Goal: Transaction & Acquisition: Book appointment/travel/reservation

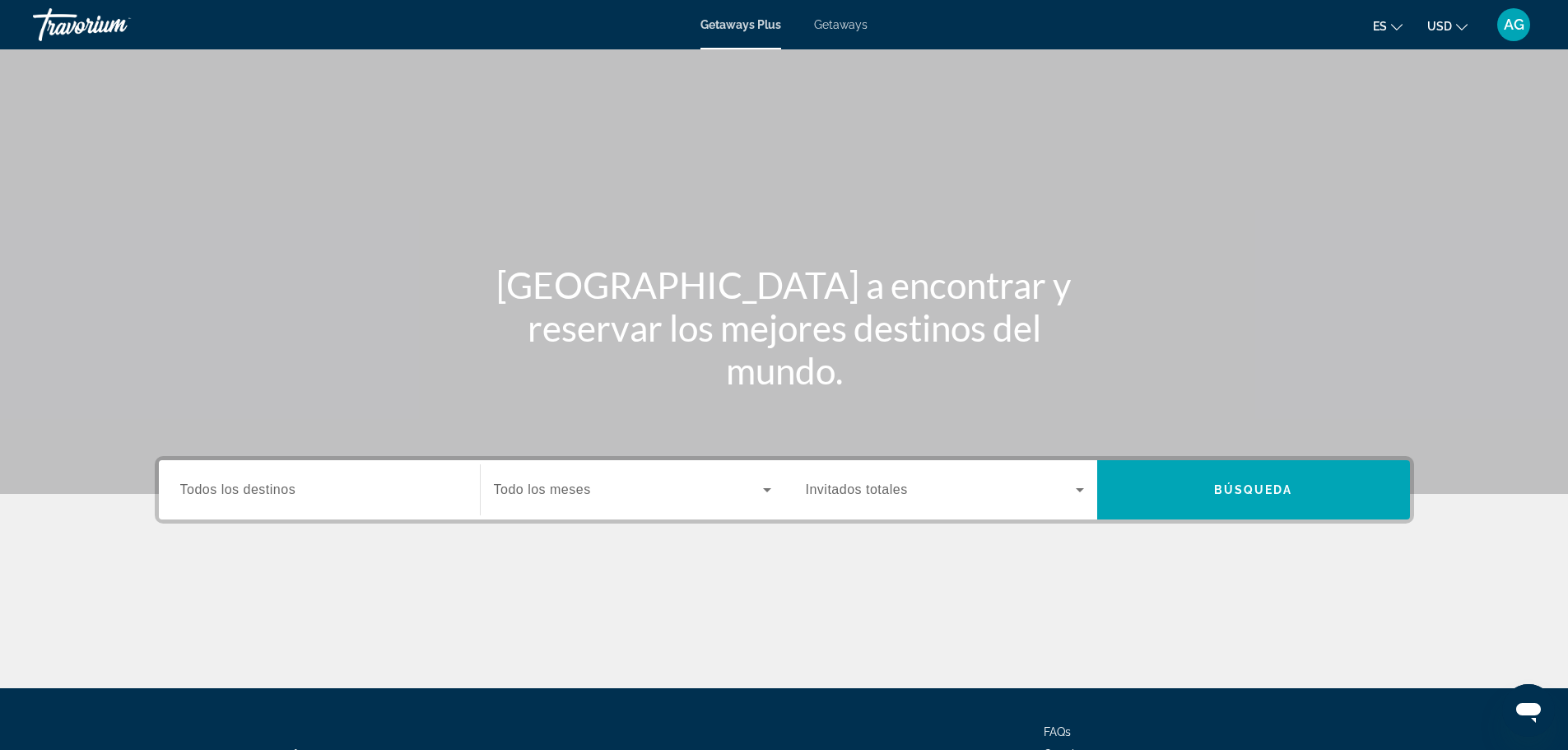
click at [344, 495] on input "Destination Todos los destinos" at bounding box center [319, 490] width 278 height 20
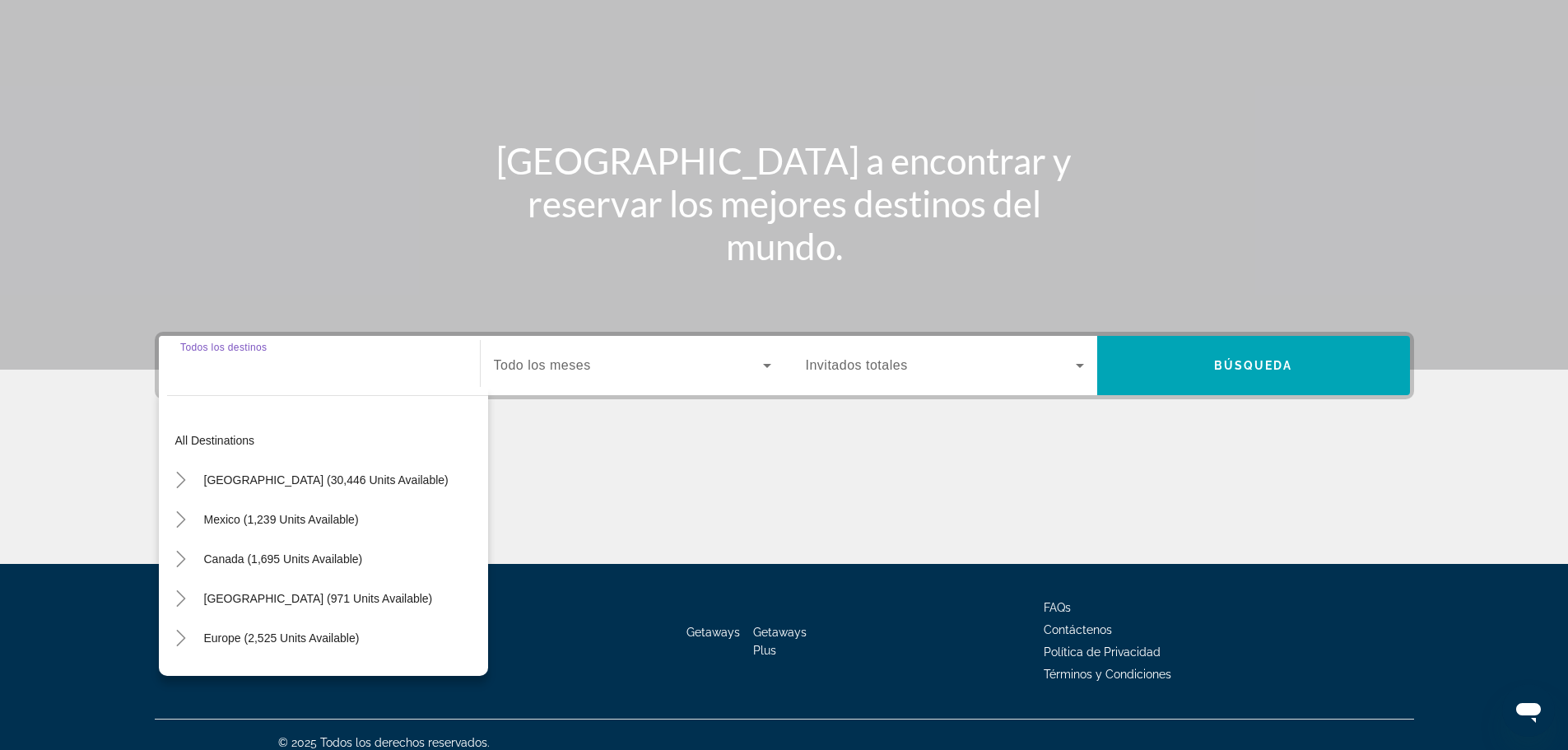
scroll to position [140, 0]
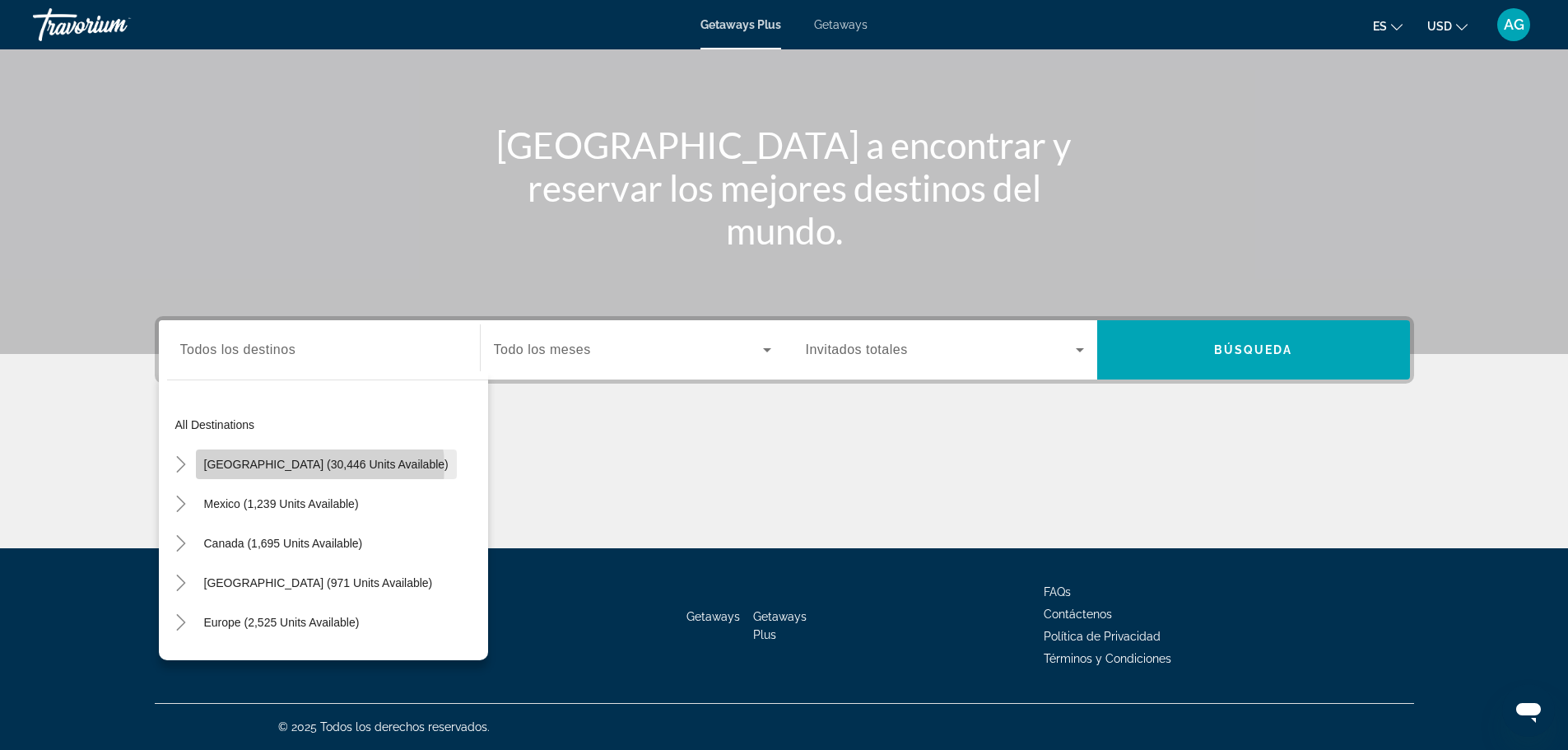
click at [319, 467] on span "[GEOGRAPHIC_DATA] (30,446 units available)" at bounding box center [326, 464] width 245 height 13
type input "**********"
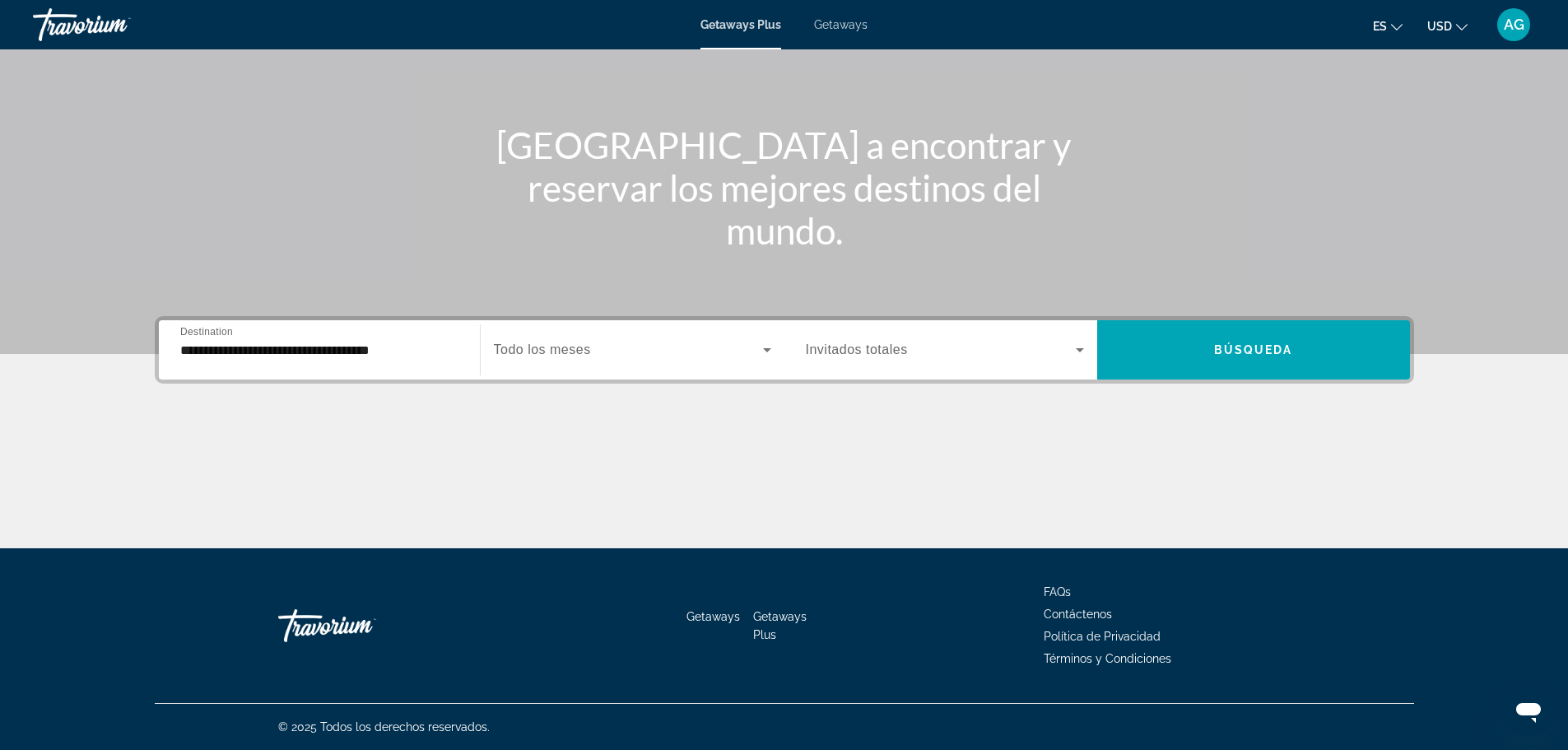
click at [561, 351] on span "Todo los meses" at bounding box center [542, 349] width 97 height 14
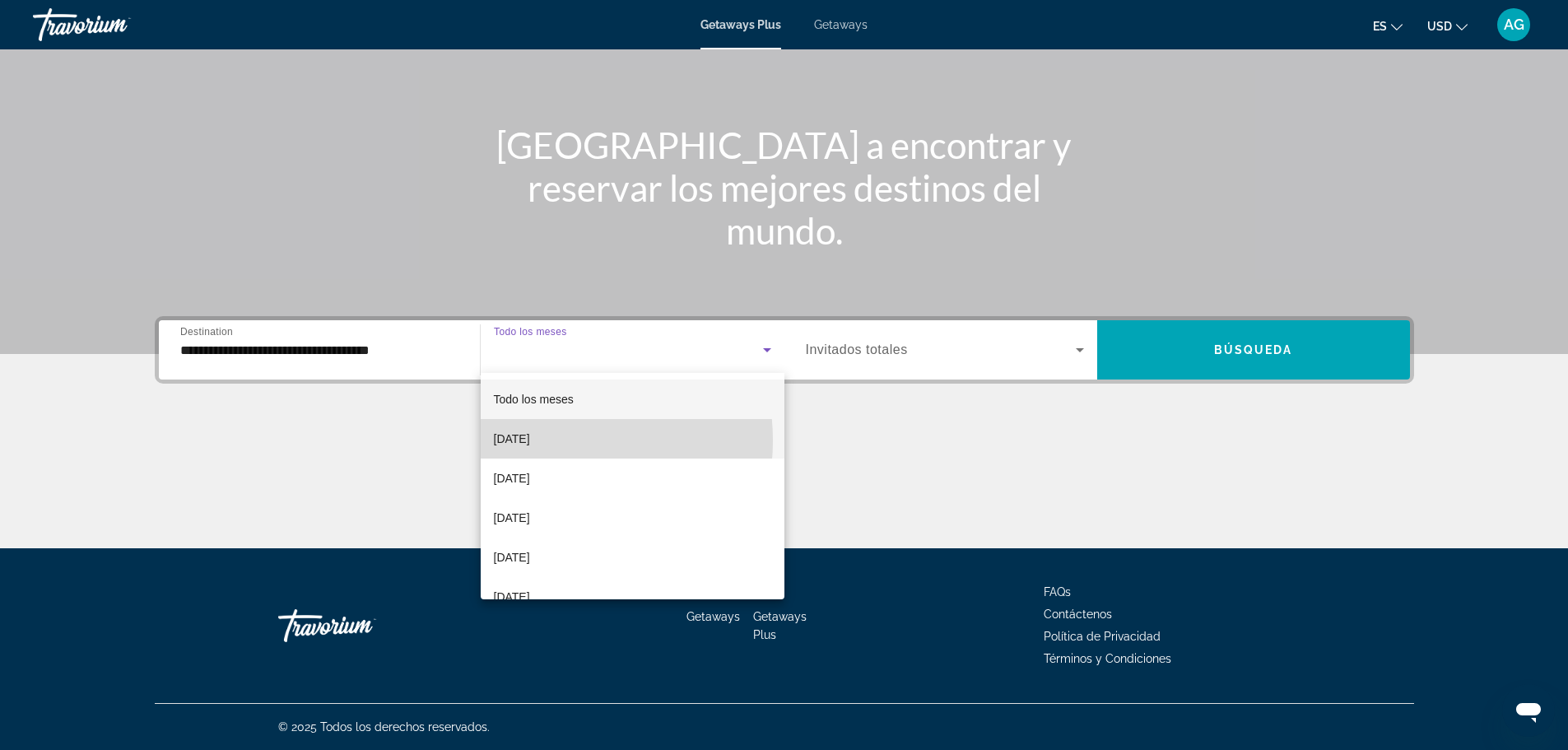
click at [530, 440] on span "[DATE]" at bounding box center [511, 439] width 36 height 20
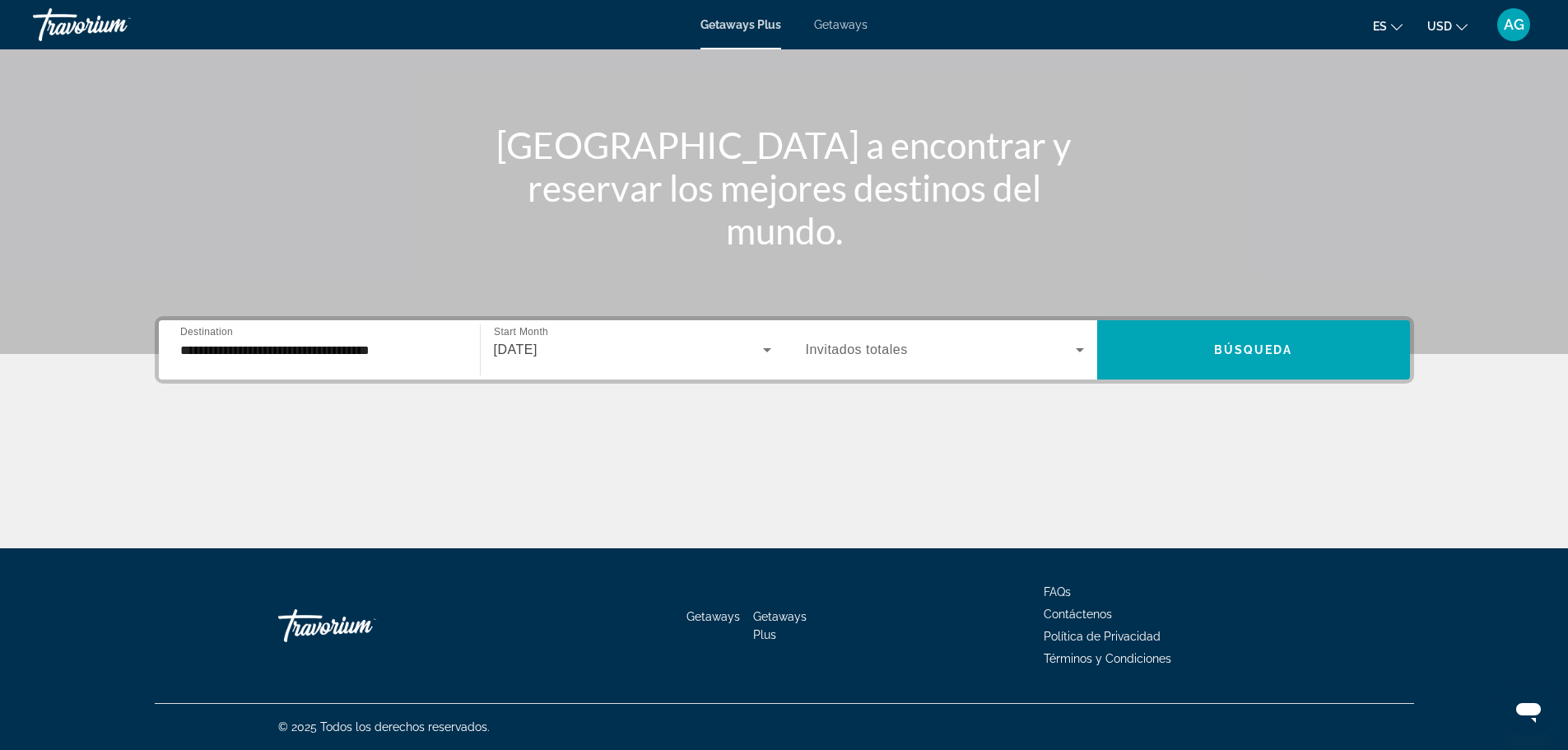
click at [840, 355] on span "Invitados totales" at bounding box center [857, 349] width 102 height 14
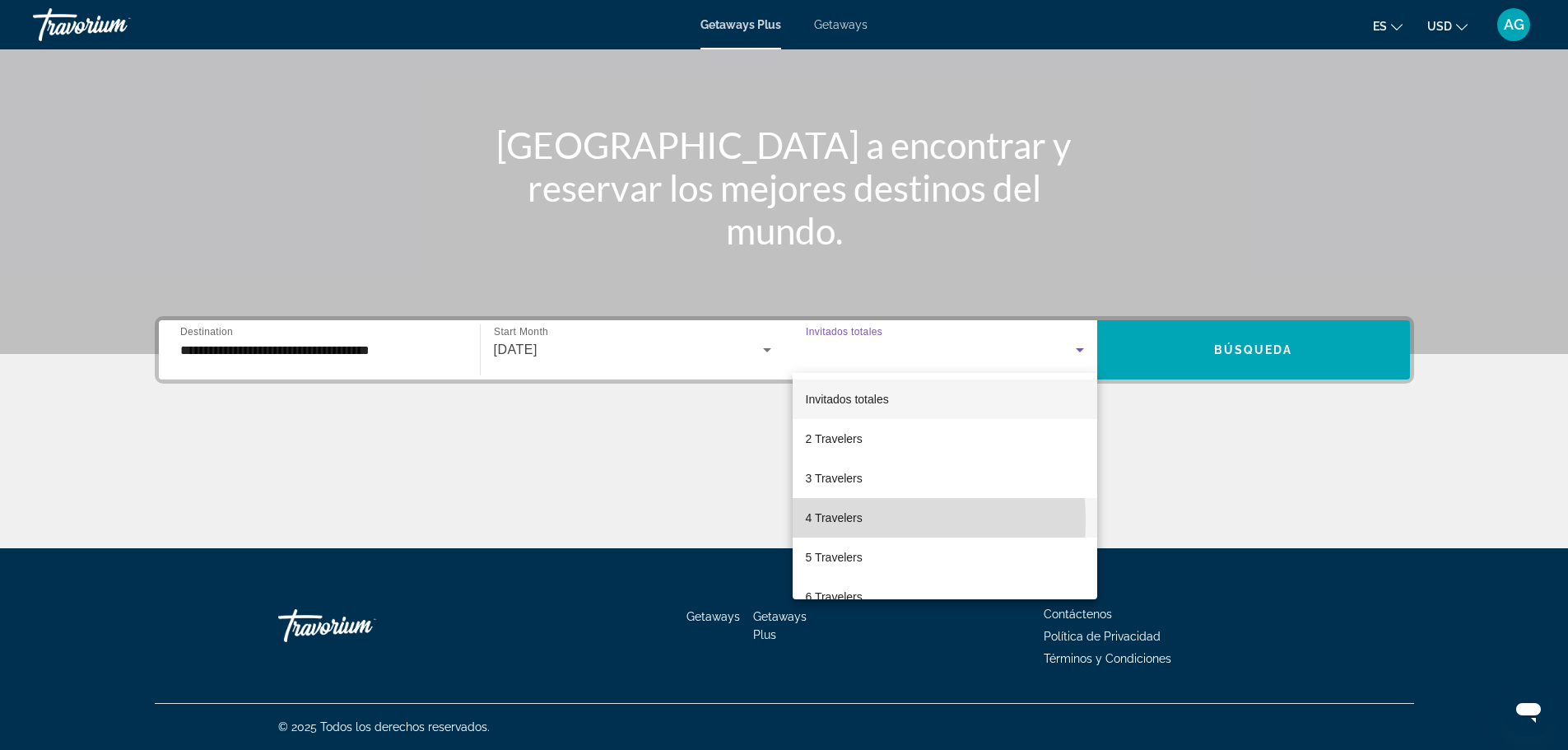
click at [840, 520] on span "4 Travelers" at bounding box center [834, 518] width 57 height 20
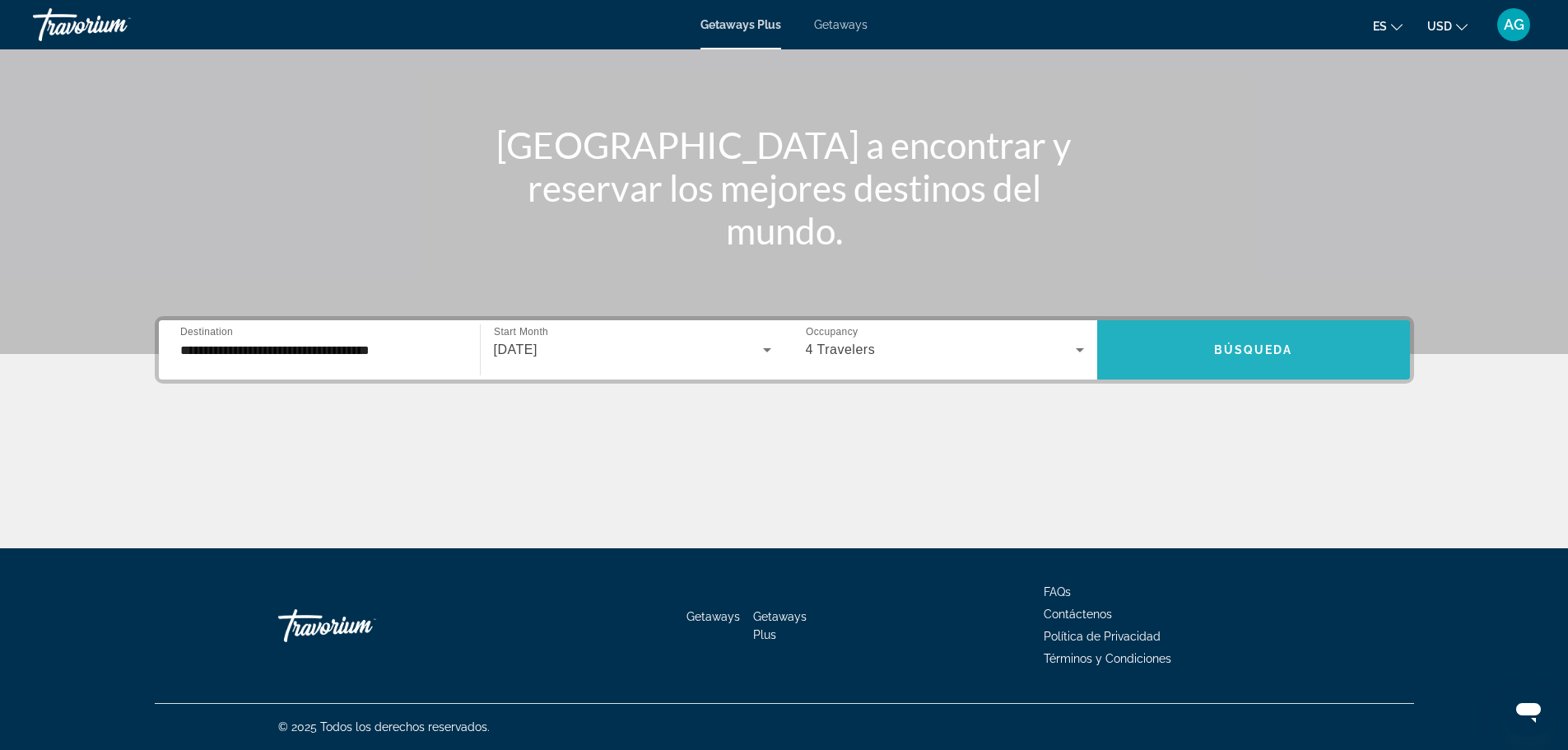
click at [1217, 341] on button "Búsqueda" at bounding box center [1253, 350] width 313 height 60
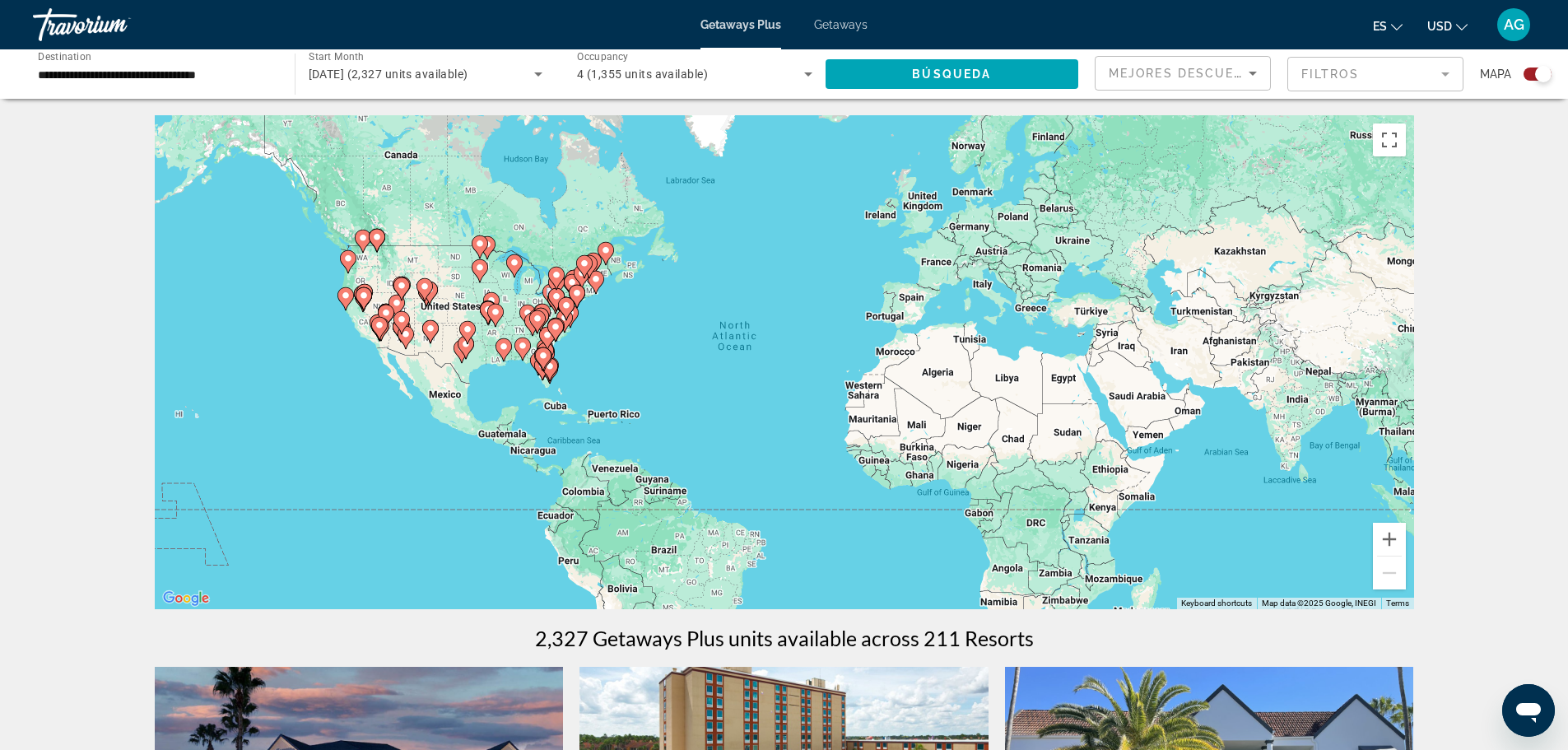
click at [1331, 77] on mat-form-field "Filtros" at bounding box center [1375, 74] width 176 height 34
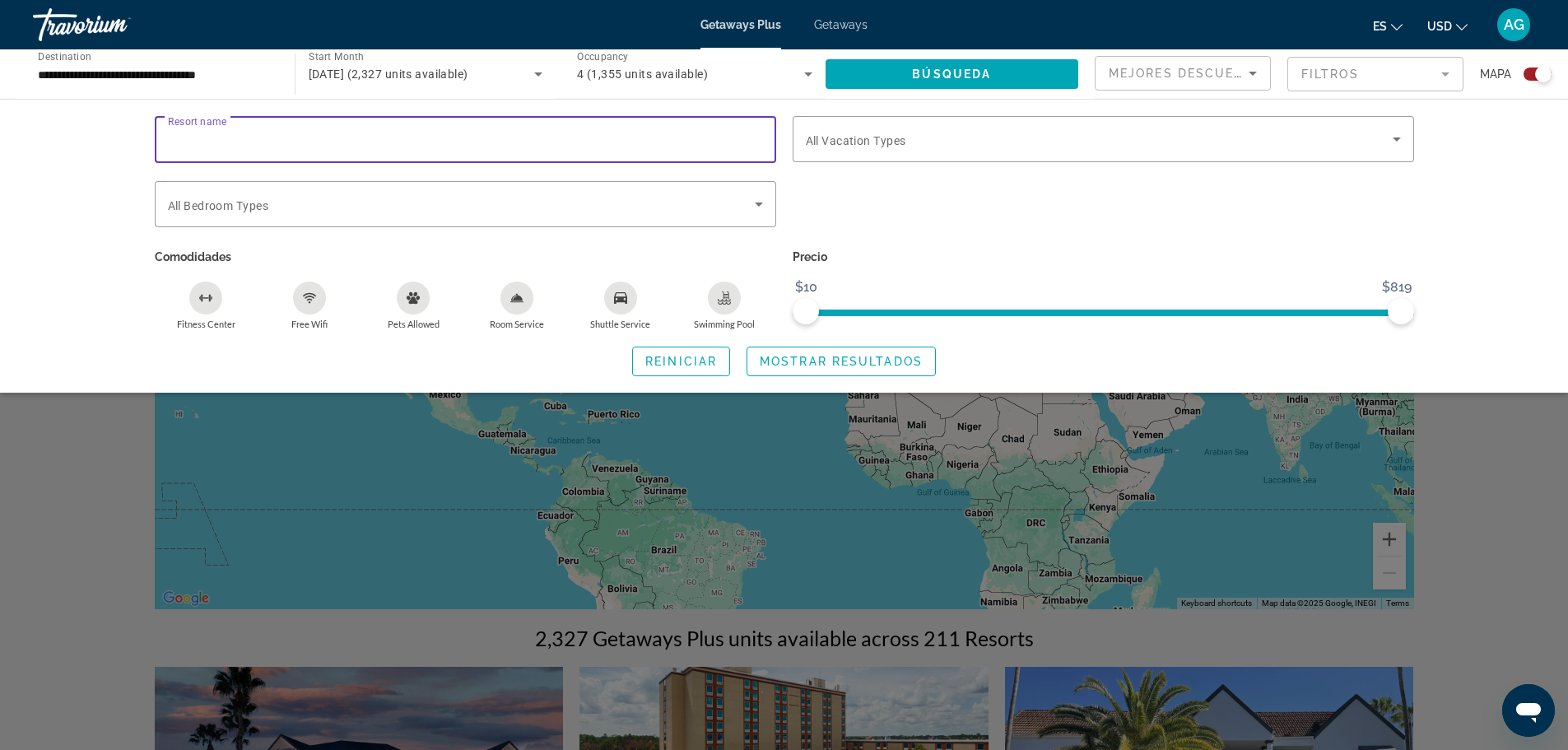
click at [279, 139] on input "Resort name" at bounding box center [465, 139] width 595 height 20
type input "**********"
click at [961, 73] on span "Búsqueda" at bounding box center [951, 74] width 79 height 13
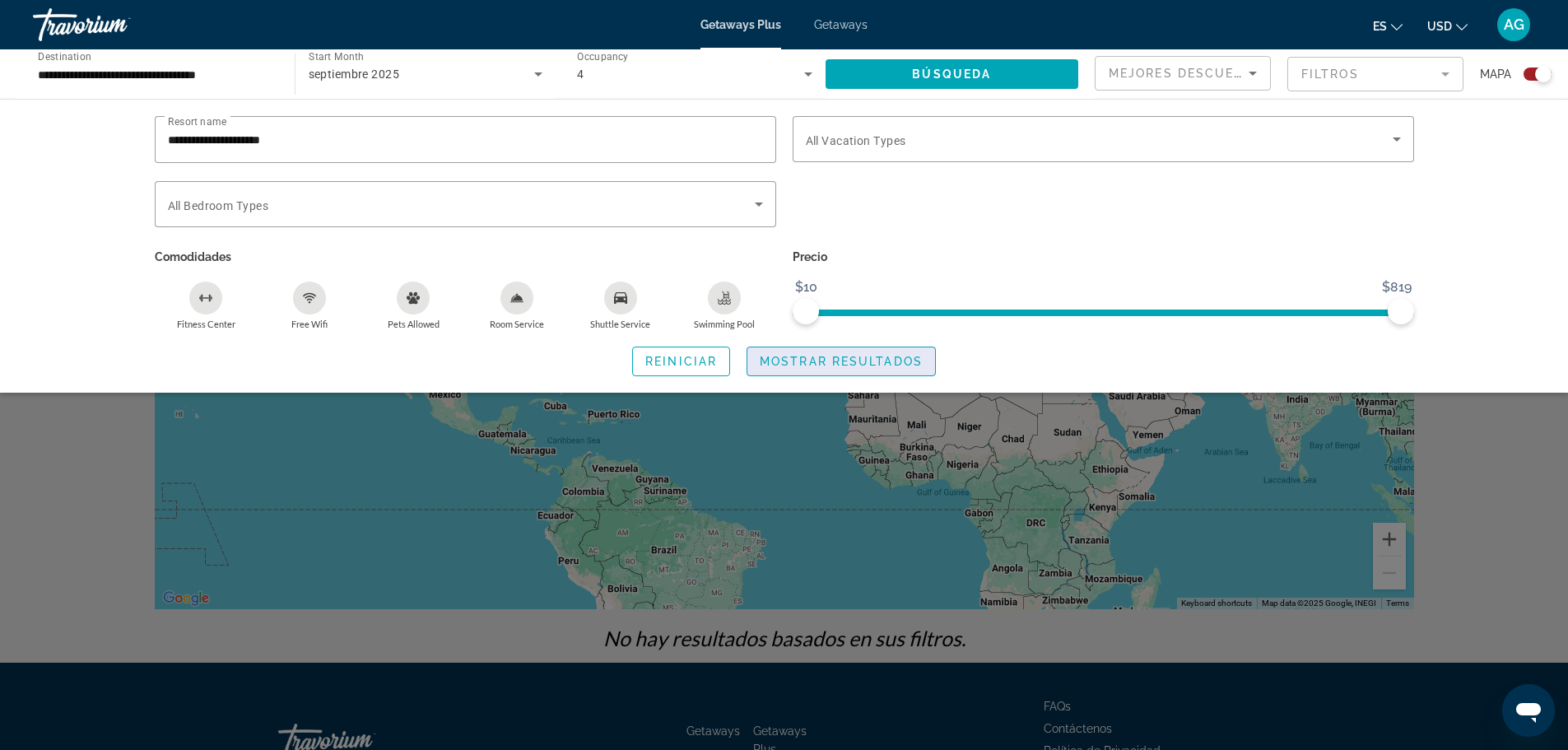
click at [815, 359] on span "Mostrar resultados" at bounding box center [841, 361] width 163 height 13
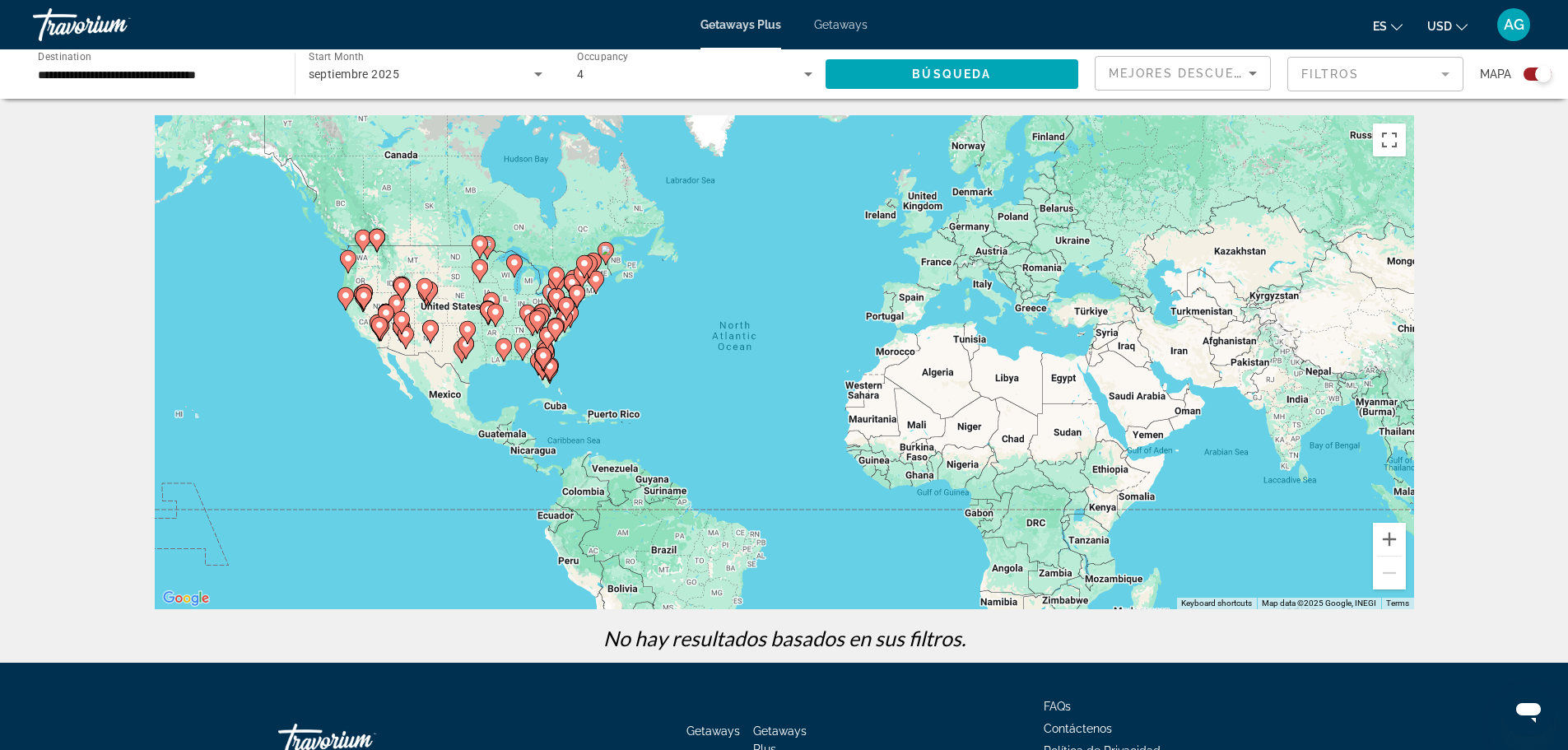
click at [1322, 74] on mat-form-field "Filtros" at bounding box center [1375, 74] width 176 height 34
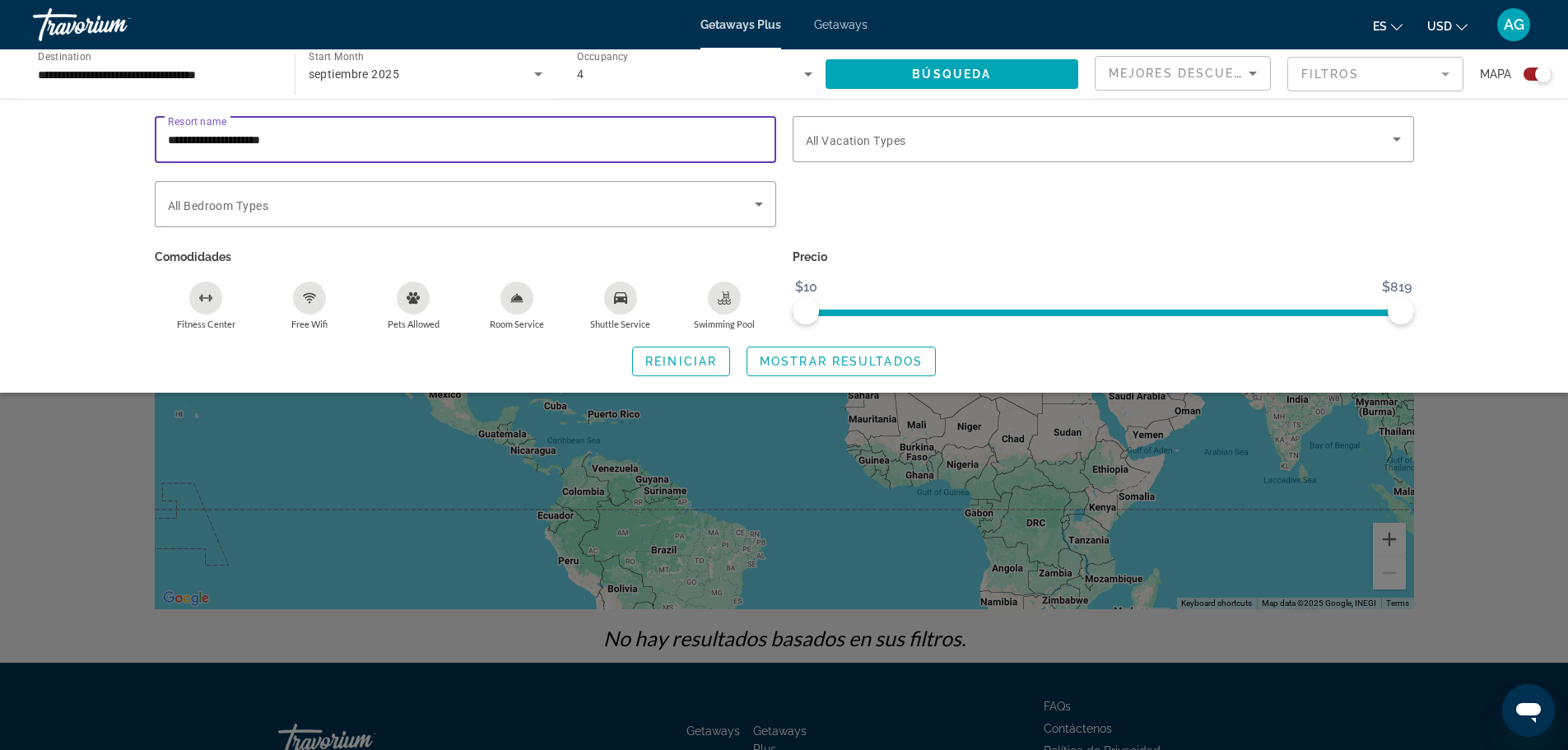
drag, startPoint x: 294, startPoint y: 139, endPoint x: 161, endPoint y: 142, distance: 133.0
click at [161, 142] on div "**********" at bounding box center [465, 139] width 622 height 46
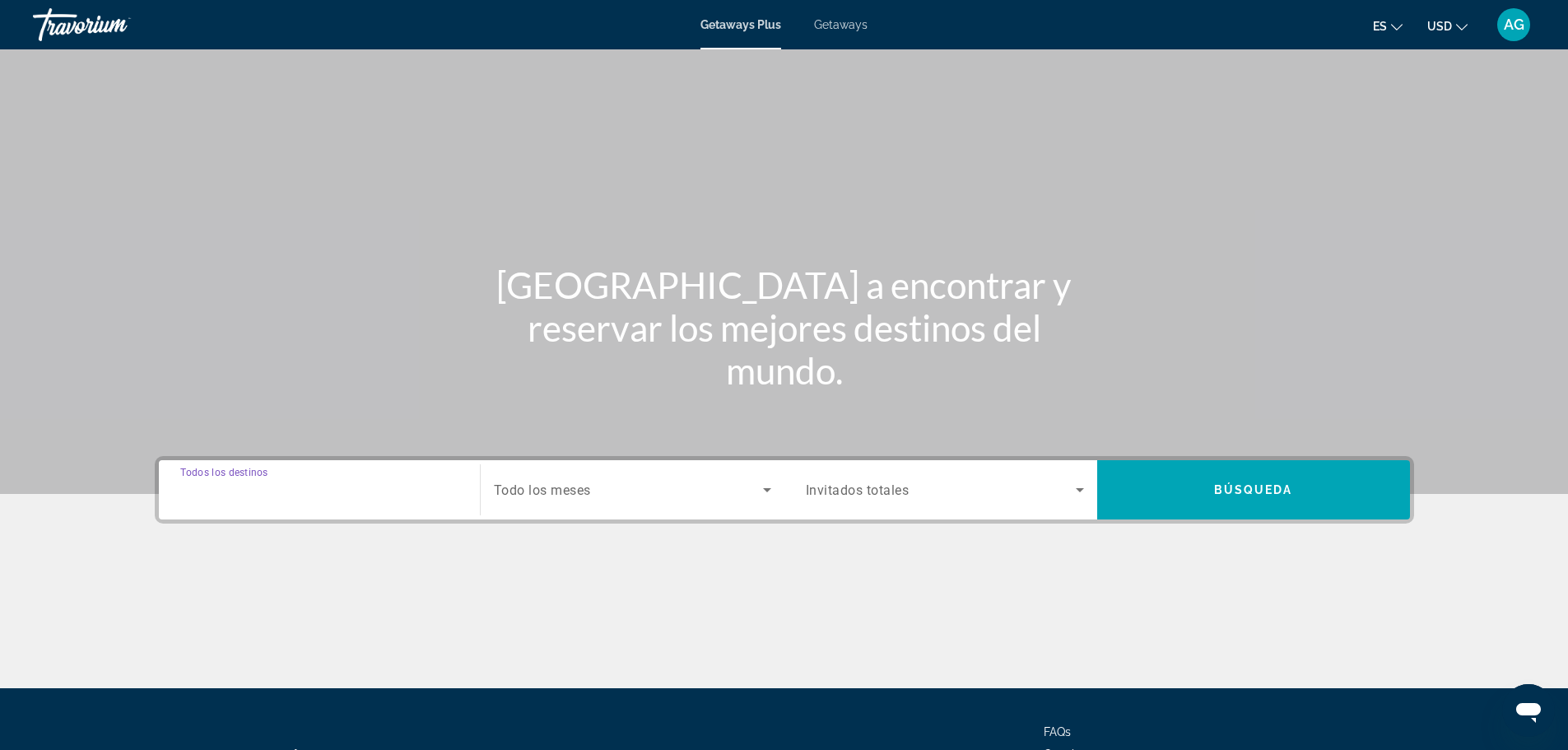
click at [361, 499] on input "Destination Todos los destinos" at bounding box center [319, 490] width 278 height 20
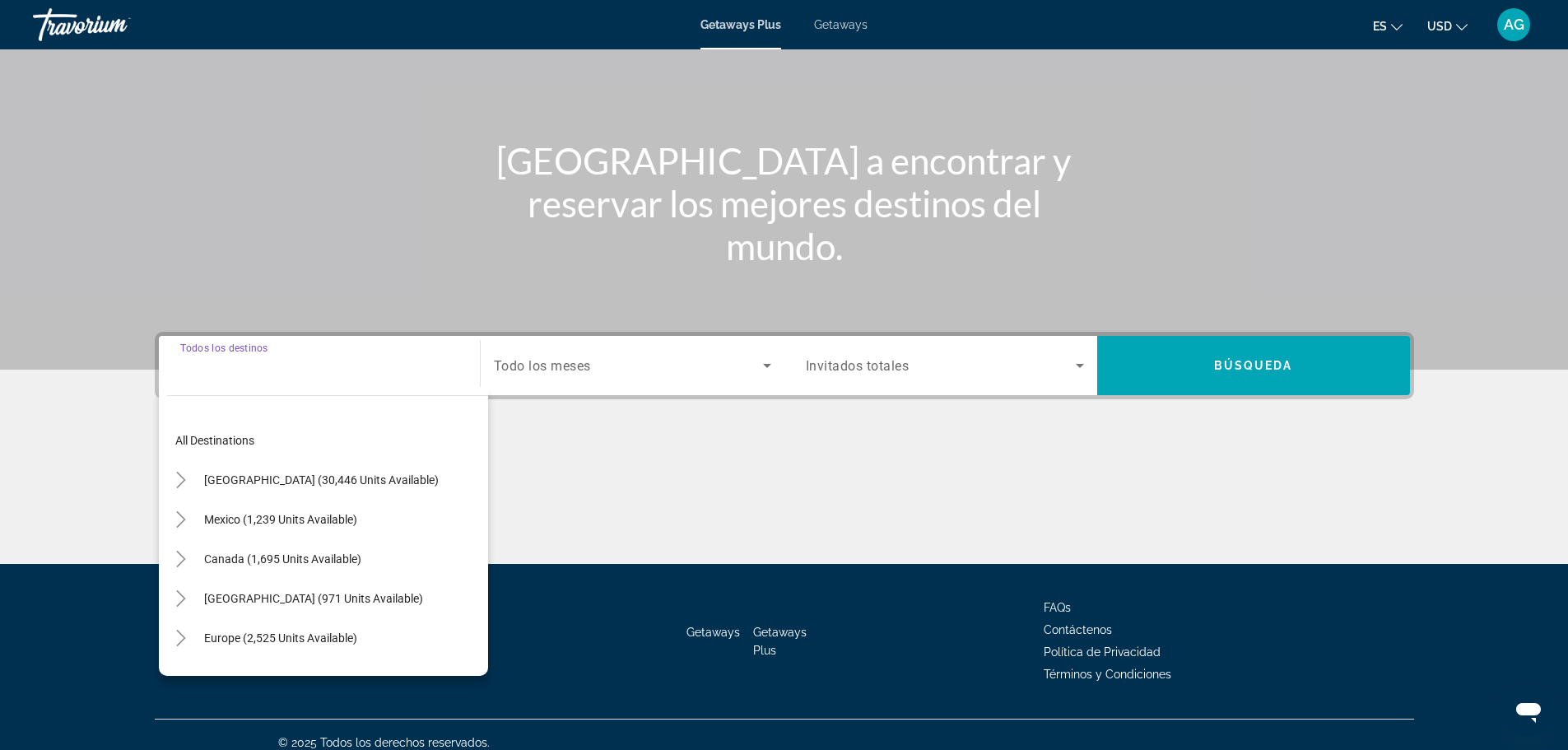
scroll to position [140, 0]
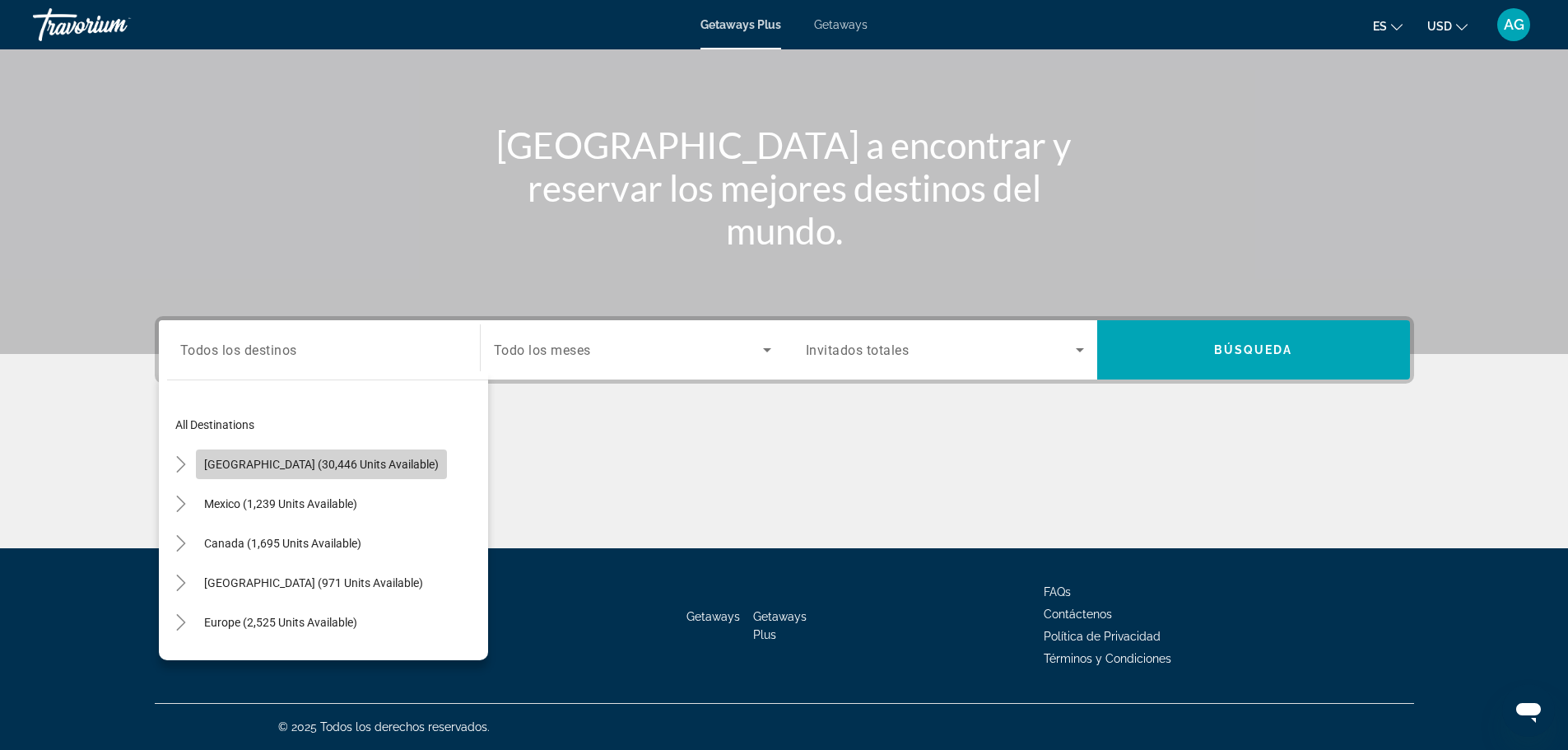
click at [364, 467] on span "[GEOGRAPHIC_DATA] (30,446 units available)" at bounding box center [321, 464] width 234 height 13
type input "**********"
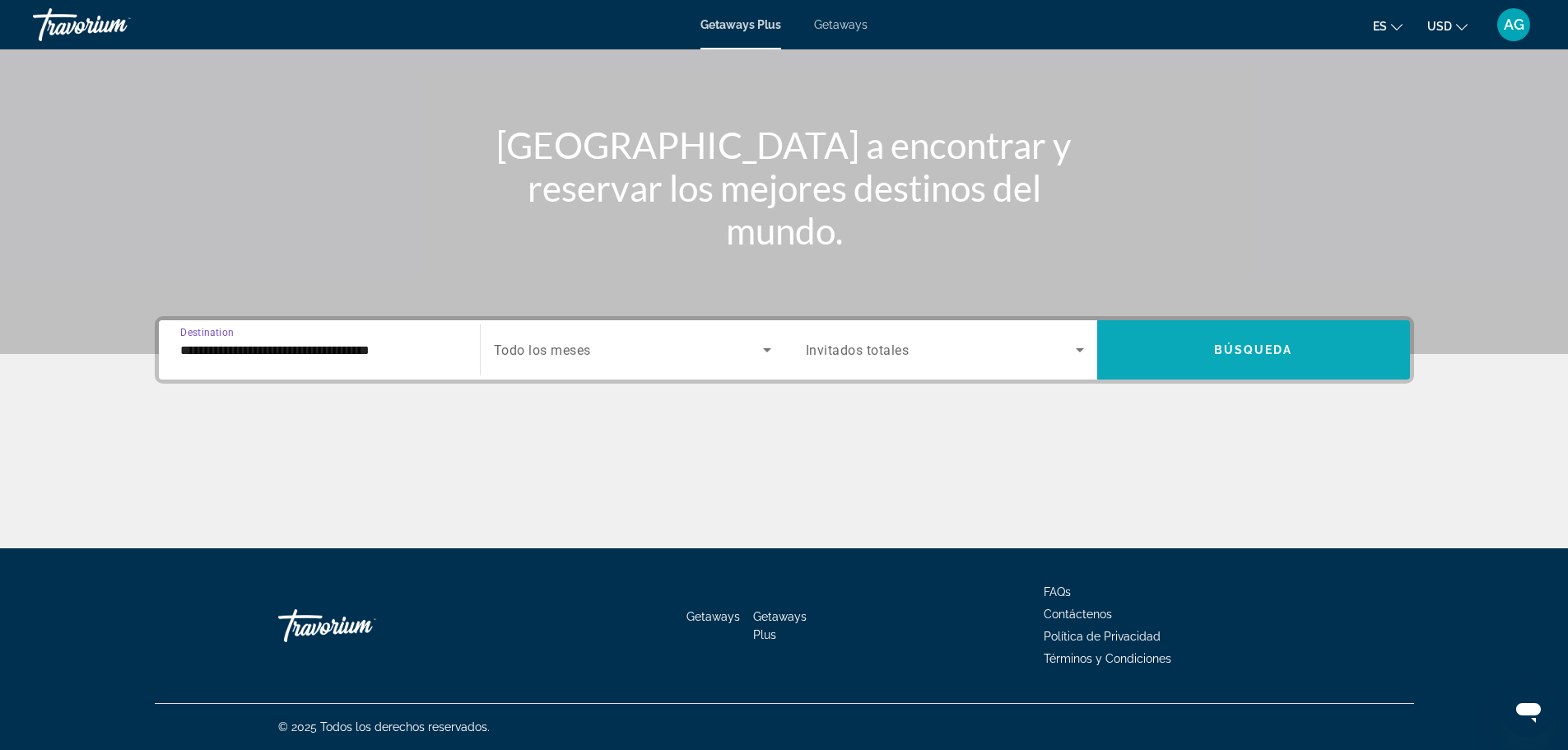
click at [1248, 355] on span "Búsqueda" at bounding box center [1253, 349] width 79 height 13
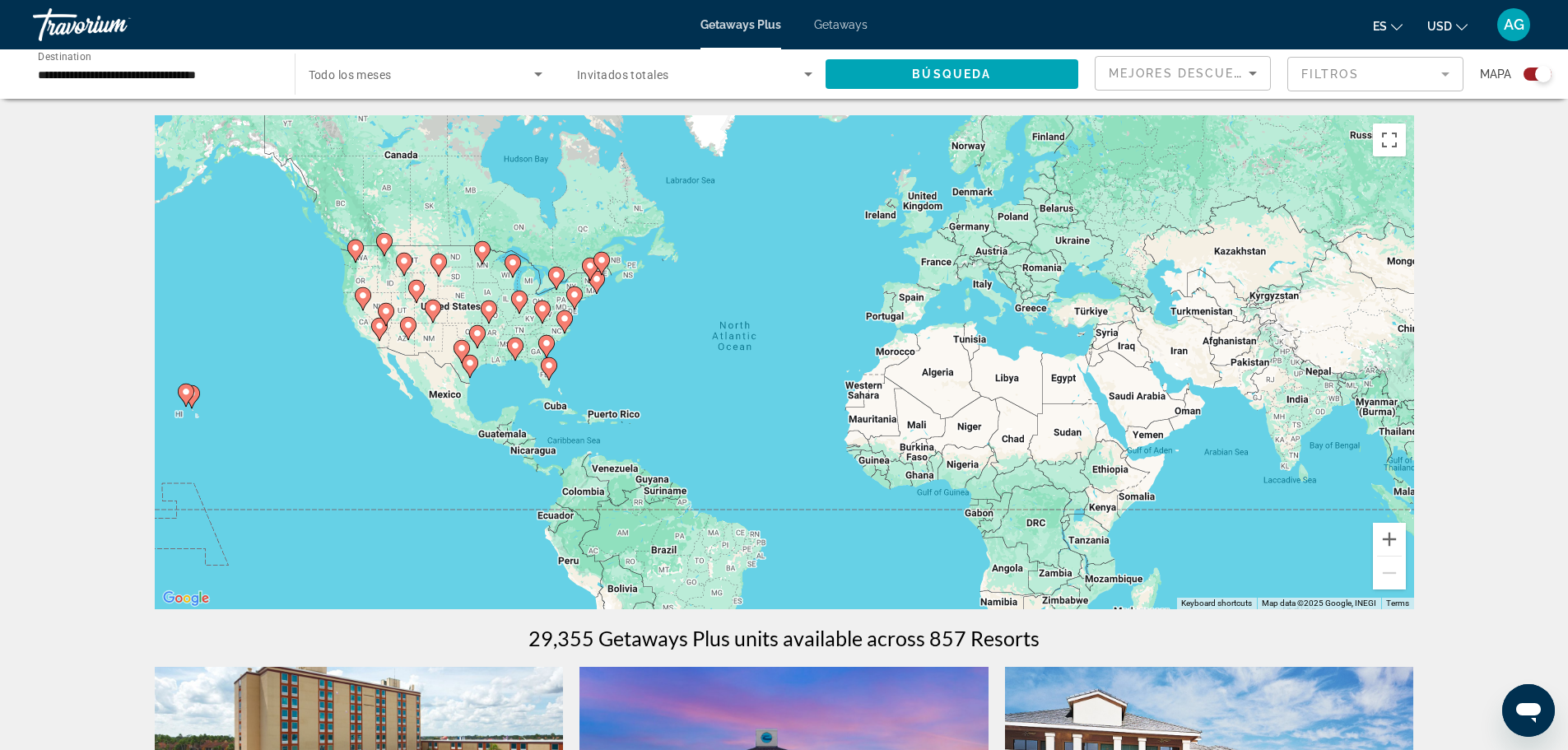
scroll to position [247, 0]
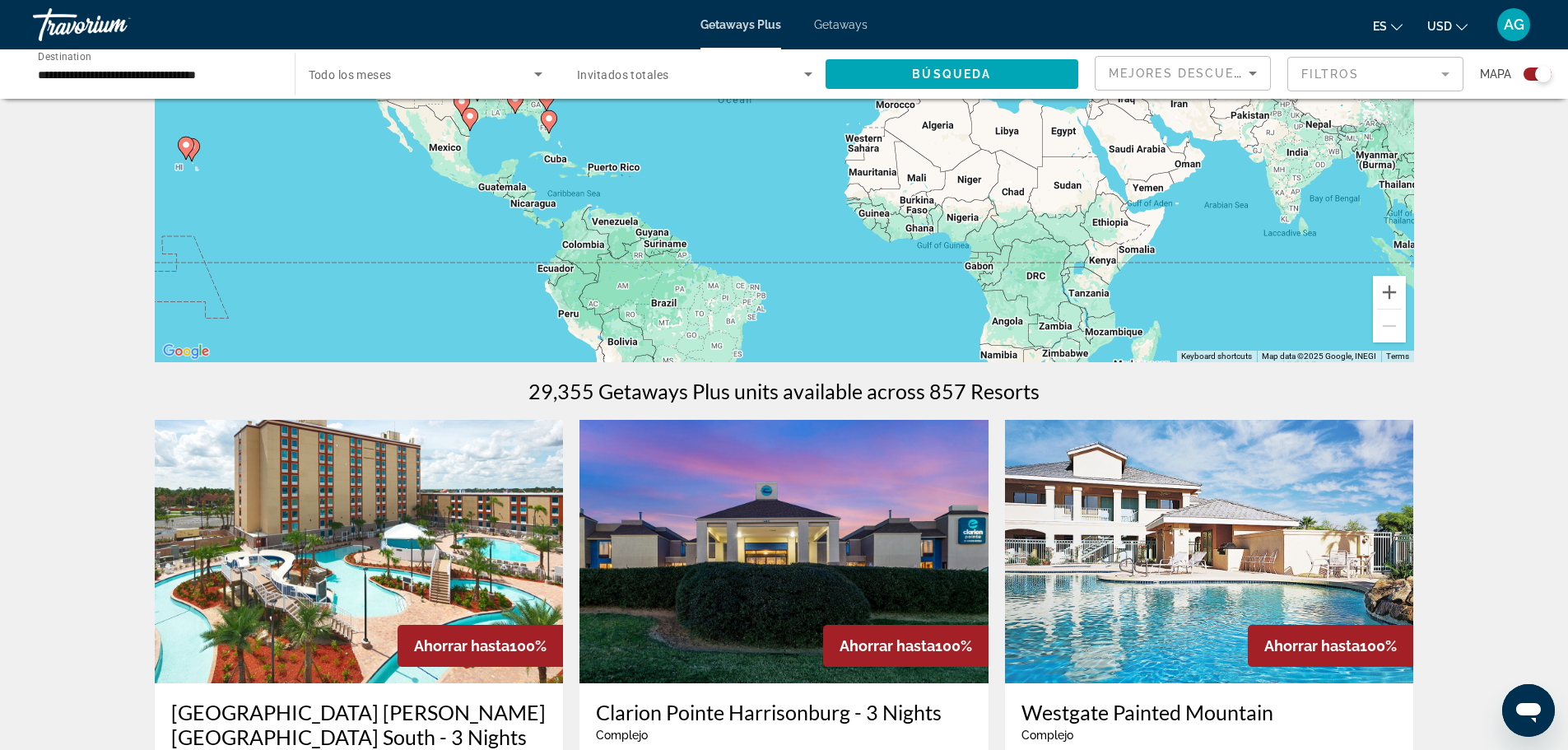
click at [1182, 74] on span "Mejores descuentos" at bounding box center [1191, 73] width 165 height 13
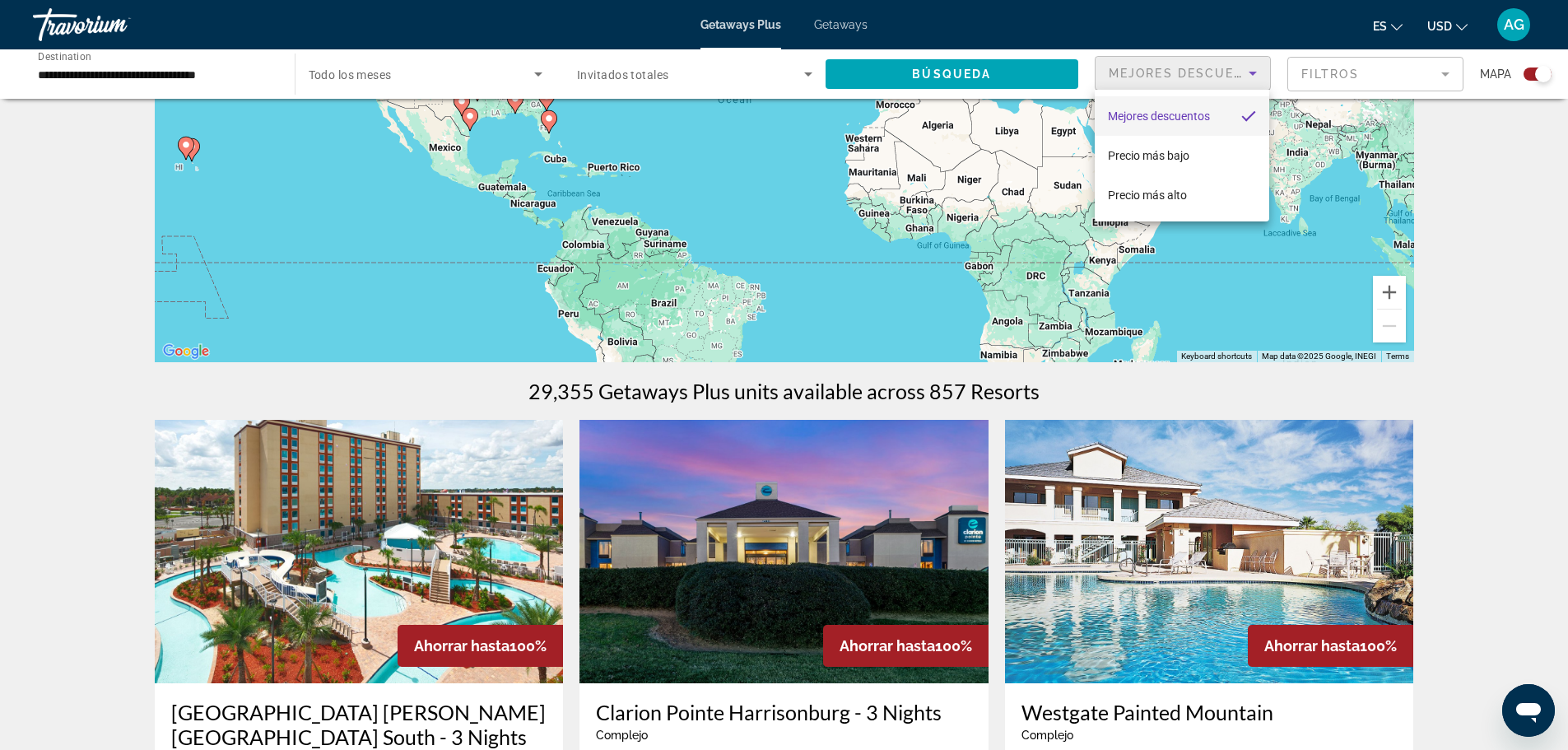
click at [1314, 78] on div at bounding box center [784, 375] width 1568 height 750
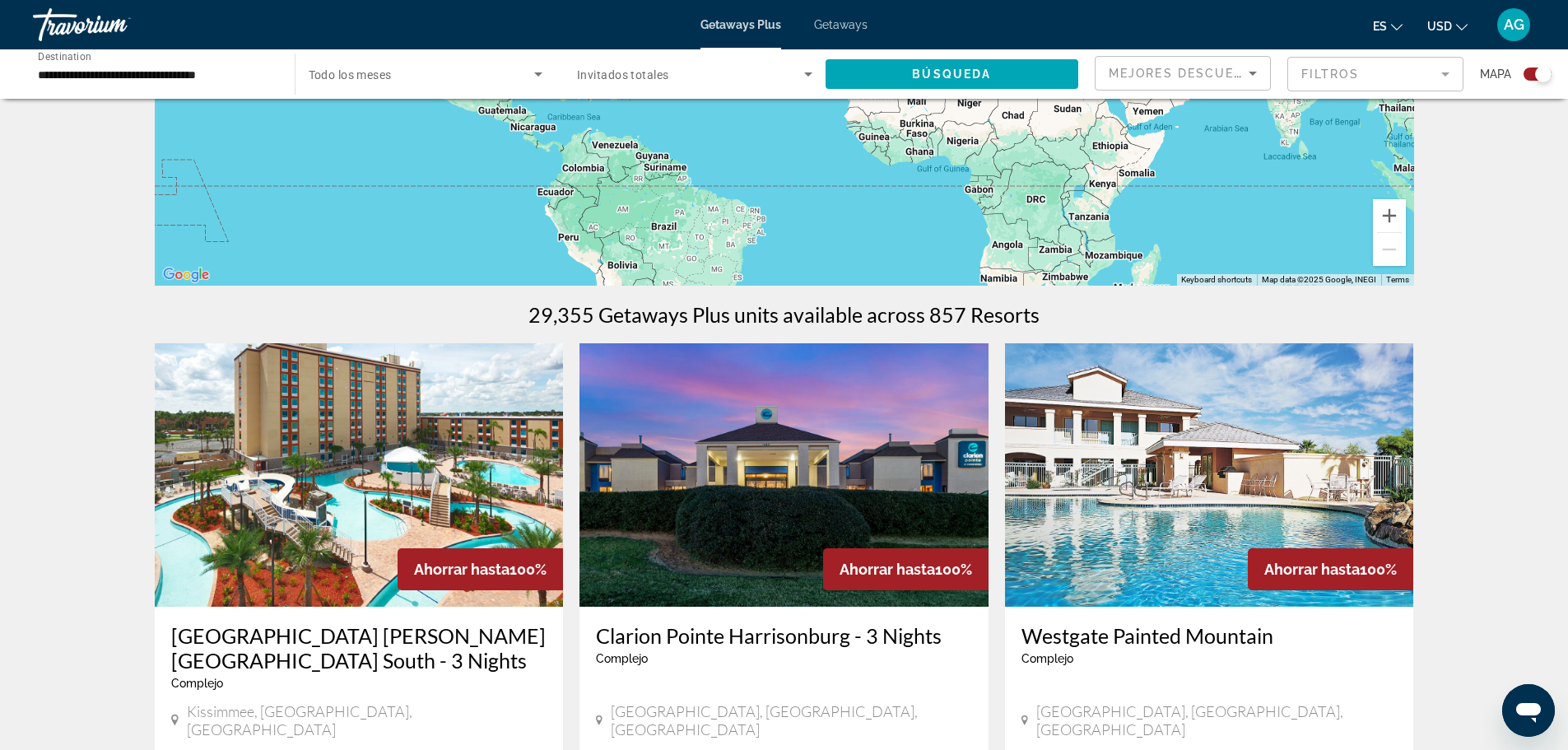
scroll to position [82, 0]
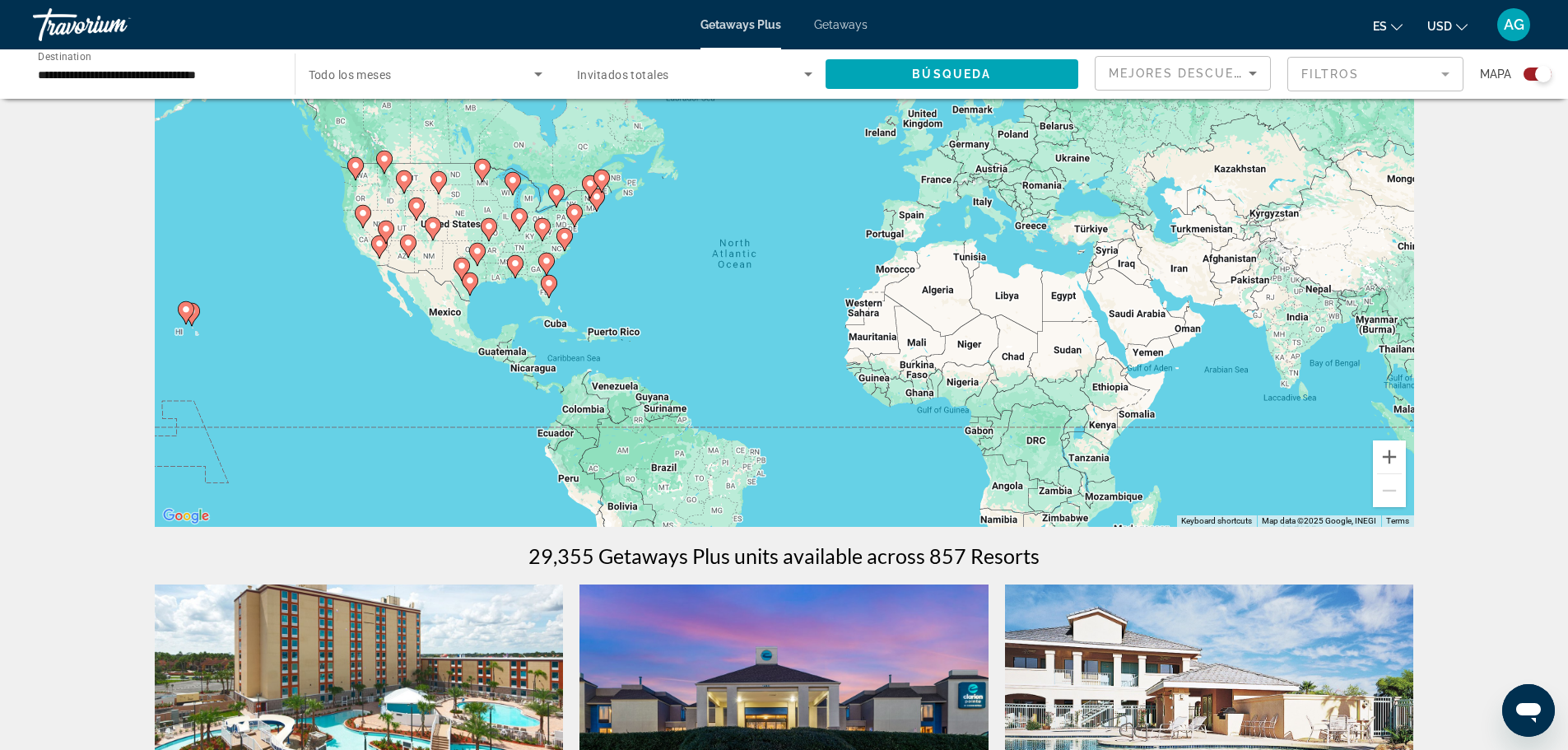
click at [1344, 78] on mat-form-field "Filtros" at bounding box center [1375, 74] width 176 height 34
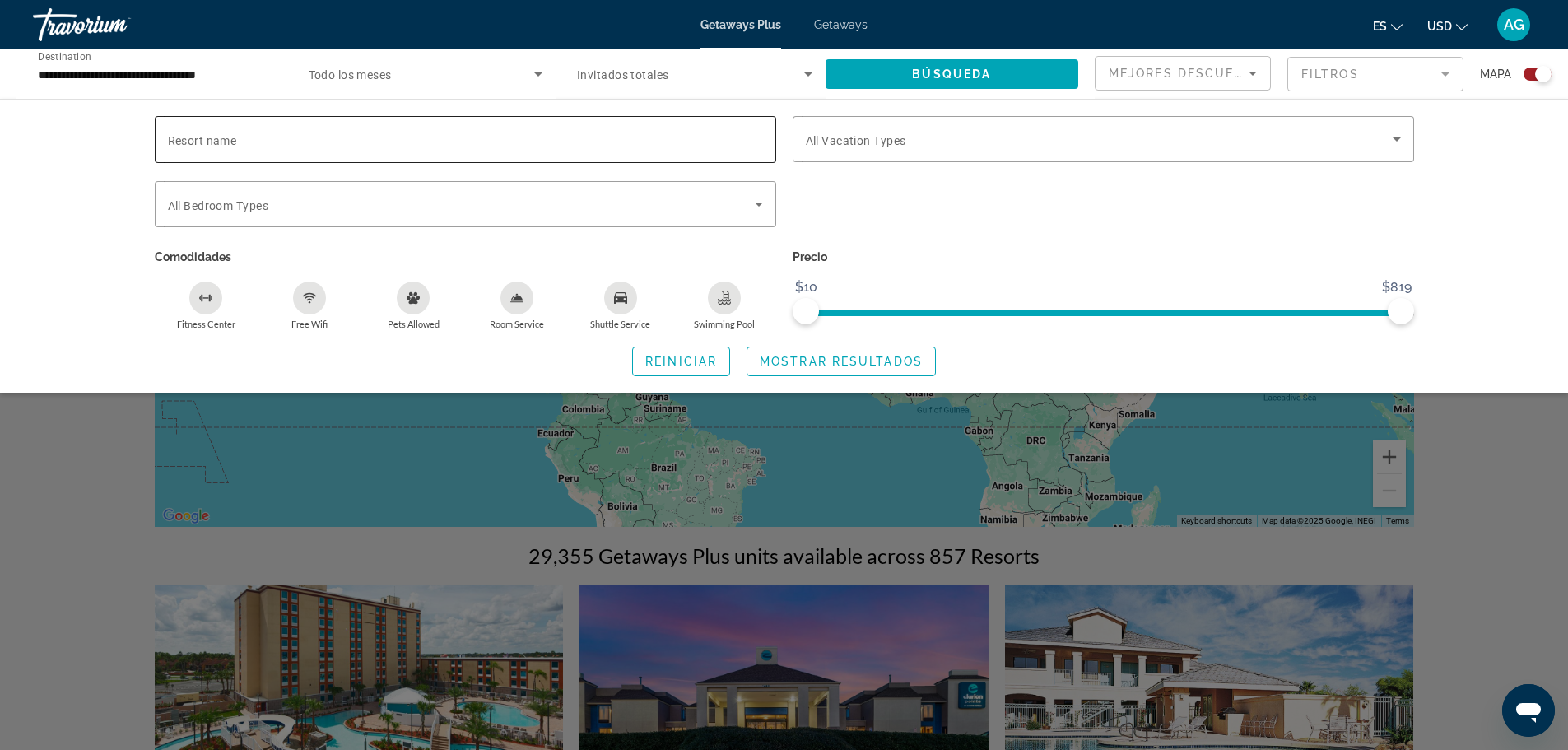
click at [334, 128] on div "Search widget" at bounding box center [465, 139] width 595 height 46
click at [194, 140] on input "**********" at bounding box center [465, 139] width 595 height 20
click at [339, 137] on input "**********" at bounding box center [465, 139] width 595 height 20
click at [437, 134] on input "**********" at bounding box center [465, 139] width 595 height 20
click at [218, 143] on input "**********" at bounding box center [465, 139] width 595 height 20
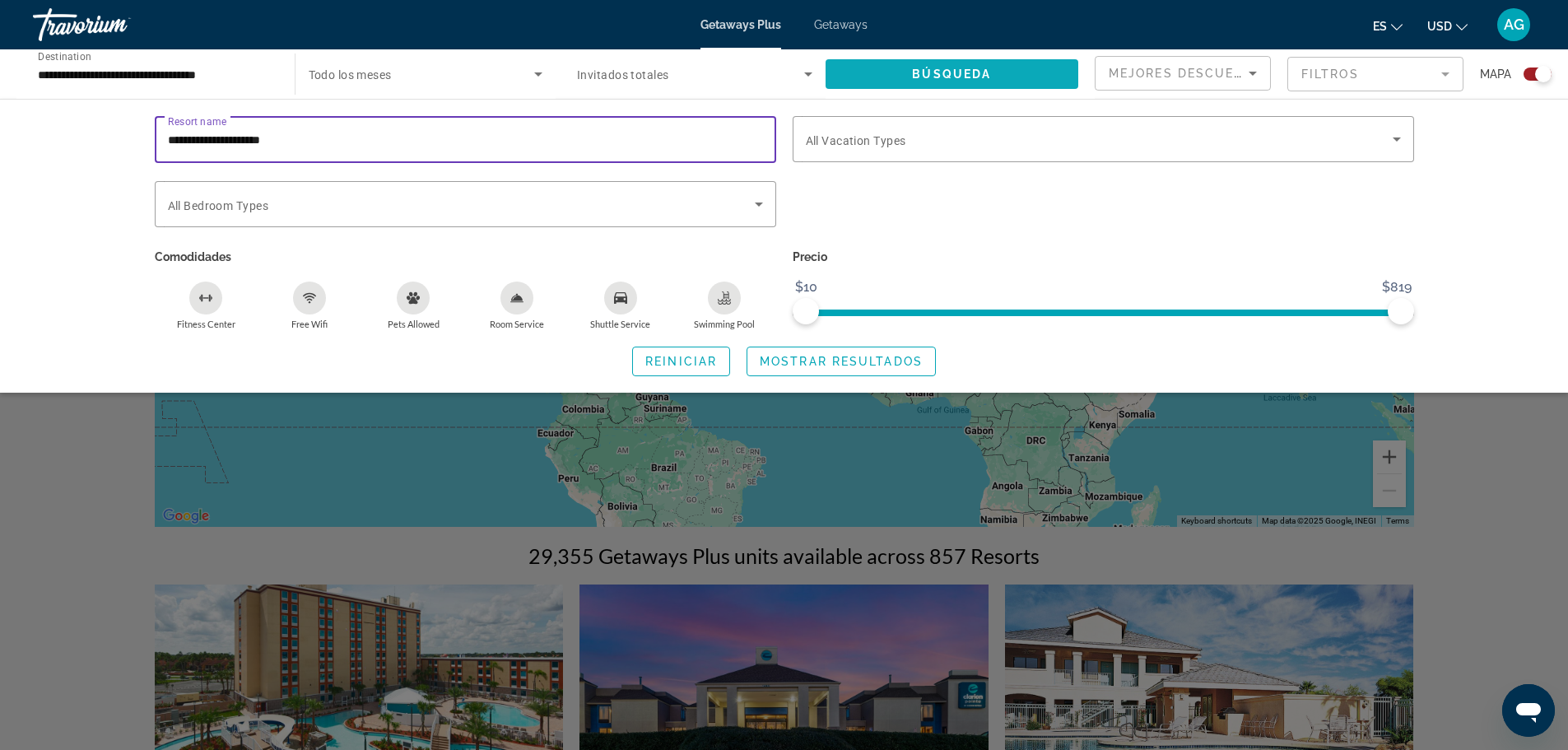
type input "**********"
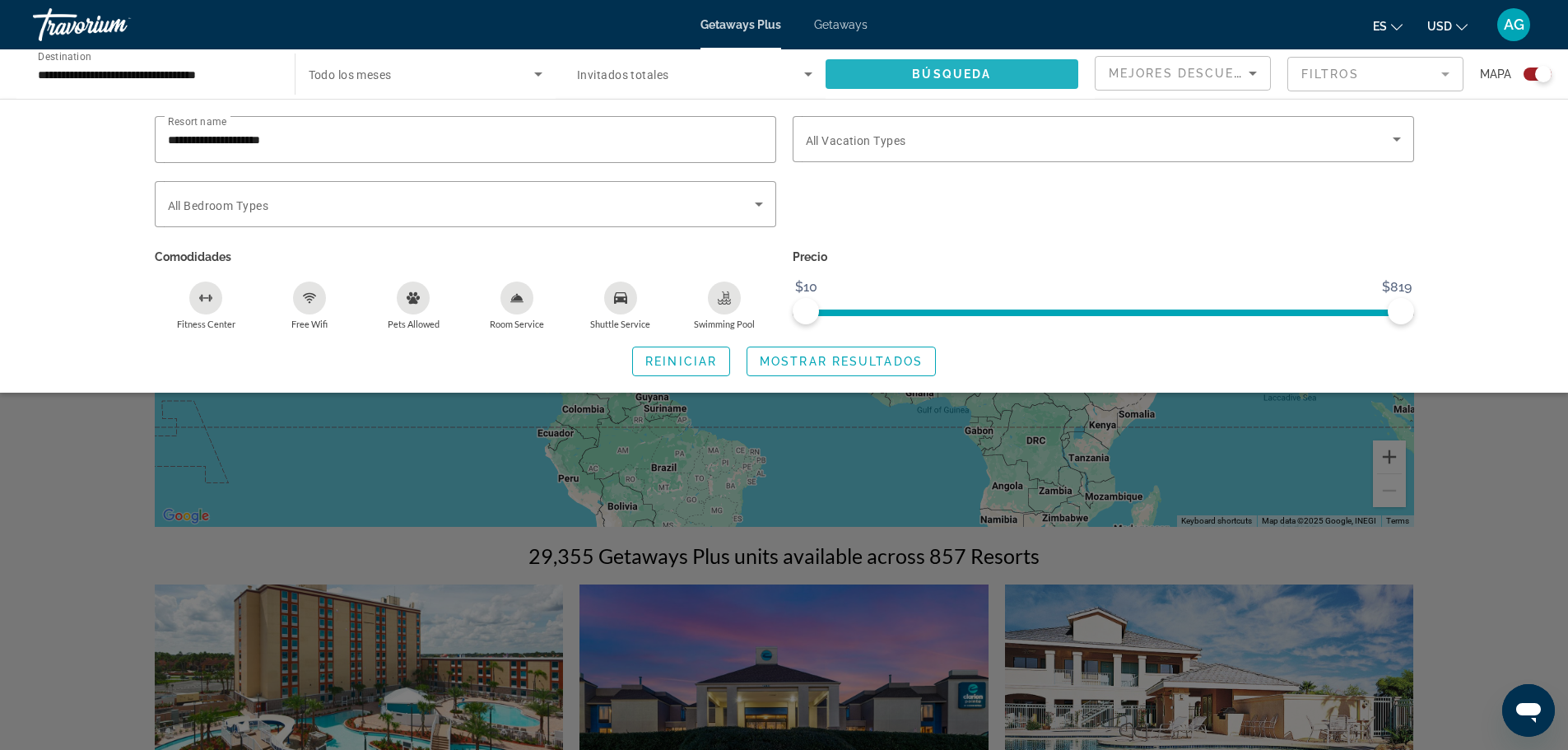
click at [962, 74] on span "Búsqueda" at bounding box center [951, 74] width 79 height 13
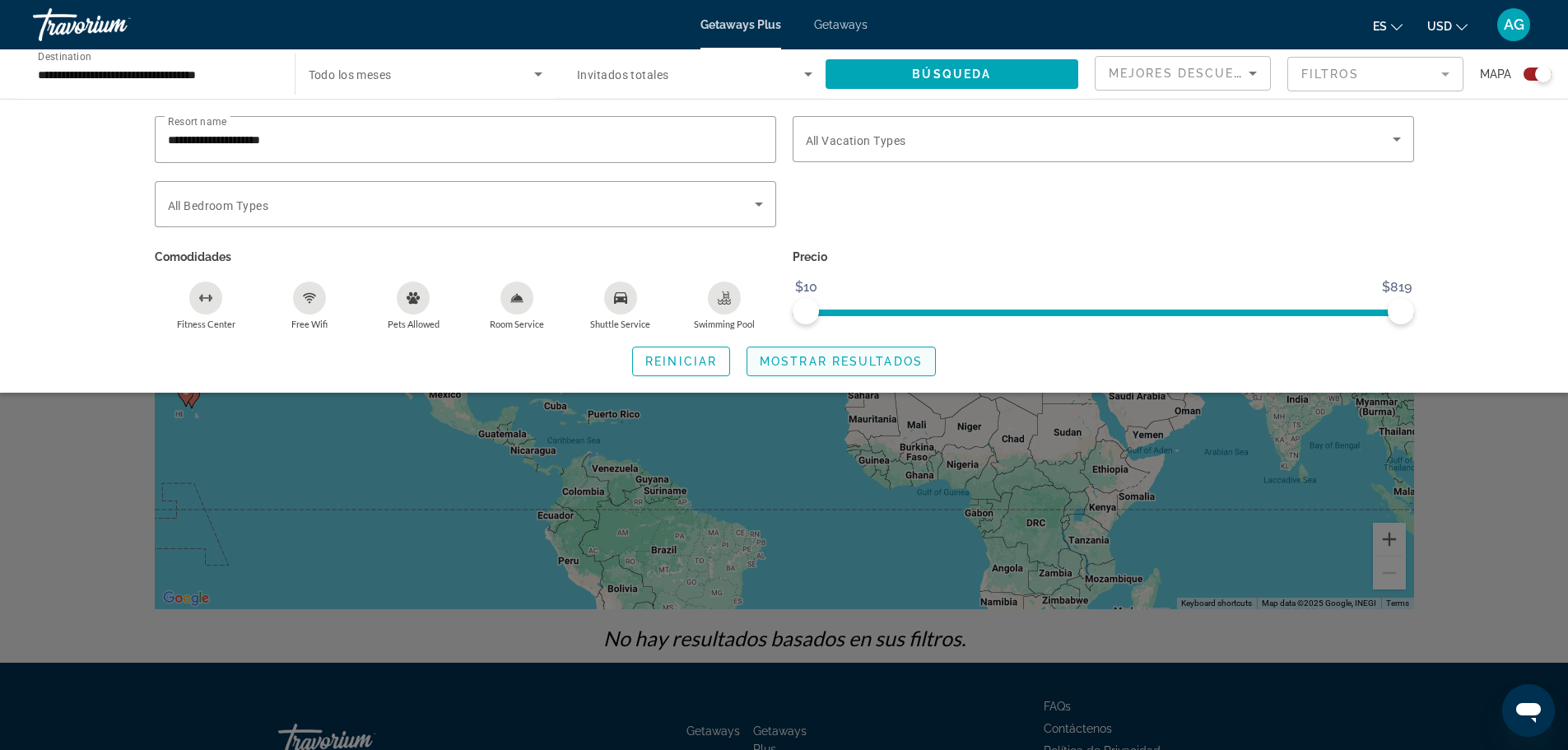
click at [797, 362] on span "Mostrar resultados" at bounding box center [841, 361] width 163 height 13
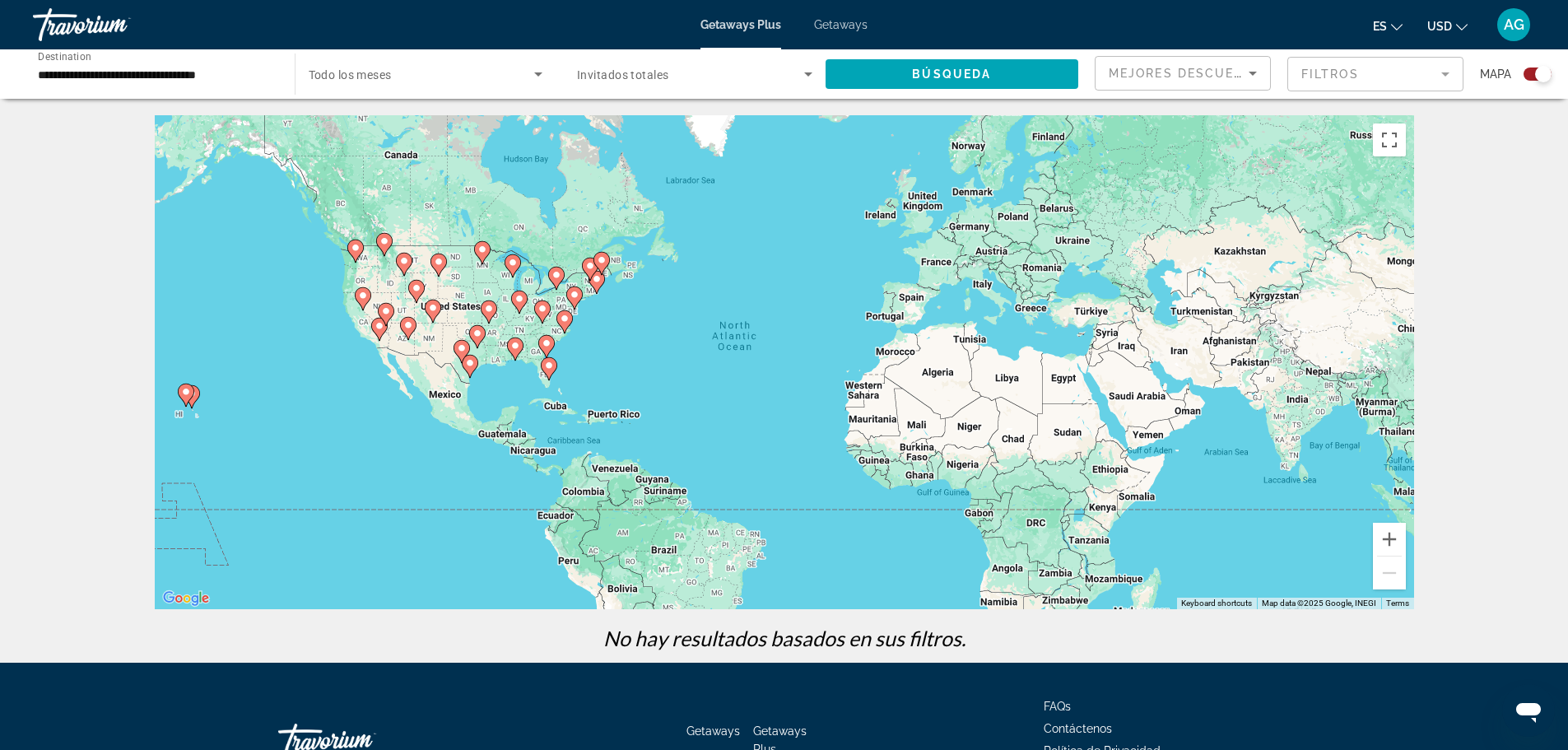
click at [1334, 74] on mat-form-field "Filtros" at bounding box center [1375, 74] width 176 height 34
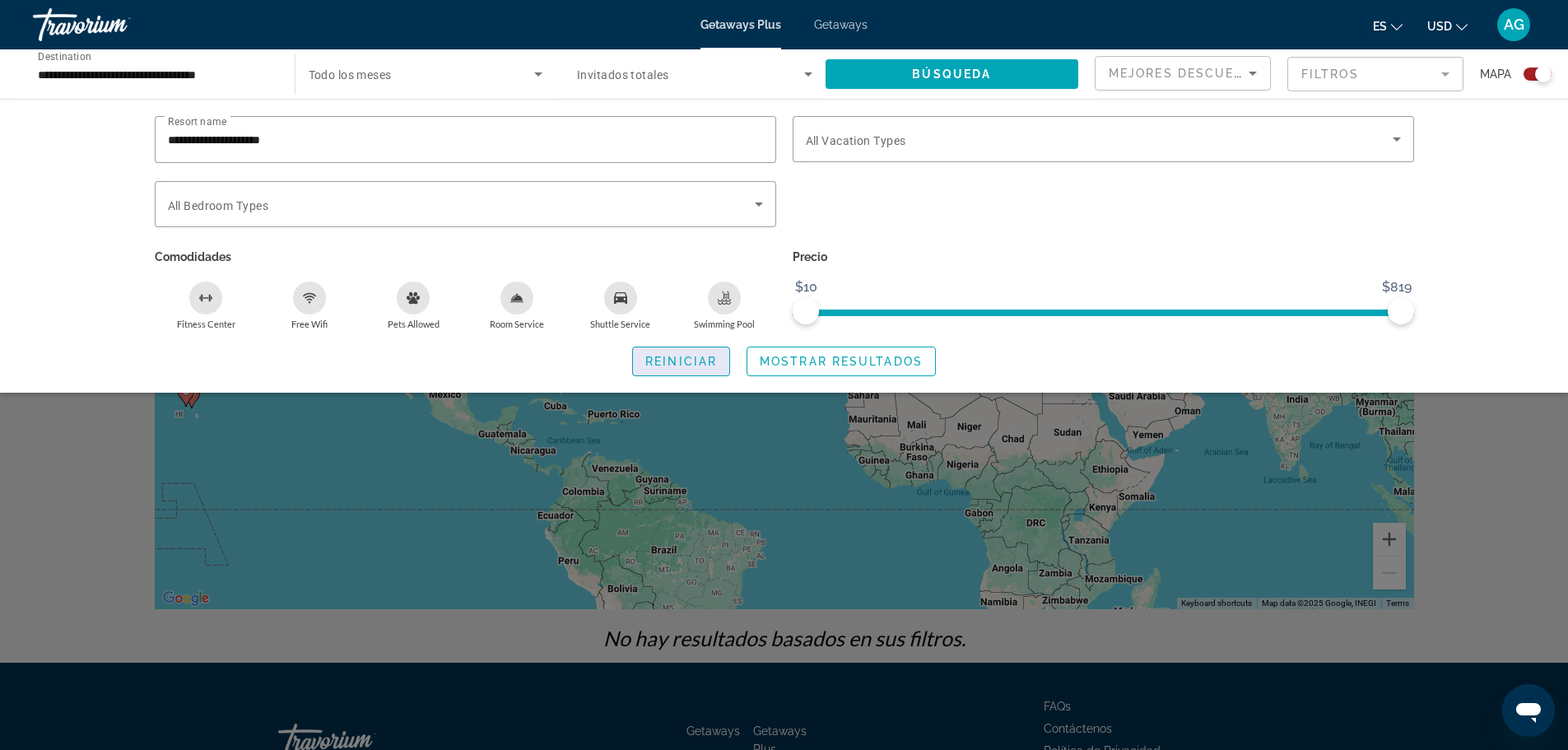
click at [671, 355] on span "Reiniciar" at bounding box center [681, 361] width 72 height 13
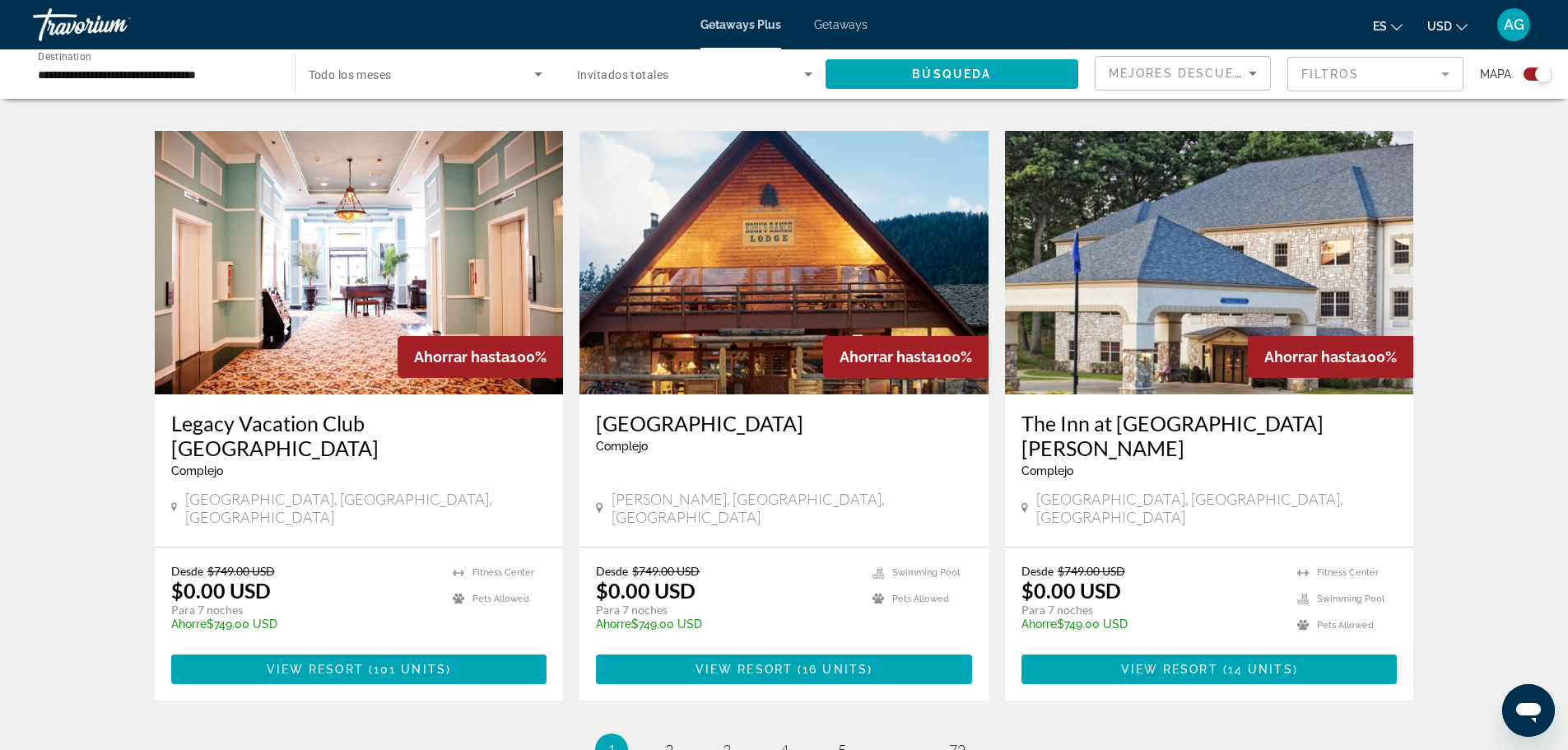
scroll to position [2473, 0]
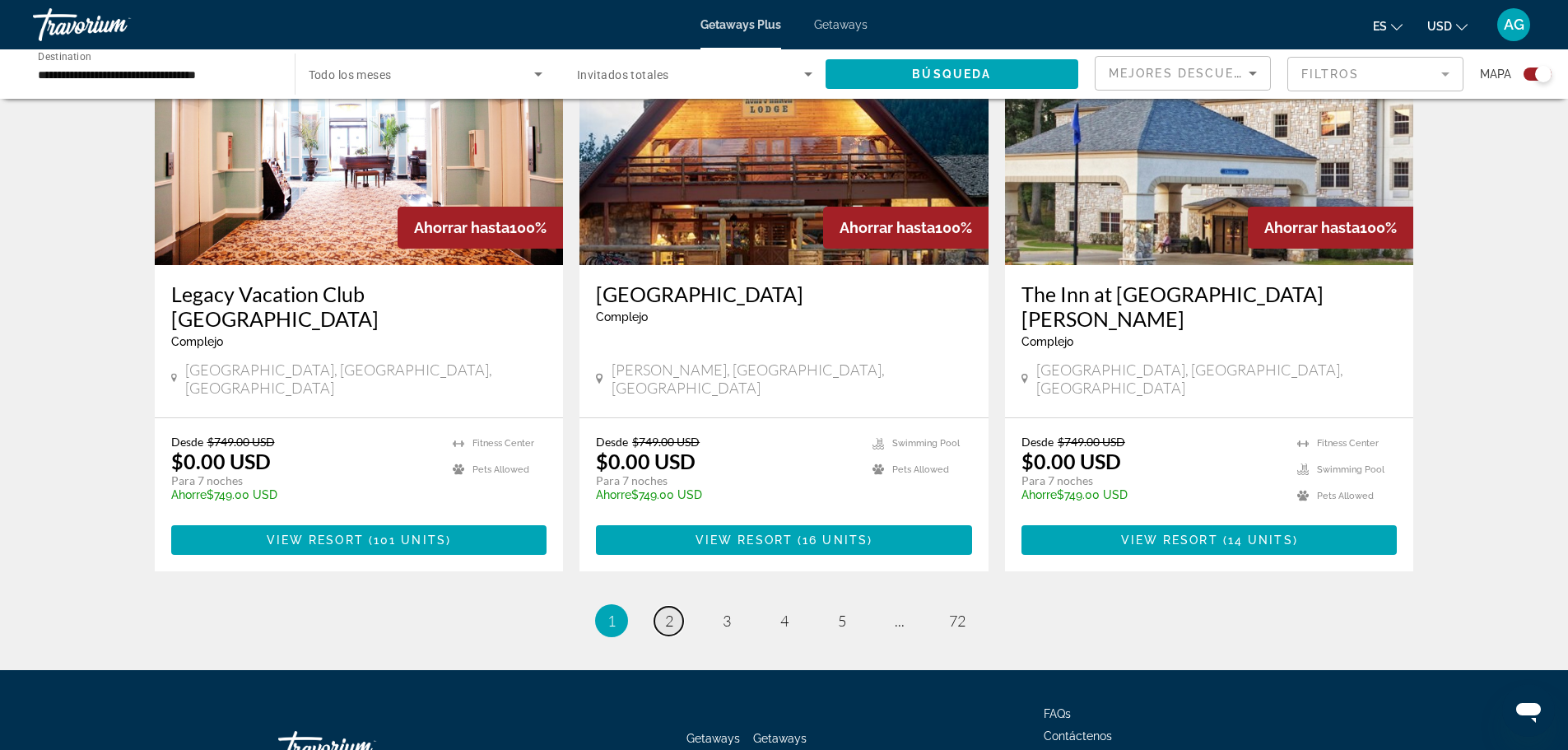
click at [667, 611] on span "2" at bounding box center [668, 620] width 8 height 18
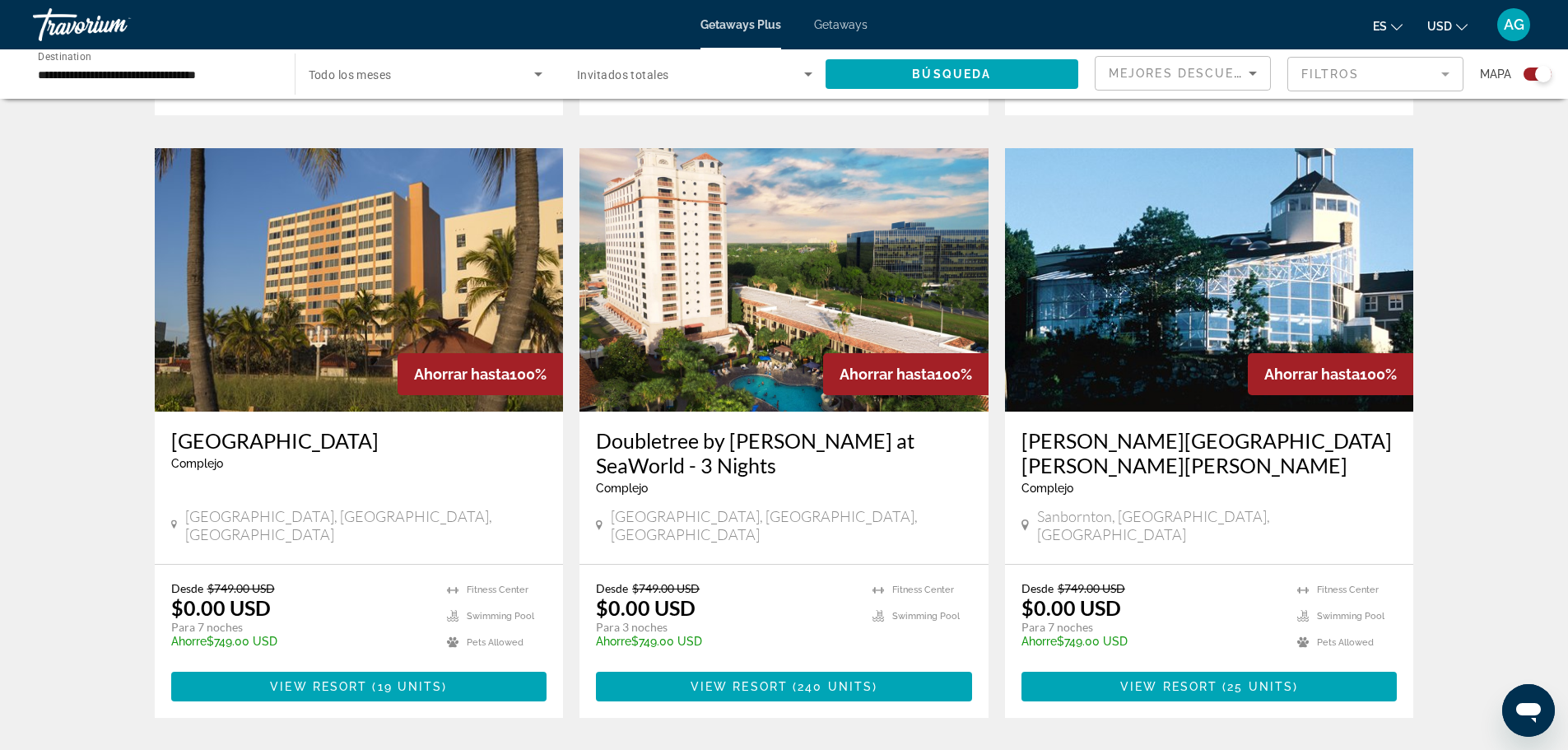
scroll to position [1070, 0]
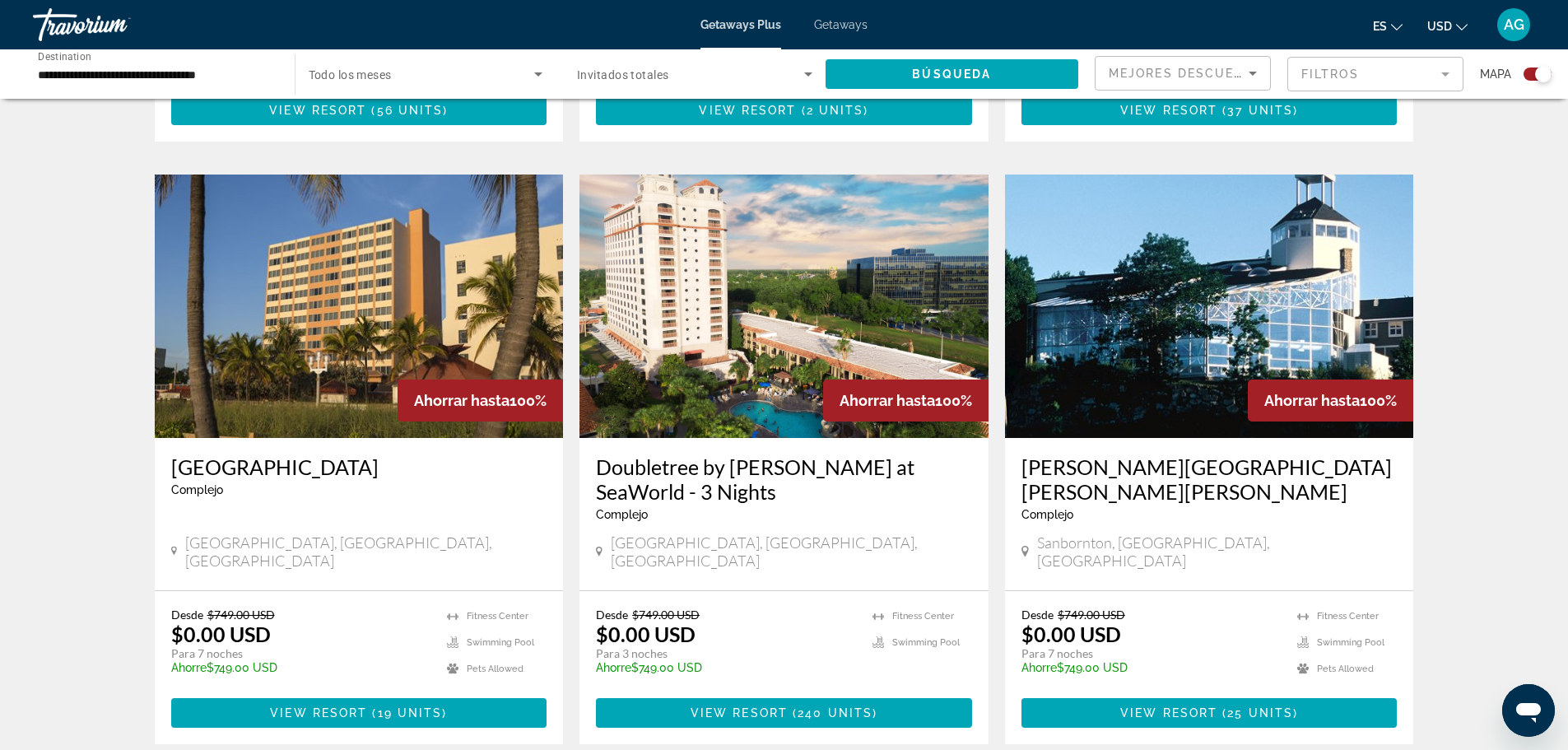
click at [353, 308] on img "Main content" at bounding box center [359, 306] width 409 height 263
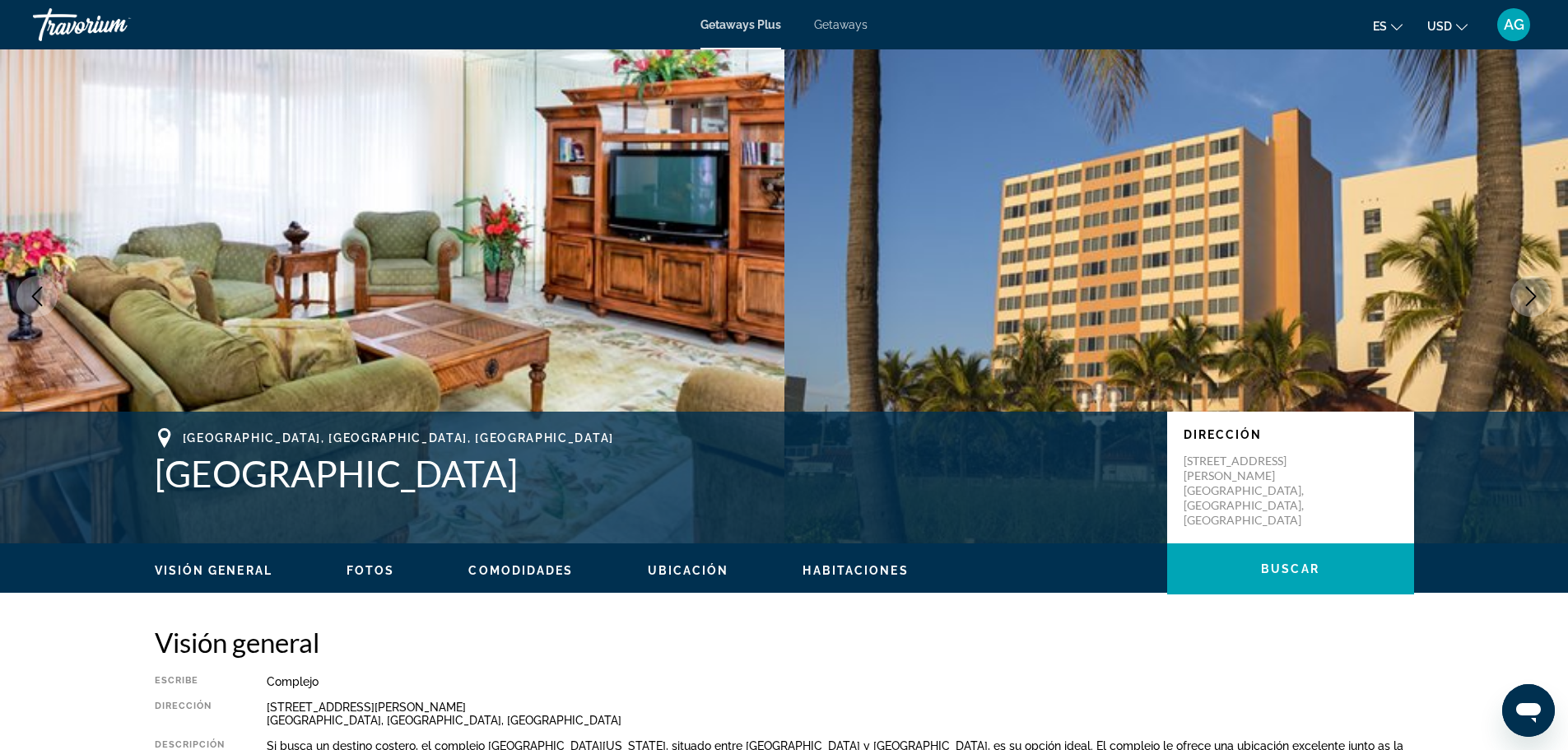
click at [380, 570] on span "Fotos" at bounding box center [370, 570] width 48 height 13
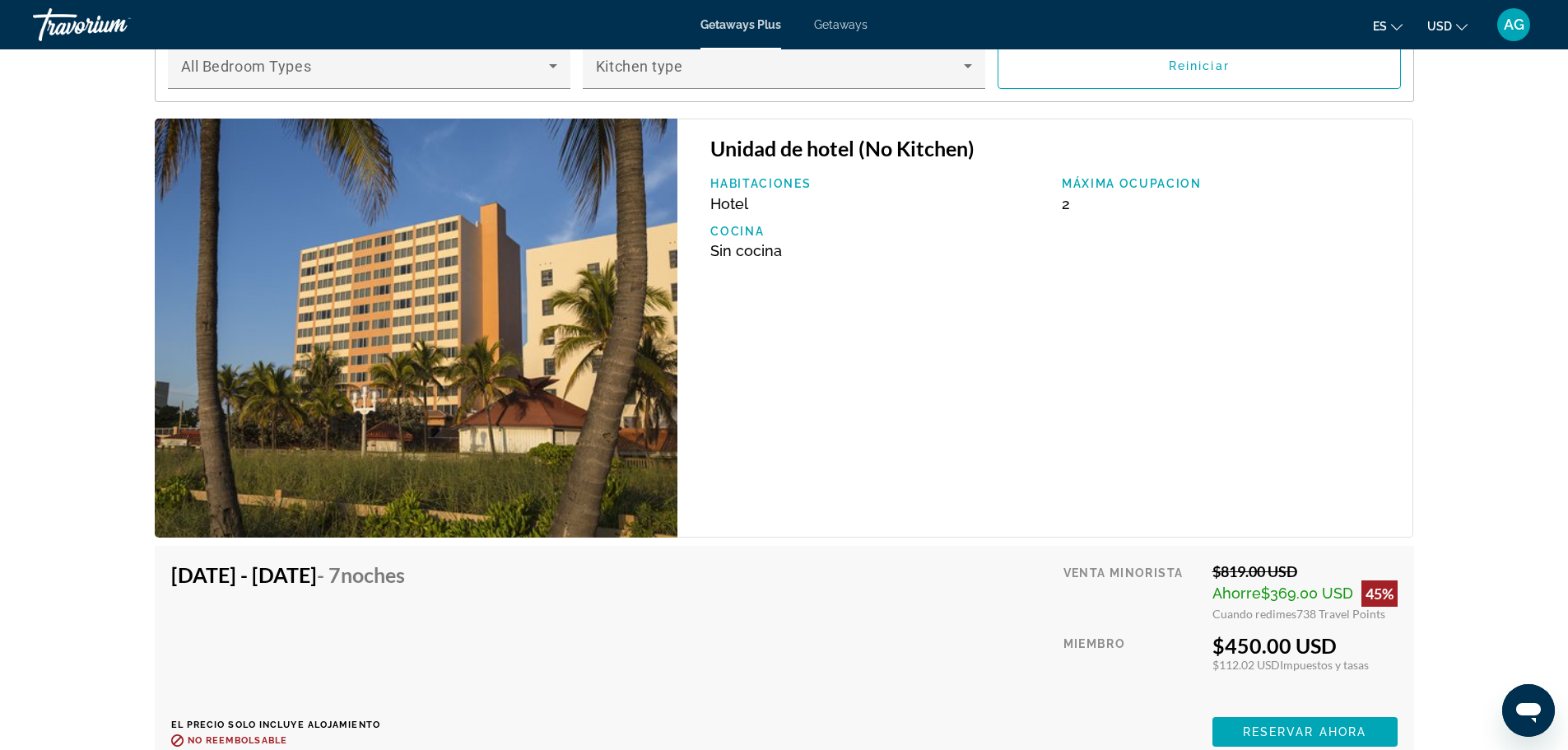
scroll to position [2710, 0]
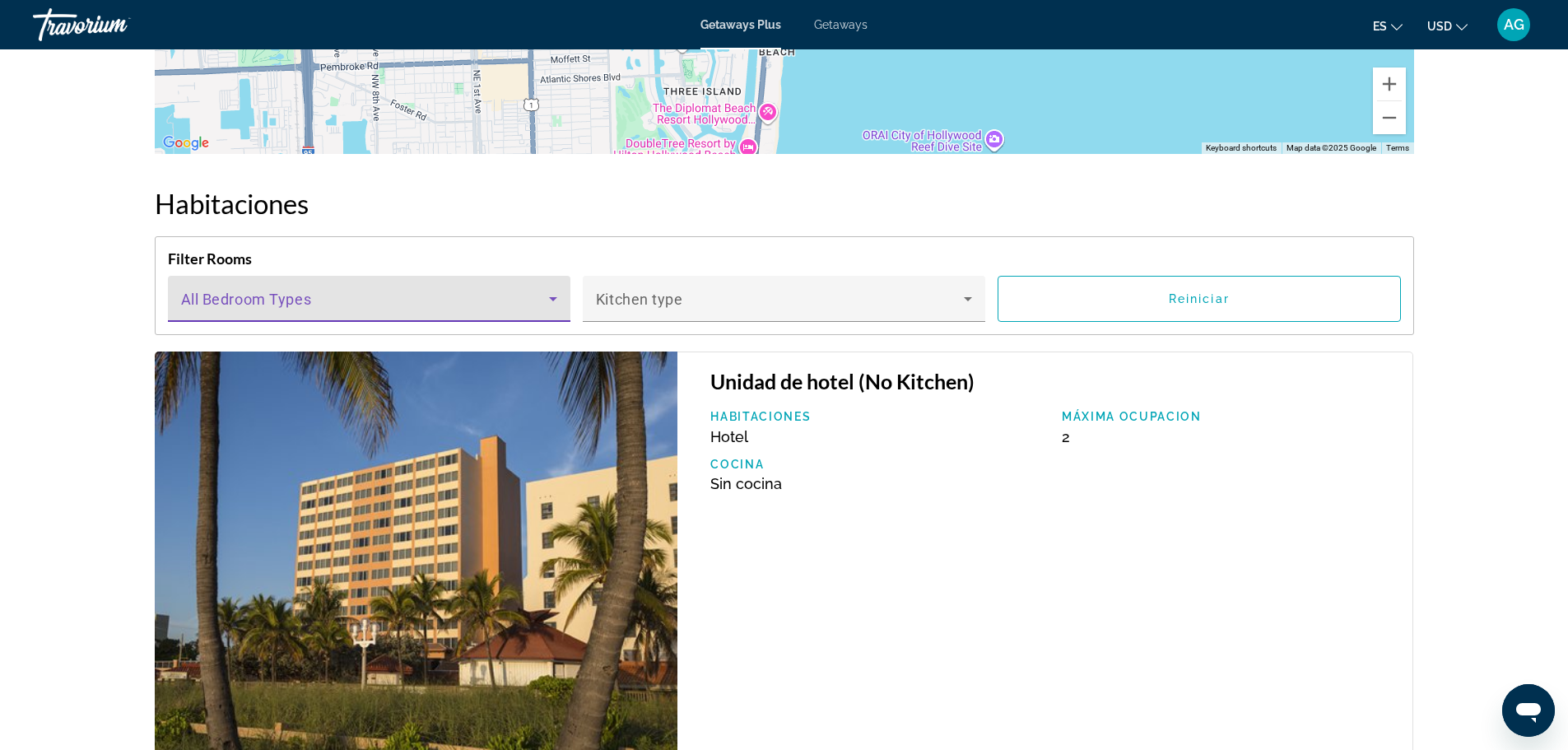
click at [555, 298] on icon "Main content" at bounding box center [552, 299] width 8 height 4
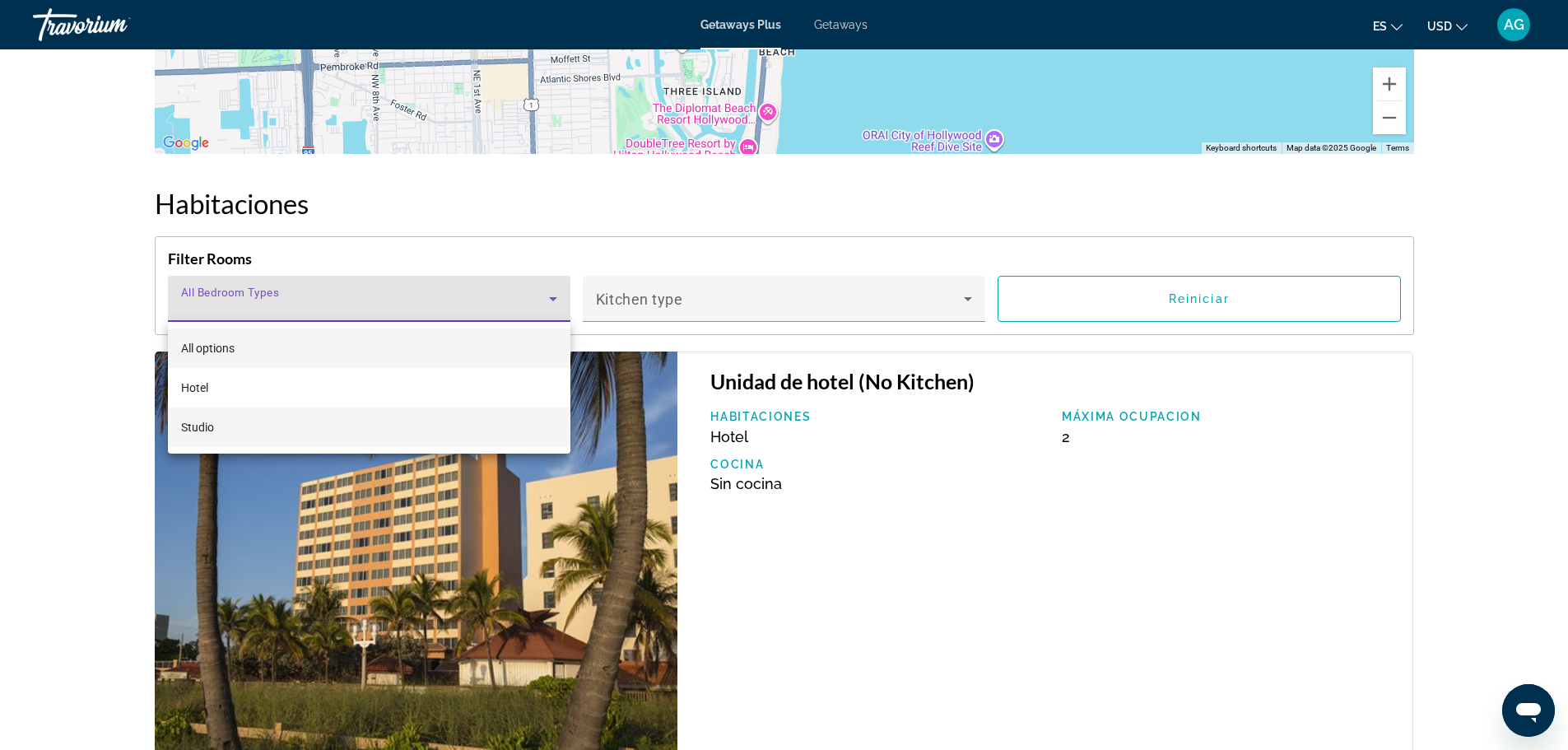
click at [211, 423] on span "Studio" at bounding box center [197, 427] width 33 height 20
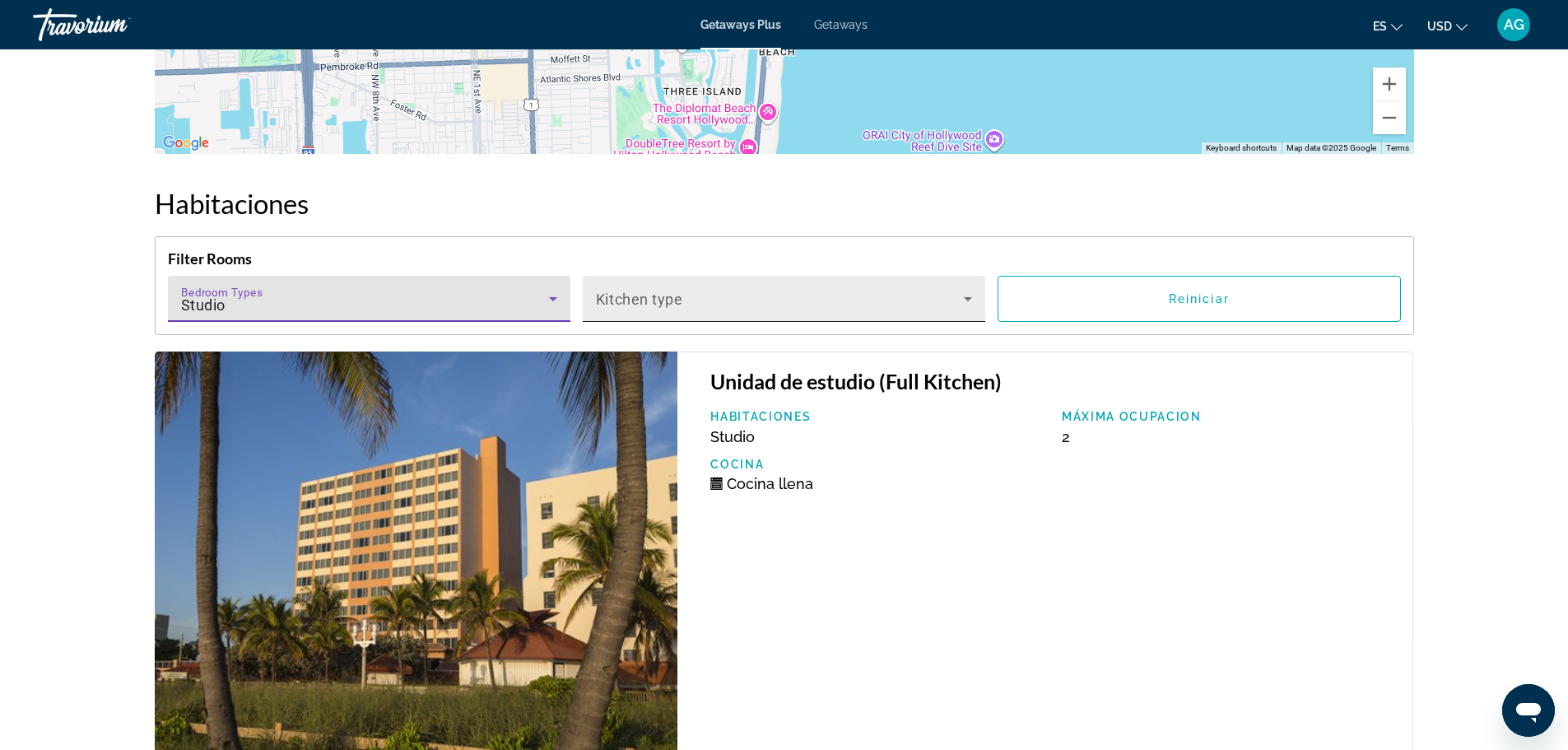
click at [702, 302] on span "Main content" at bounding box center [780, 305] width 368 height 20
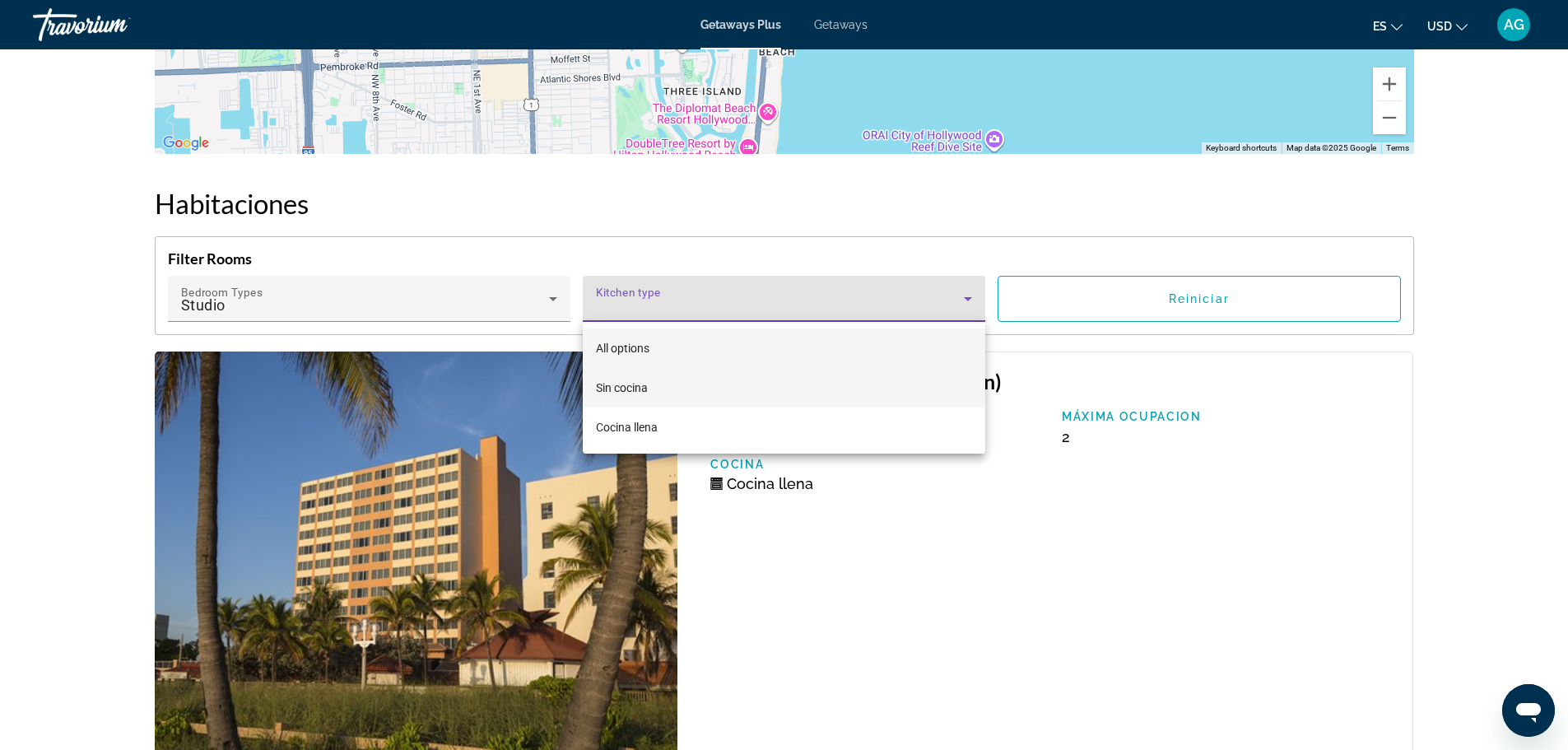
click at [623, 387] on span "Sin cocina" at bounding box center [622, 388] width 52 height 13
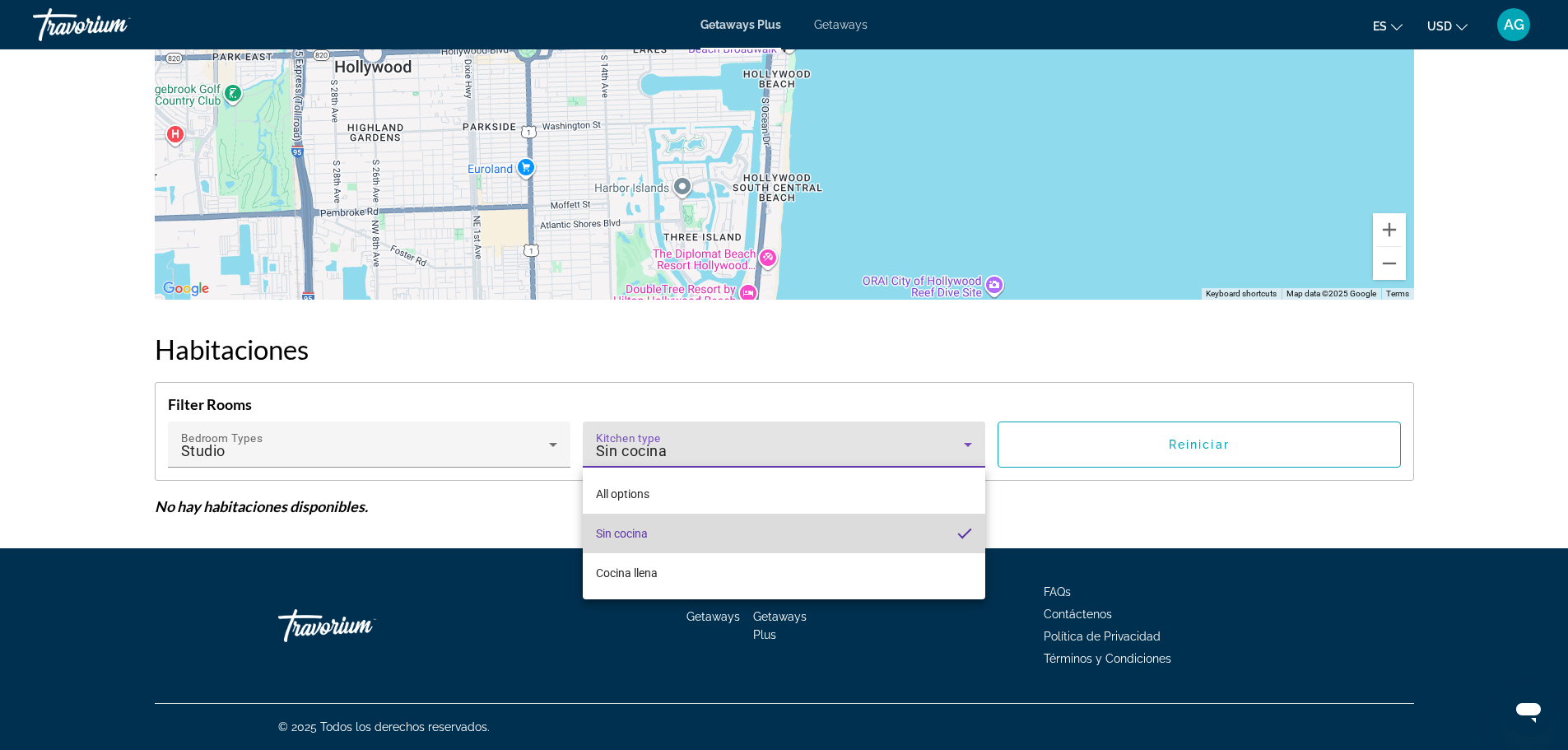
scroll to position [2564, 0]
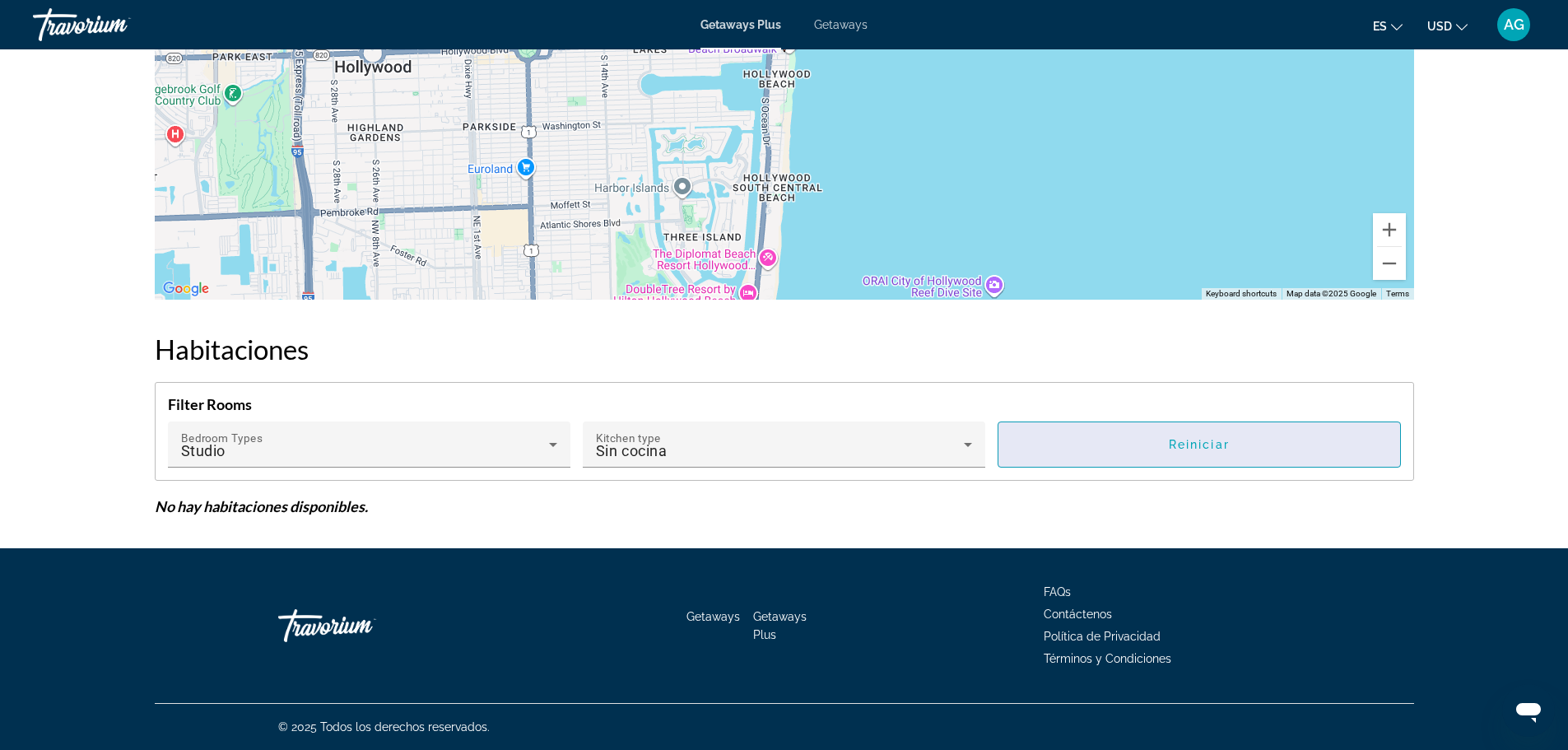
click at [1175, 449] on span "Reiniciar" at bounding box center [1199, 444] width 61 height 13
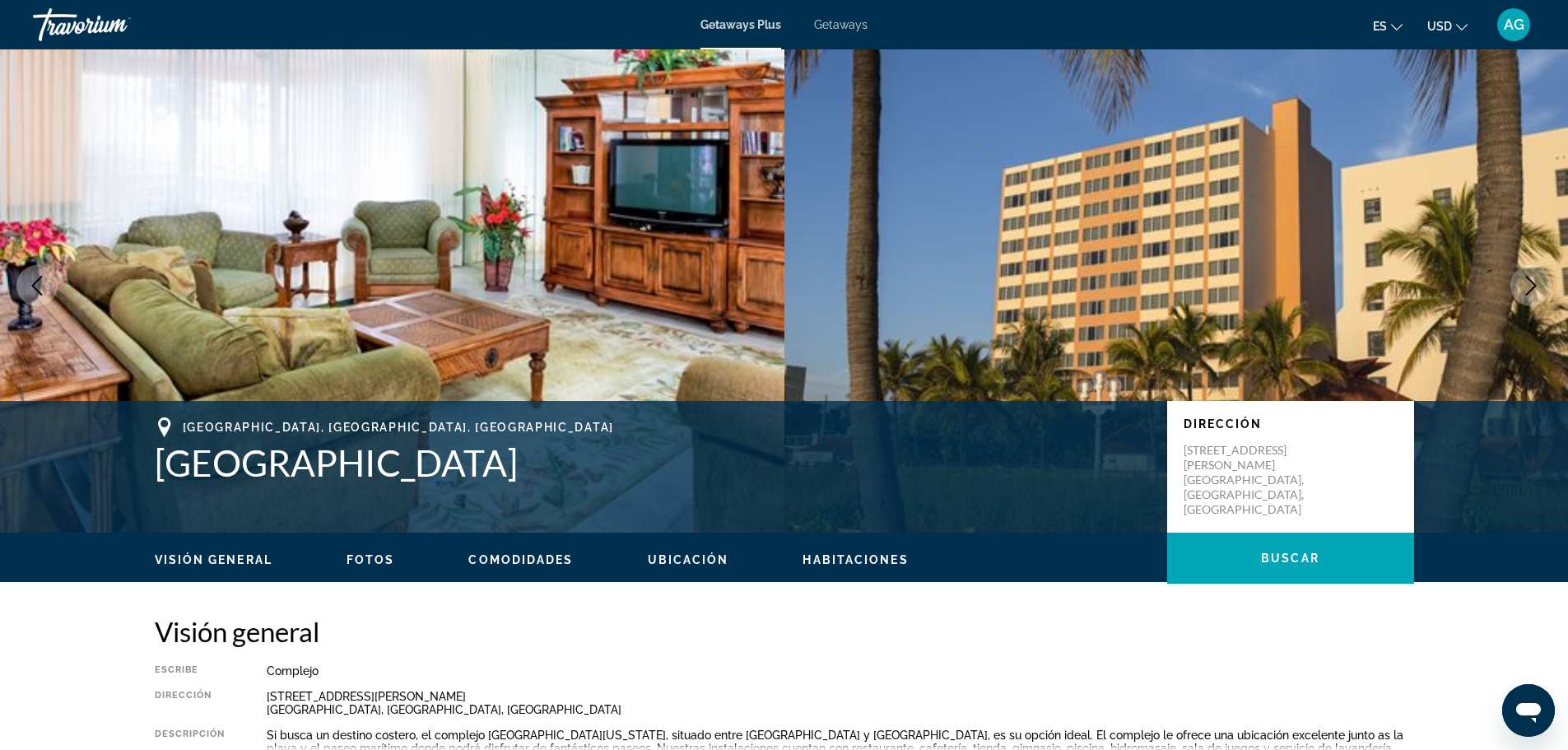
scroll to position [0, 0]
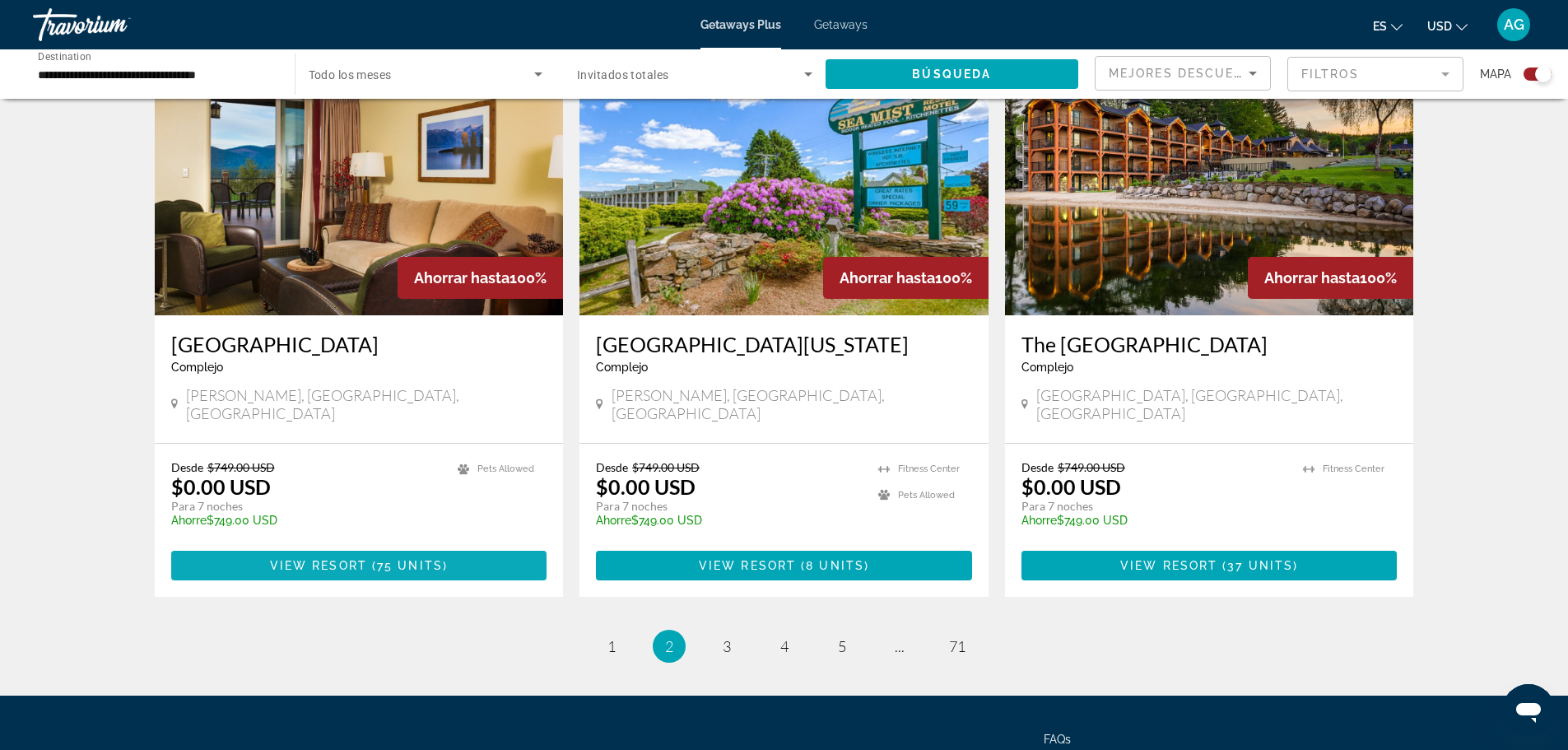
scroll to position [2470, 0]
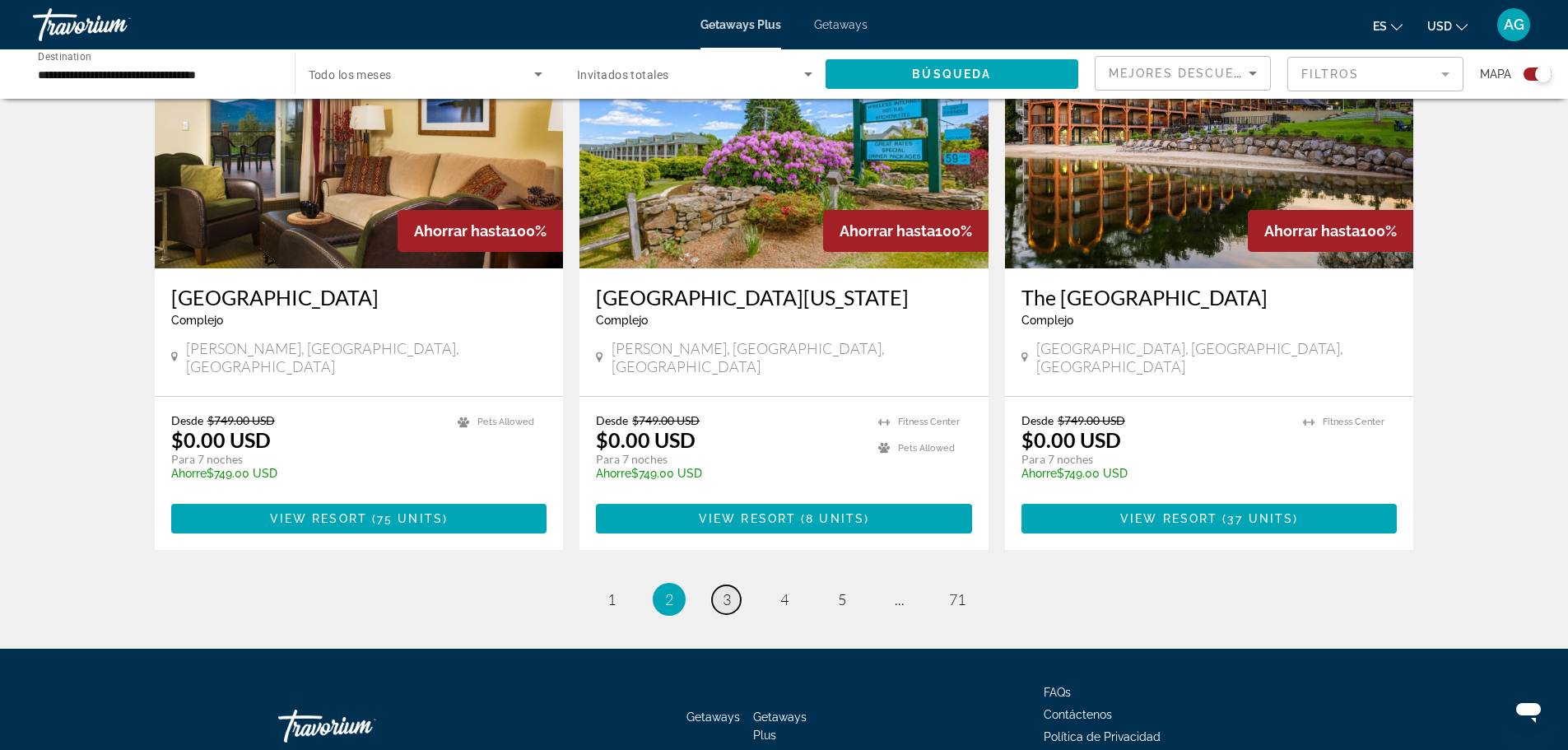
click at [726, 590] on span "3" at bounding box center [726, 599] width 8 height 18
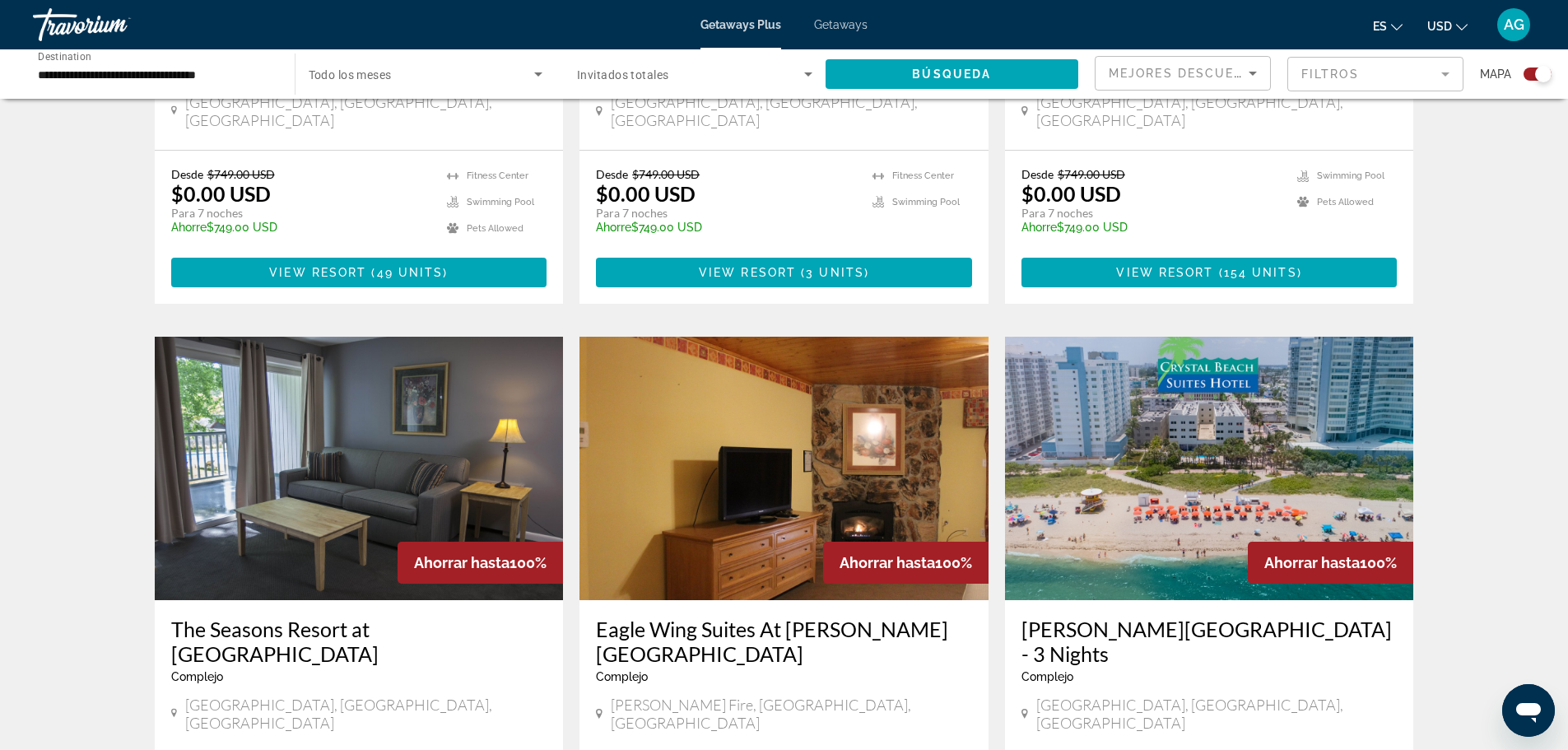
scroll to position [2305, 0]
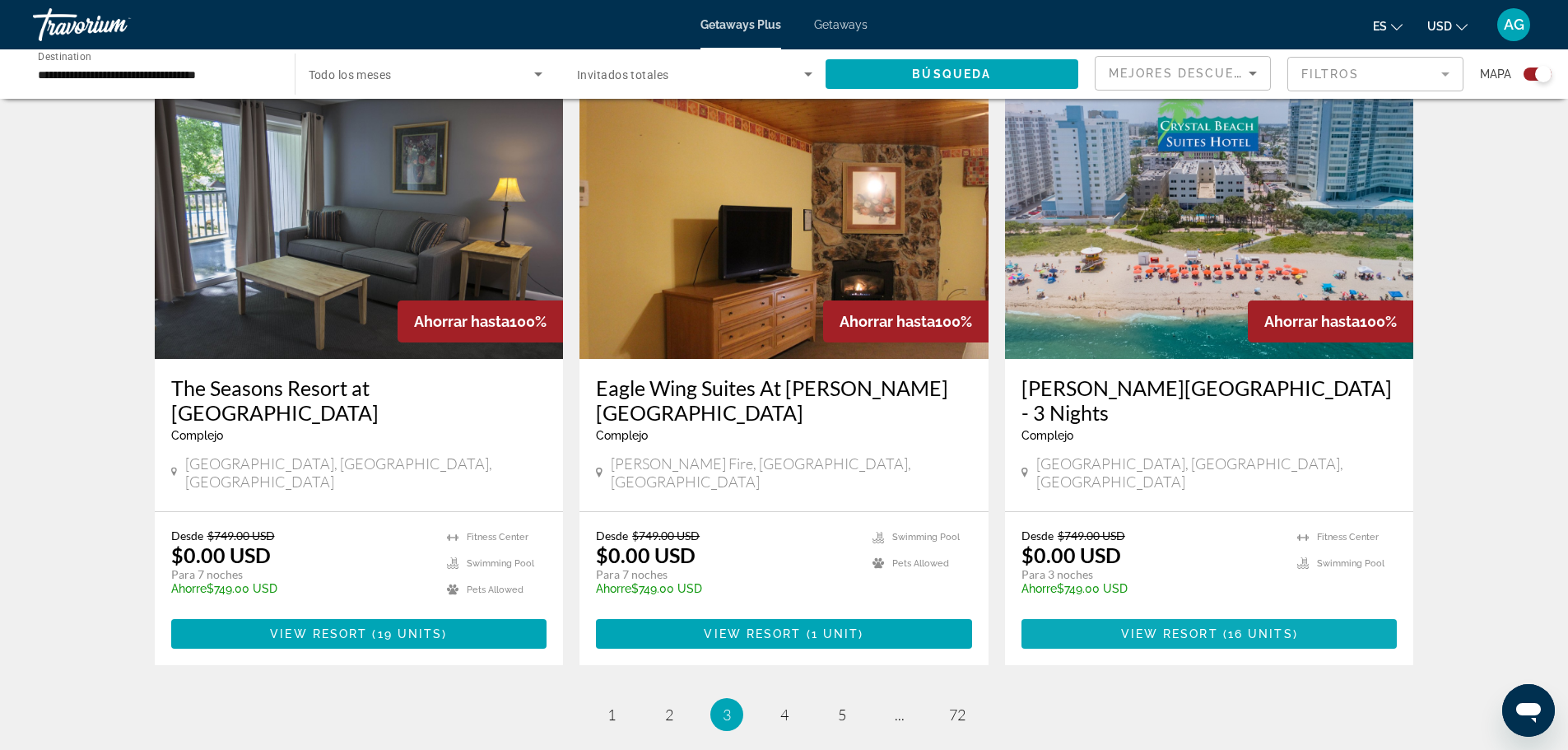
click at [1186, 627] on span "View Resort" at bounding box center [1169, 633] width 97 height 13
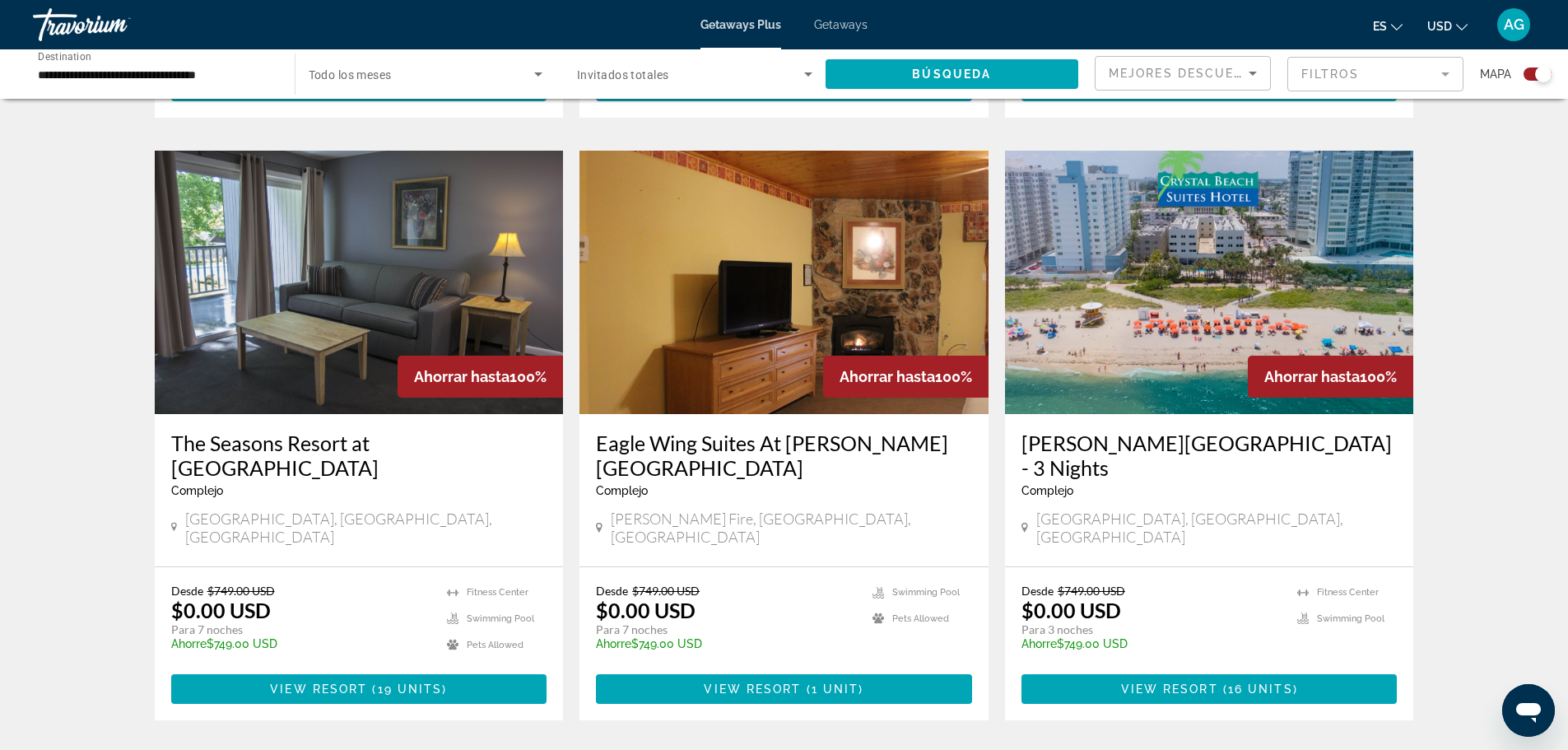
scroll to position [2448, 0]
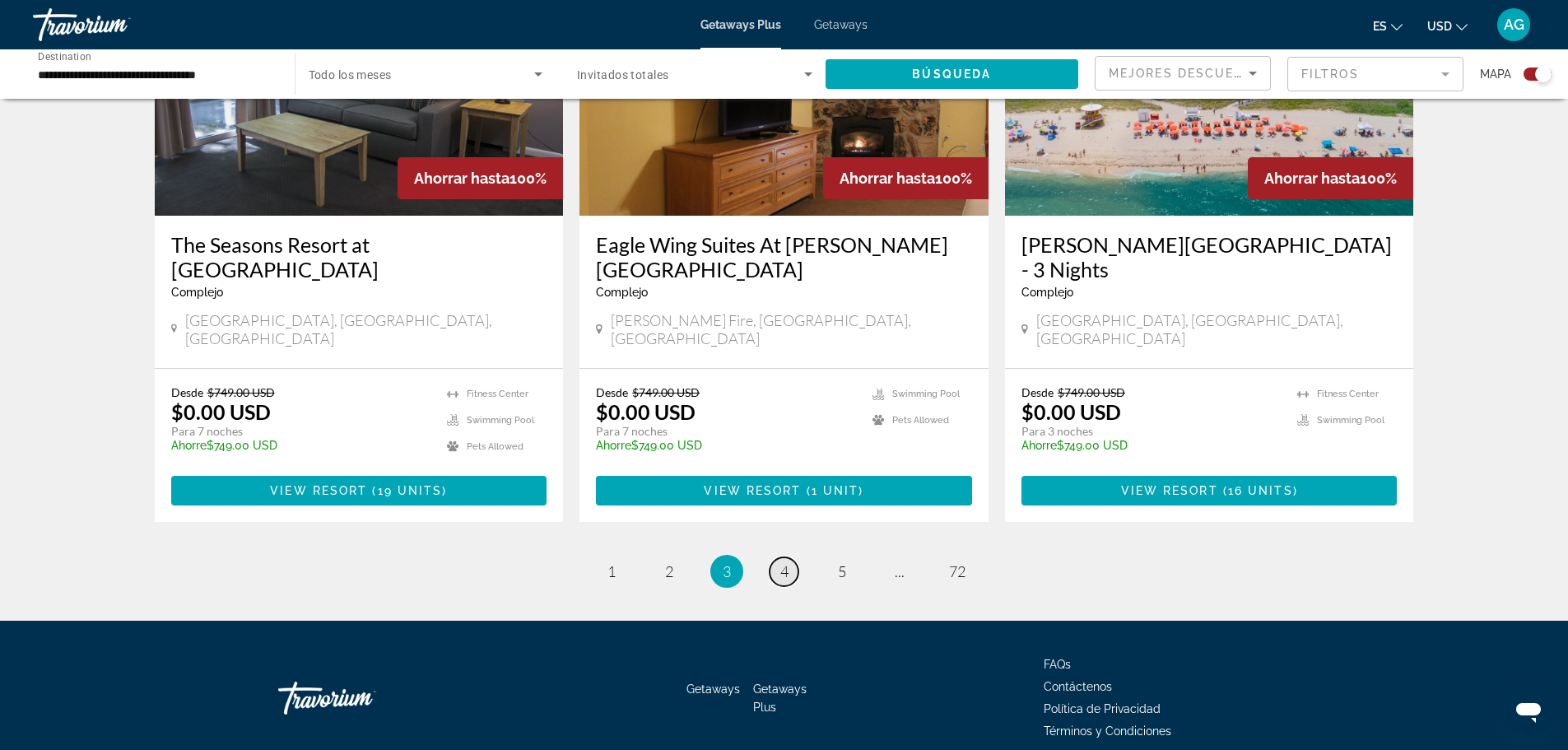
click at [786, 562] on span "4" at bounding box center [784, 571] width 8 height 18
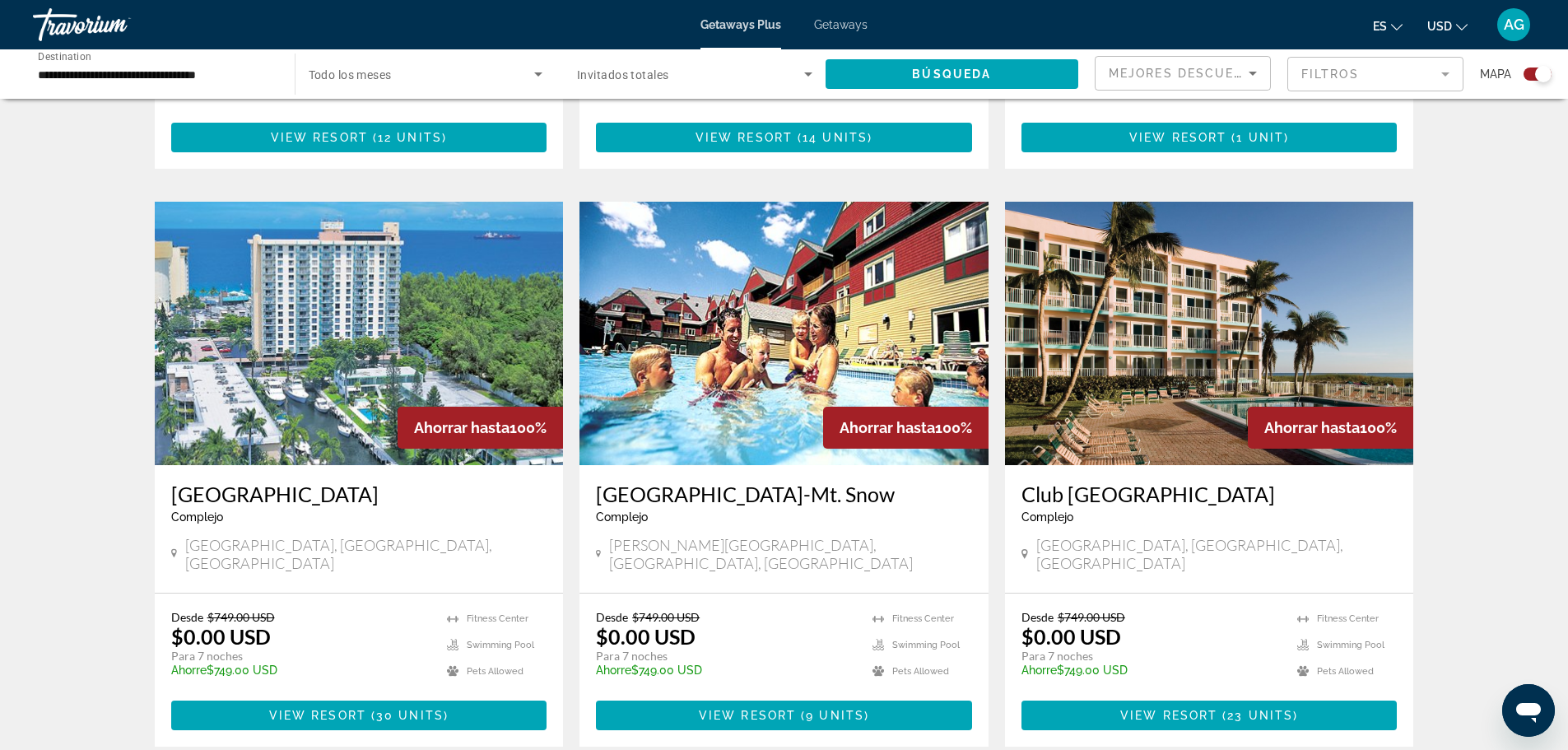
scroll to position [2223, 0]
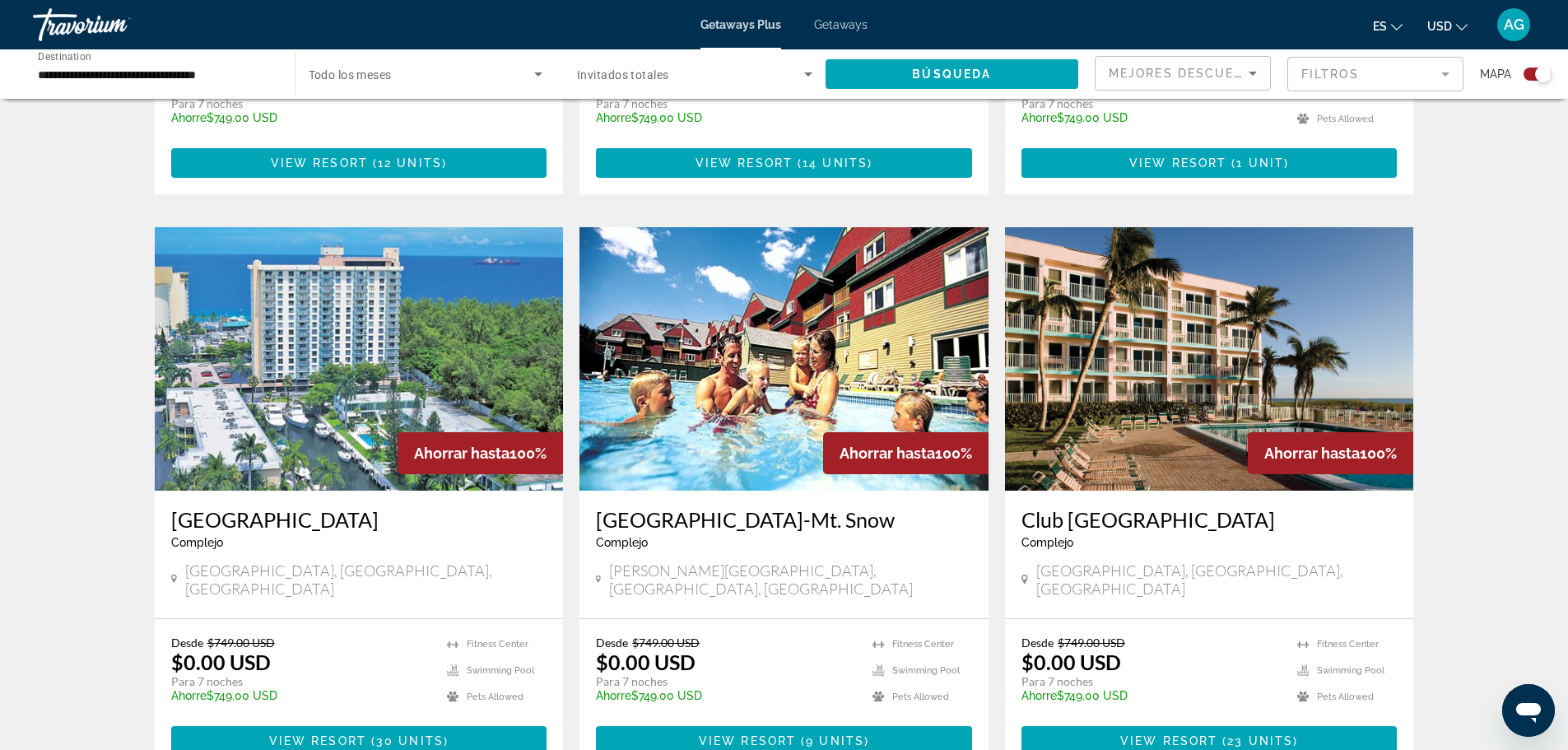
click at [362, 287] on img "Main content" at bounding box center [359, 359] width 409 height 263
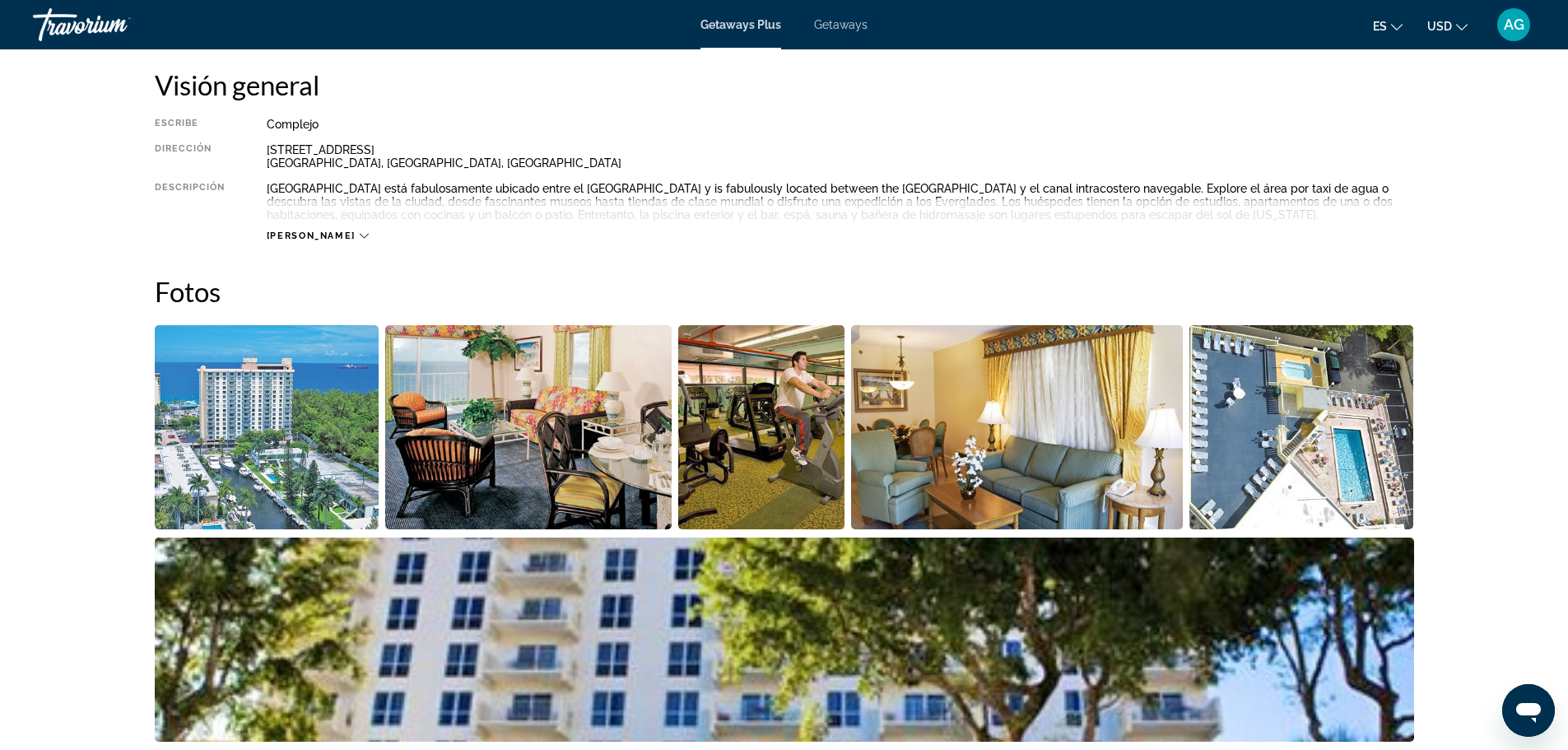
scroll to position [576, 0]
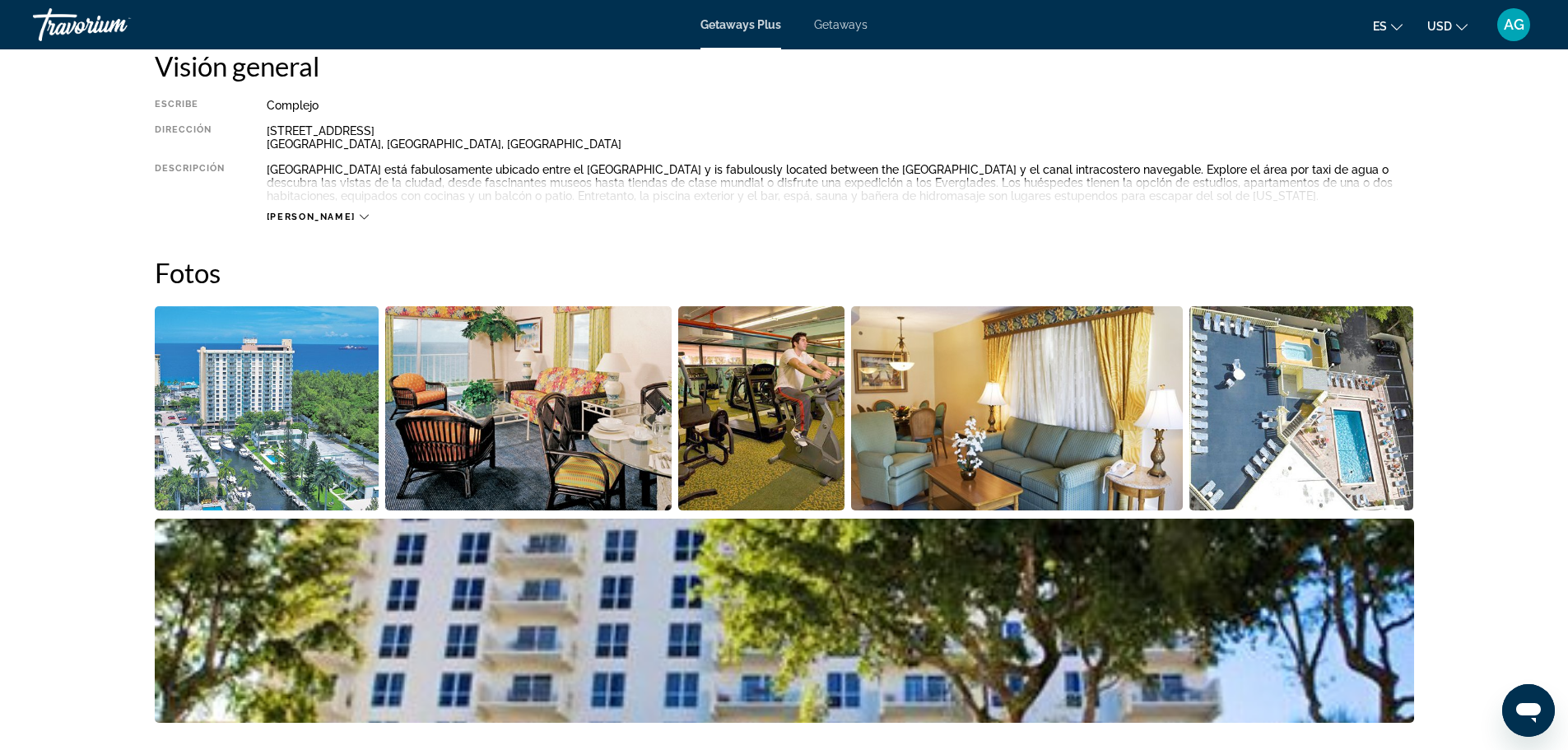
click at [544, 449] on img "Open full-screen image slider" at bounding box center [528, 408] width 287 height 204
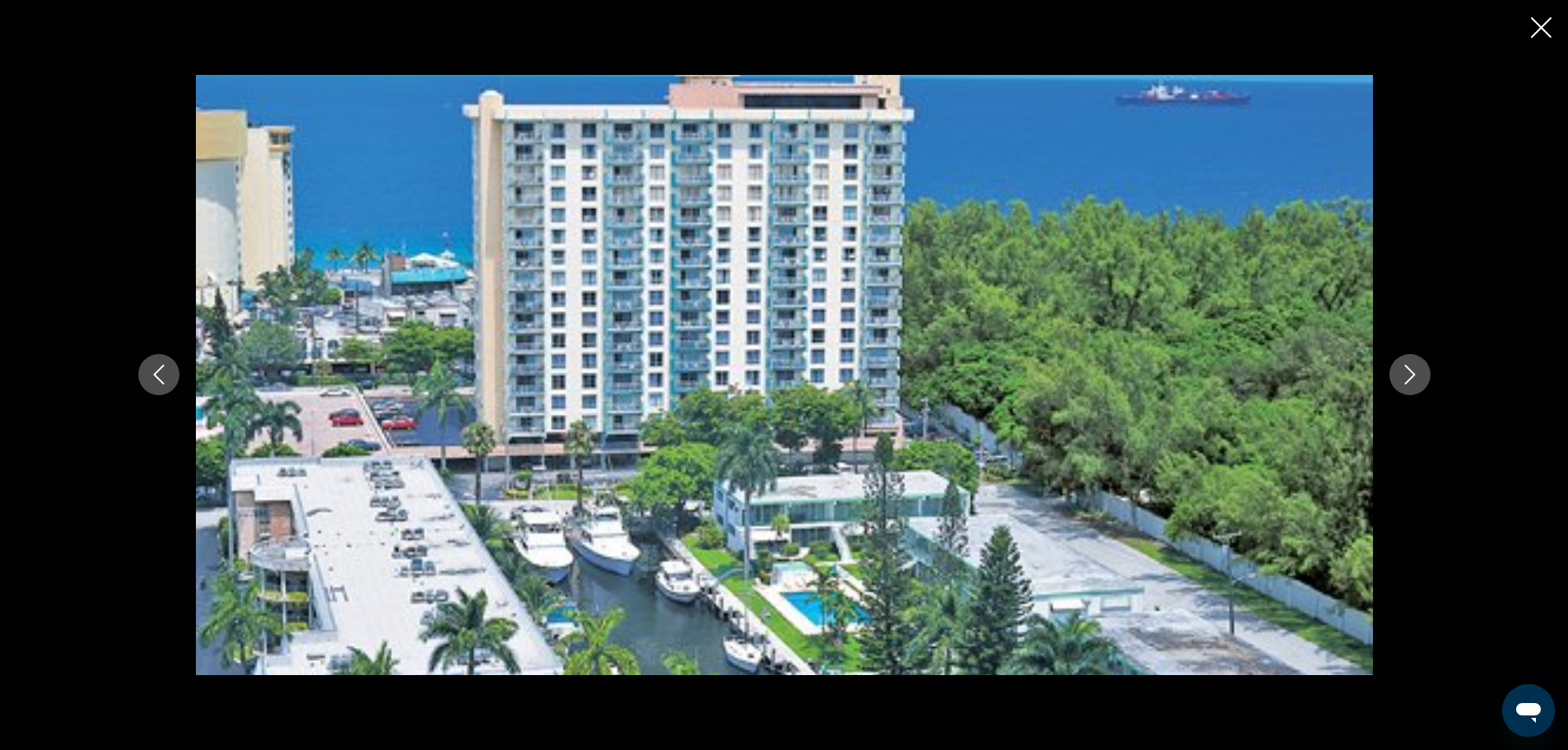
click at [1411, 380] on icon "Next image" at bounding box center [1409, 375] width 20 height 20
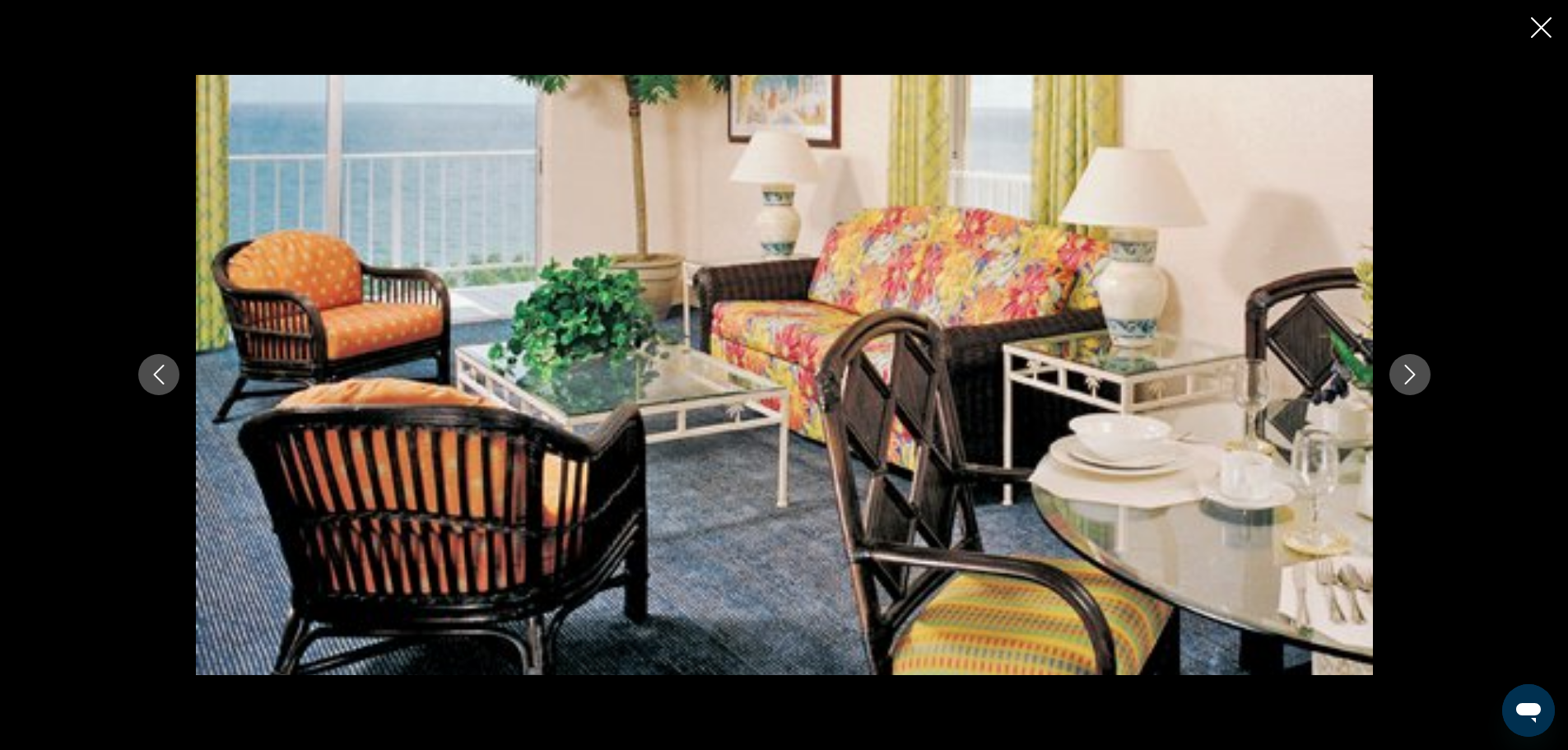
click at [1408, 377] on icon "Next image" at bounding box center [1409, 375] width 20 height 20
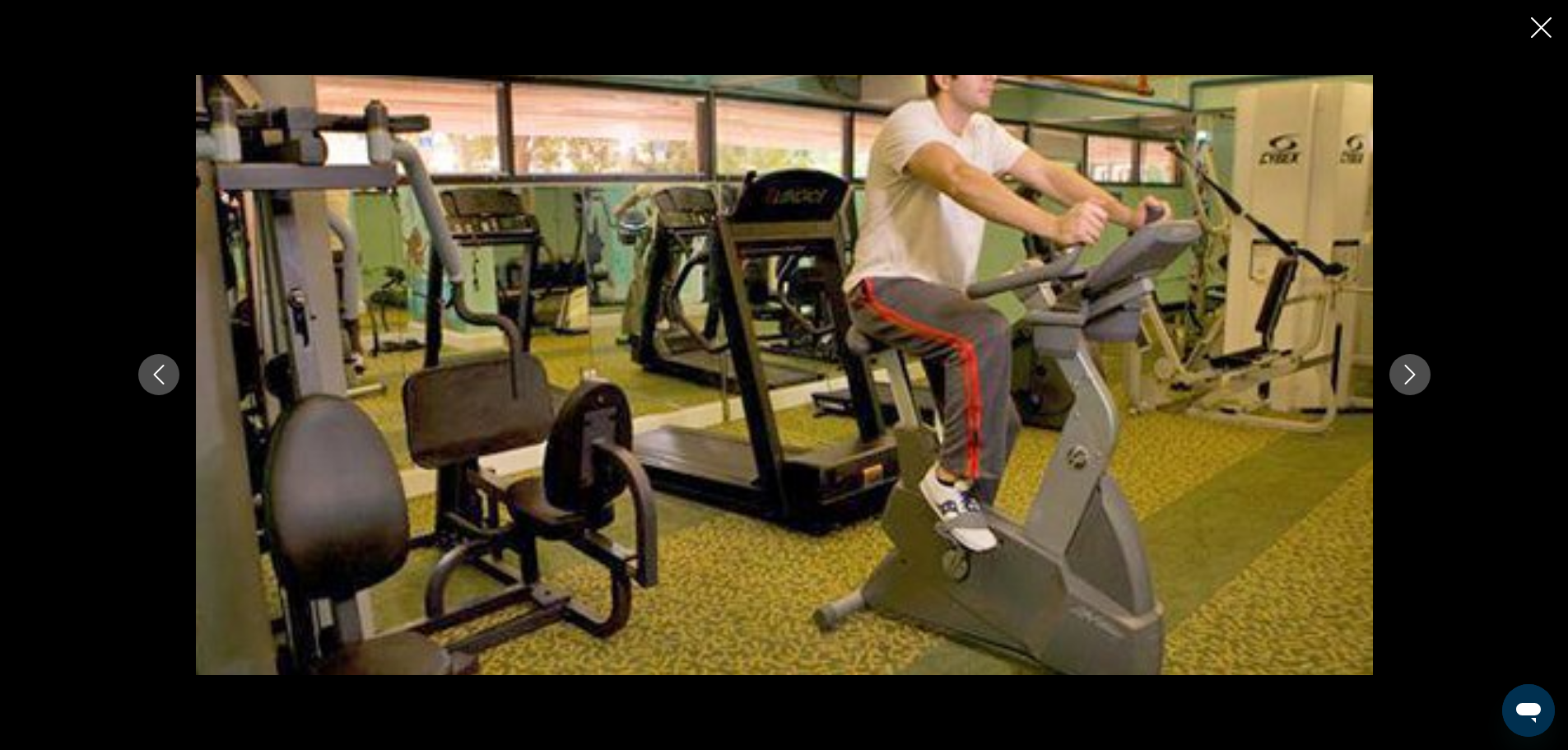
click at [1408, 377] on icon "Next image" at bounding box center [1409, 375] width 20 height 20
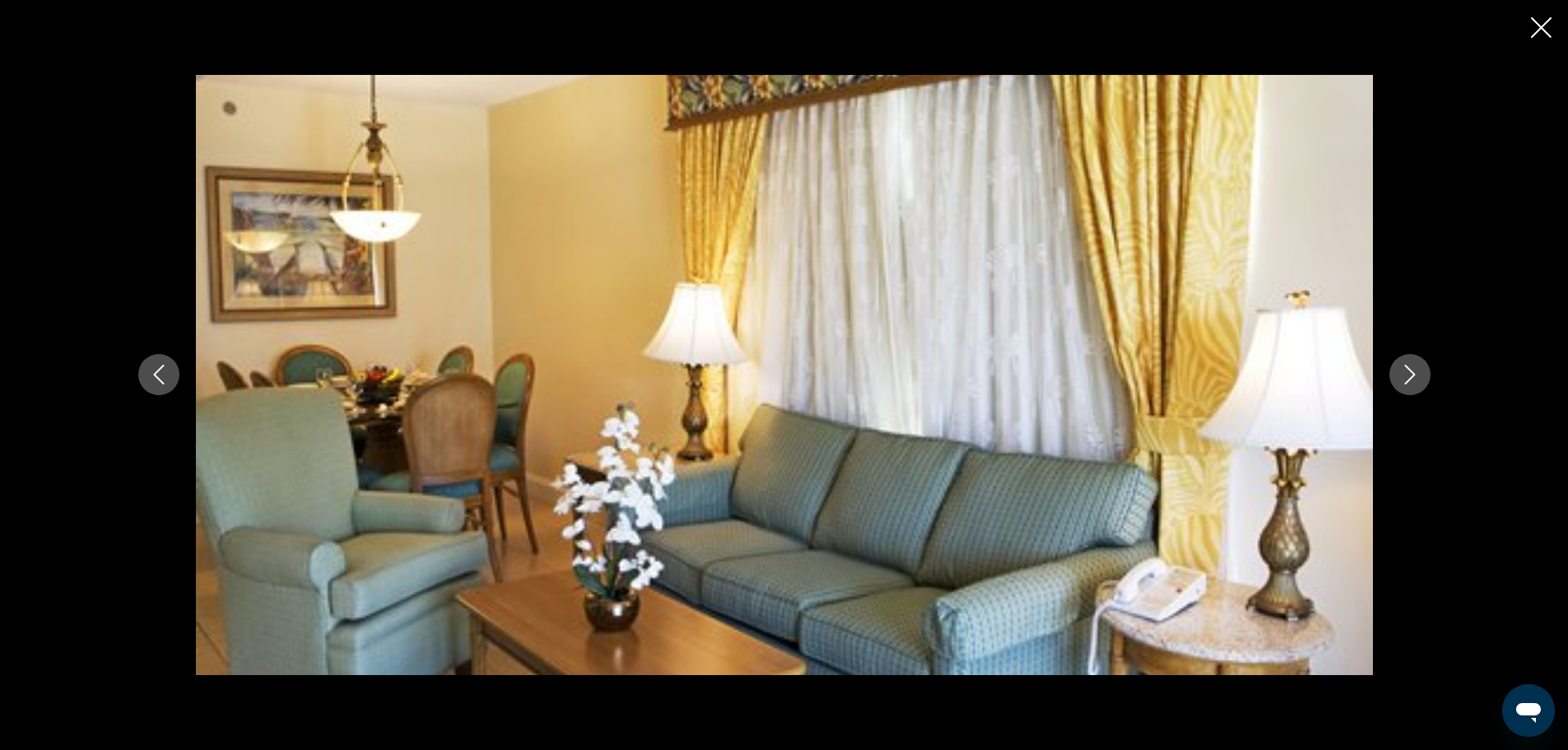
click at [1408, 377] on icon "Next image" at bounding box center [1409, 375] width 20 height 20
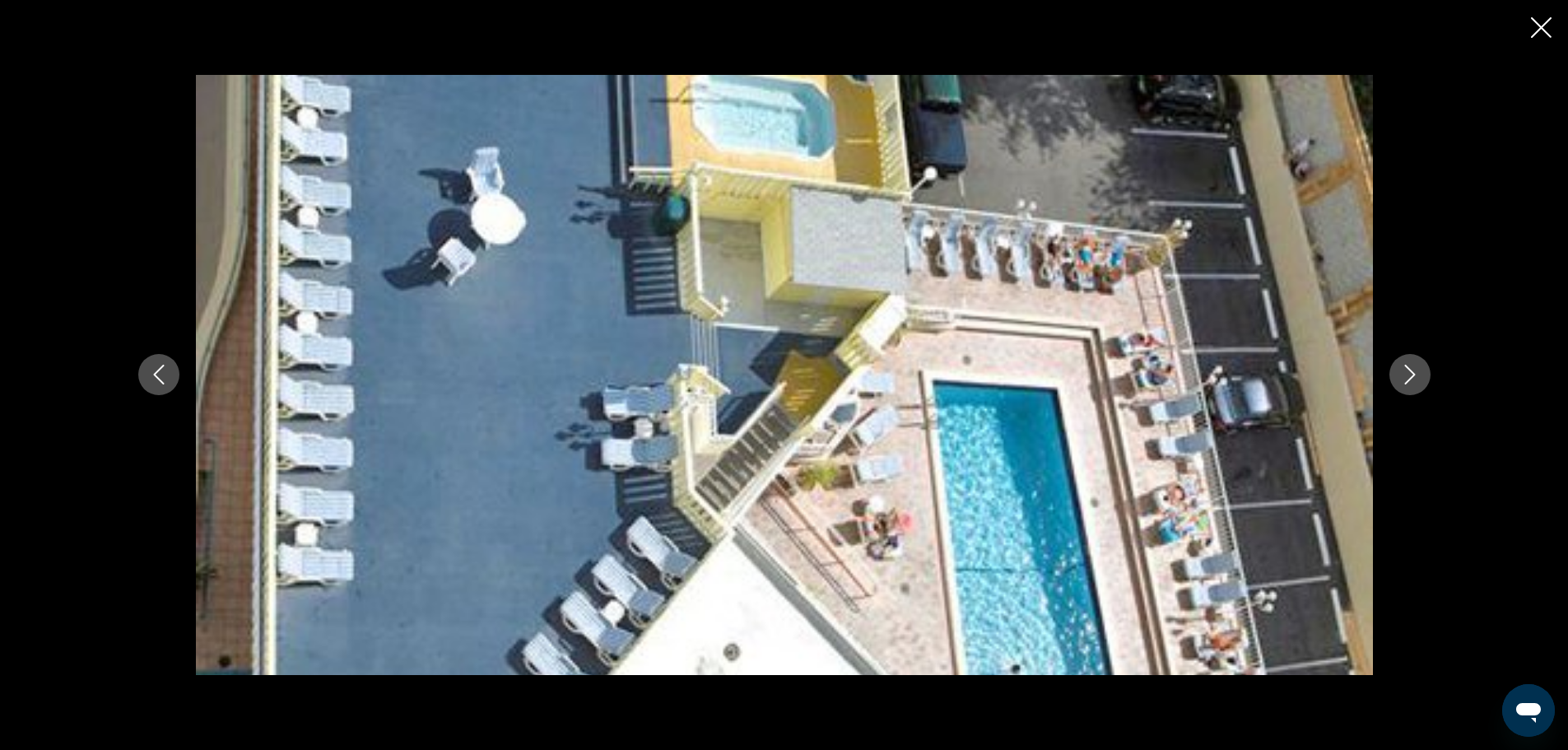
click at [1408, 377] on icon "Next image" at bounding box center [1409, 375] width 20 height 20
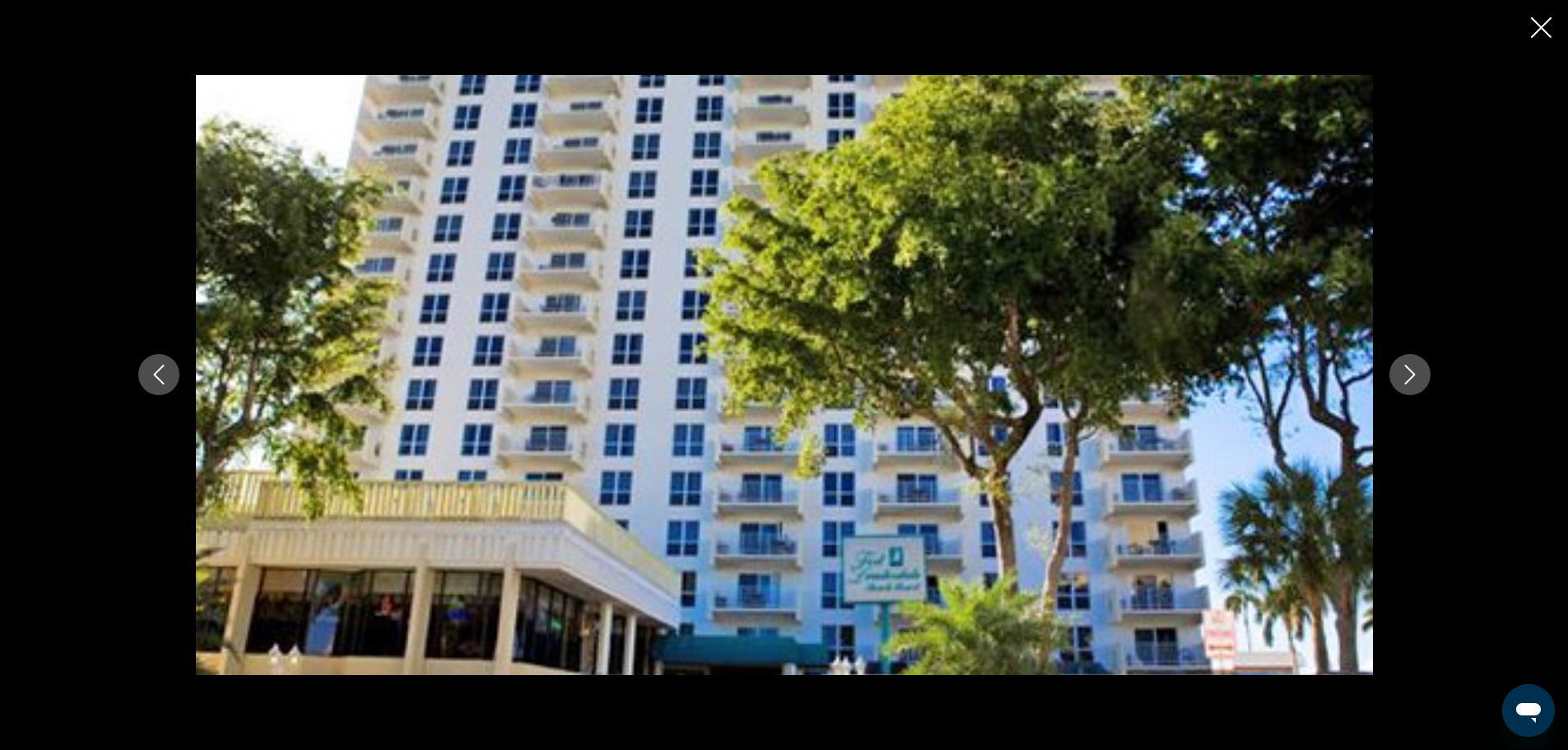
click at [1408, 377] on icon "Next image" at bounding box center [1409, 375] width 20 height 20
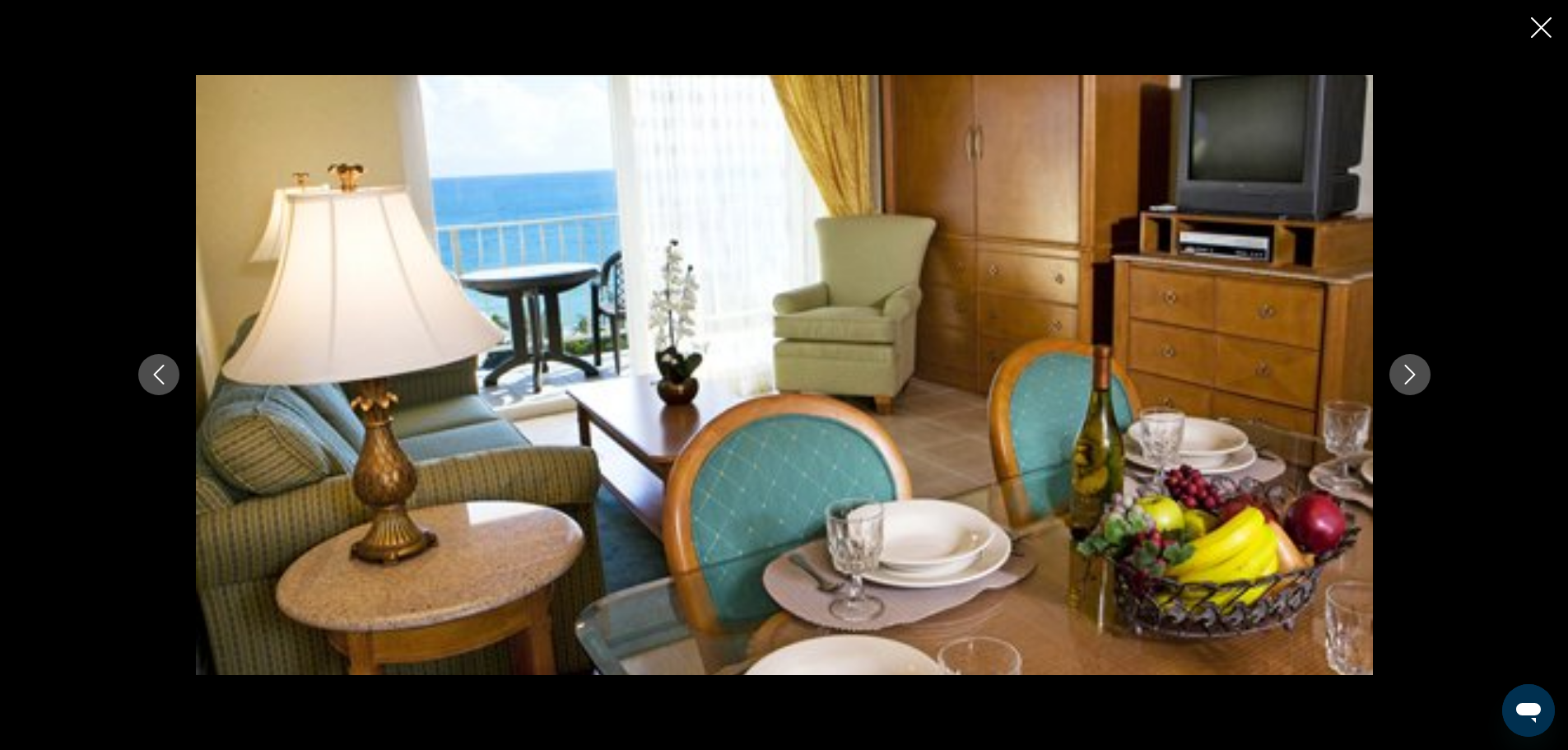
click at [1408, 377] on icon "Next image" at bounding box center [1409, 375] width 20 height 20
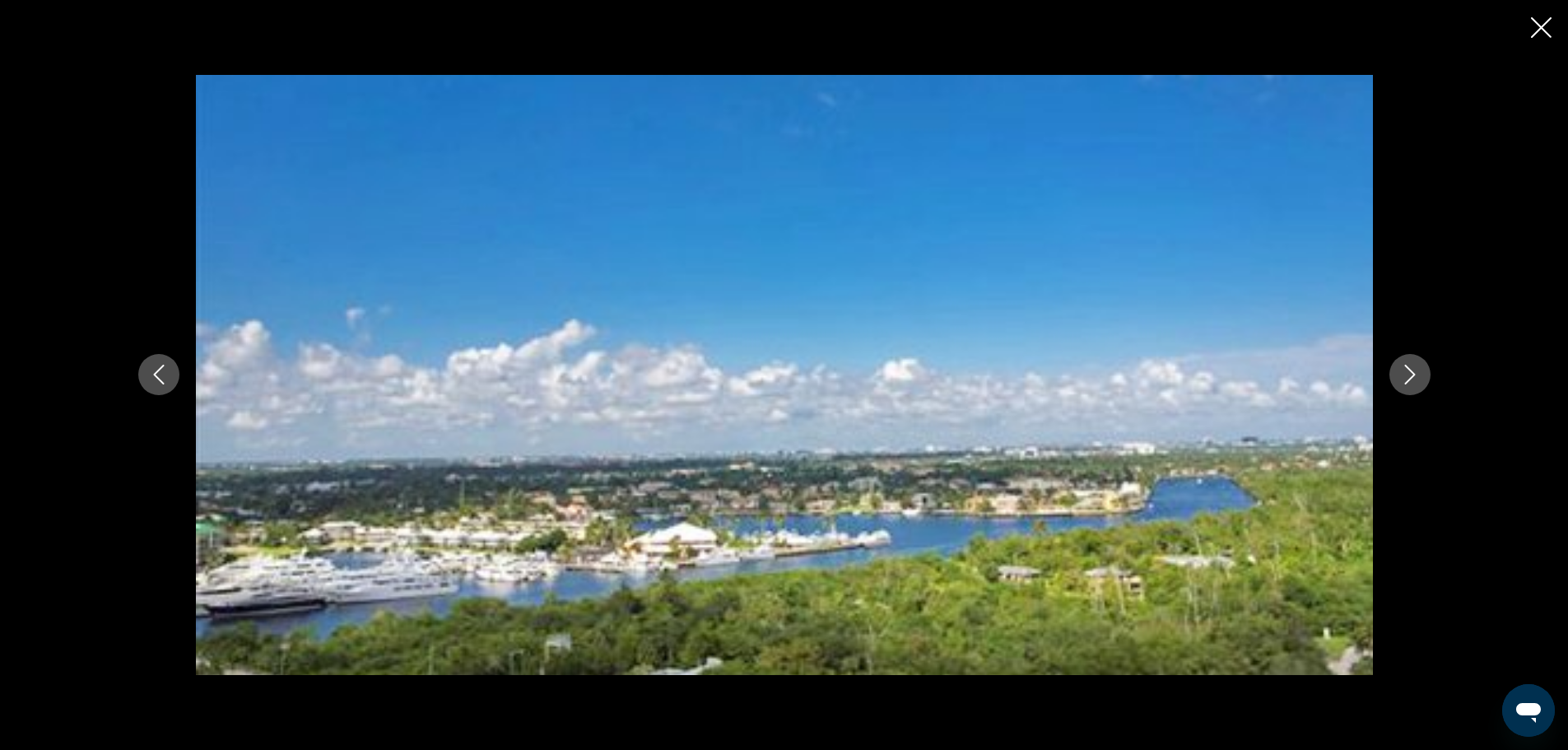
click at [1408, 377] on icon "Next image" at bounding box center [1409, 375] width 20 height 20
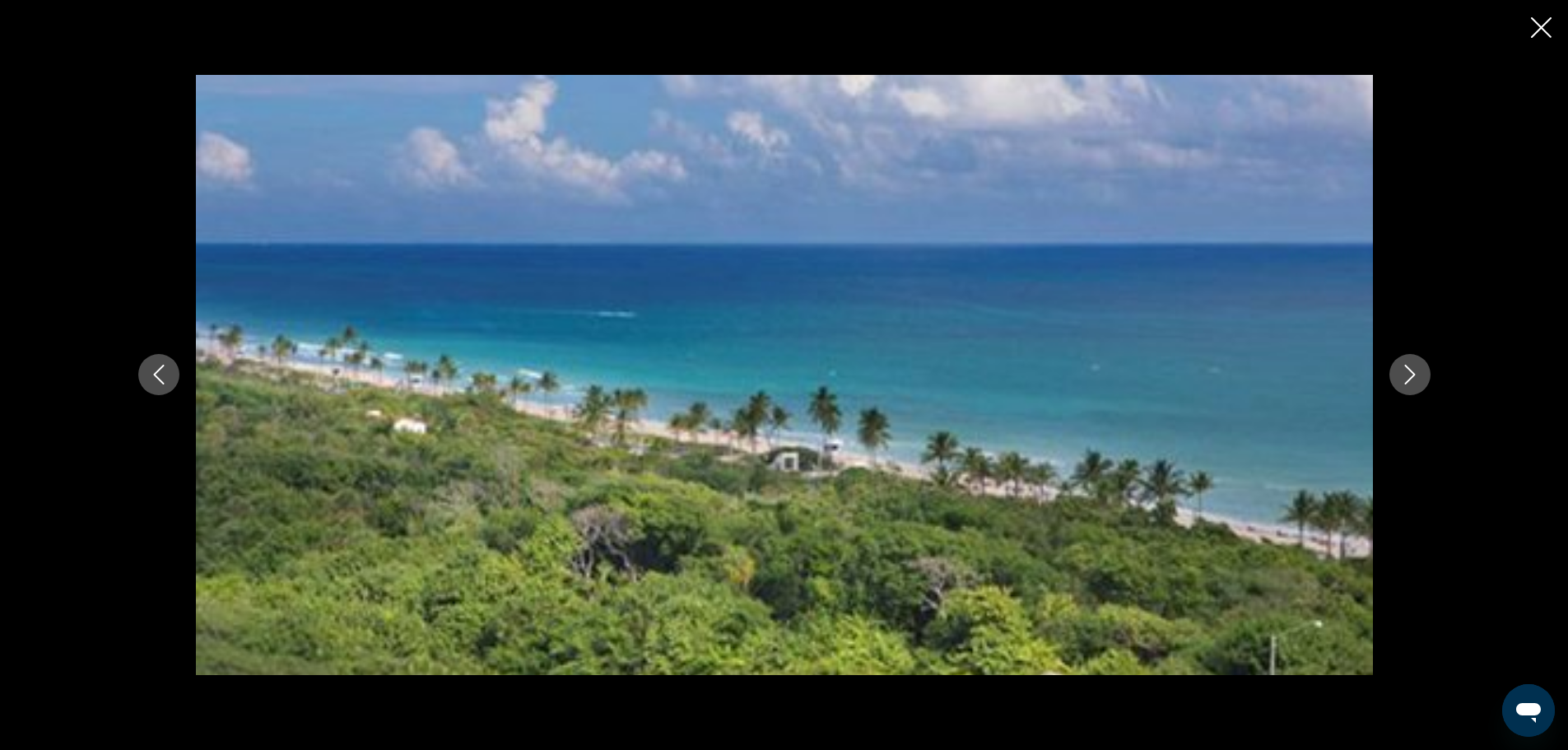
click at [1408, 377] on icon "Next image" at bounding box center [1409, 375] width 20 height 20
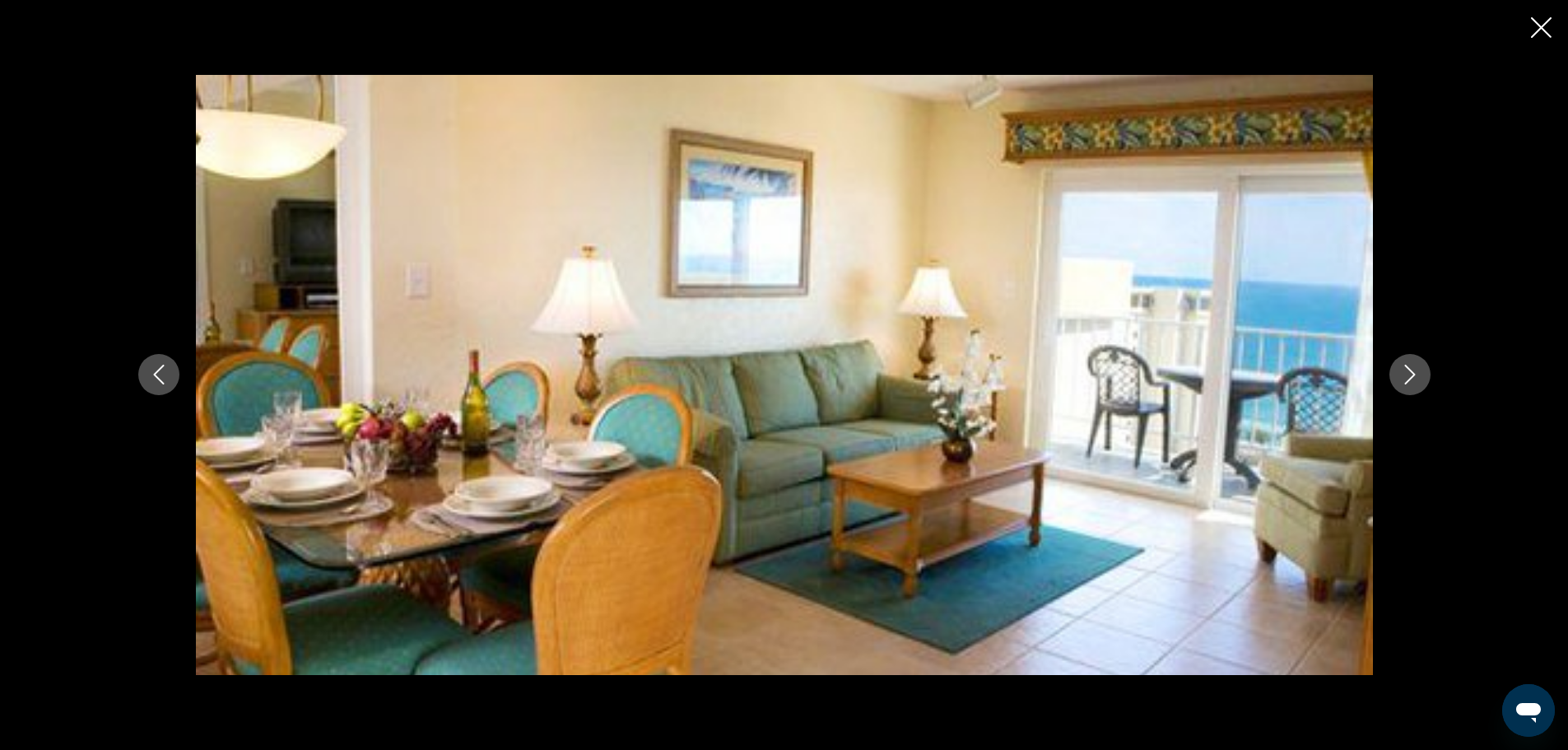
click at [1408, 377] on icon "Next image" at bounding box center [1409, 375] width 20 height 20
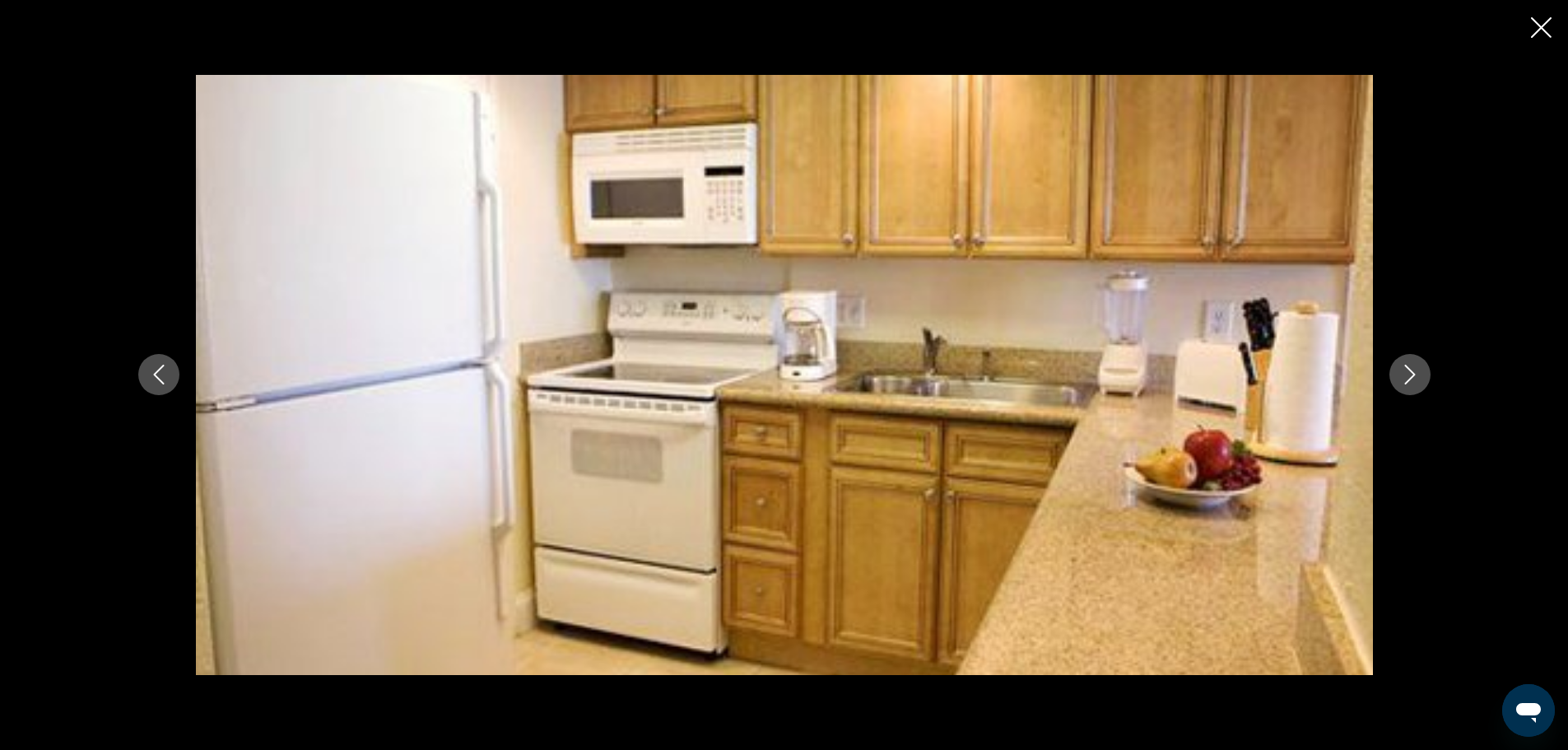
click at [160, 374] on icon "Previous image" at bounding box center [159, 375] width 20 height 20
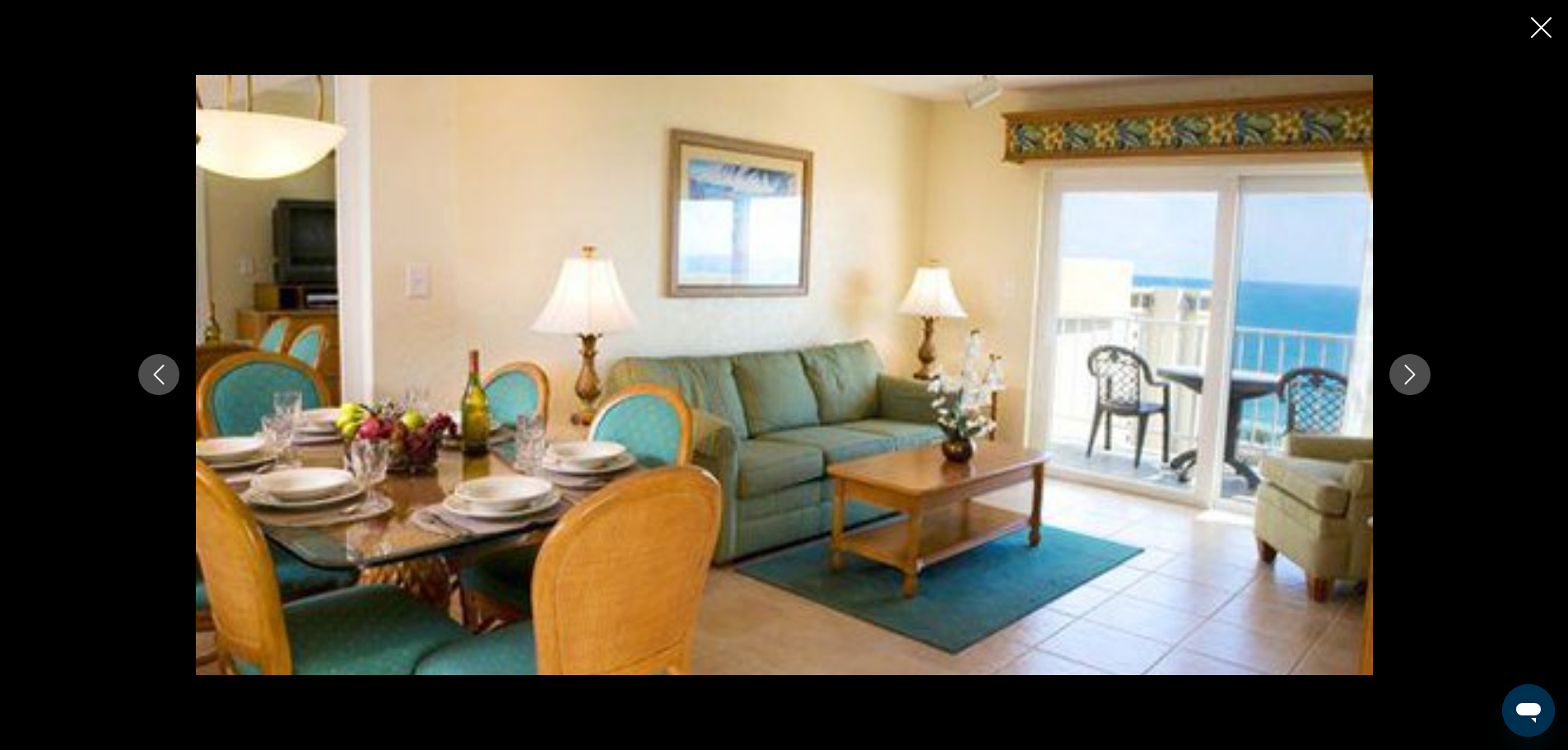
click at [1410, 375] on icon "Next image" at bounding box center [1409, 375] width 20 height 20
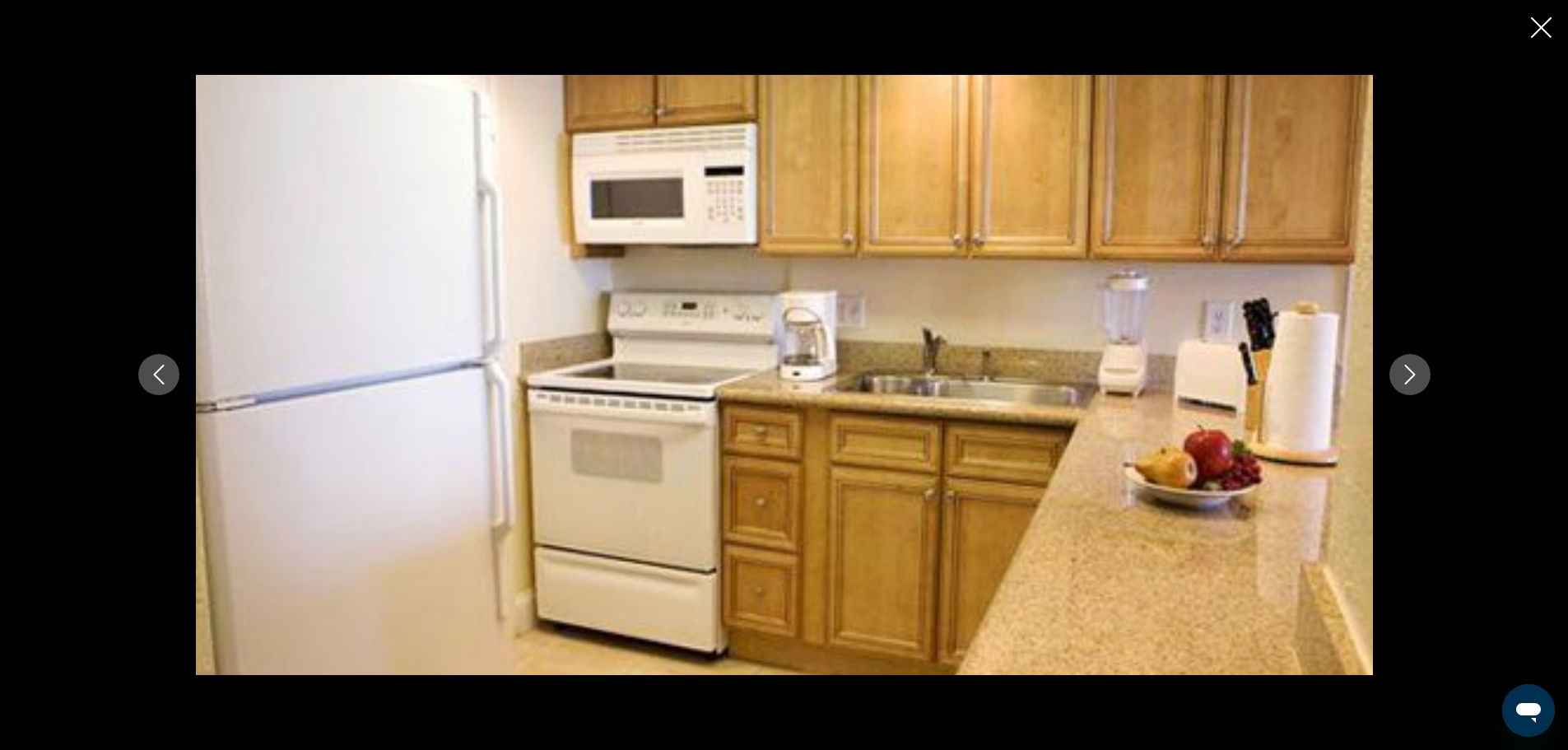
click at [1410, 375] on icon "Next image" at bounding box center [1409, 375] width 20 height 20
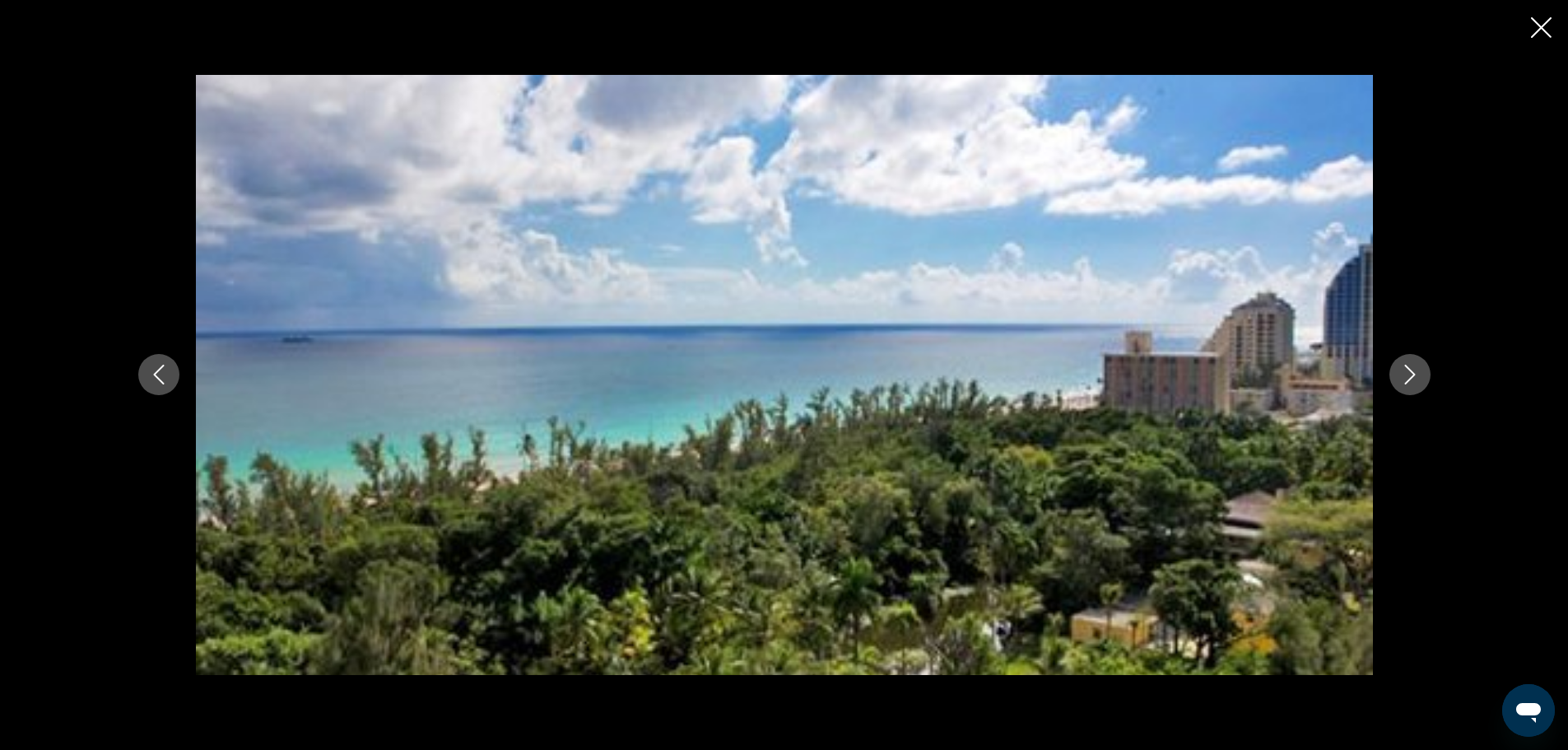
click at [1410, 378] on icon "Next image" at bounding box center [1409, 375] width 20 height 20
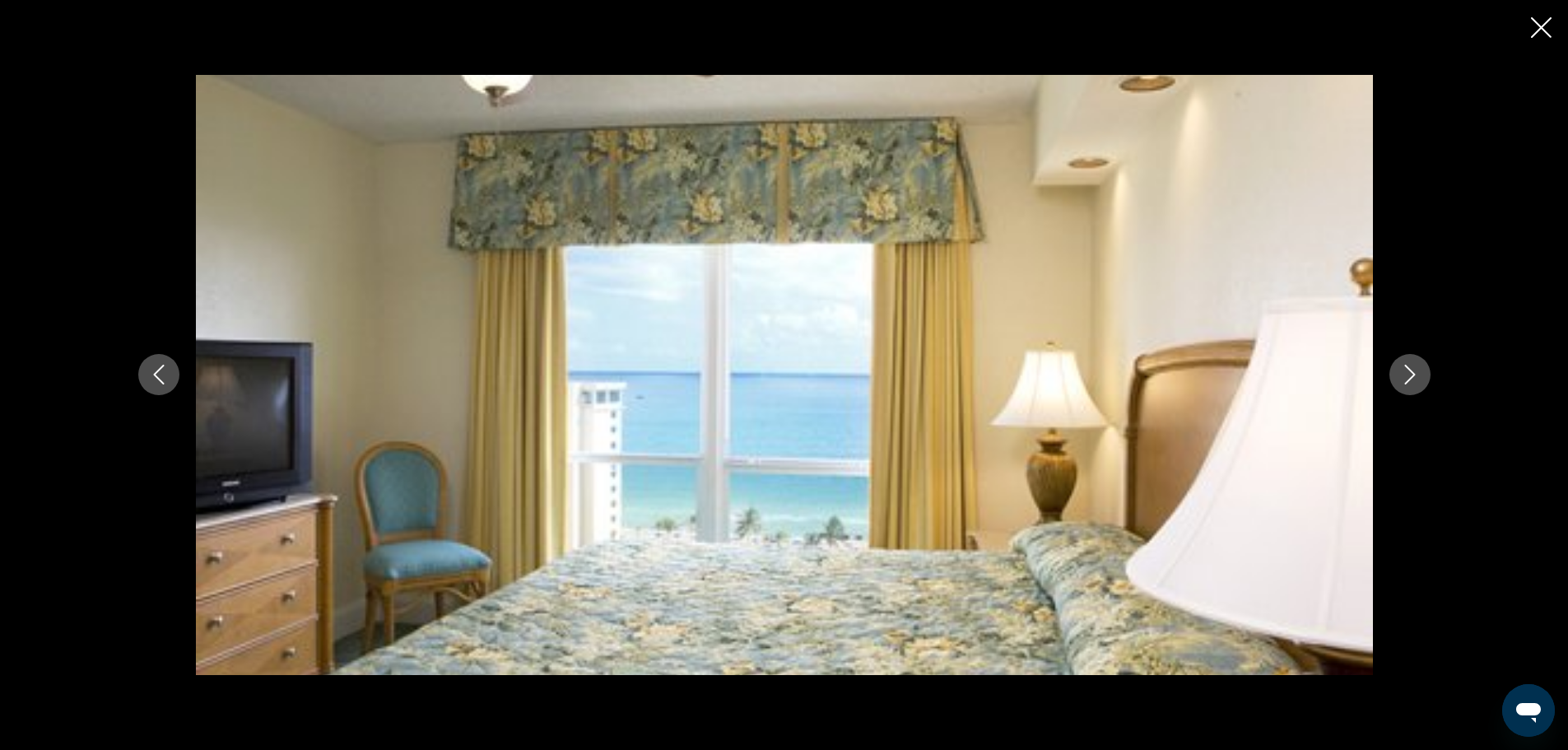
click at [1410, 378] on icon "Next image" at bounding box center [1409, 375] width 20 height 20
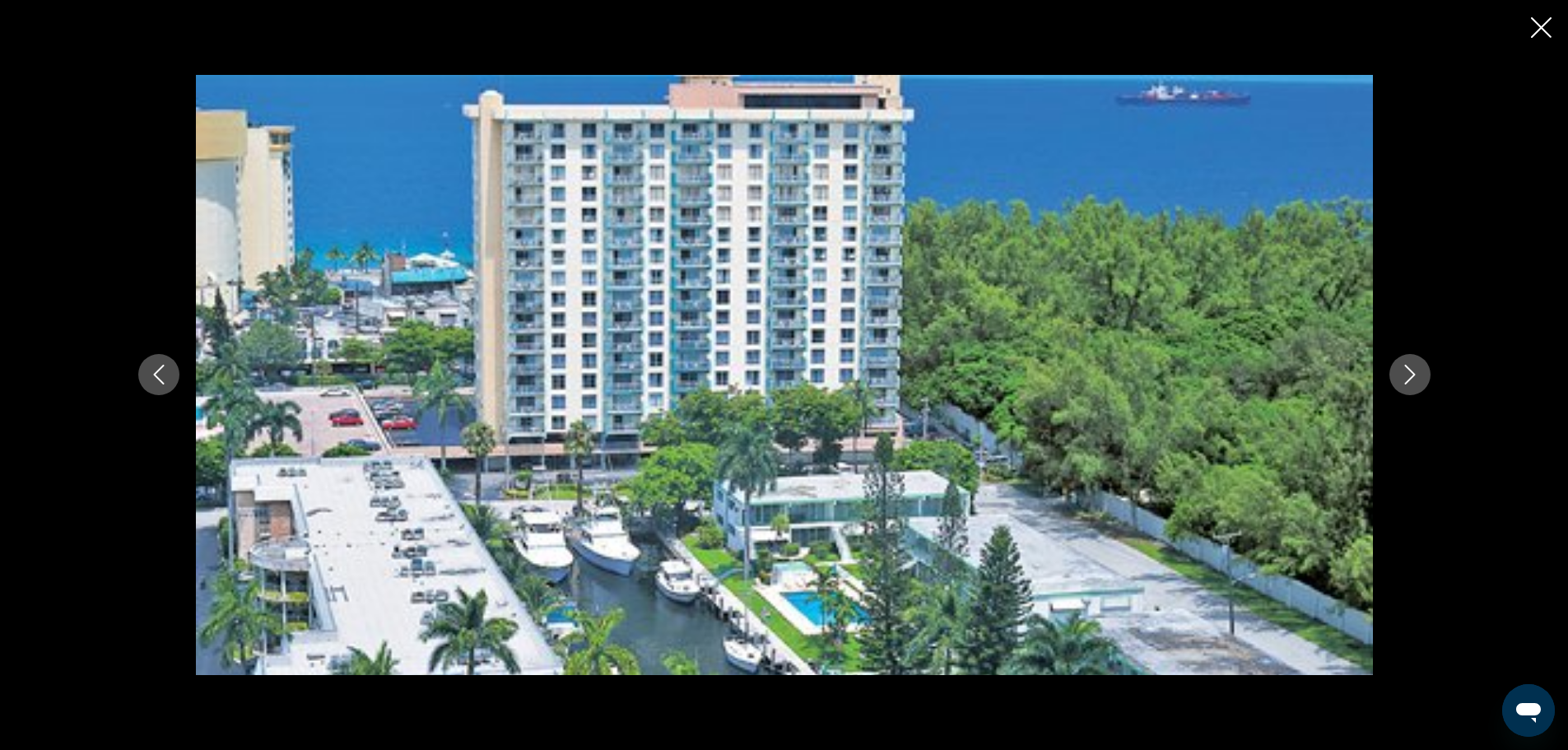
click at [1410, 378] on icon "Next image" at bounding box center [1409, 375] width 20 height 20
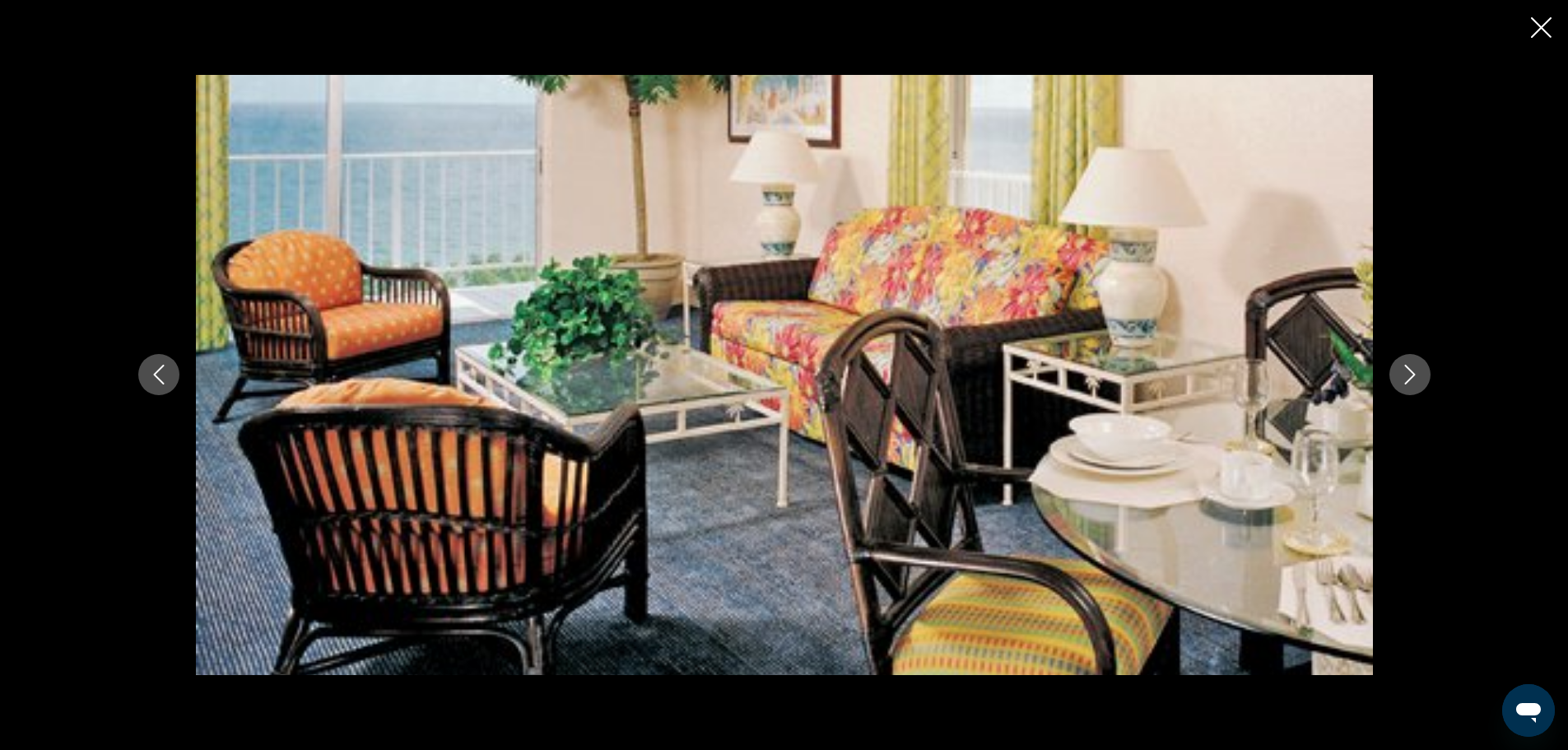
click at [1410, 378] on icon "Next image" at bounding box center [1409, 375] width 20 height 20
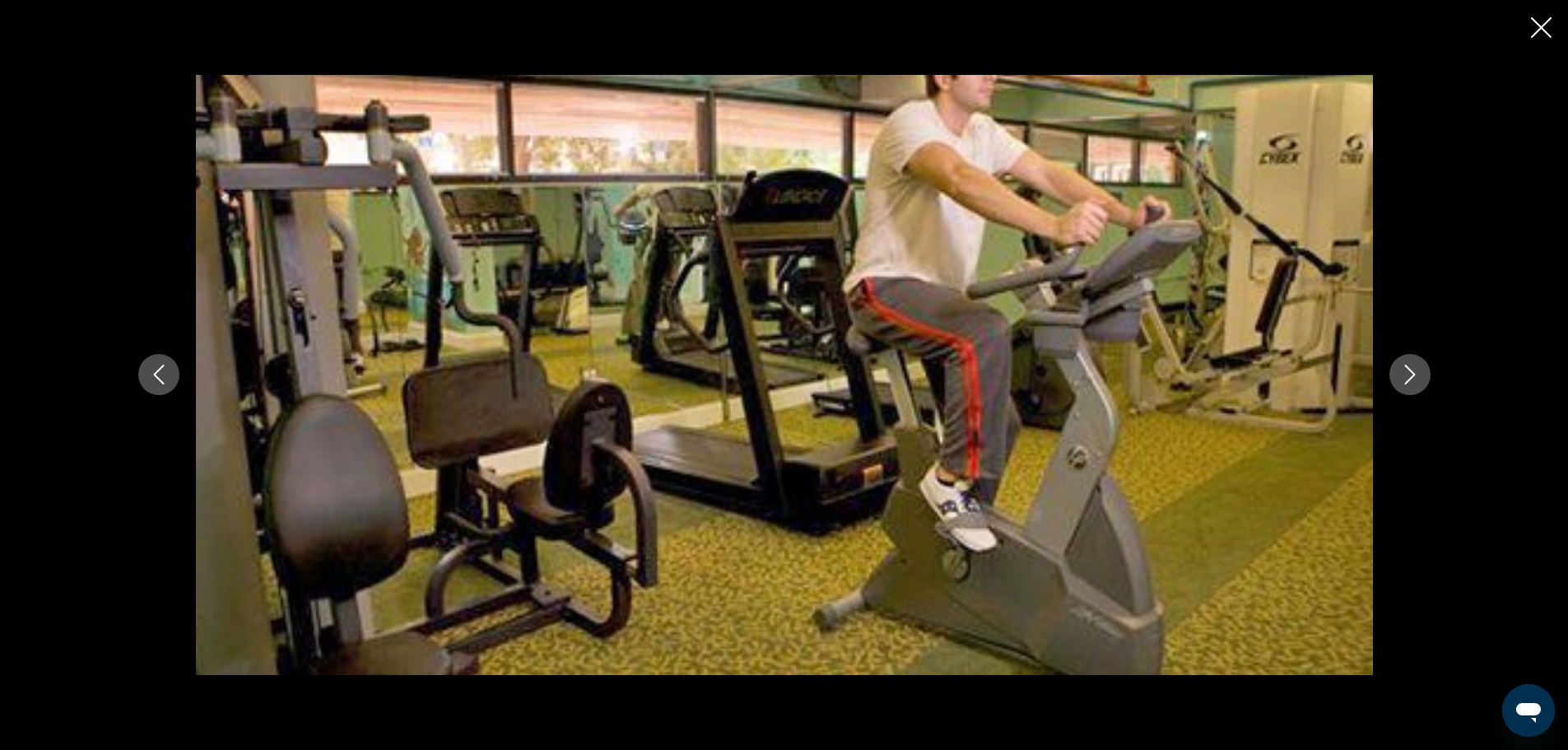
click at [1410, 378] on icon "Next image" at bounding box center [1409, 375] width 20 height 20
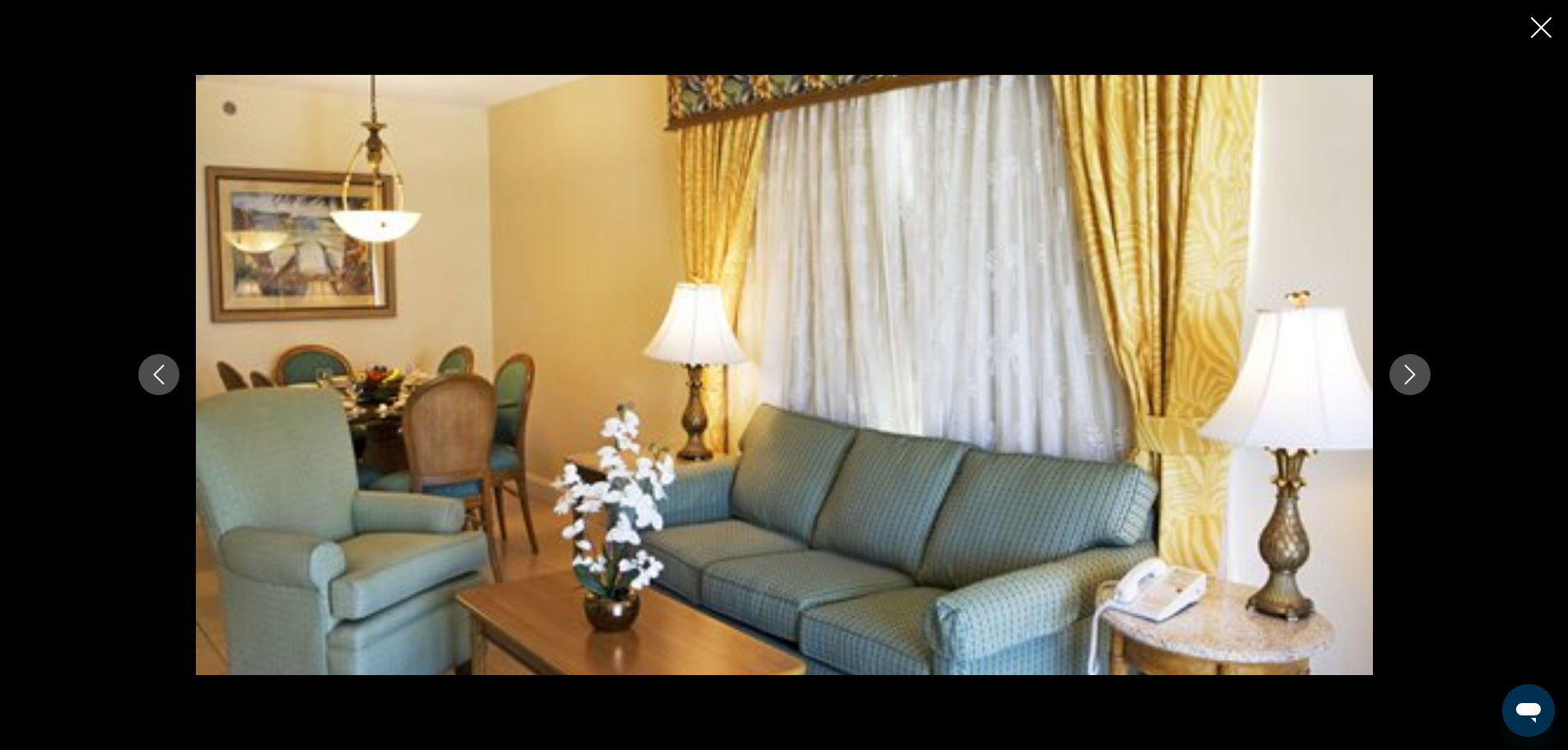
click at [1410, 378] on icon "Next image" at bounding box center [1409, 375] width 20 height 20
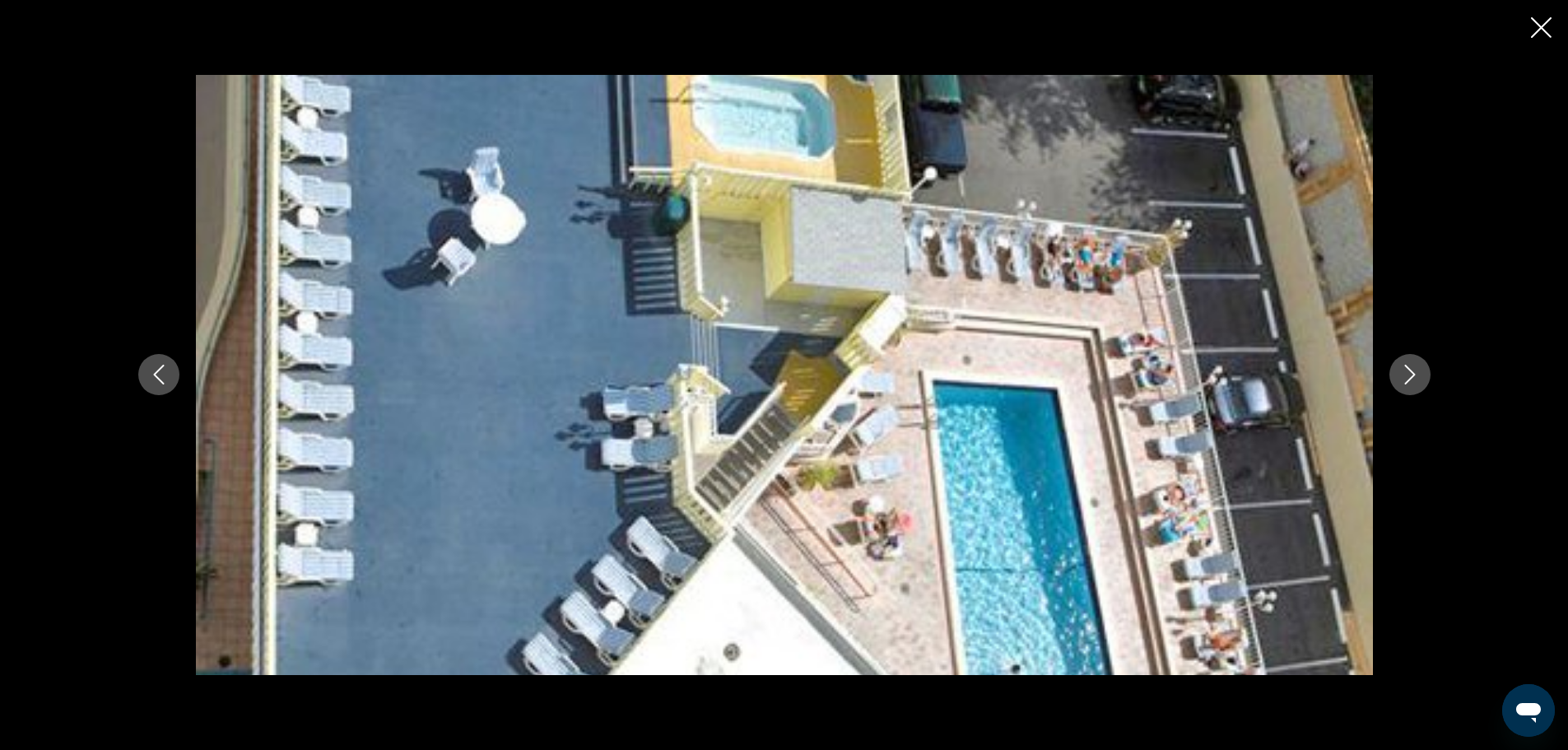
click at [1529, 19] on div "prev next" at bounding box center [784, 375] width 1568 height 750
click at [1537, 26] on icon "Close slideshow" at bounding box center [1541, 27] width 20 height 20
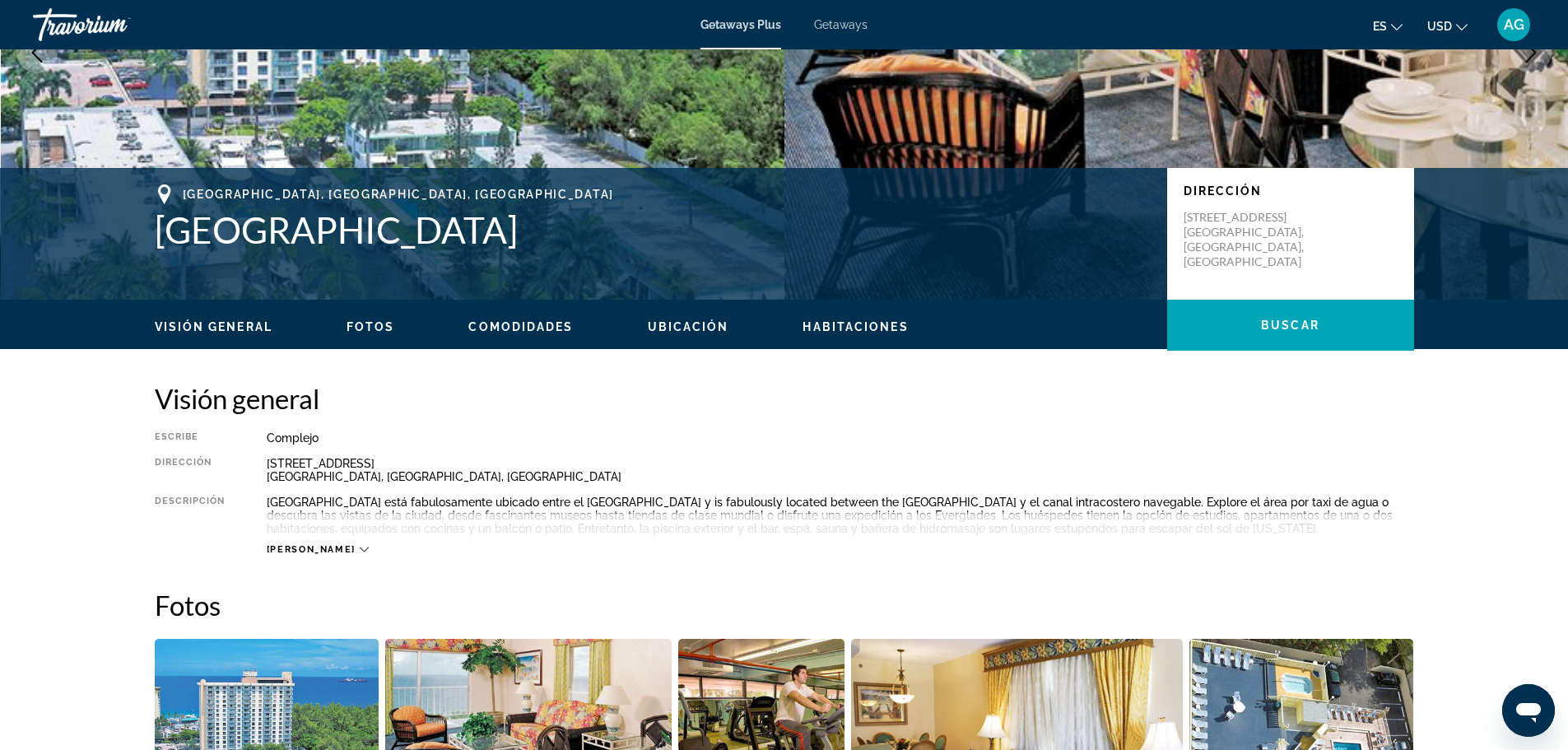
scroll to position [329, 0]
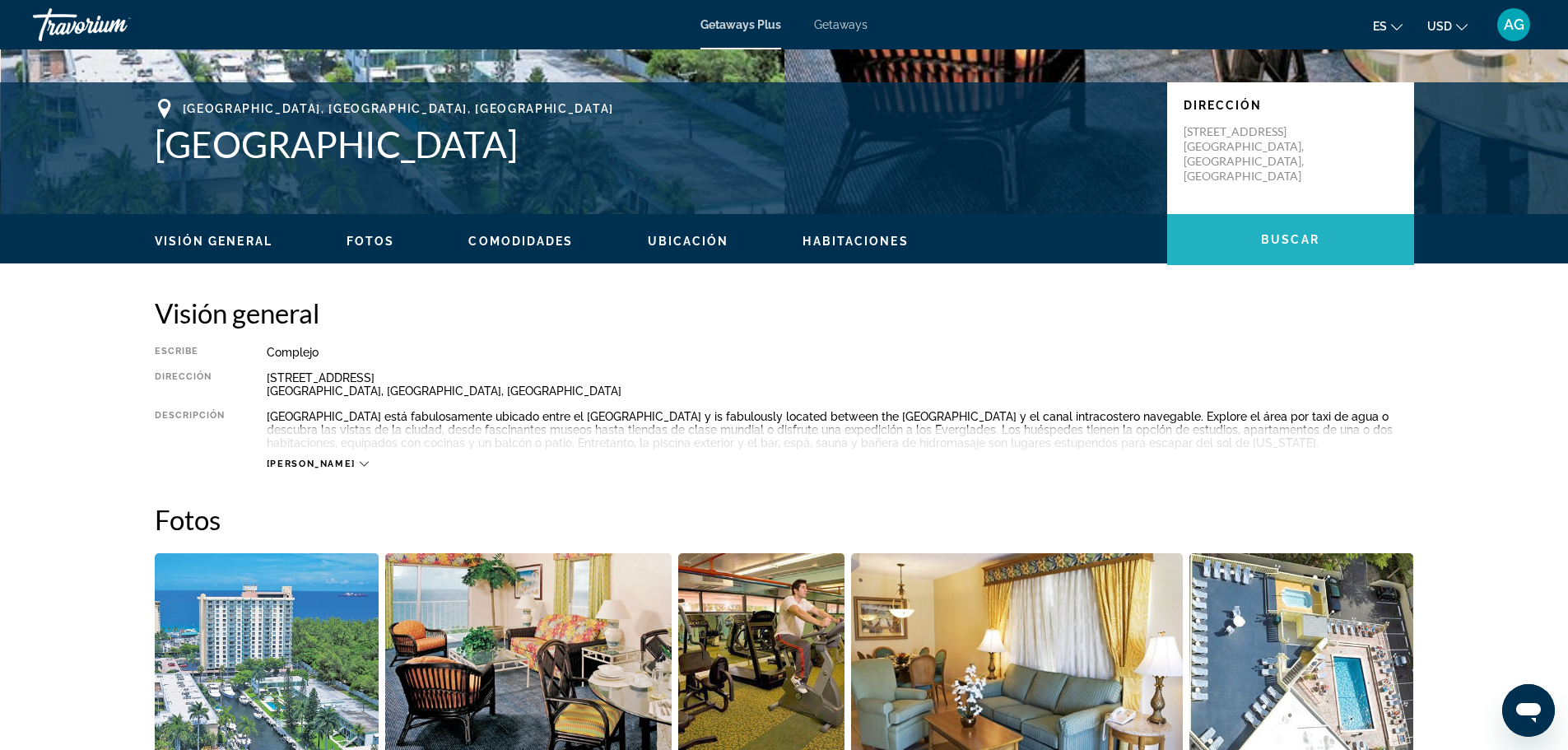
click at [1274, 239] on span "Buscar" at bounding box center [1290, 239] width 59 height 13
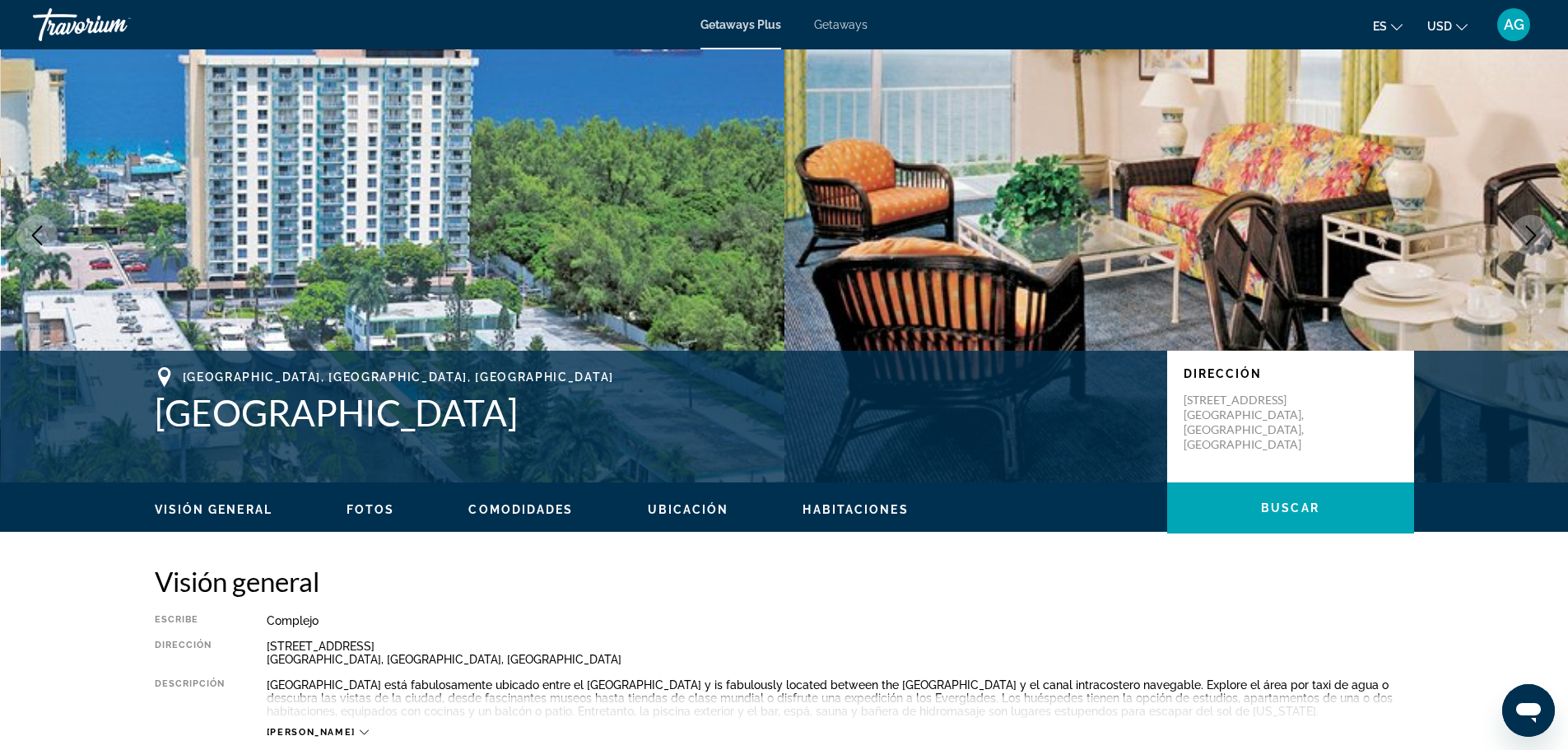
scroll to position [0, 0]
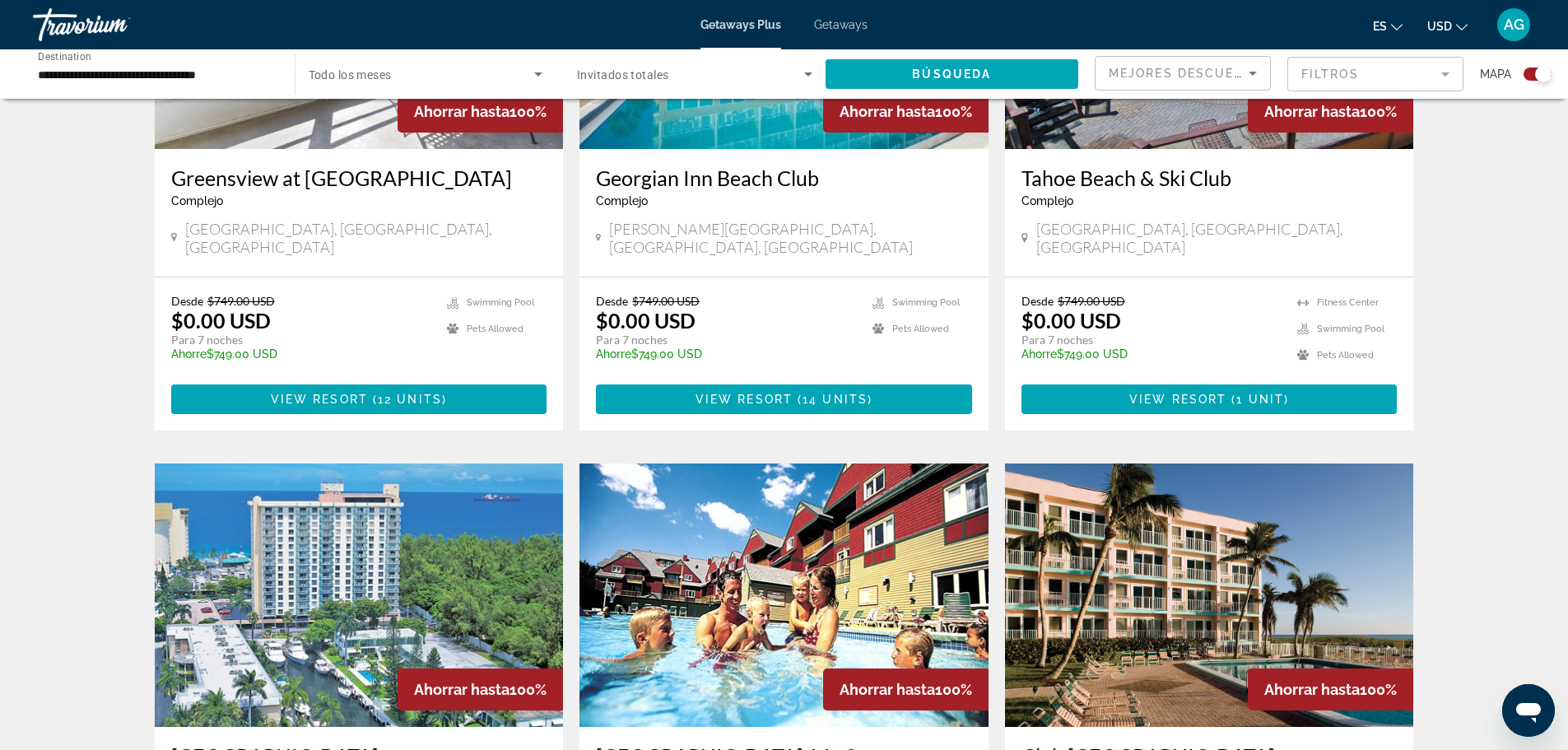
scroll to position [2223, 0]
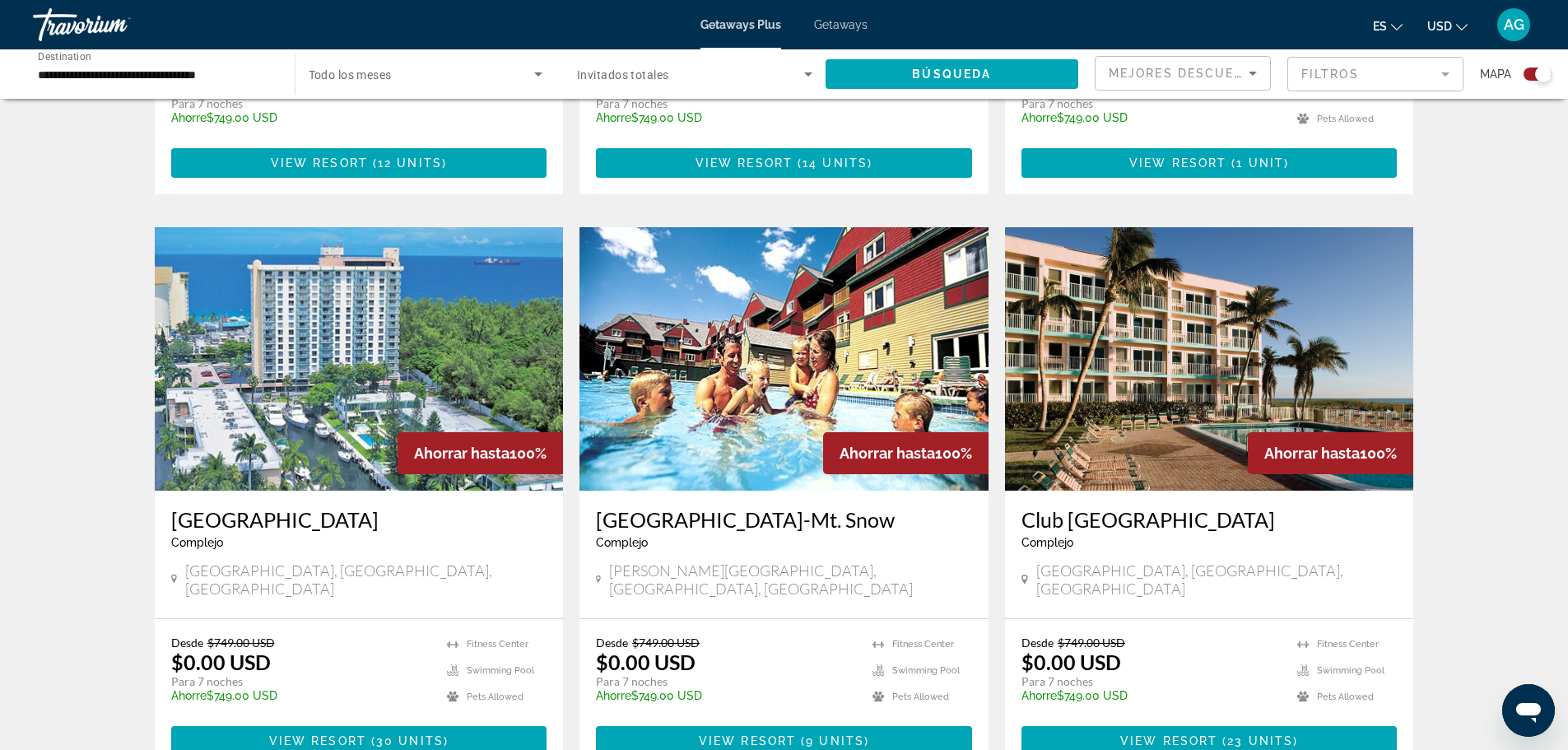
click at [1161, 322] on img "Main content" at bounding box center [1209, 359] width 409 height 263
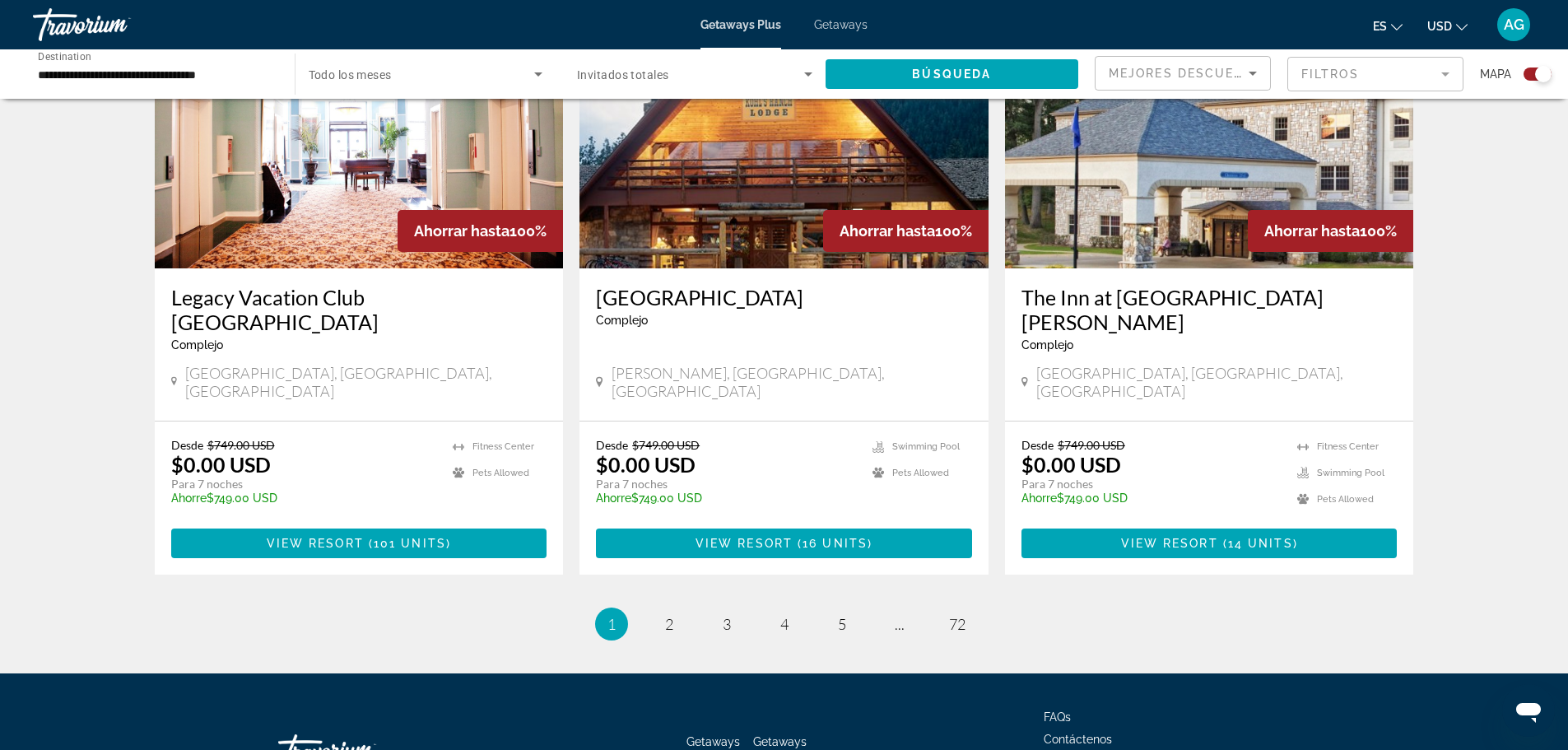
scroll to position [2473, 0]
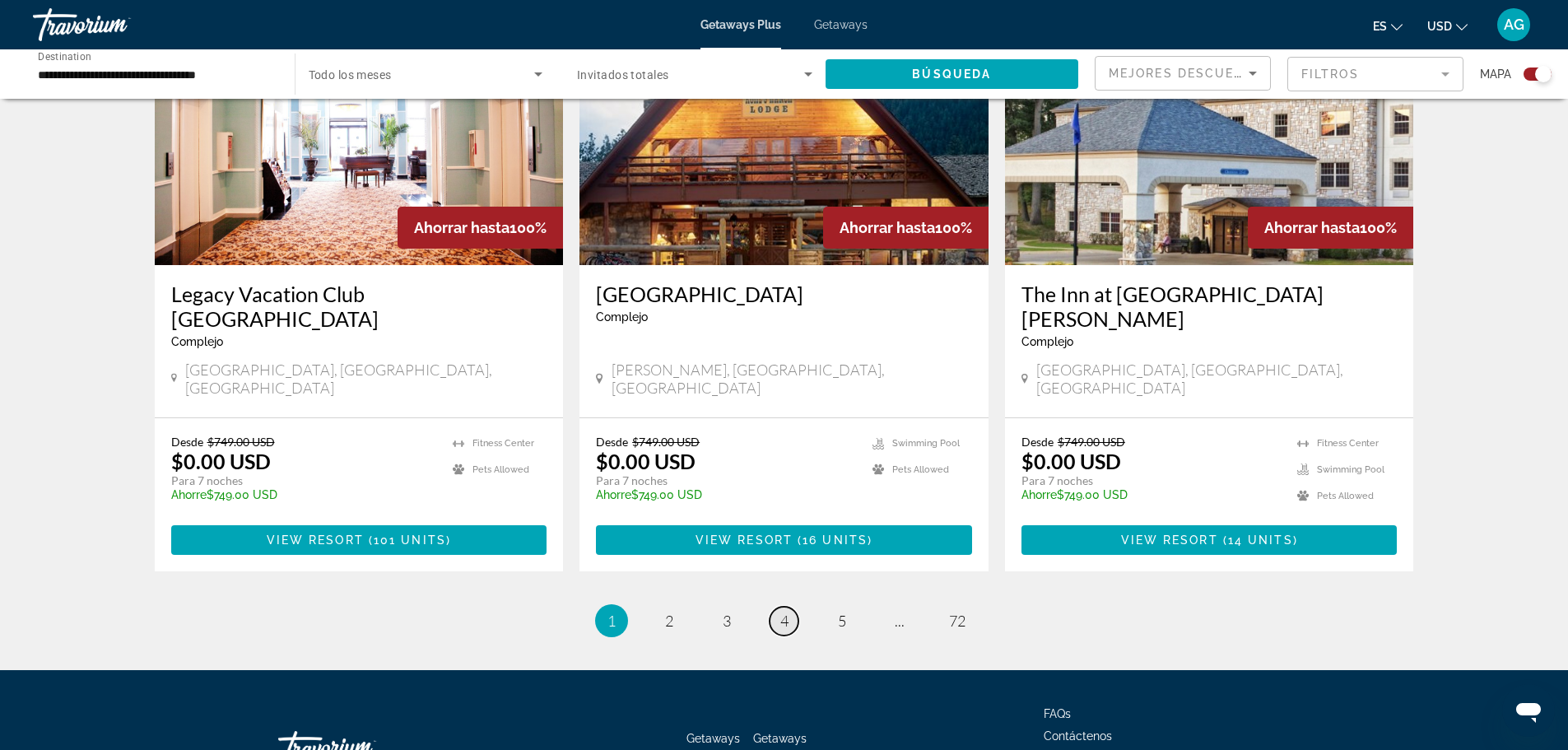
click at [781, 611] on span "4" at bounding box center [784, 620] width 8 height 18
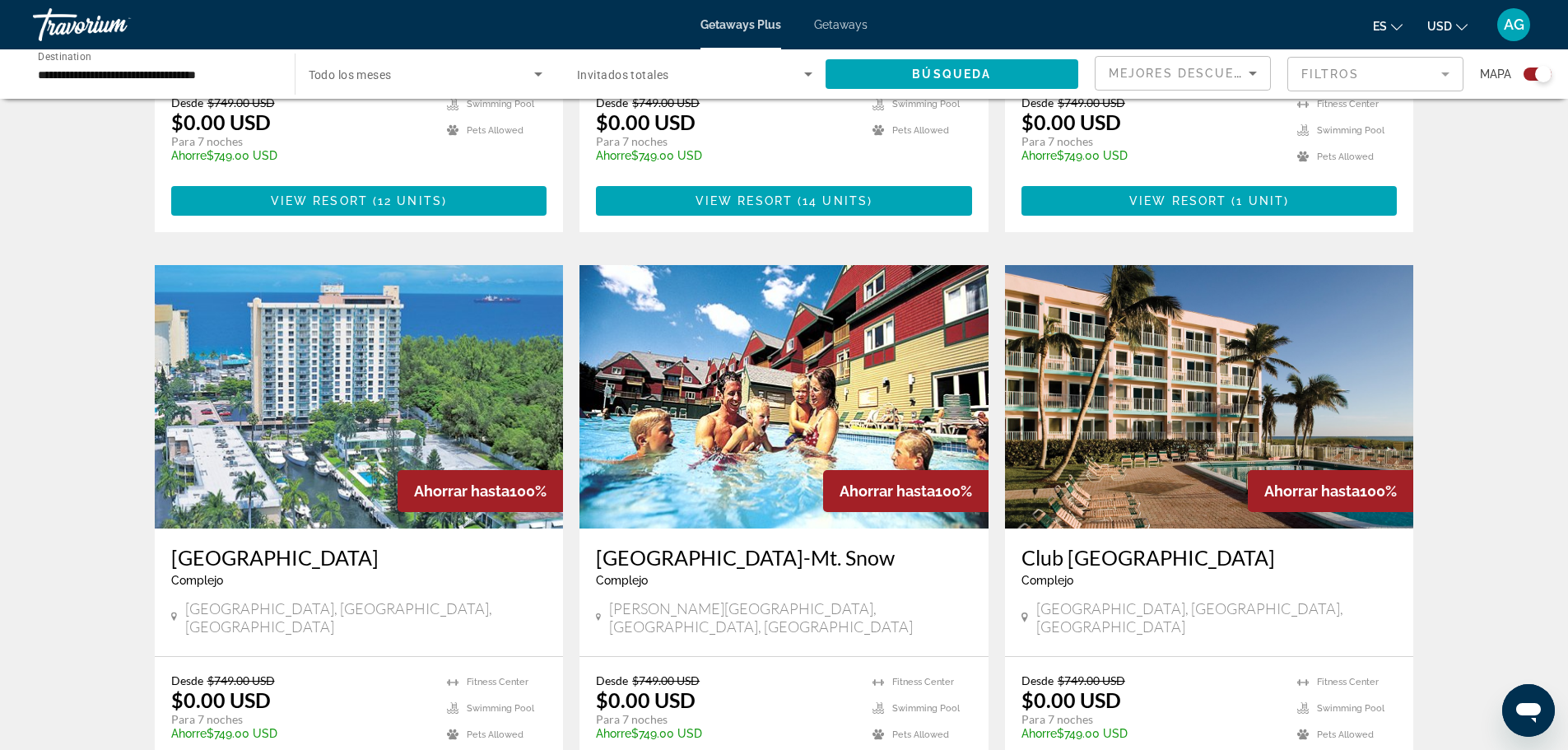
scroll to position [2223, 0]
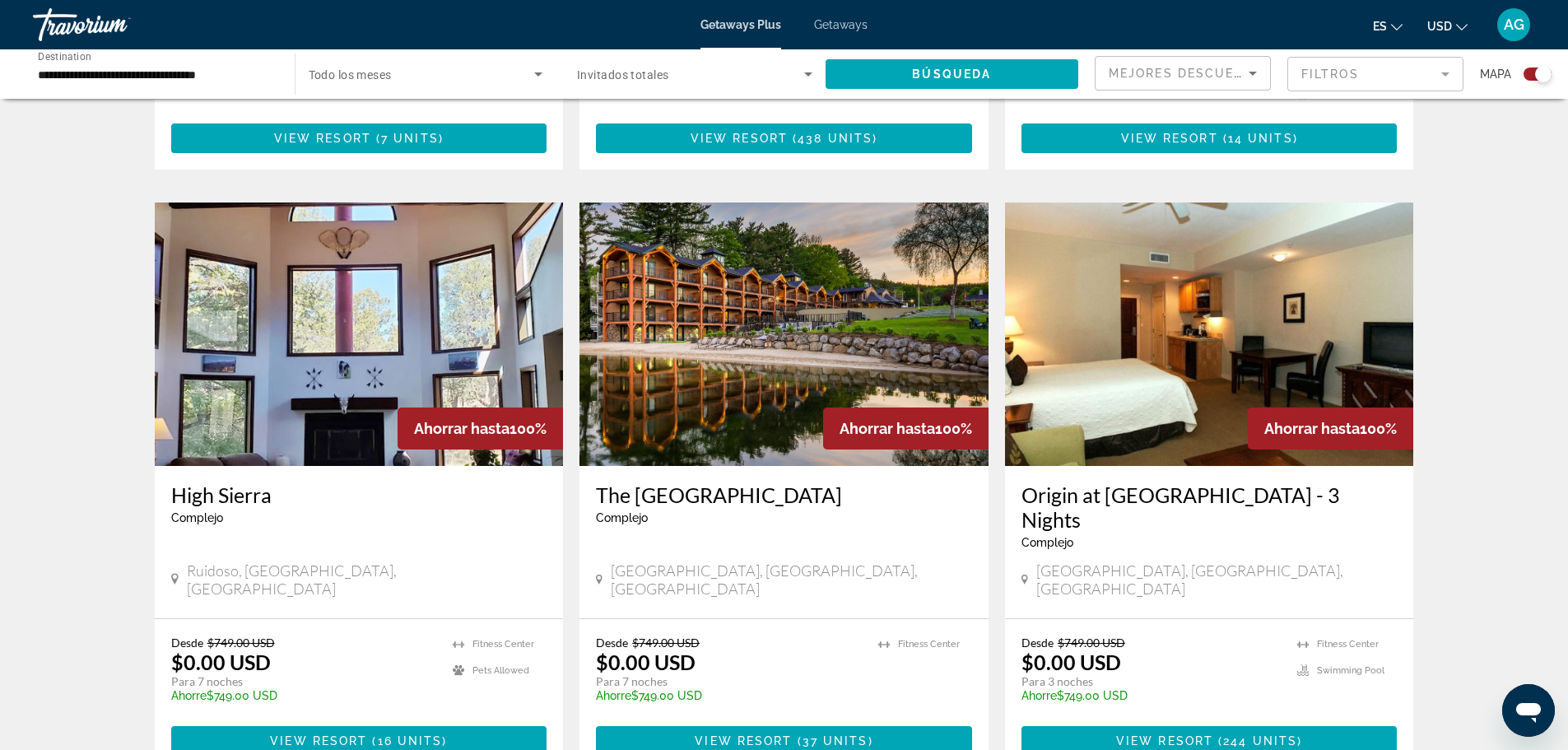
scroll to position [2448, 0]
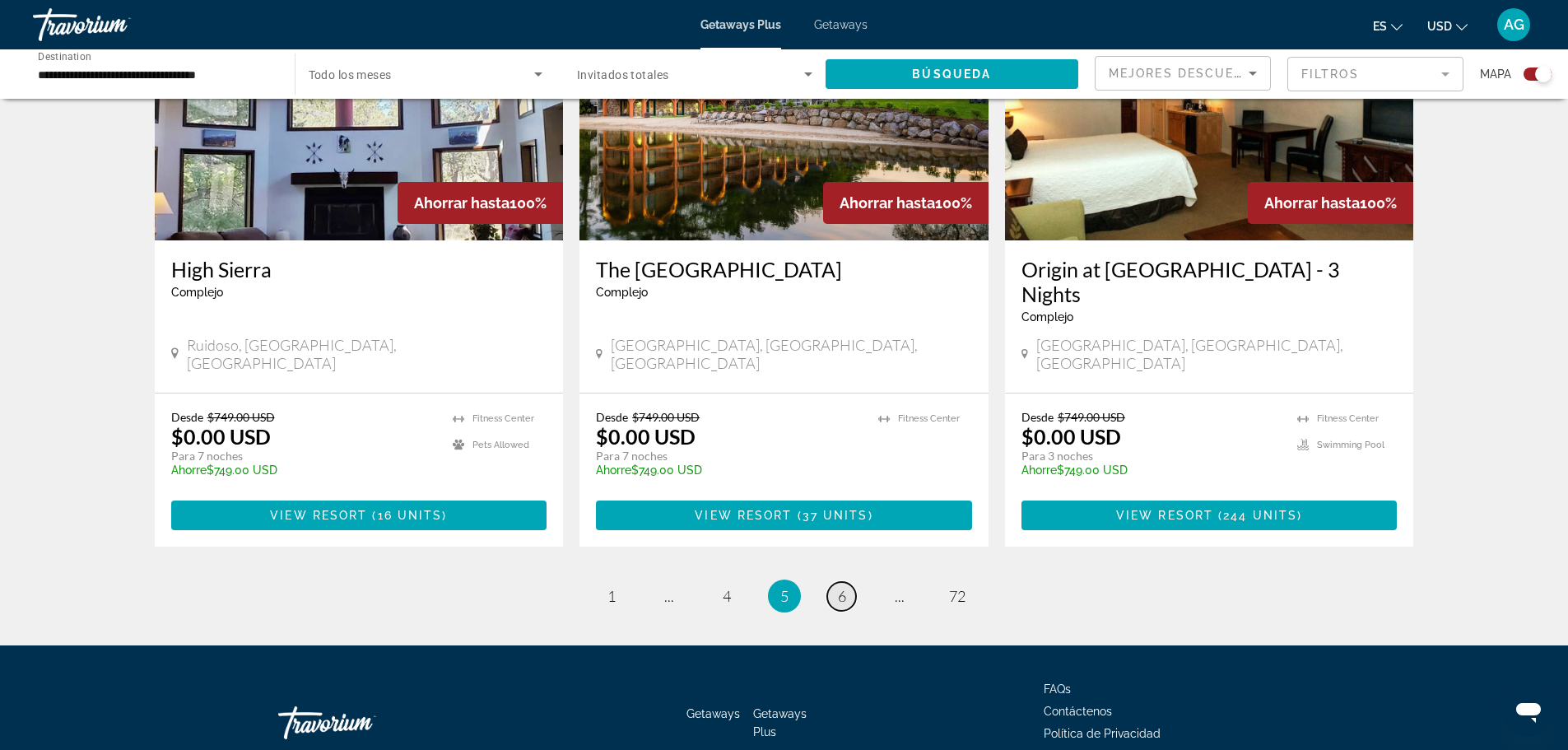
click at [844, 587] on span "6" at bounding box center [841, 596] width 8 height 18
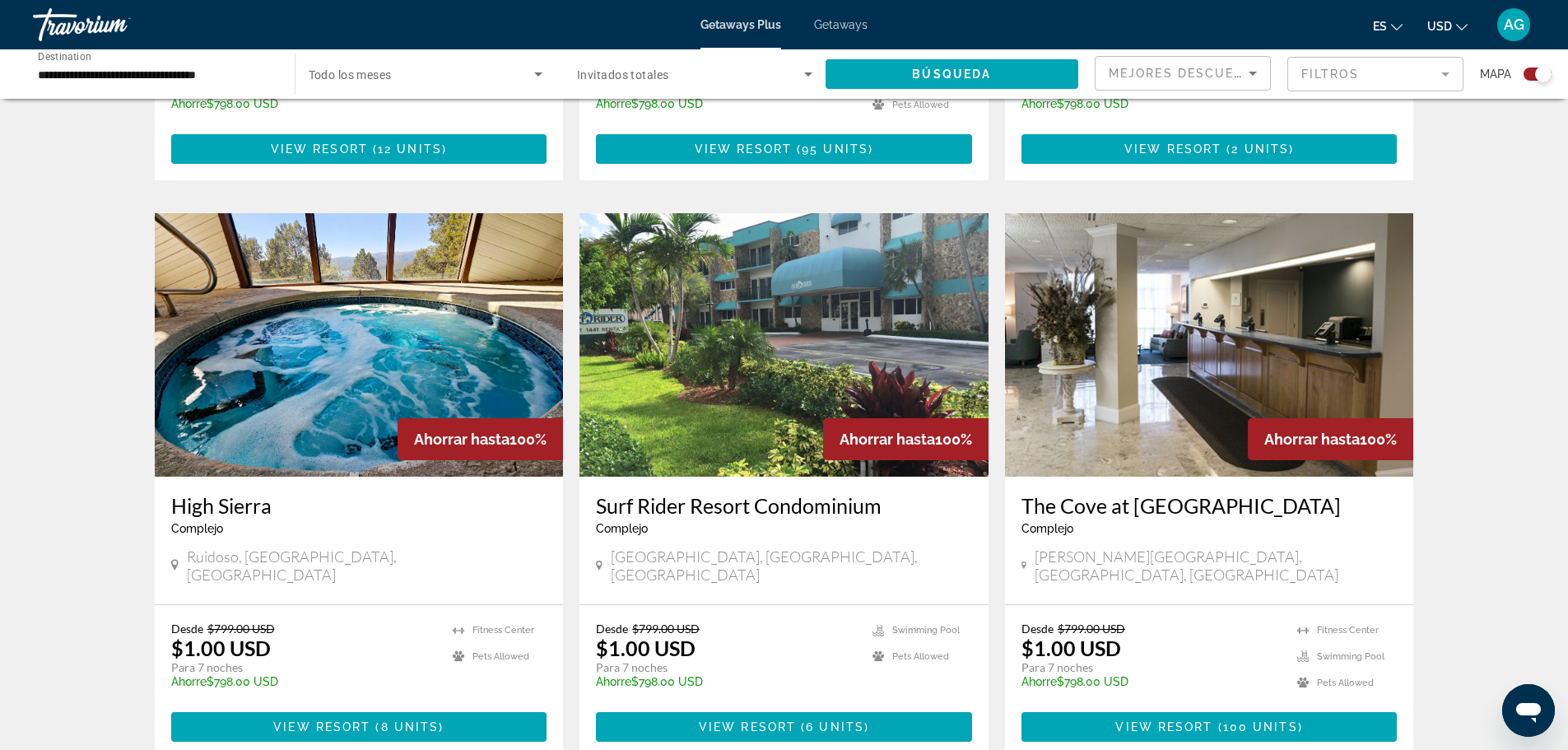
scroll to position [1646, 0]
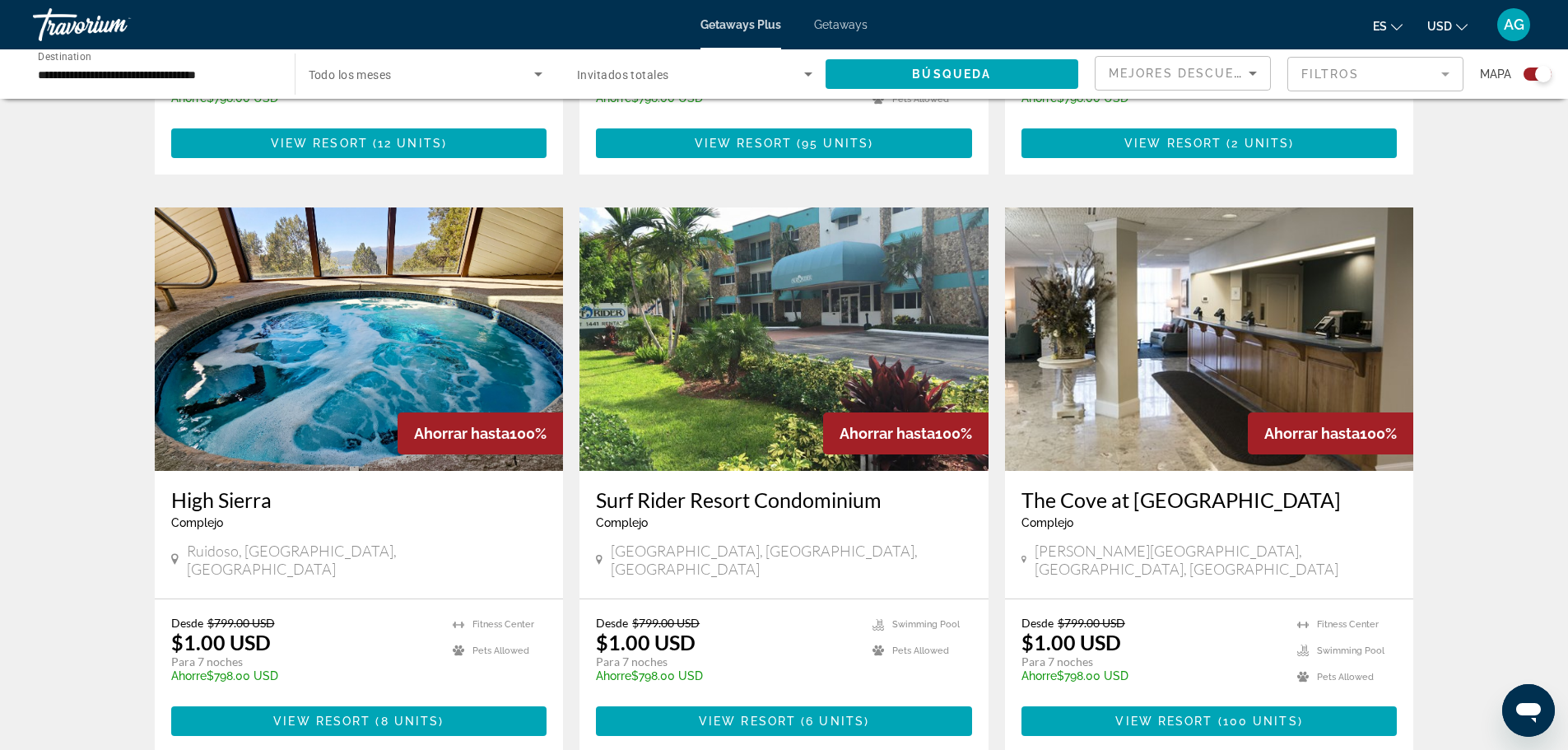
click at [784, 352] on img "Main content" at bounding box center [784, 339] width 409 height 263
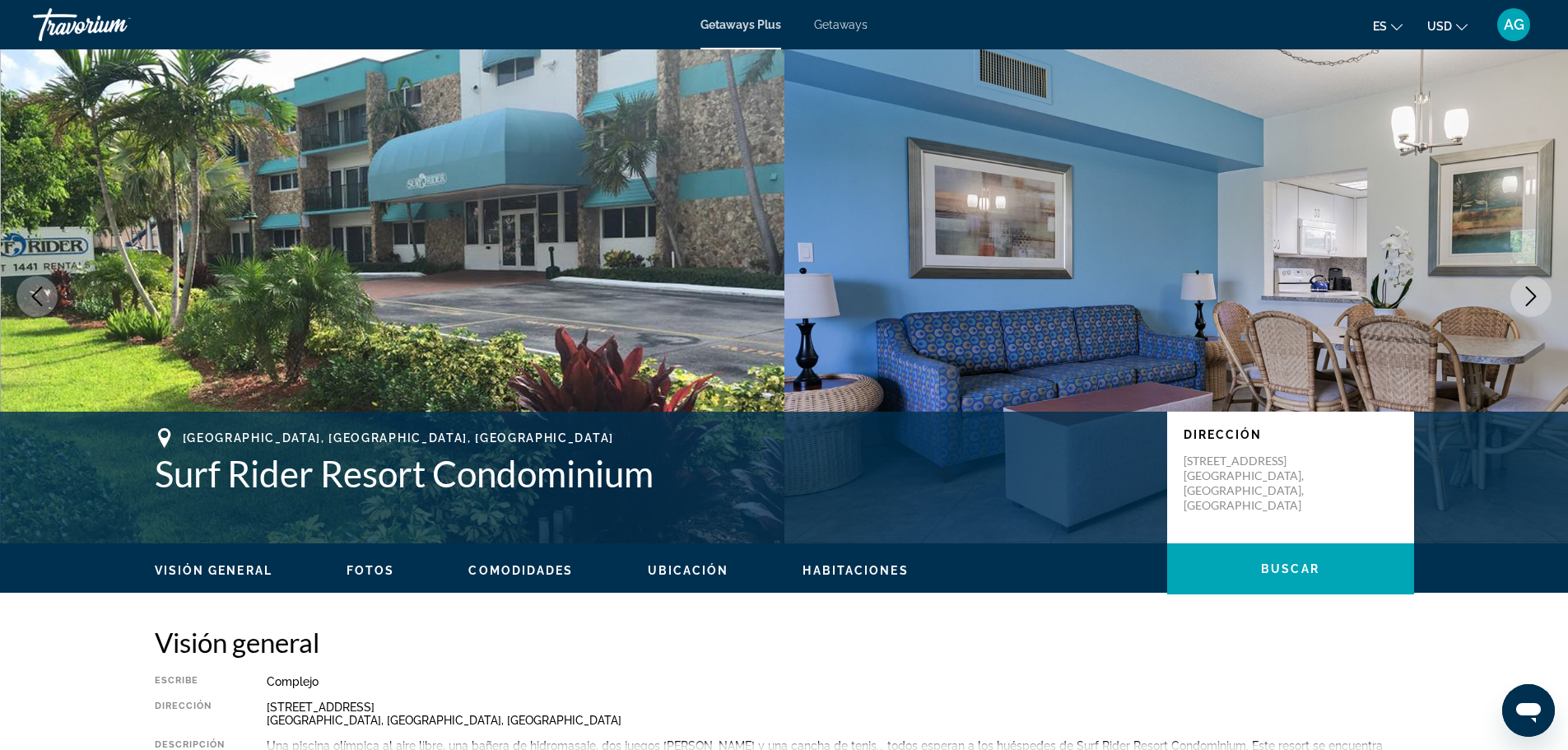
click at [1530, 297] on icon "Next image" at bounding box center [1530, 296] width 20 height 20
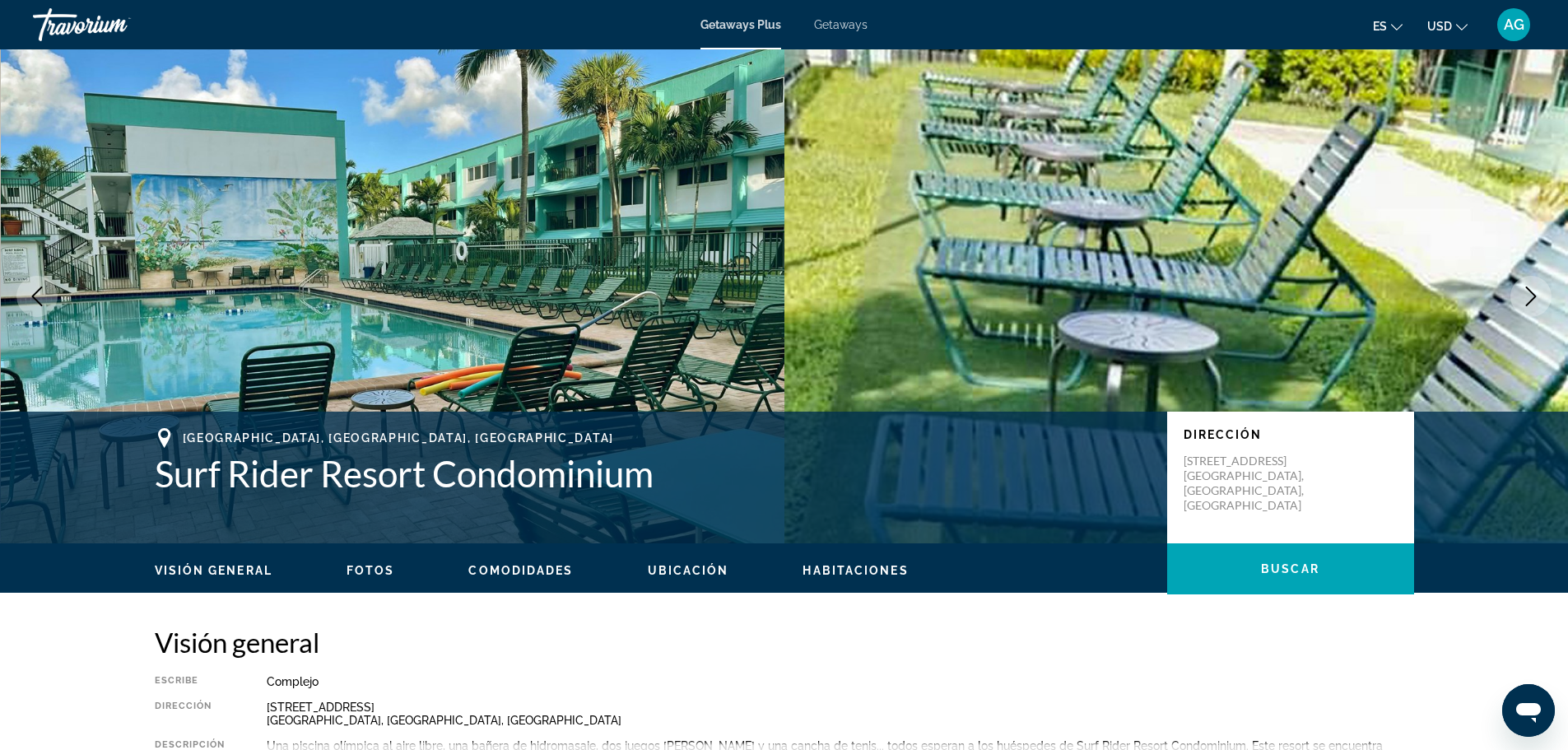
click at [1530, 297] on icon "Next image" at bounding box center [1530, 296] width 20 height 20
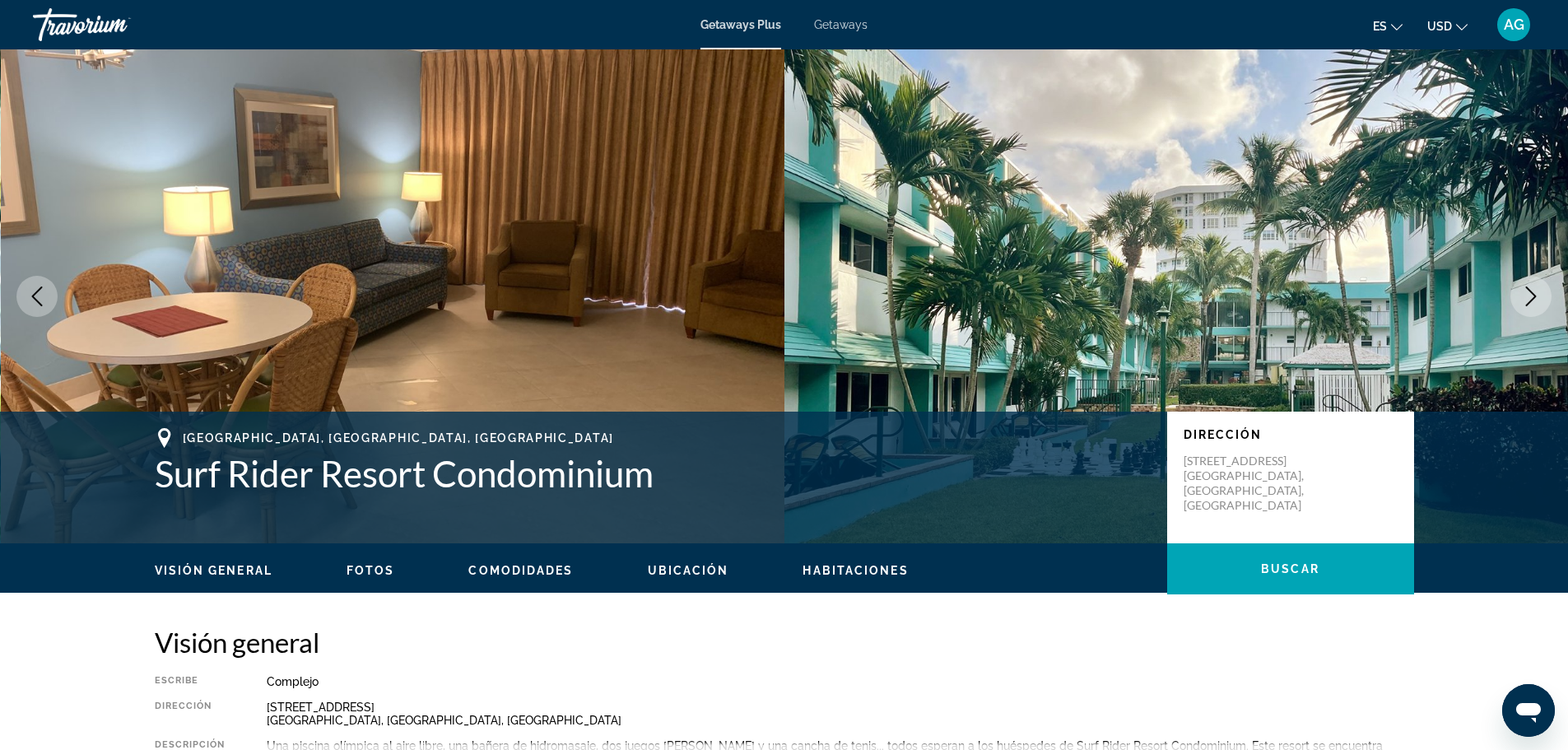
click at [1530, 297] on icon "Next image" at bounding box center [1530, 296] width 20 height 20
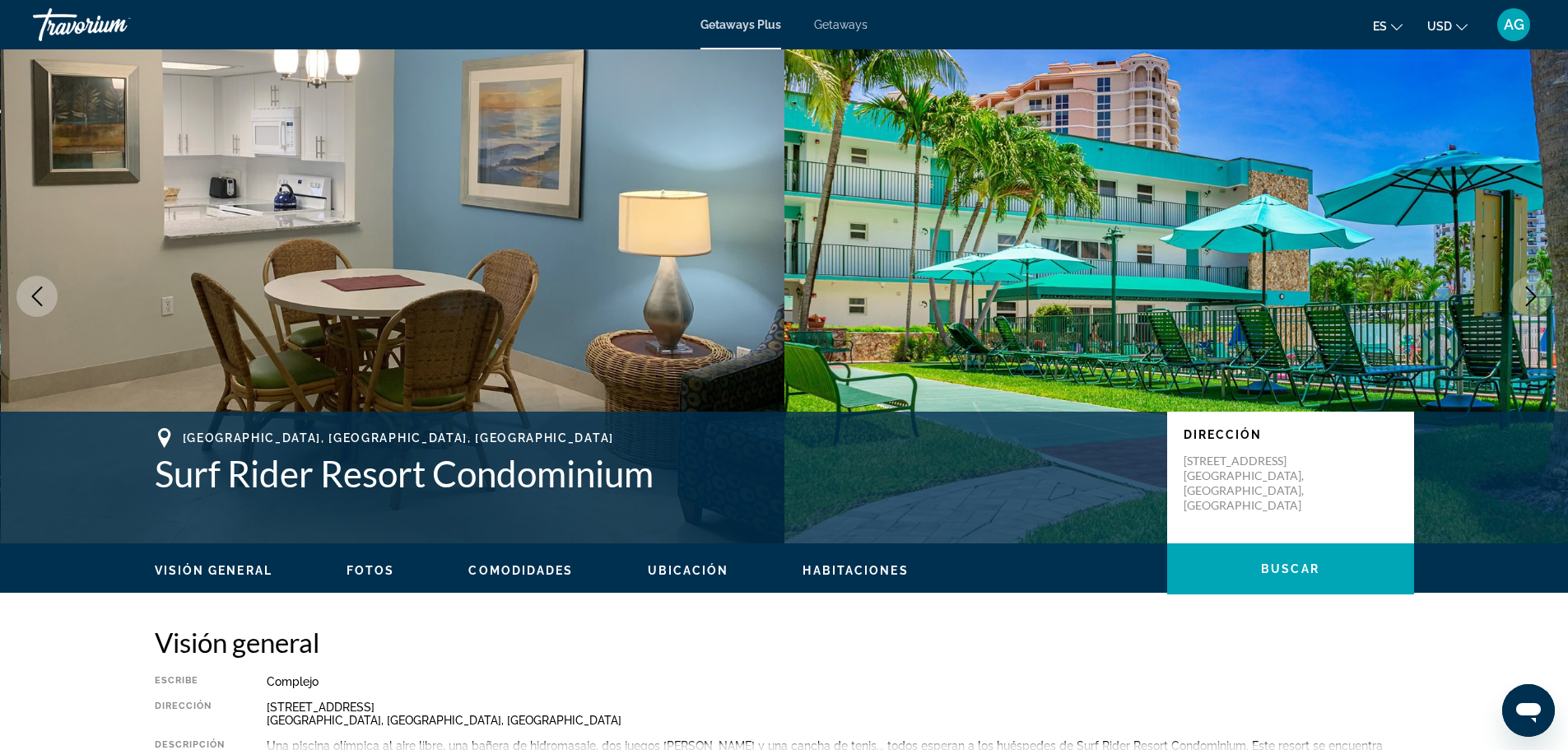
click at [1530, 297] on icon "Next image" at bounding box center [1530, 296] width 20 height 20
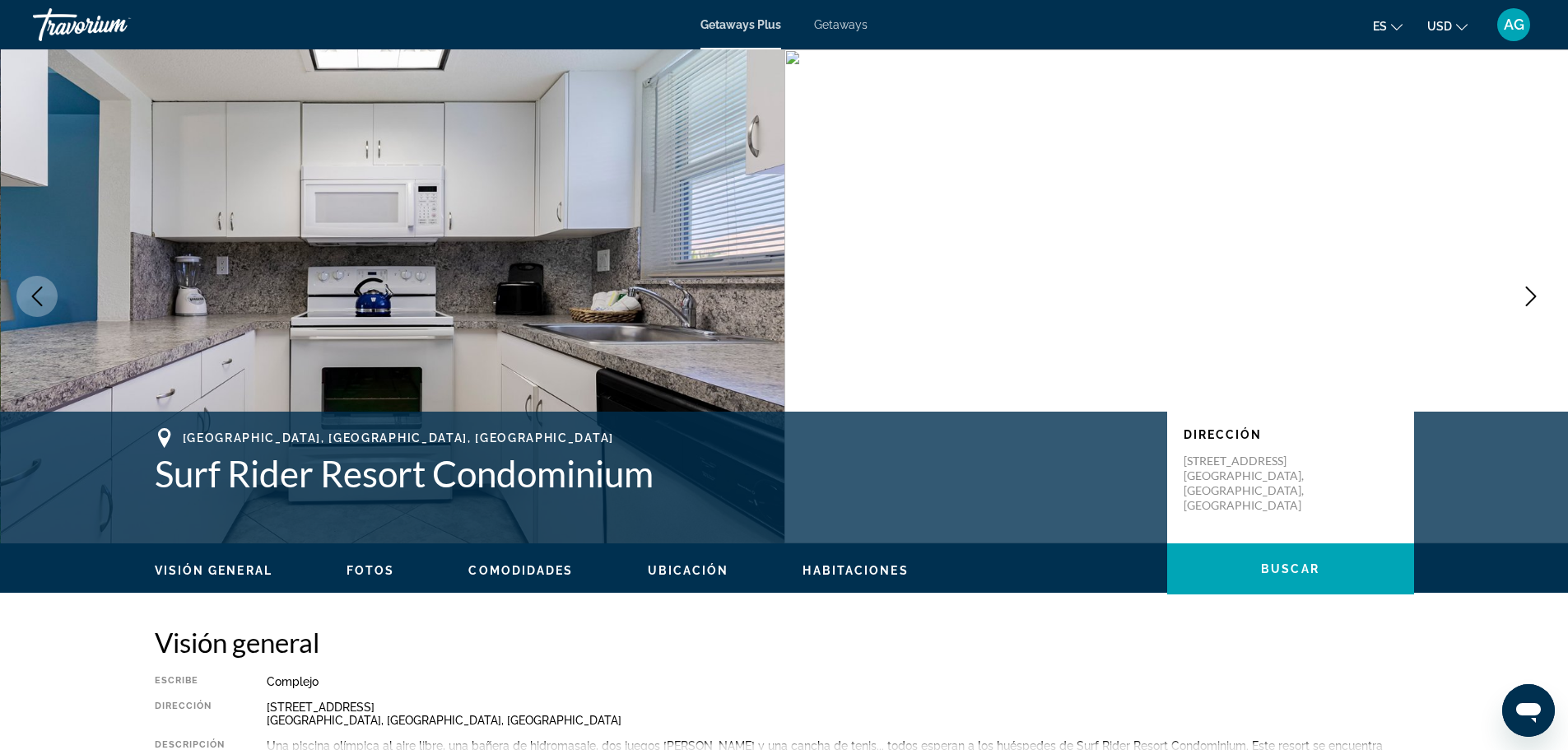
click at [1530, 297] on icon "Next image" at bounding box center [1530, 296] width 20 height 20
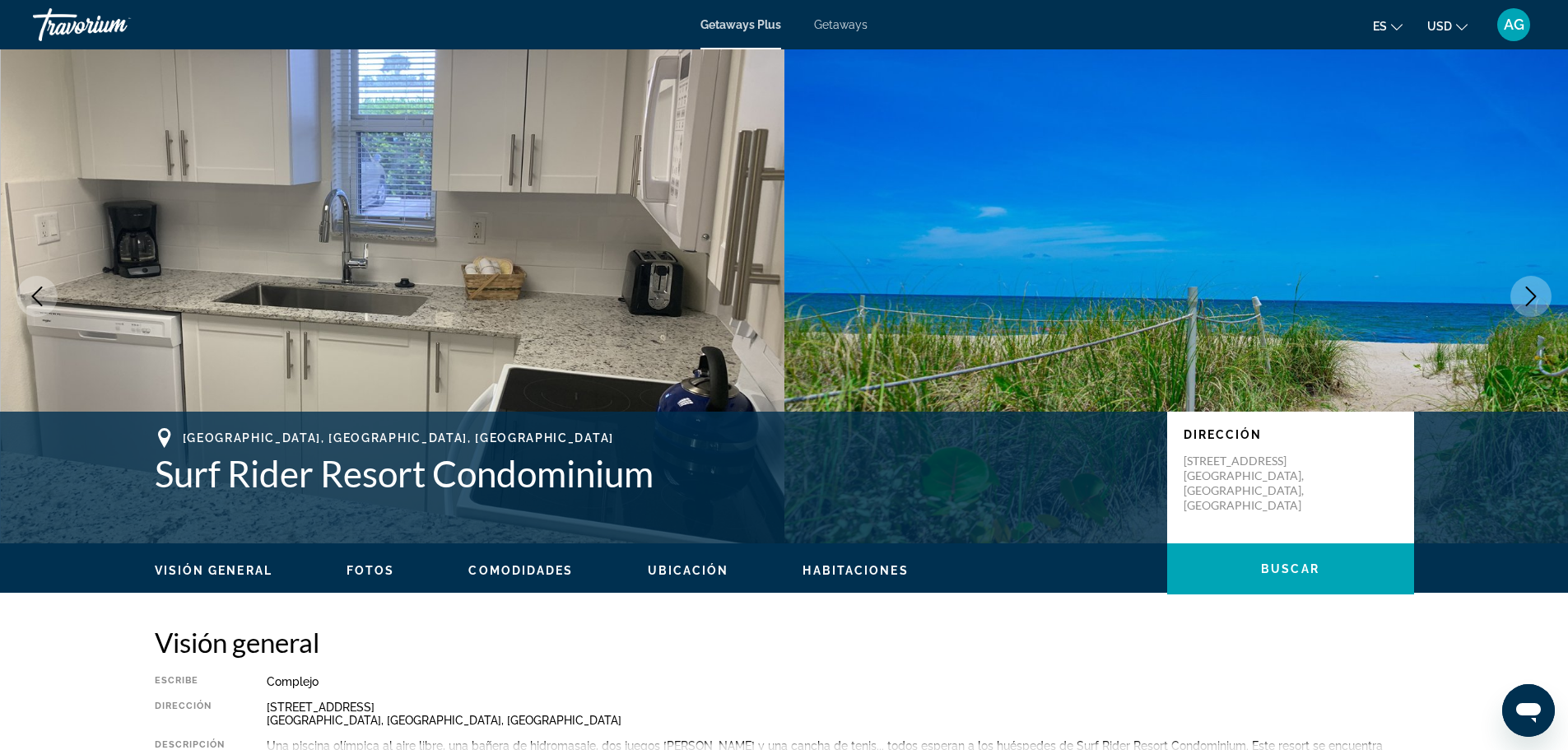
click at [1530, 297] on icon "Next image" at bounding box center [1530, 296] width 20 height 20
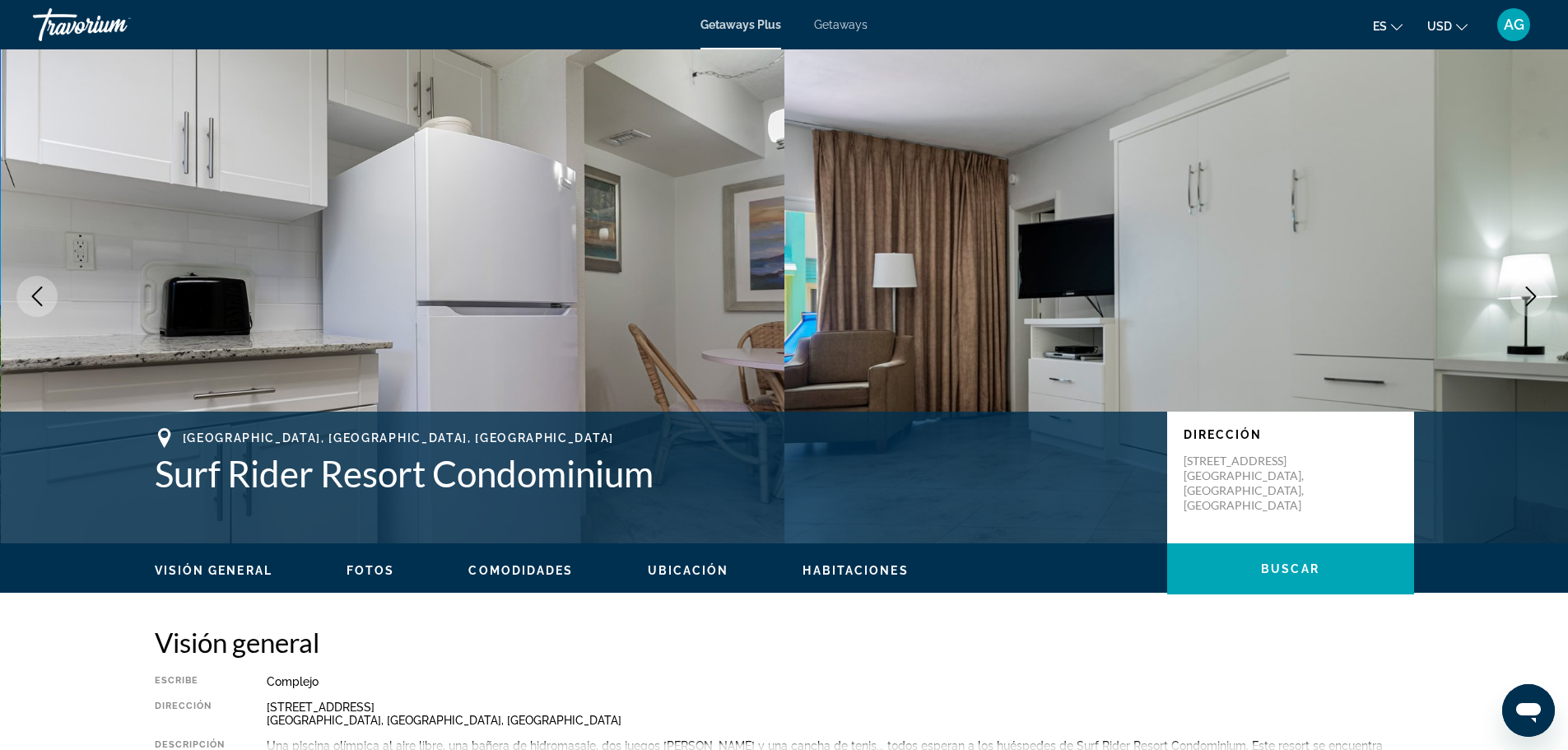
click at [1530, 297] on icon "Next image" at bounding box center [1530, 296] width 20 height 20
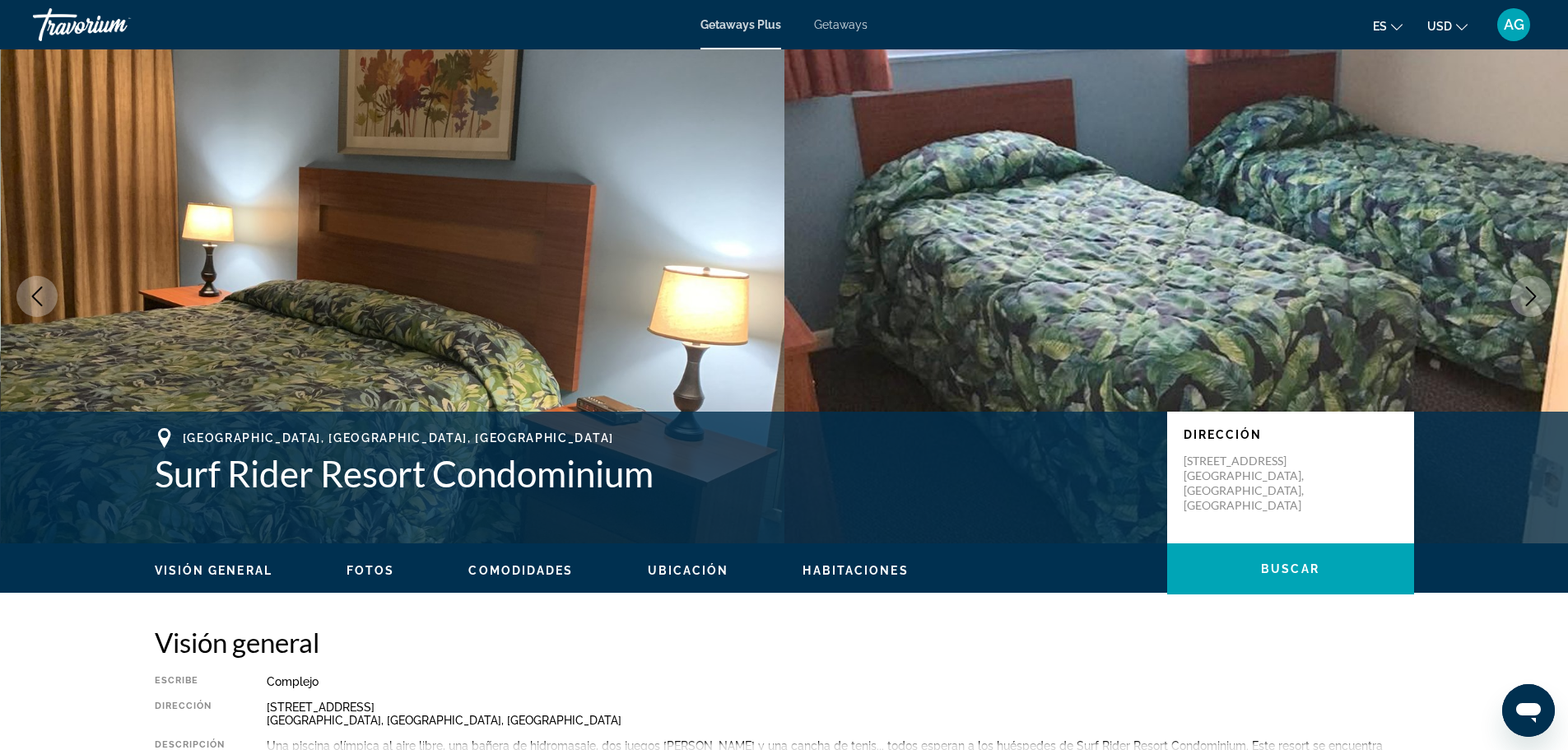
click at [1530, 297] on icon "Next image" at bounding box center [1530, 296] width 20 height 20
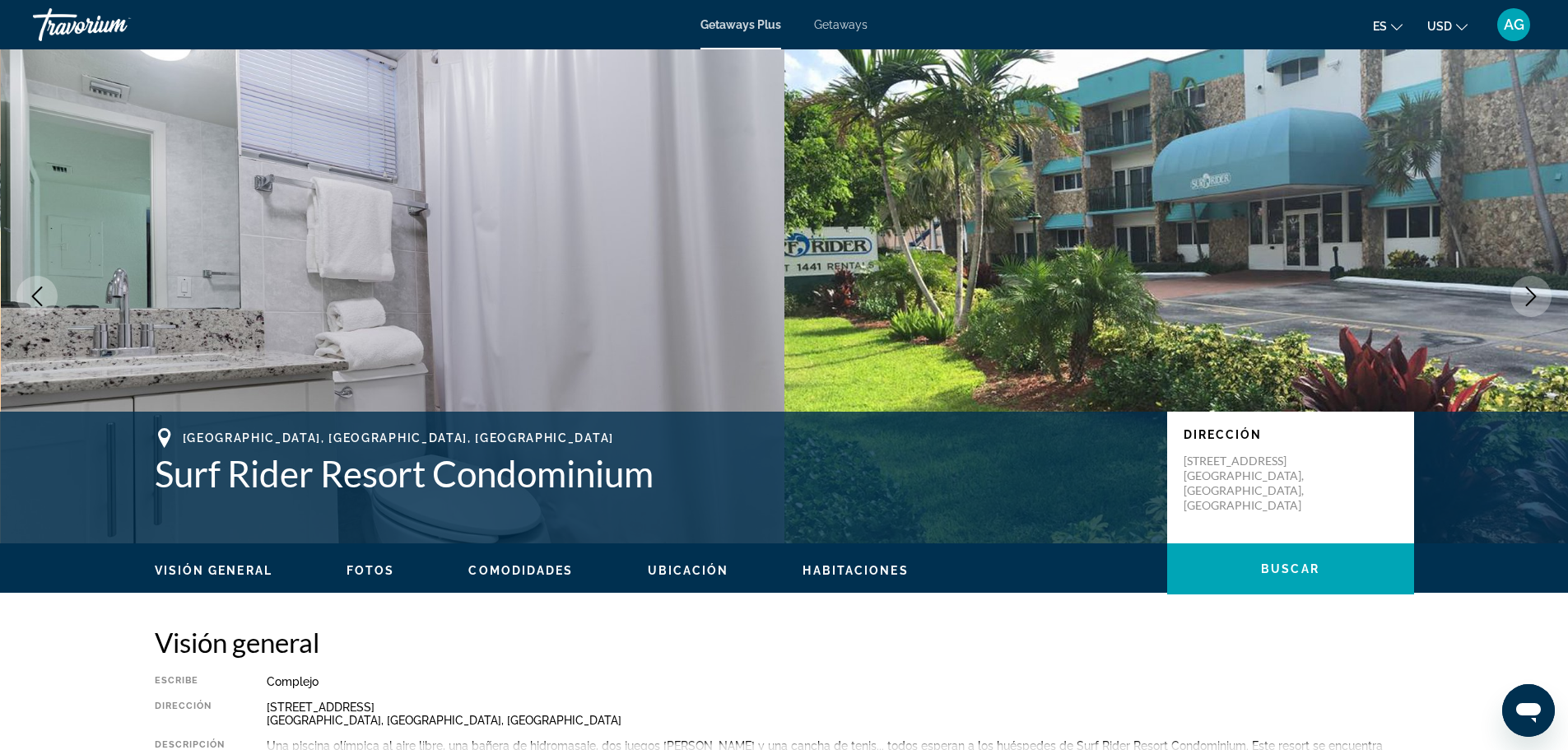
click at [1530, 298] on icon "Next image" at bounding box center [1530, 296] width 20 height 20
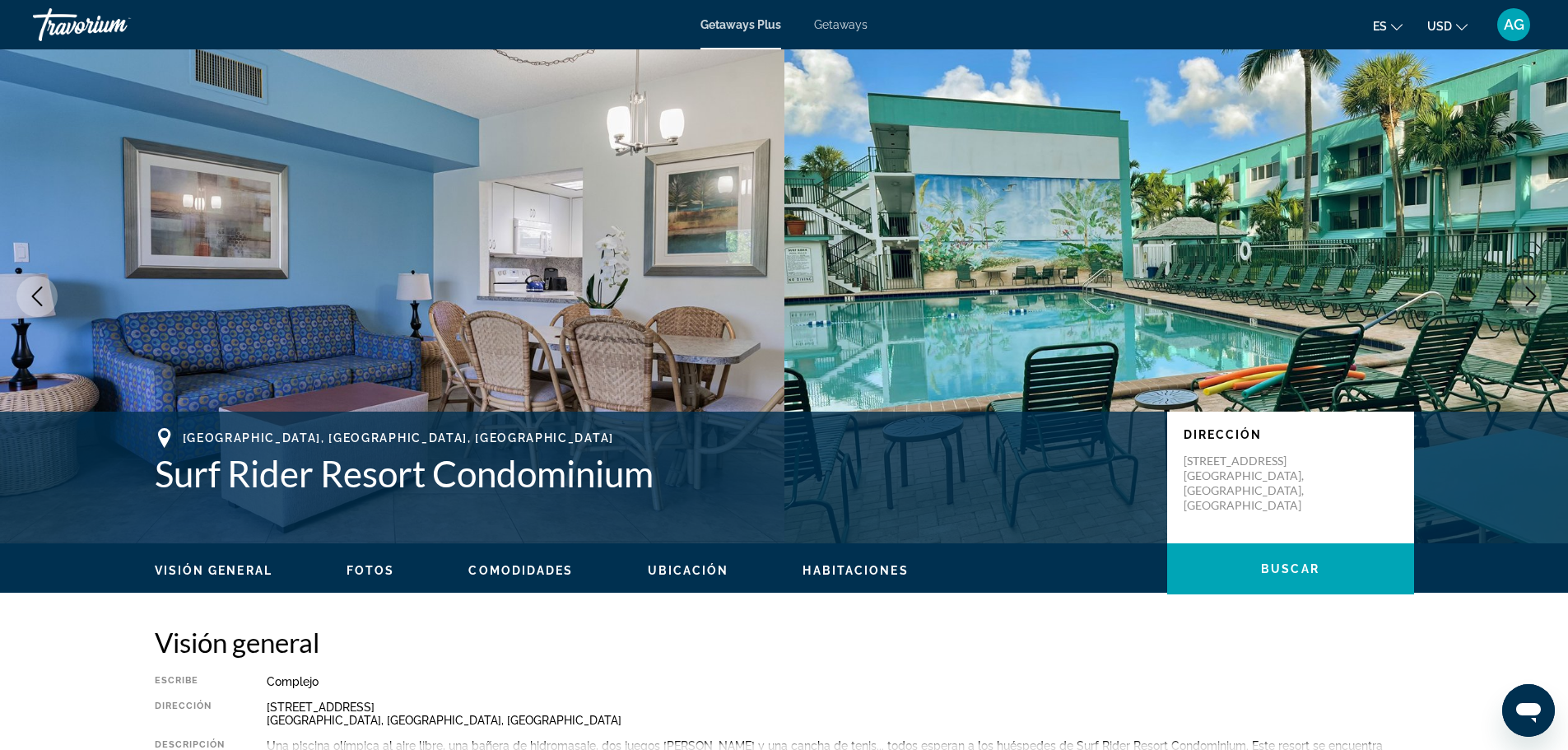
click at [695, 569] on span "Ubicación" at bounding box center [688, 570] width 82 height 13
click at [831, 27] on span "Getaways" at bounding box center [840, 25] width 53 height 13
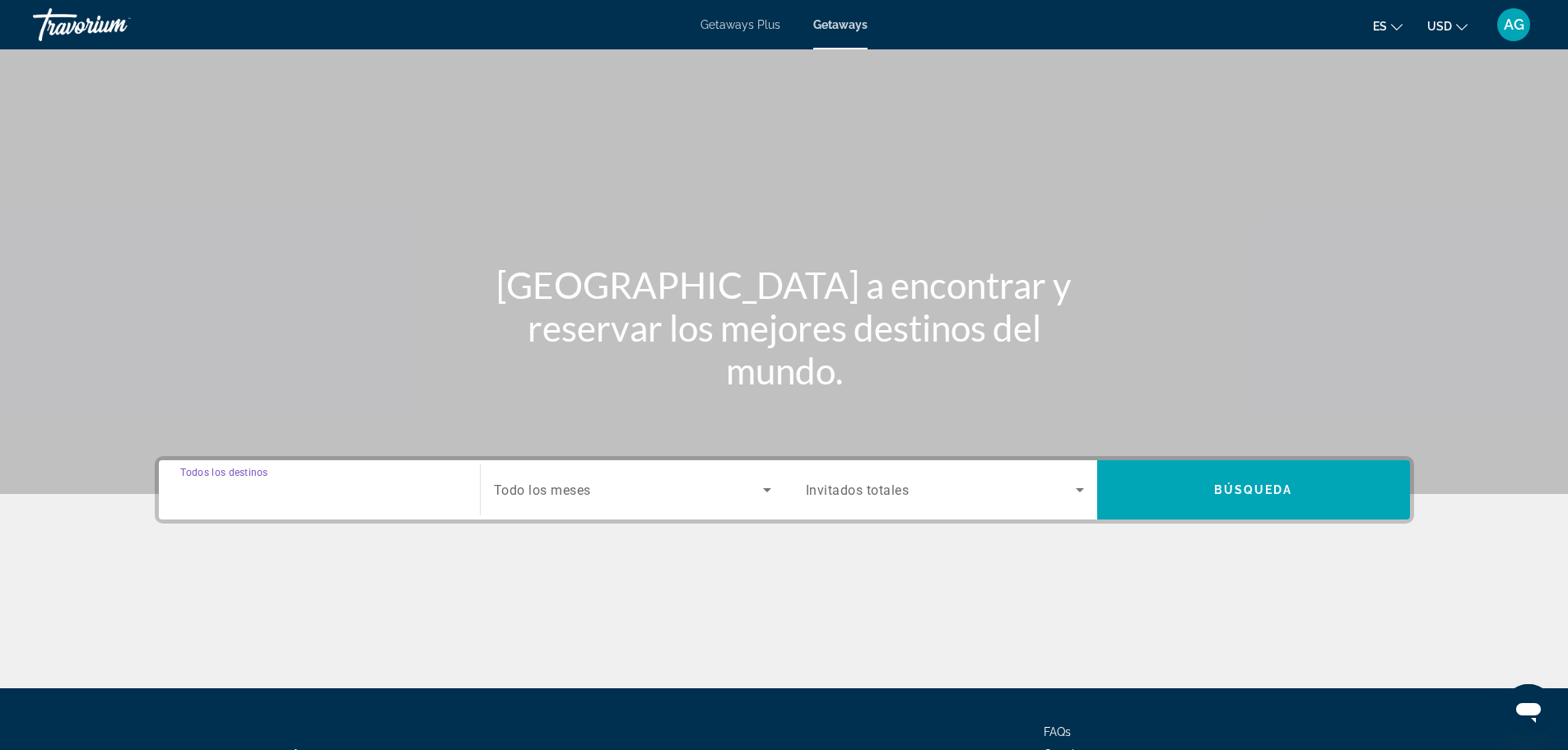
click at [303, 489] on input "Destination Todos los destinos" at bounding box center [319, 490] width 278 height 20
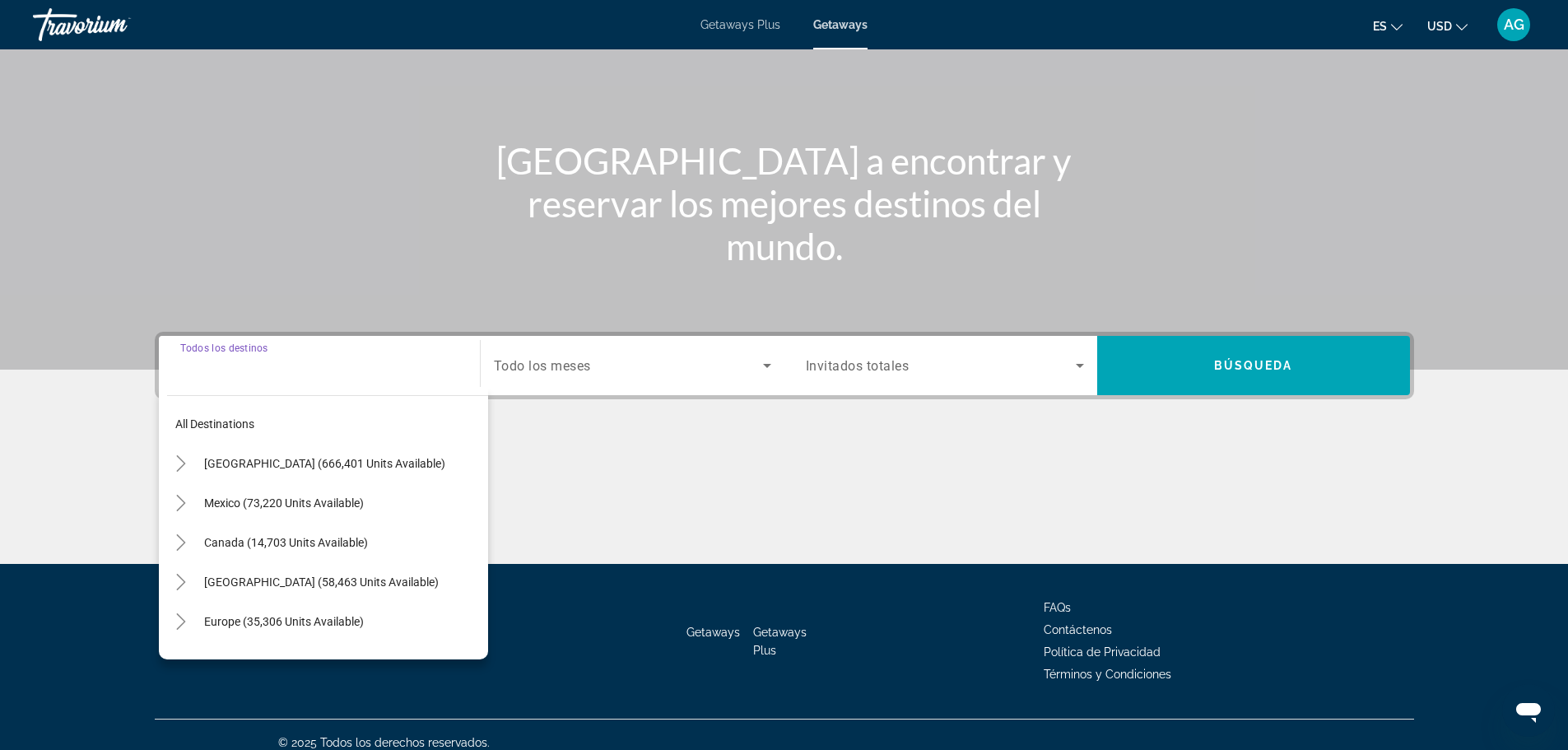
scroll to position [140, 0]
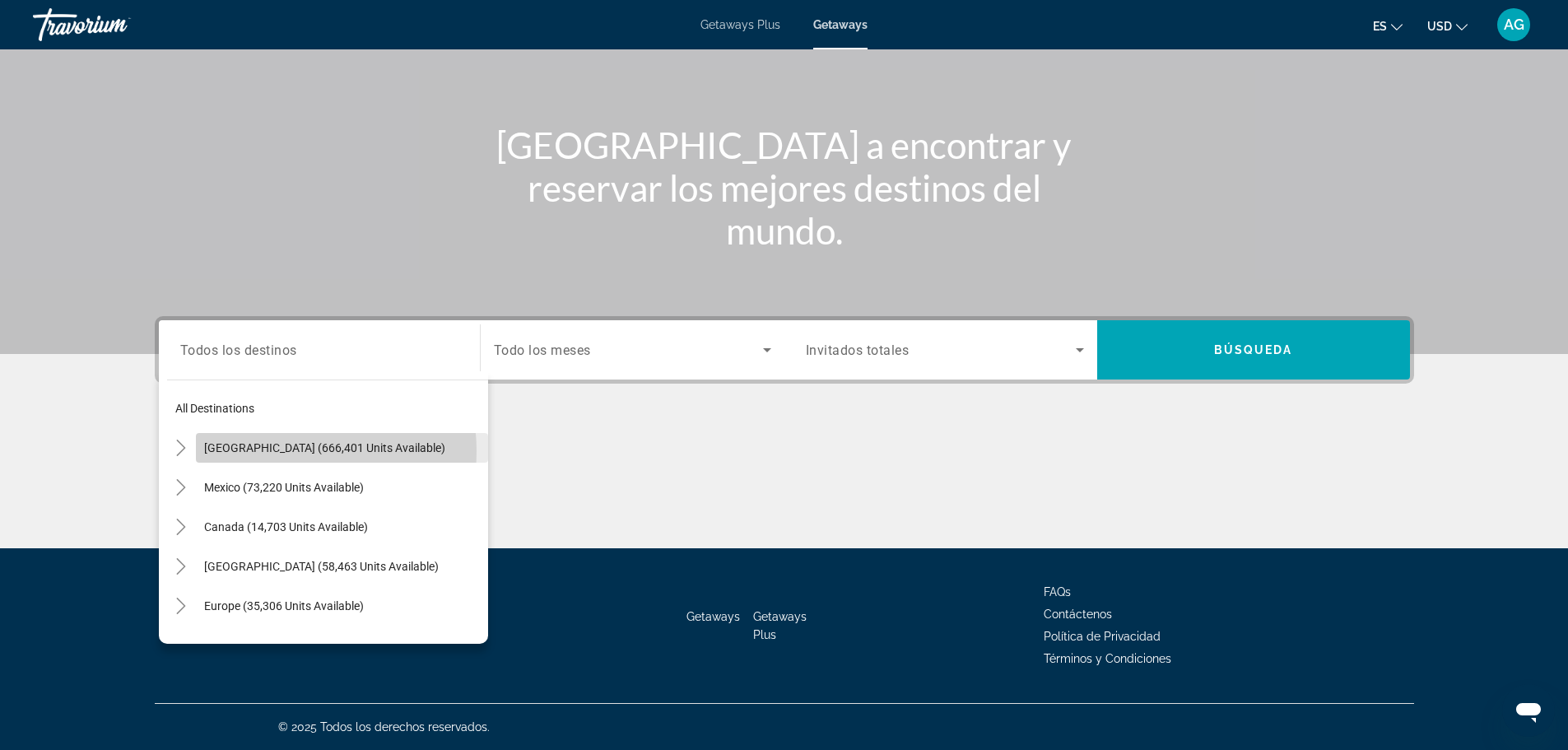
click at [289, 451] on span "[GEOGRAPHIC_DATA] (666,401 units available)" at bounding box center [324, 447] width 241 height 13
type input "**********"
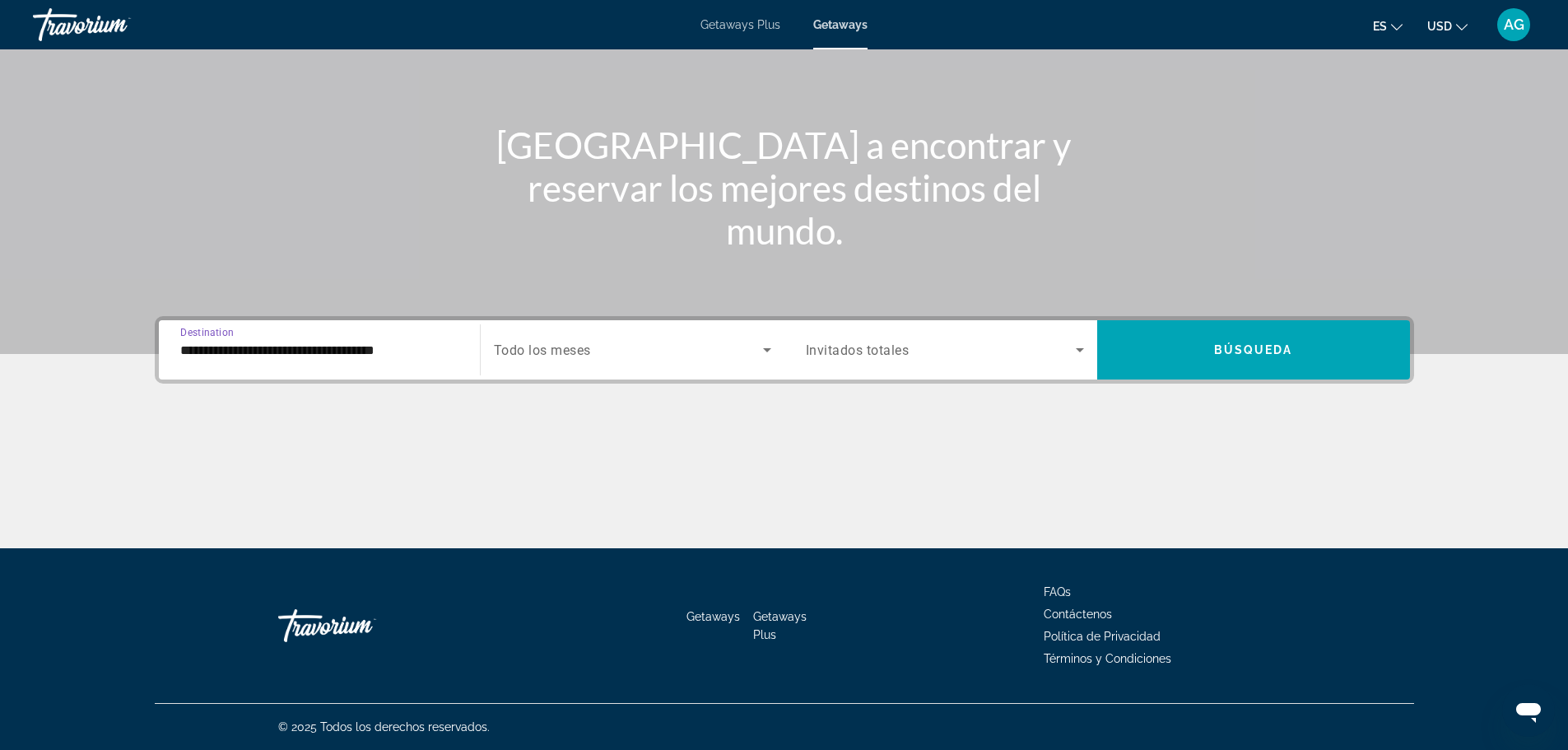
click at [610, 354] on span "Search widget" at bounding box center [628, 350] width 269 height 20
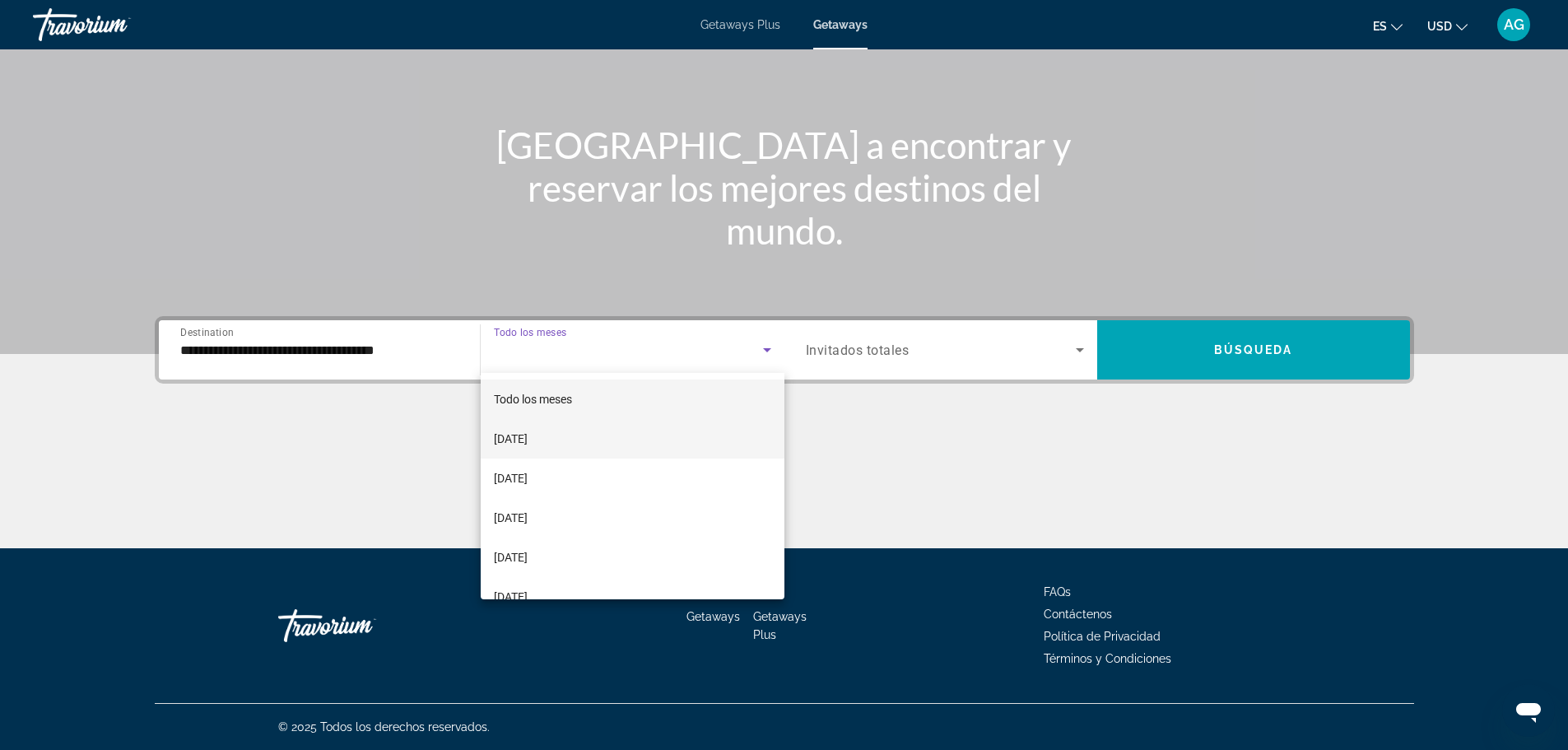
click at [528, 440] on span "[DATE]" at bounding box center [510, 439] width 33 height 20
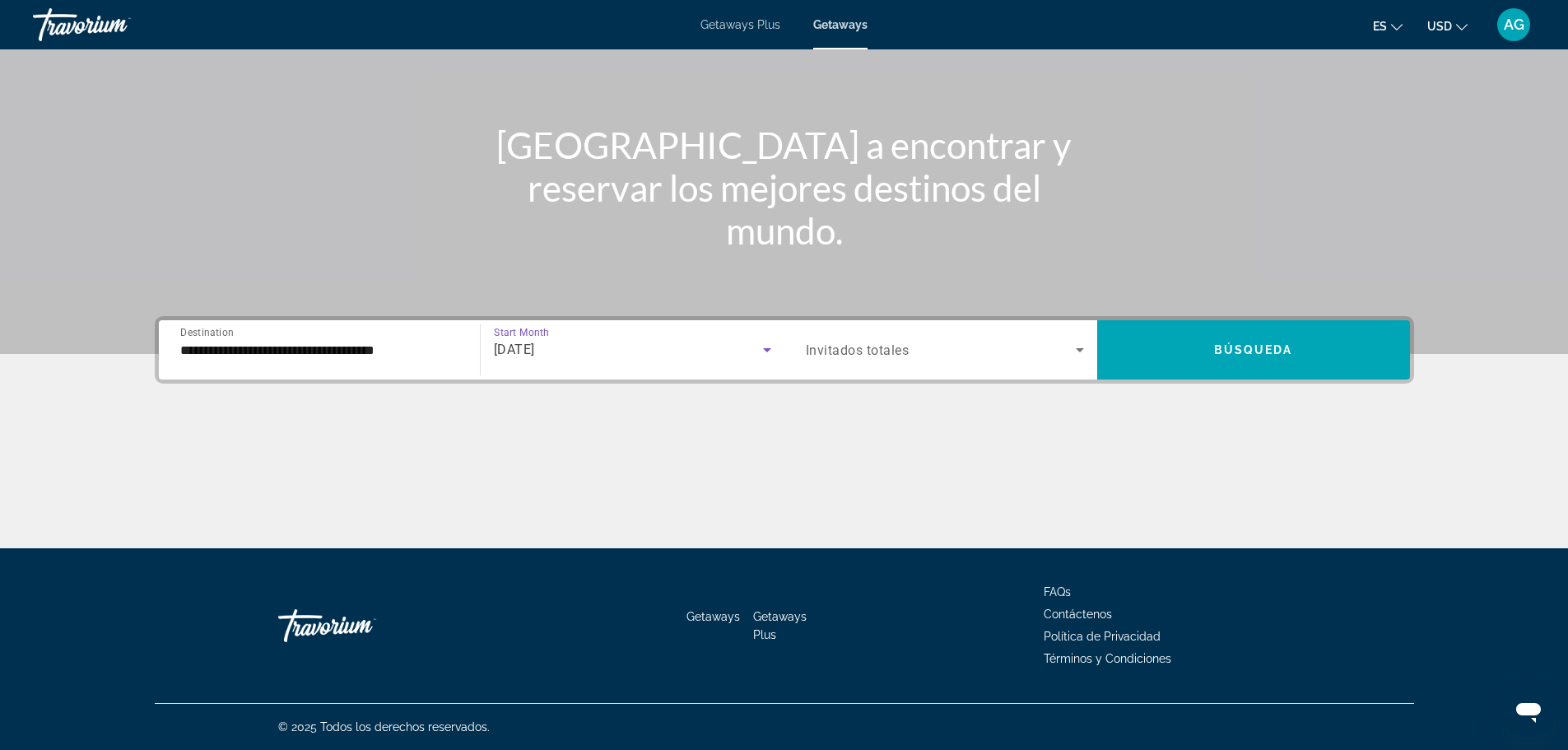
click at [857, 349] on span "Invitados totales" at bounding box center [858, 350] width 103 height 16
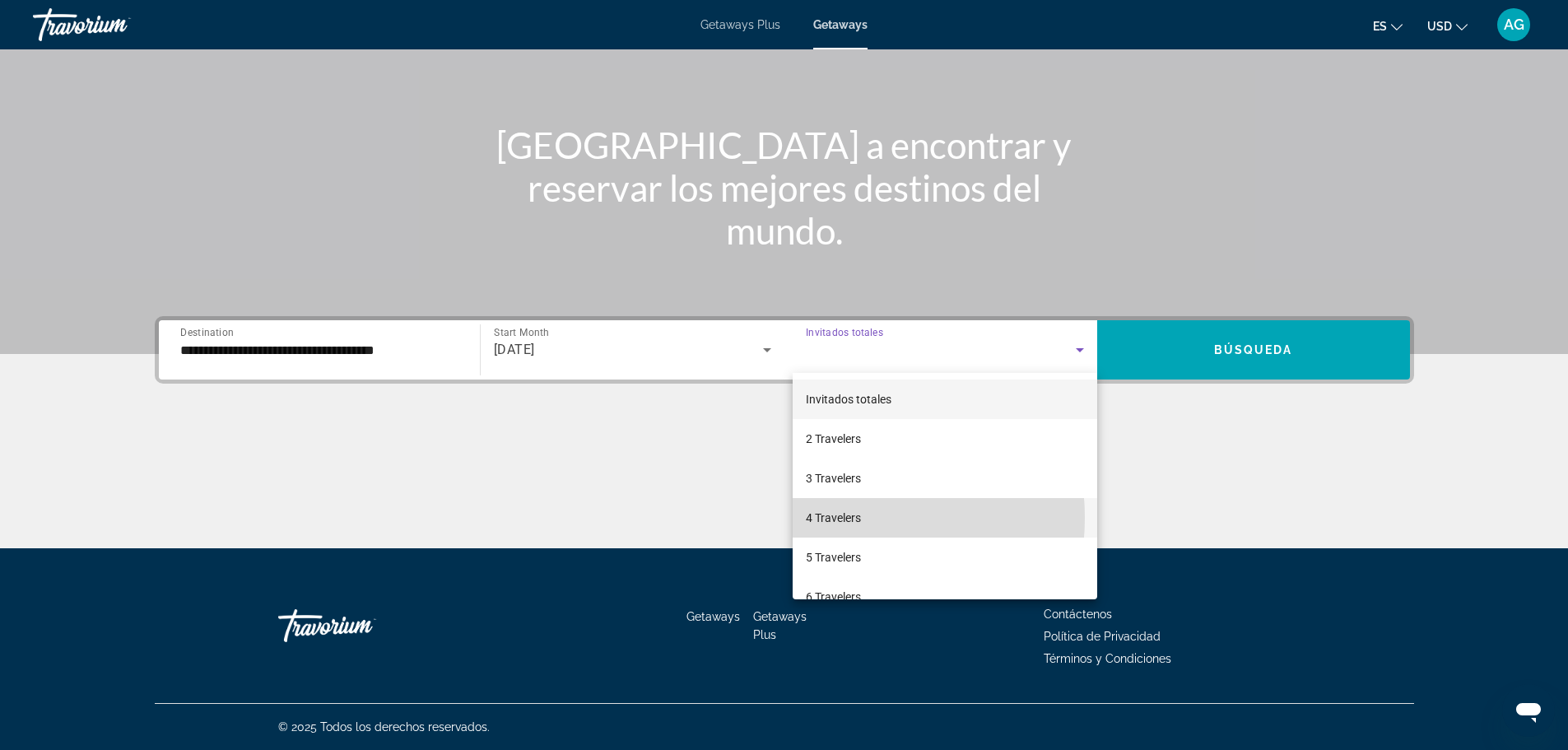
click at [827, 518] on span "4 Travelers" at bounding box center [833, 518] width 55 height 20
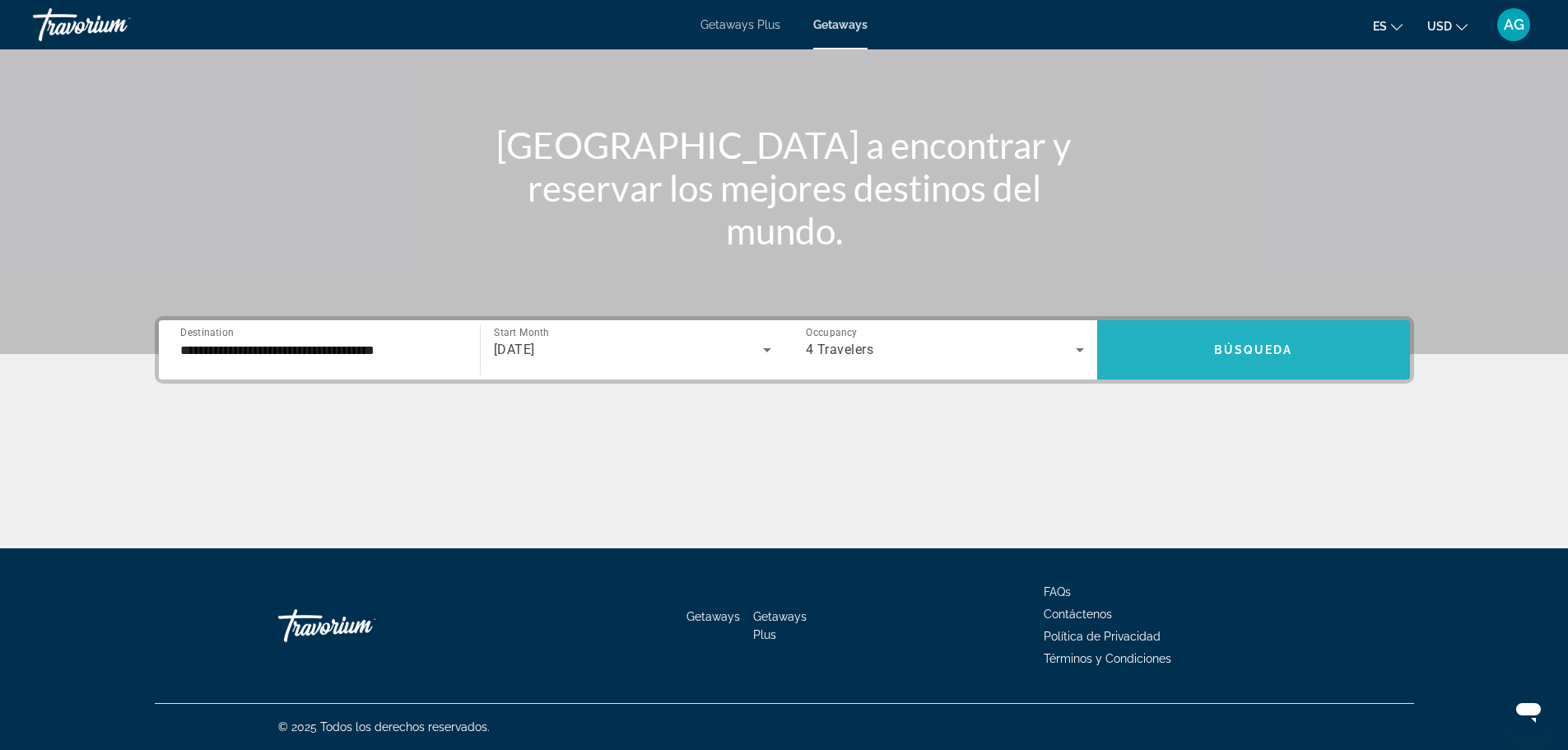
click at [1273, 346] on span "Búsqueda" at bounding box center [1253, 349] width 79 height 13
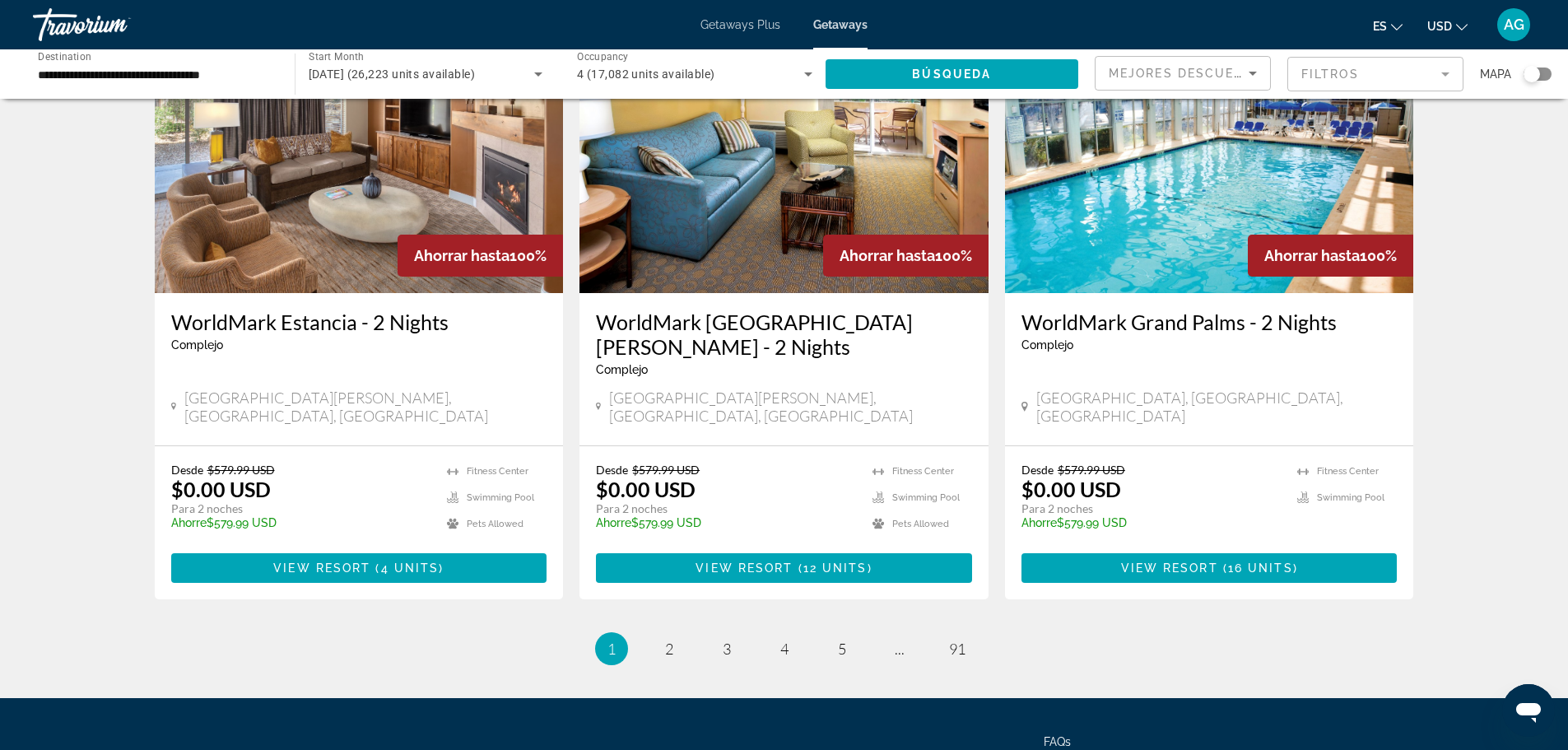
scroll to position [1964, 0]
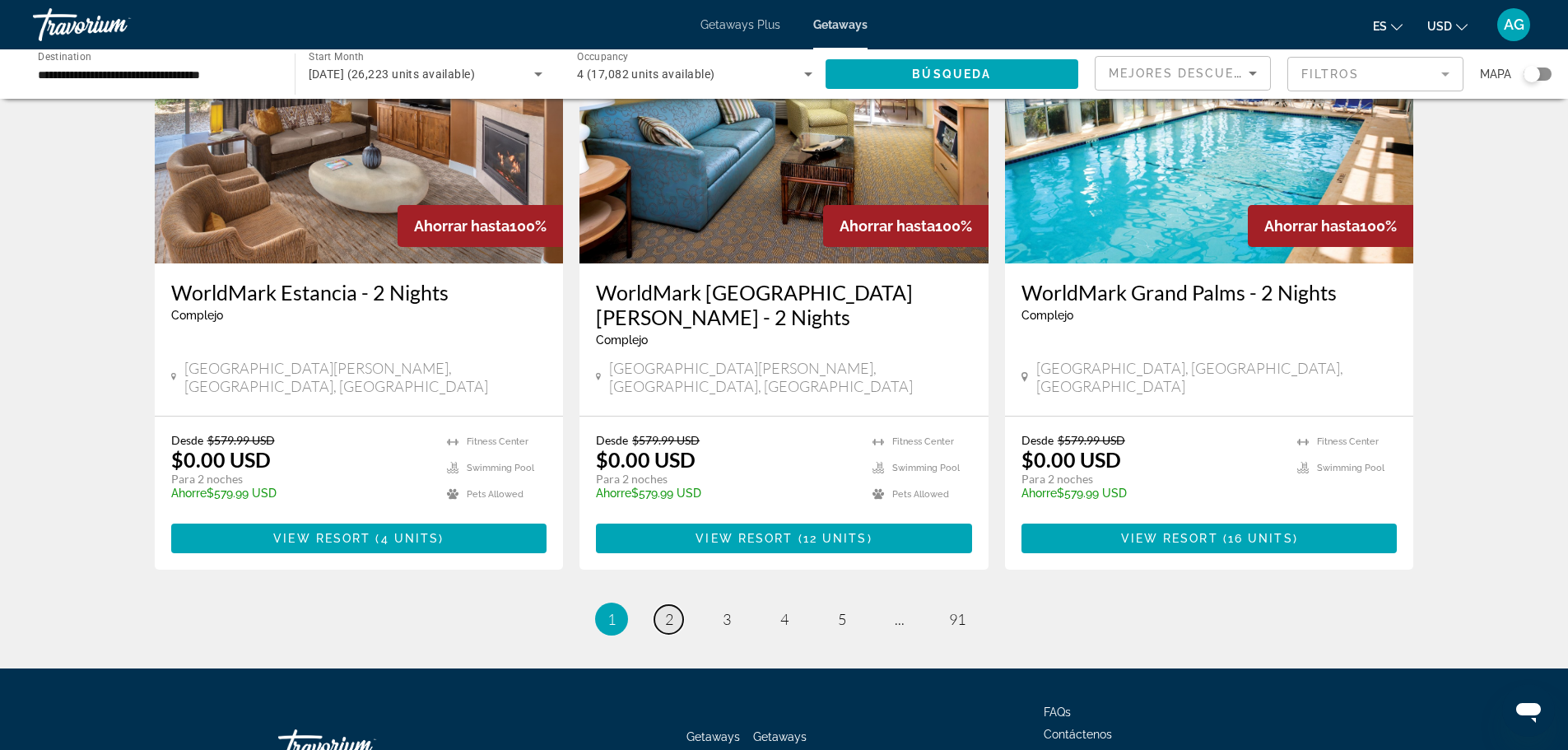
click at [674, 605] on link "page 2" at bounding box center [668, 619] width 29 height 29
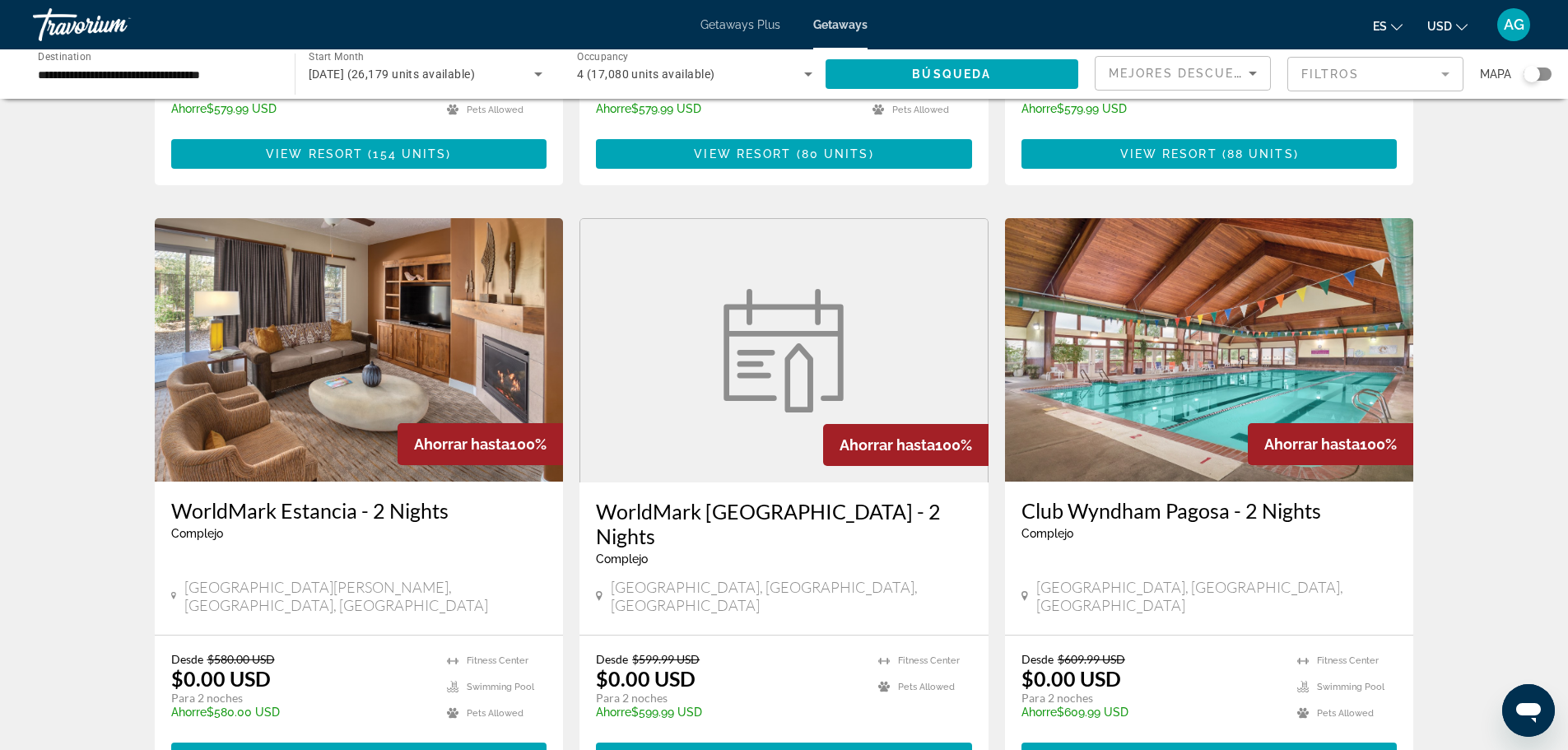
scroll to position [1964, 0]
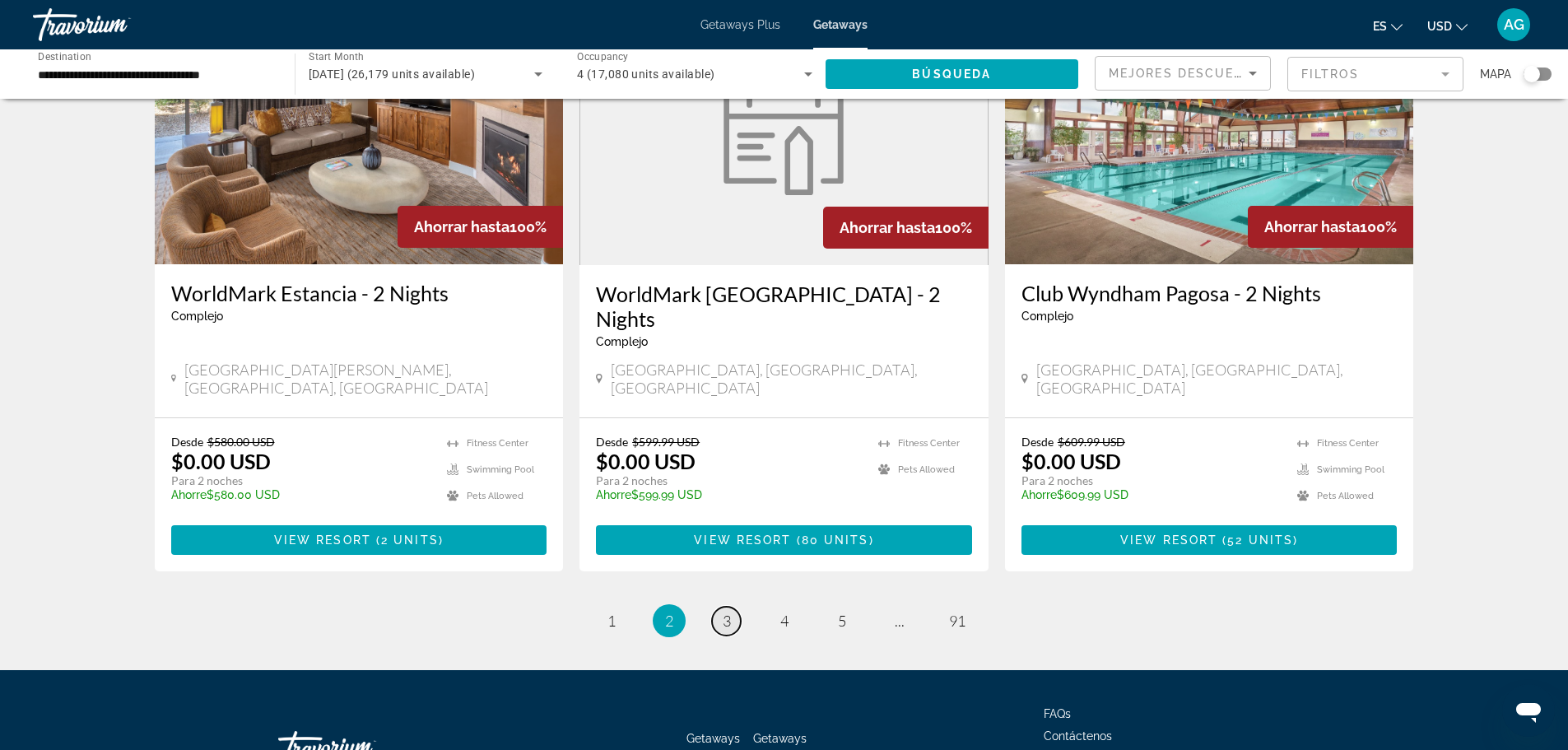
click at [726, 611] on span "3" at bounding box center [726, 620] width 8 height 18
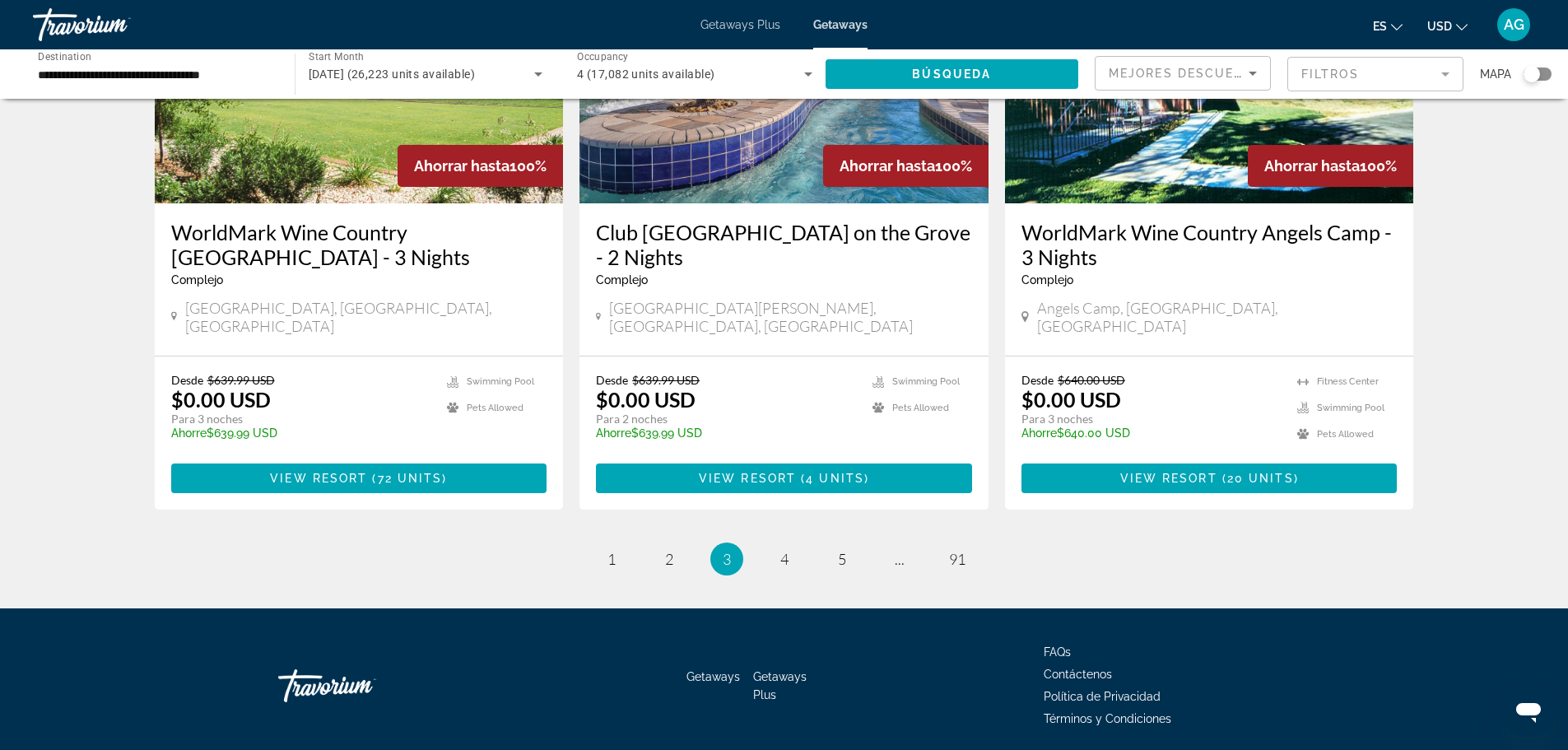
scroll to position [2012, 0]
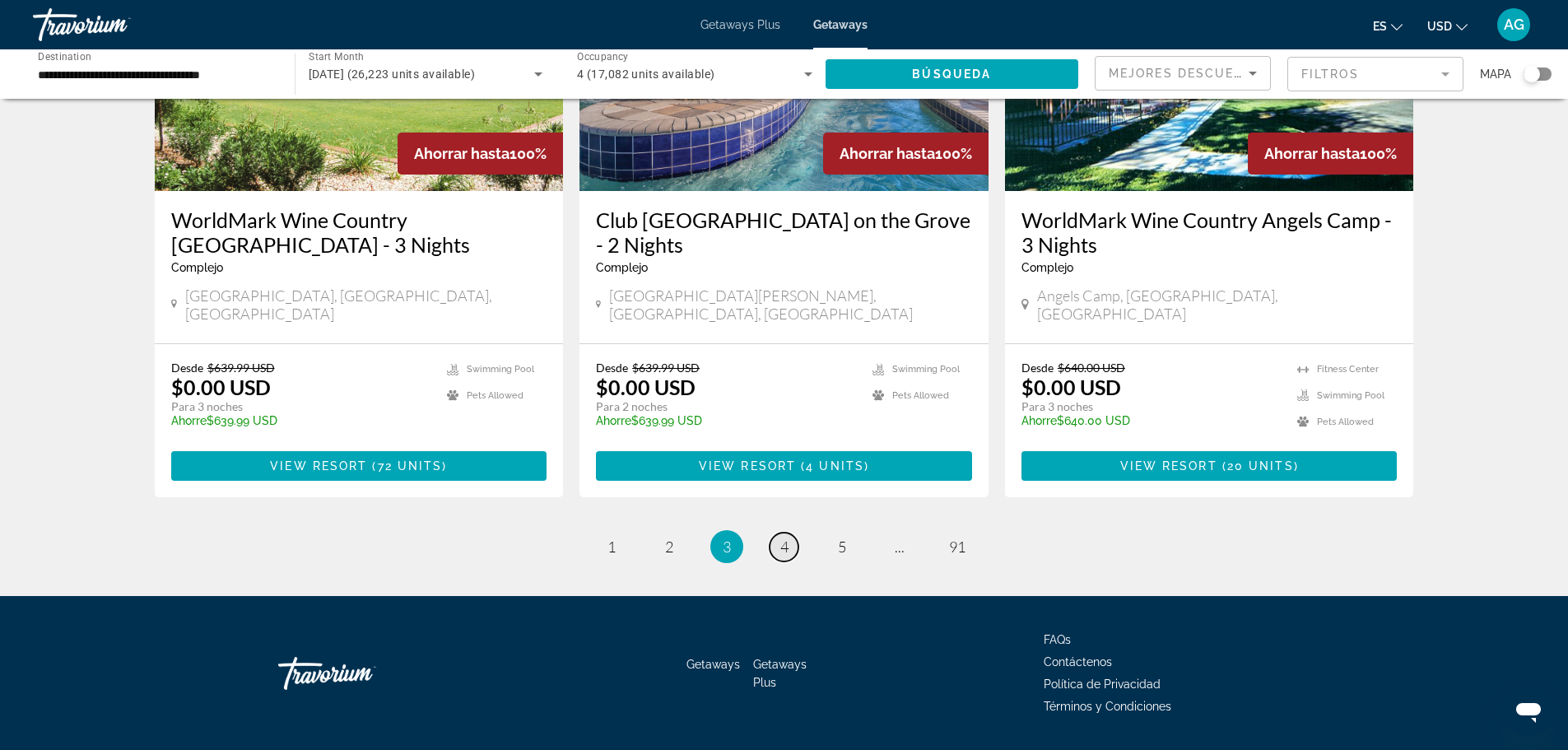
click at [780, 538] on span "4" at bounding box center [784, 546] width 8 height 18
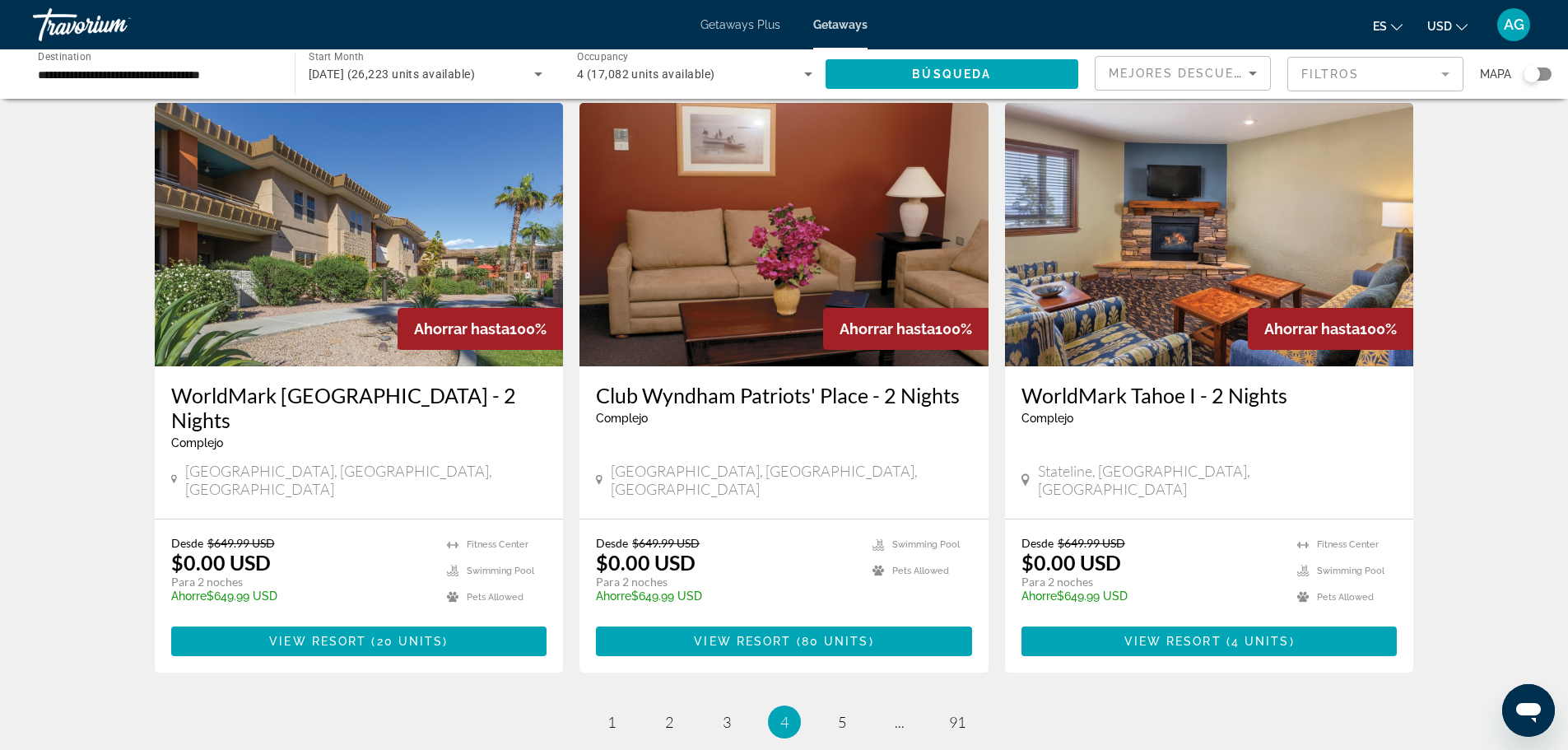
scroll to position [1894, 0]
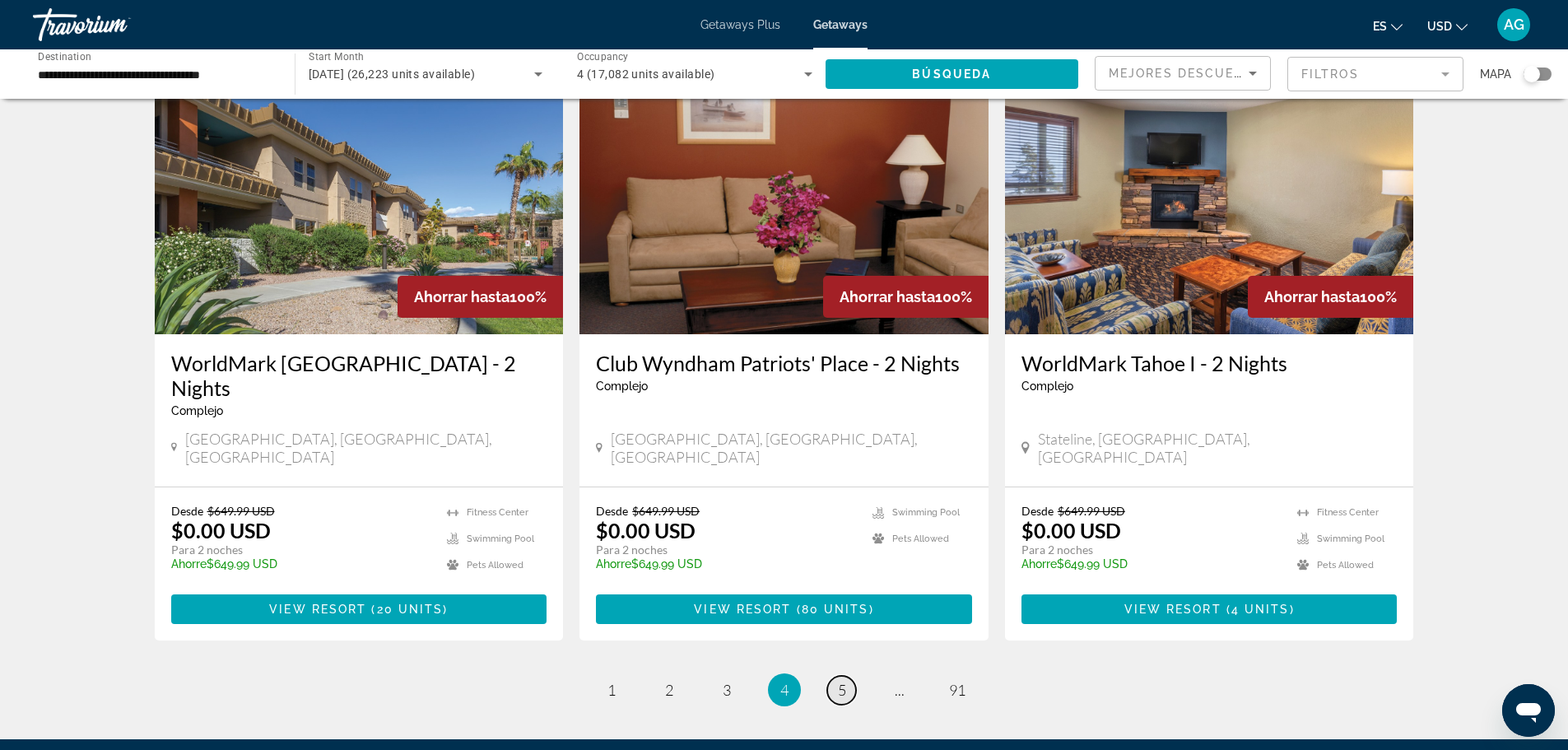
click at [849, 676] on link "page 5" at bounding box center [841, 690] width 29 height 29
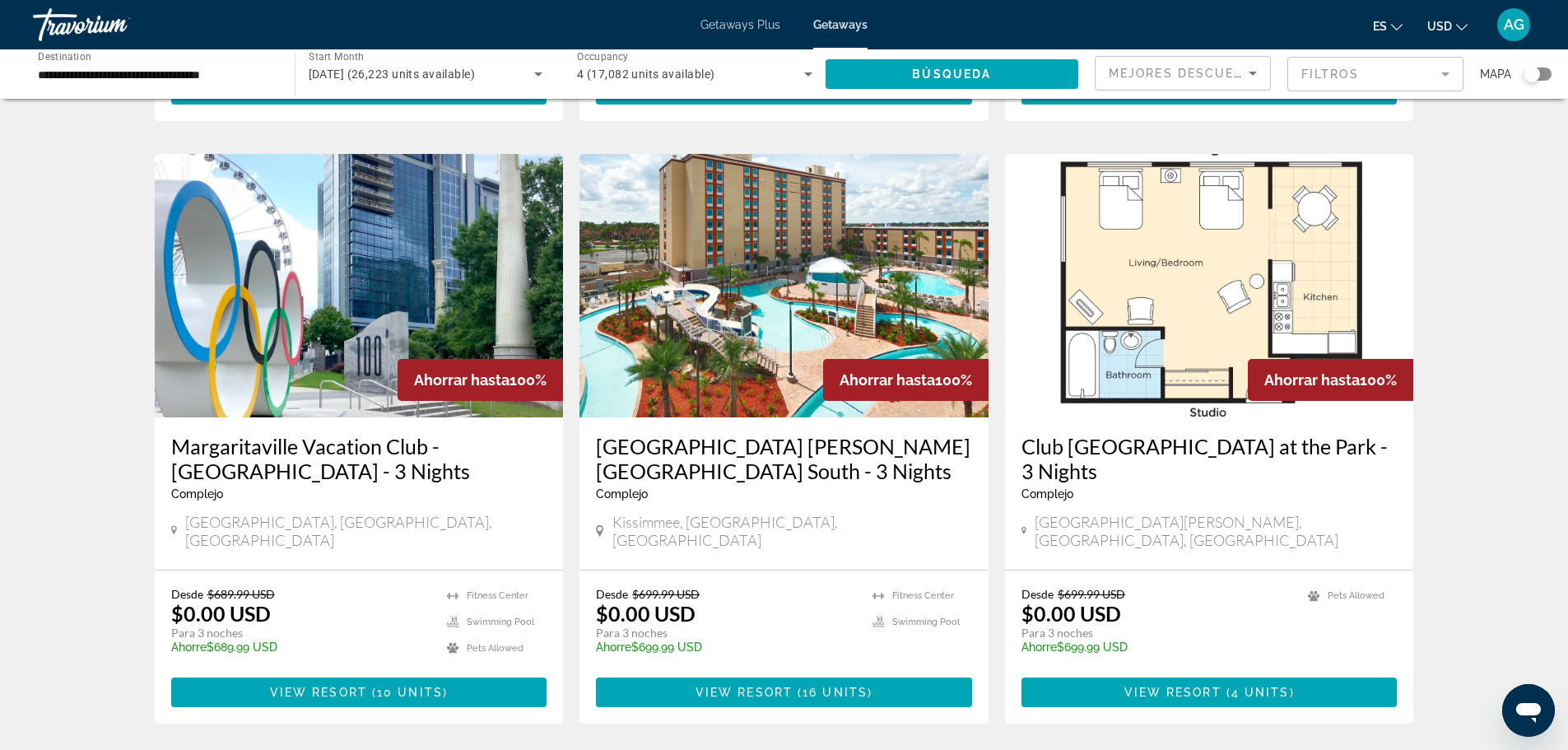
scroll to position [1989, 0]
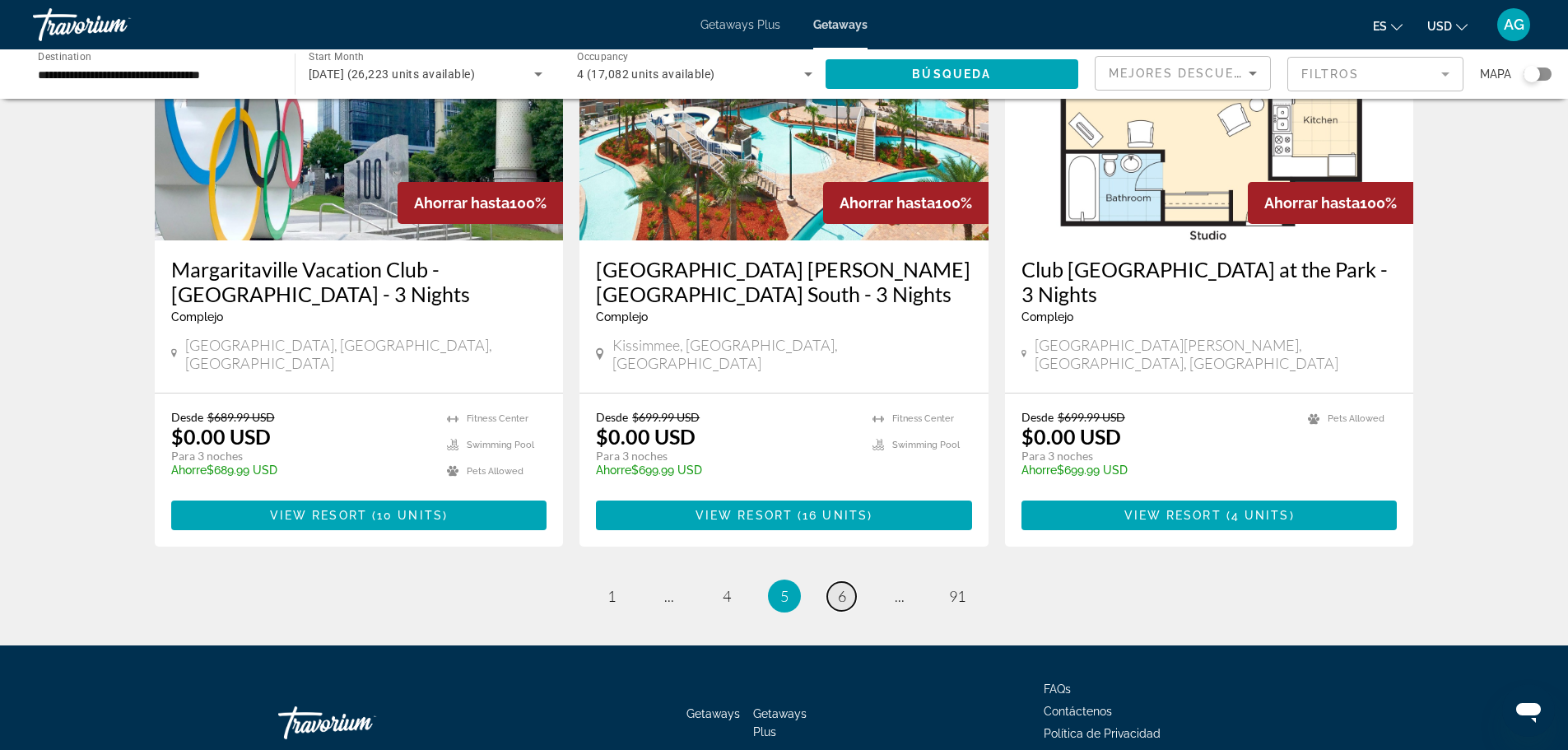
click at [839, 587] on span "6" at bounding box center [841, 596] width 8 height 18
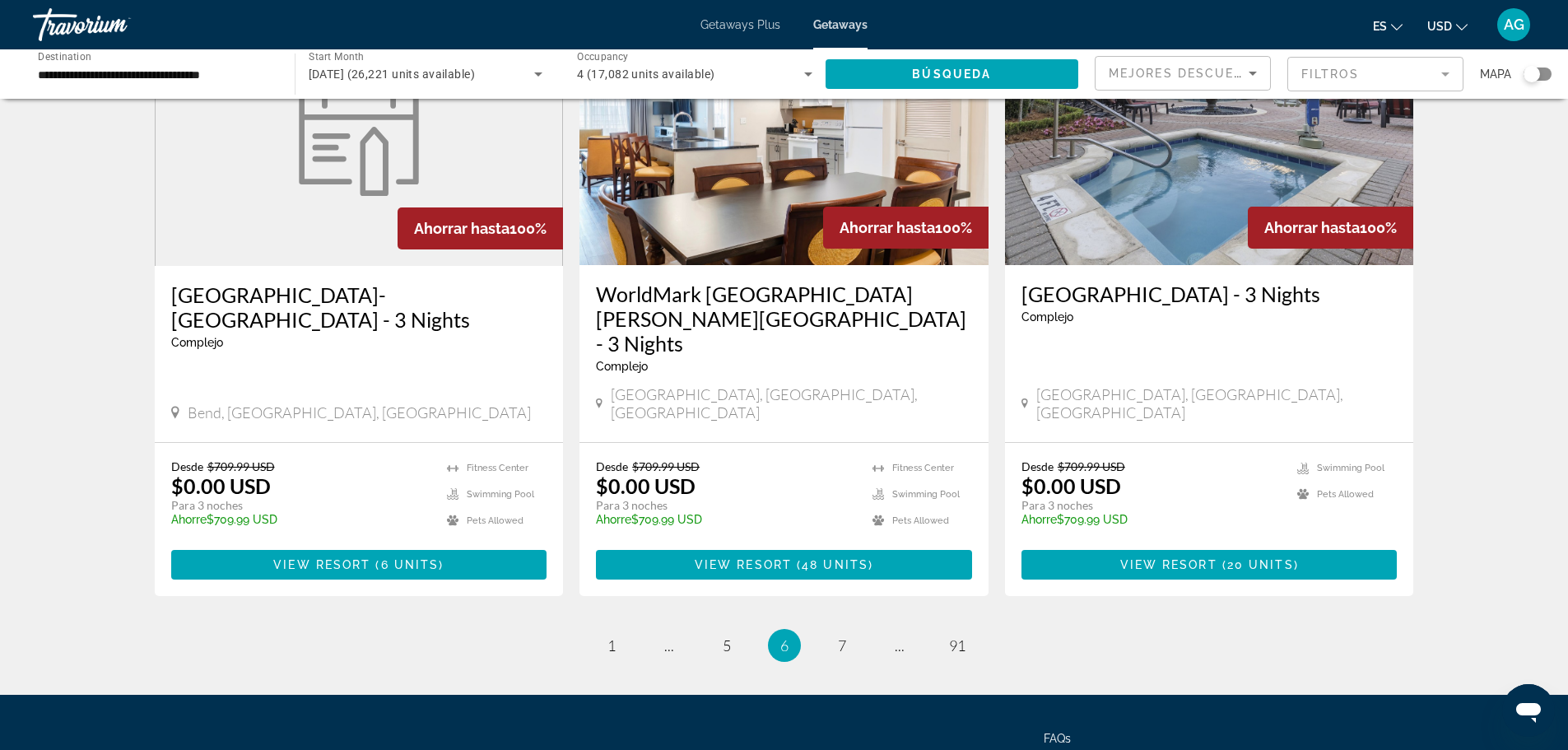
scroll to position [1989, 0]
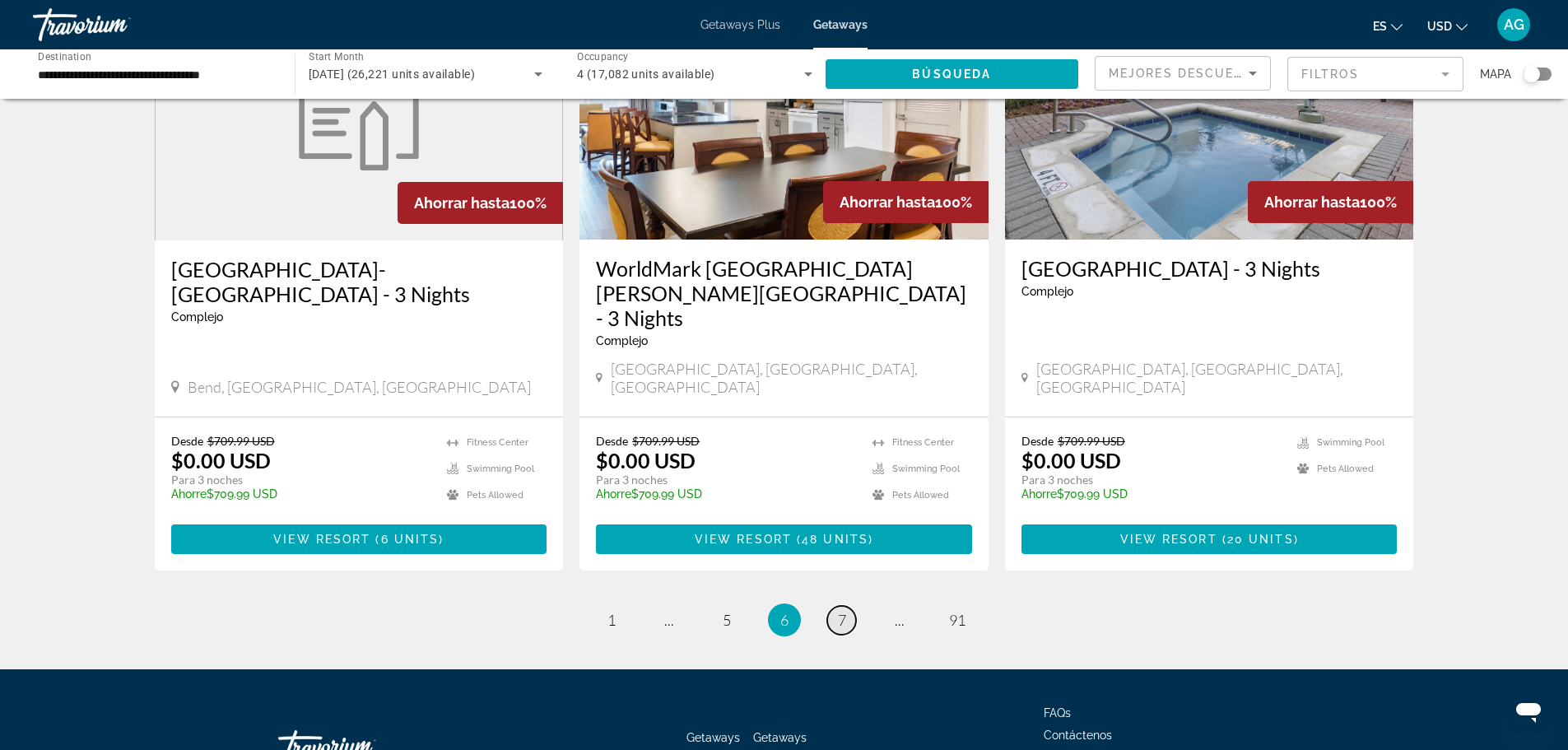
click at [840, 611] on span "7" at bounding box center [841, 619] width 8 height 18
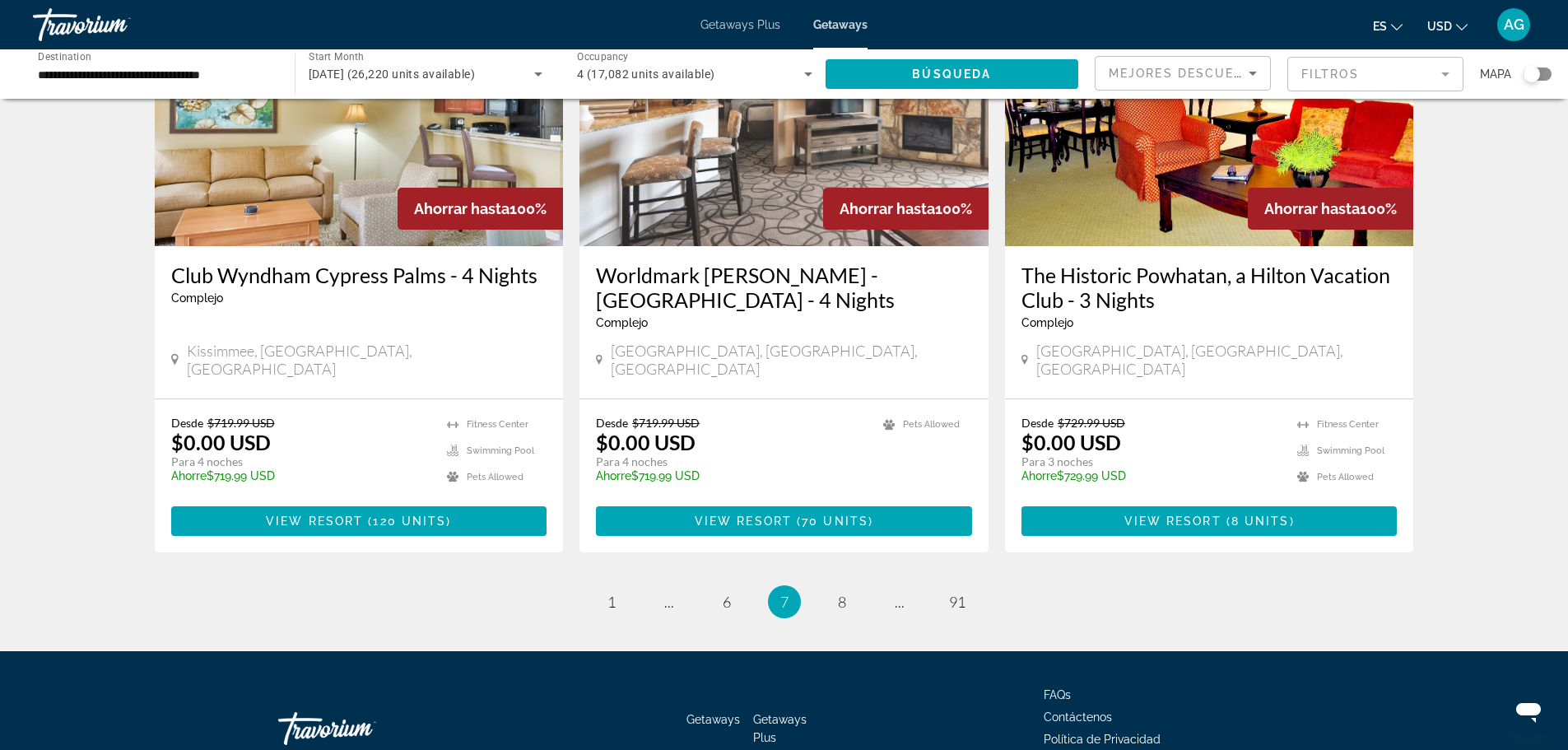
scroll to position [1989, 0]
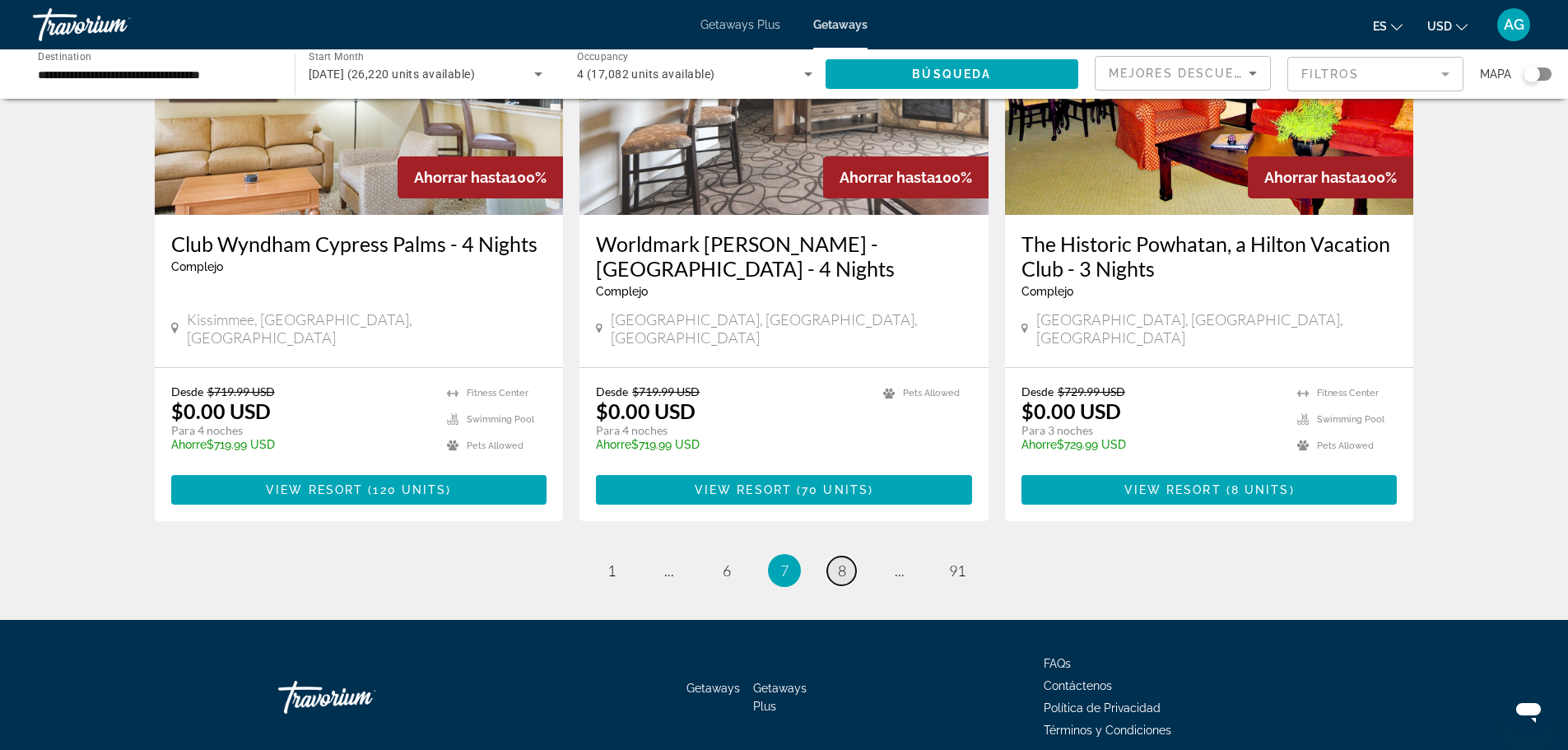
click at [839, 561] on span "8" at bounding box center [841, 570] width 8 height 18
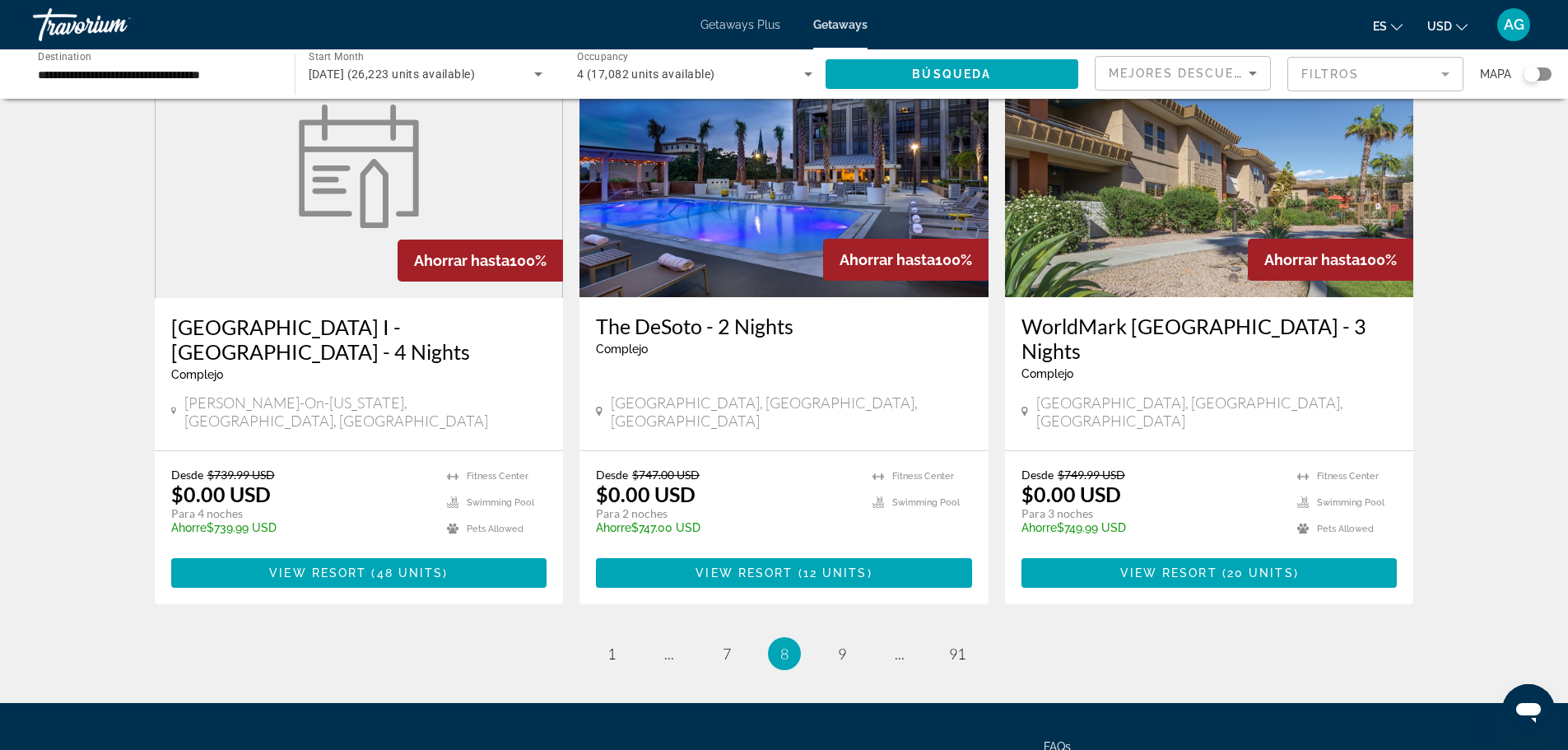
scroll to position [1963, 0]
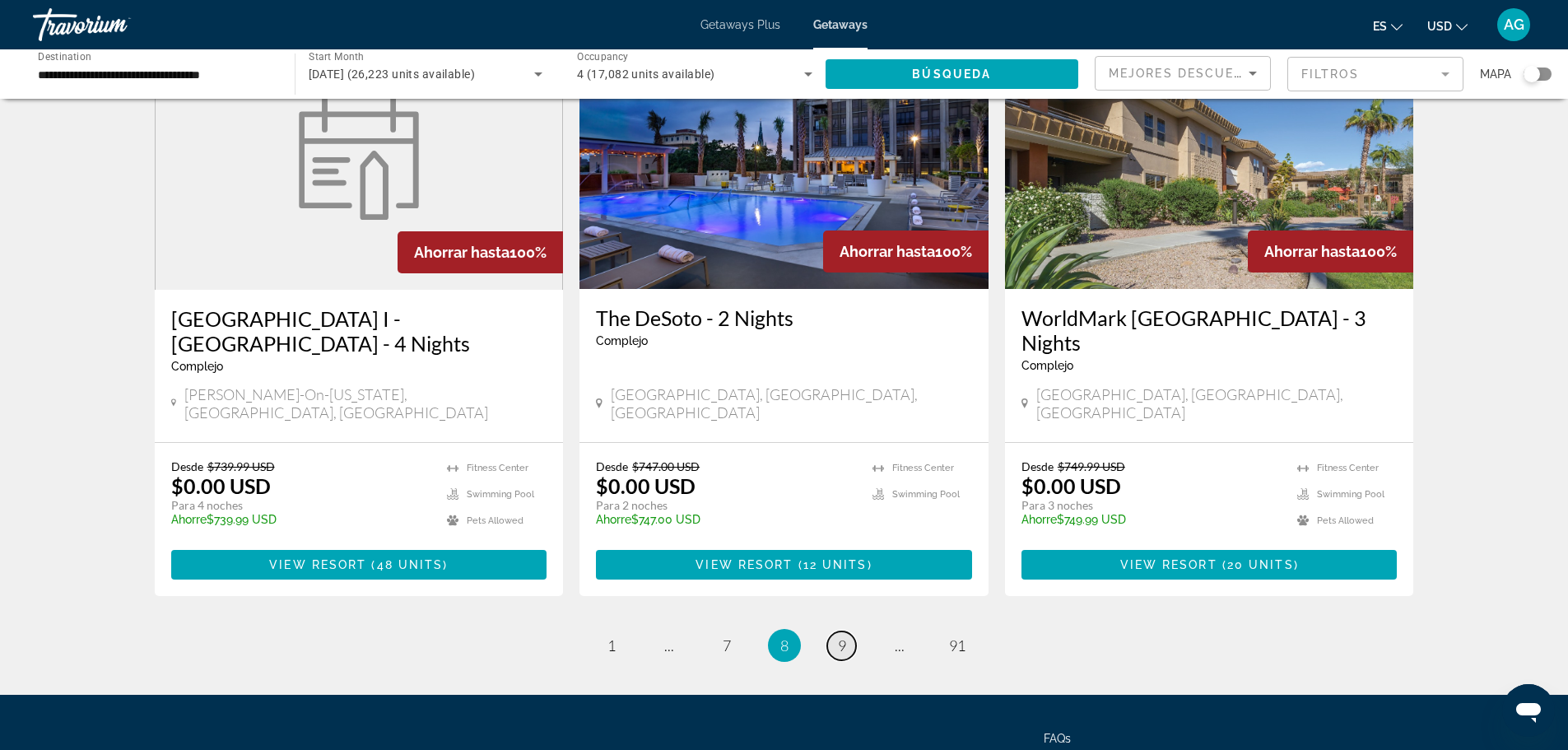
click at [839, 637] on span "9" at bounding box center [841, 646] width 8 height 18
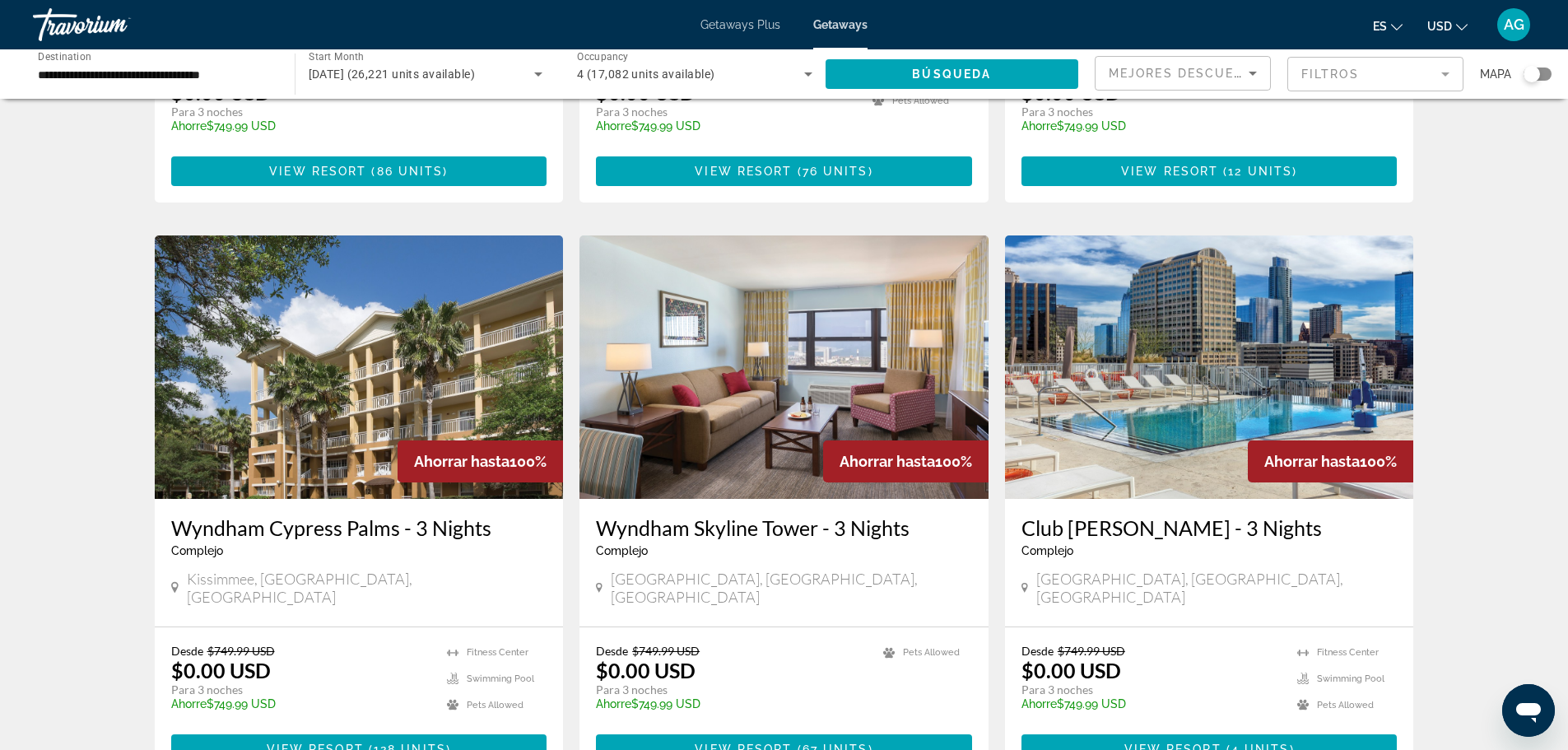
scroll to position [1963, 0]
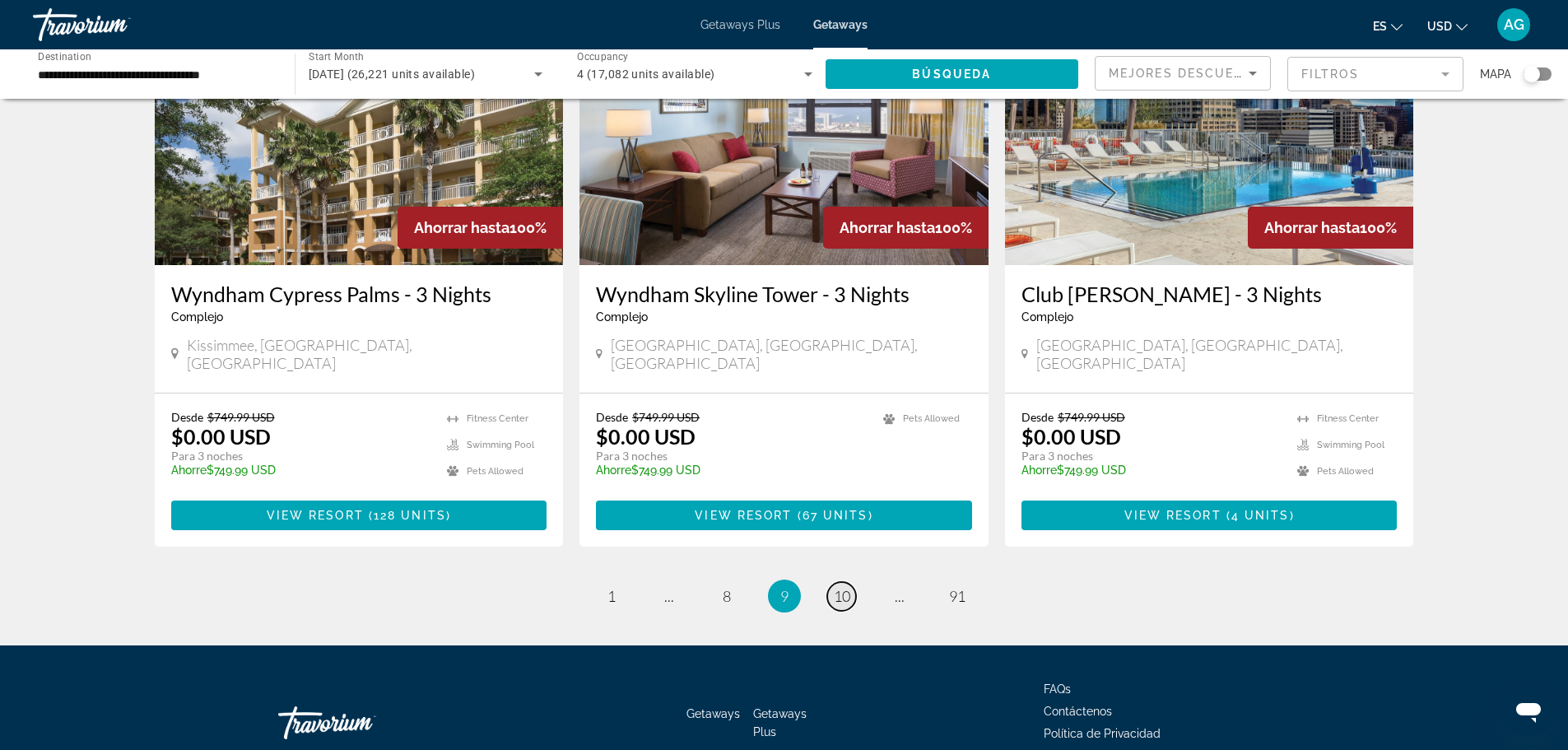
click at [840, 587] on span "10" at bounding box center [842, 596] width 17 height 18
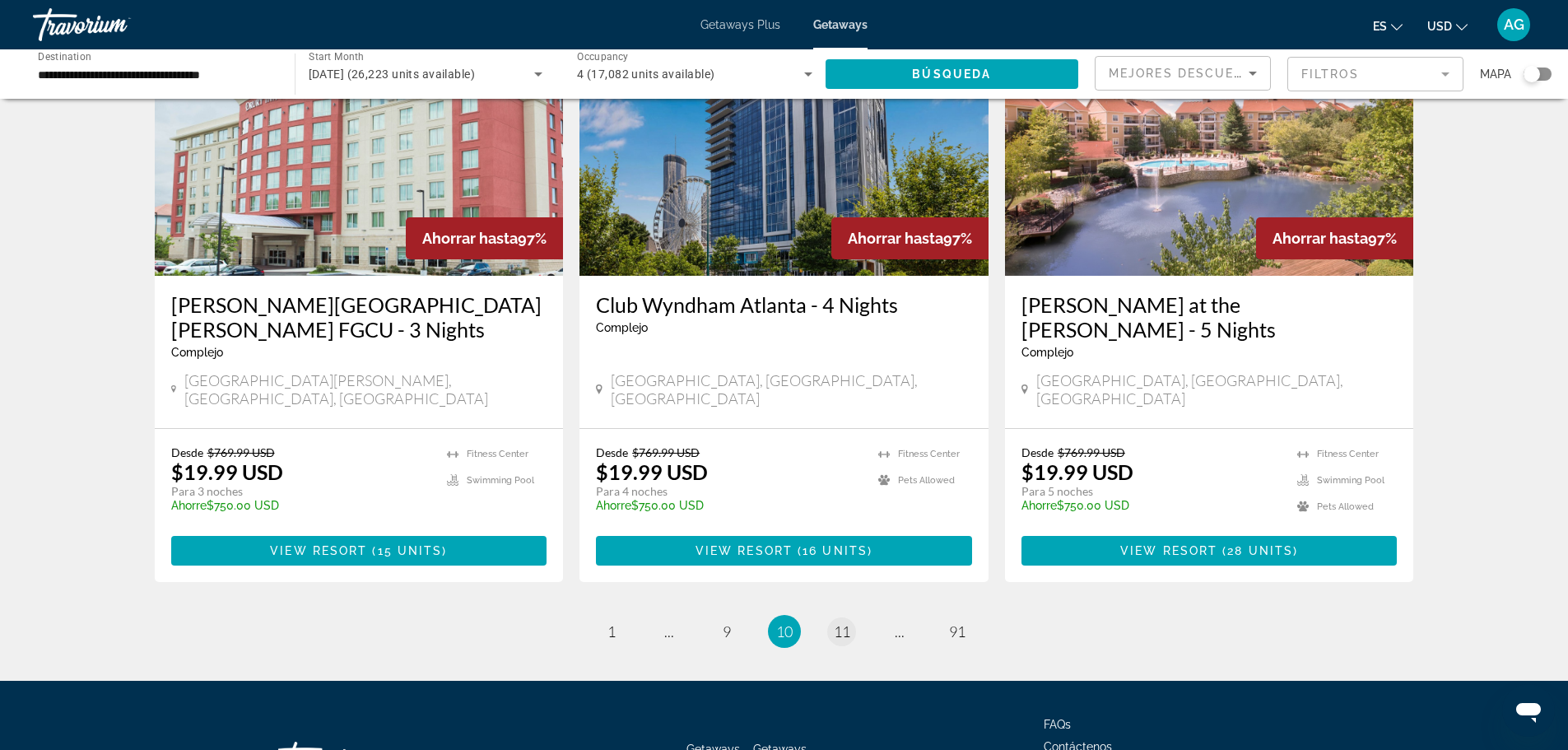
scroll to position [1963, 0]
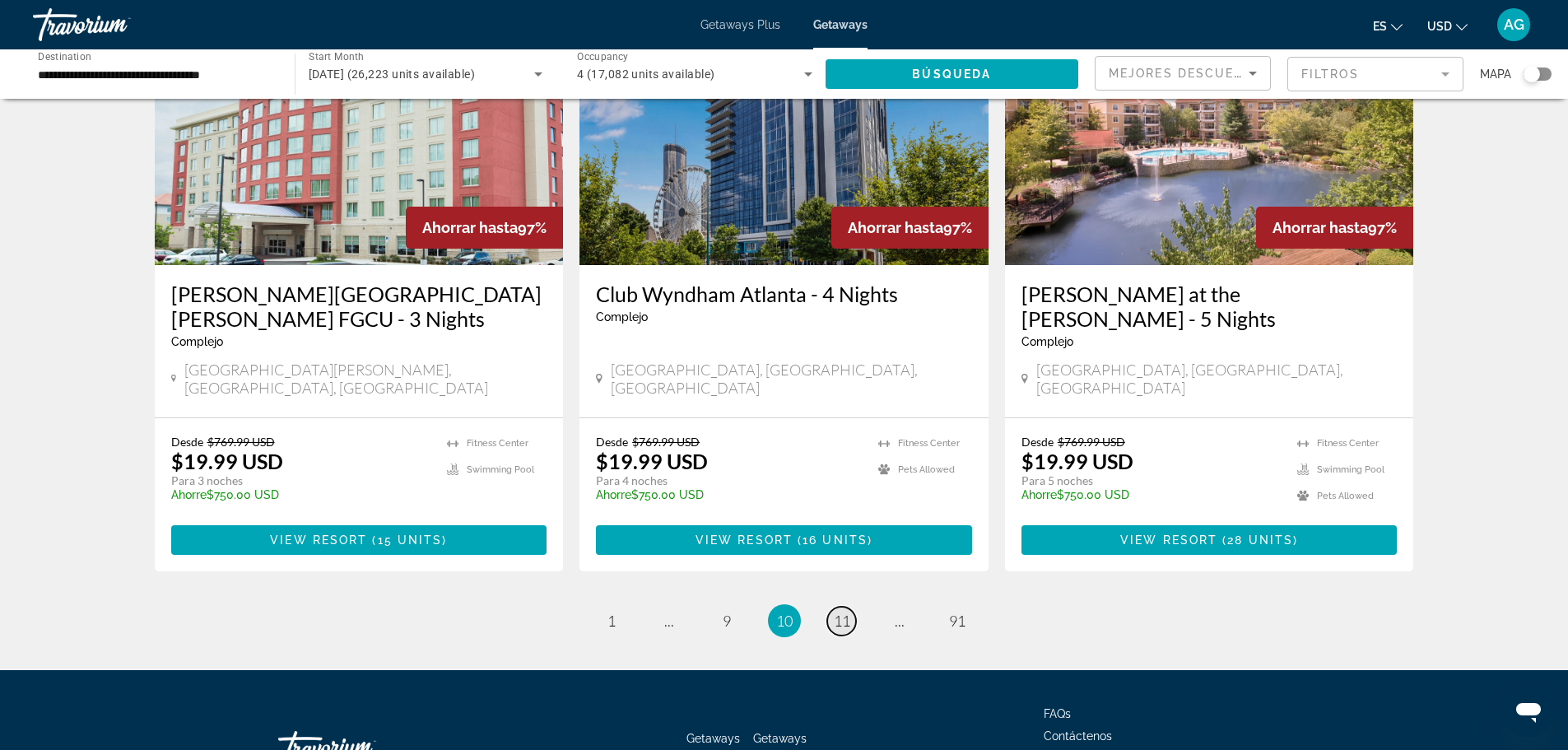
click at [842, 611] on span "11" at bounding box center [842, 620] width 17 height 18
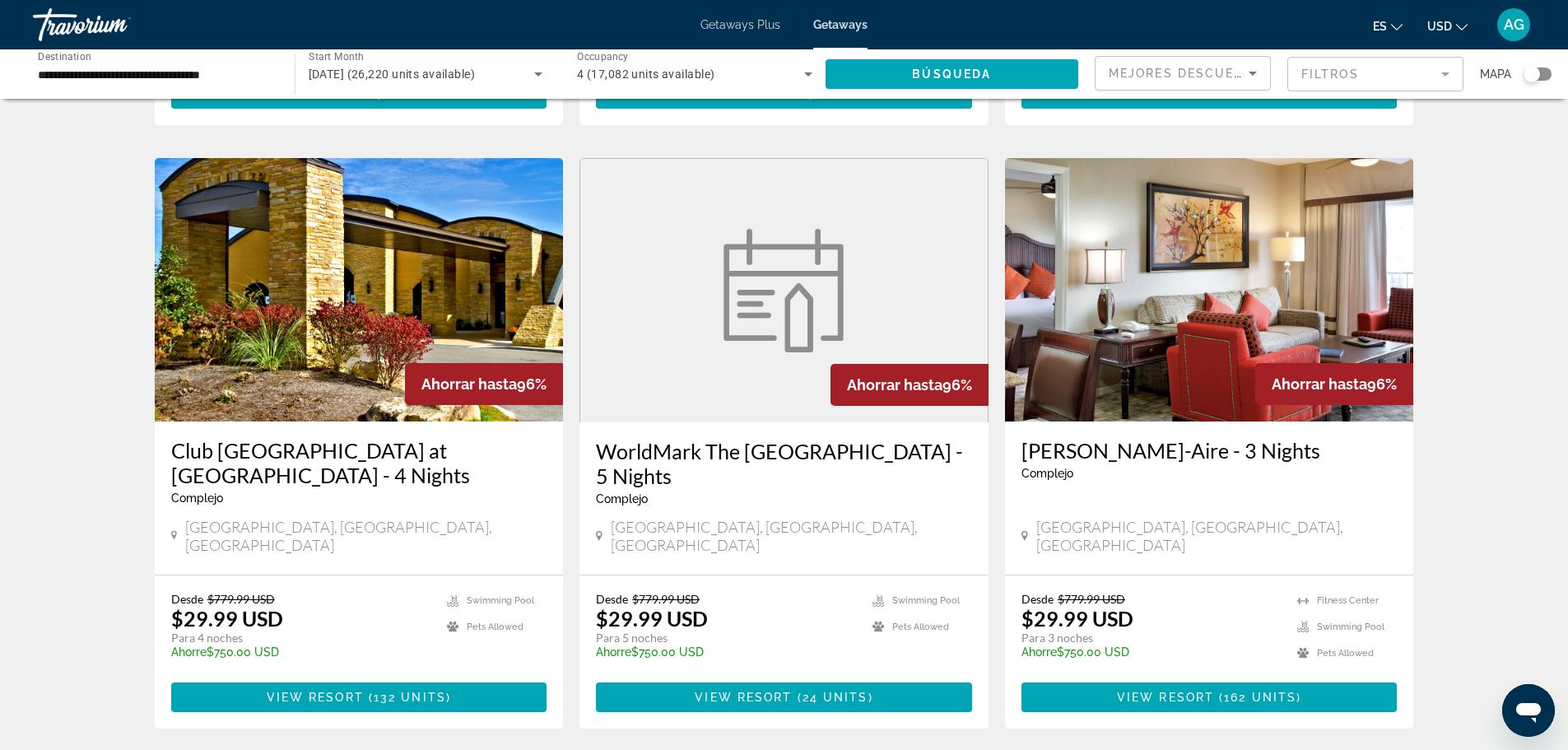
scroll to position [1811, 0]
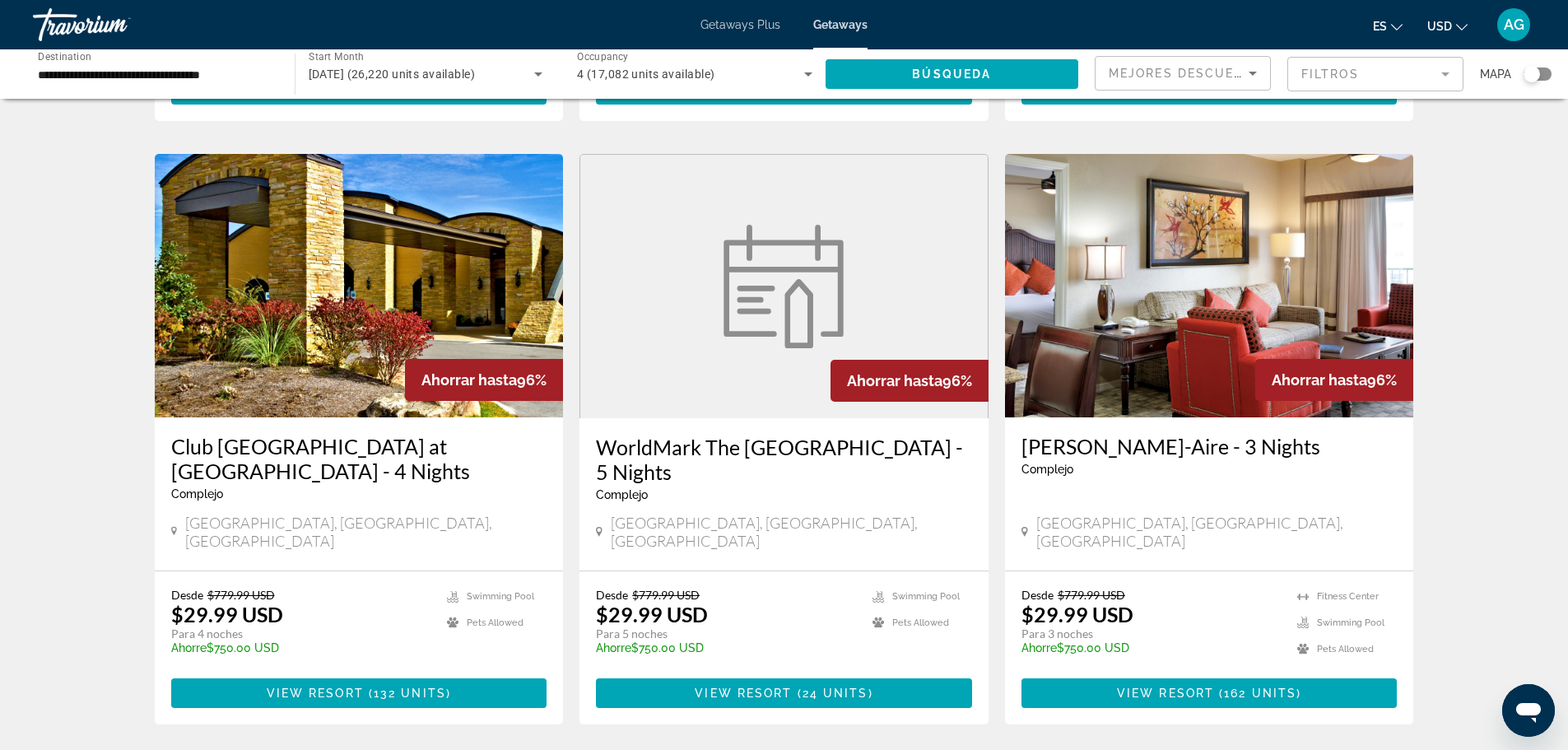
click at [1214, 302] on img "Main content" at bounding box center [1209, 286] width 409 height 263
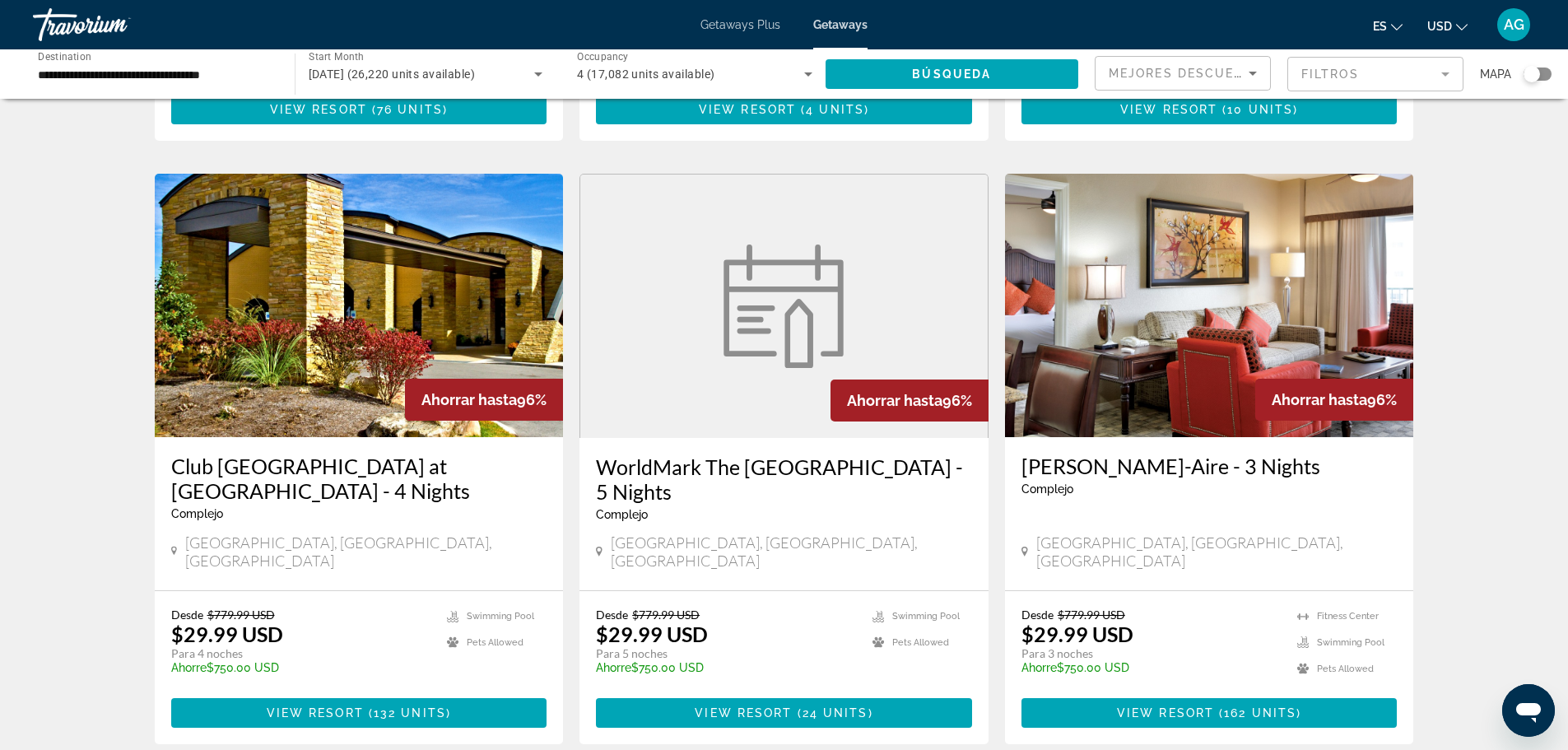
scroll to position [2013, 0]
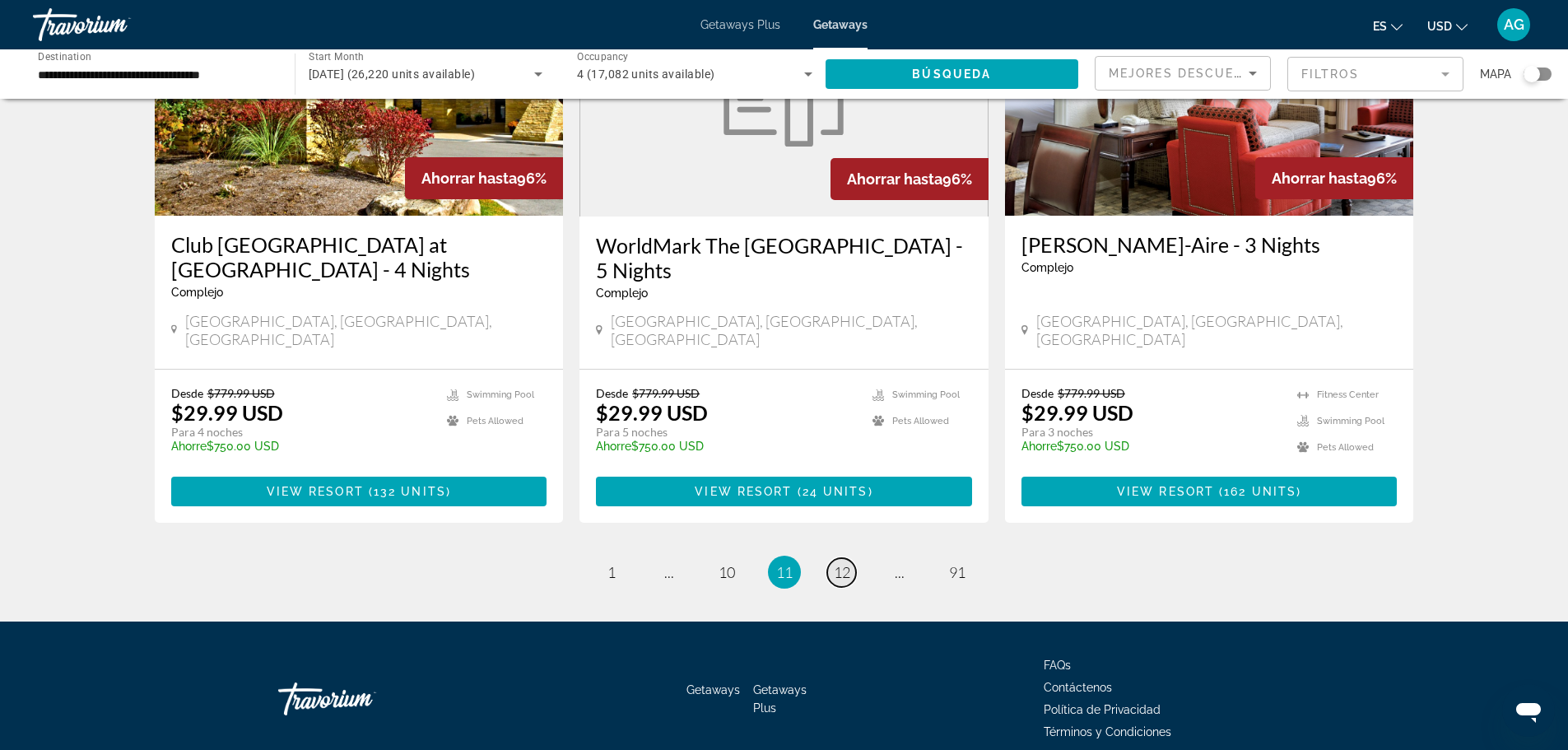
click at [840, 563] on span "12" at bounding box center [842, 572] width 17 height 18
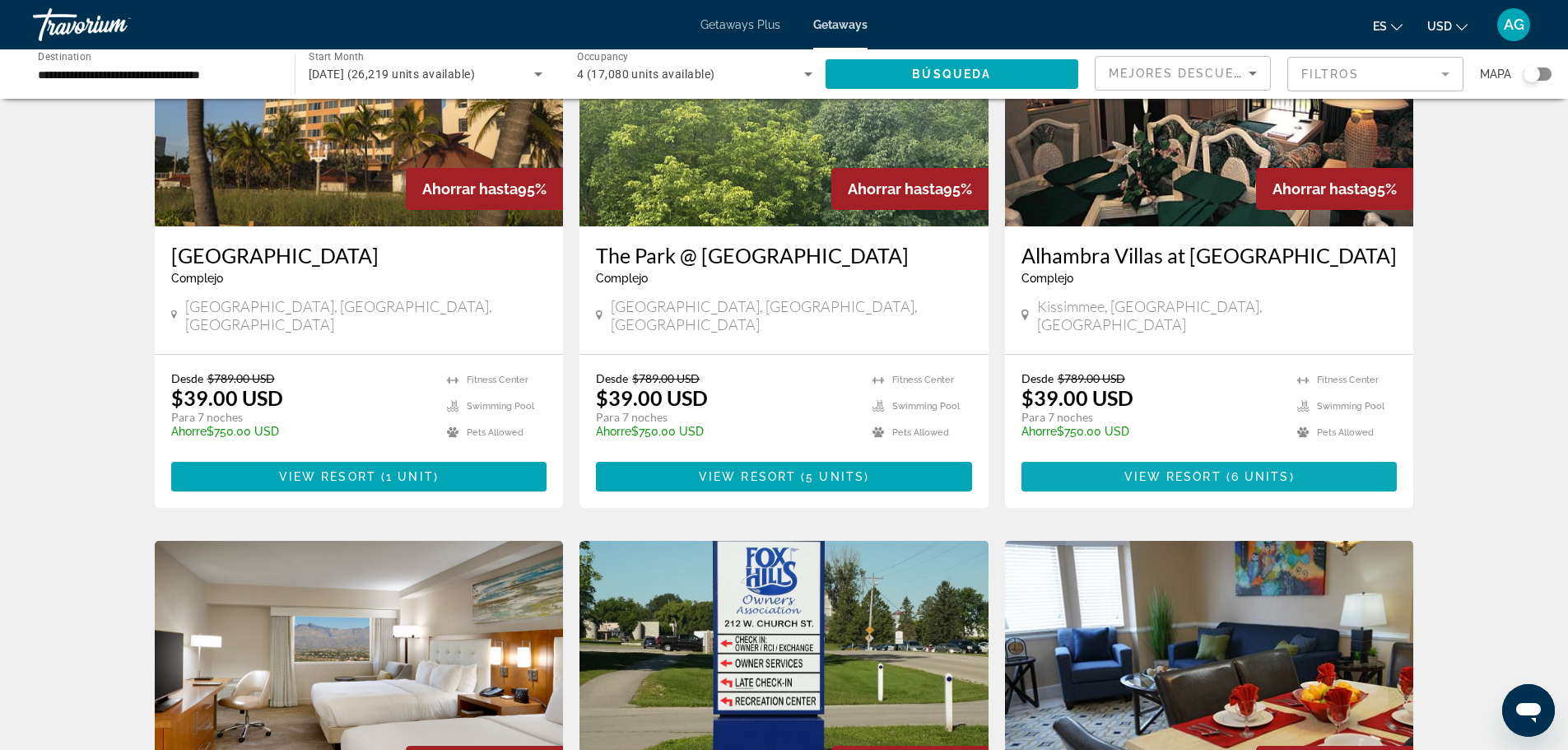
scroll to position [165, 0]
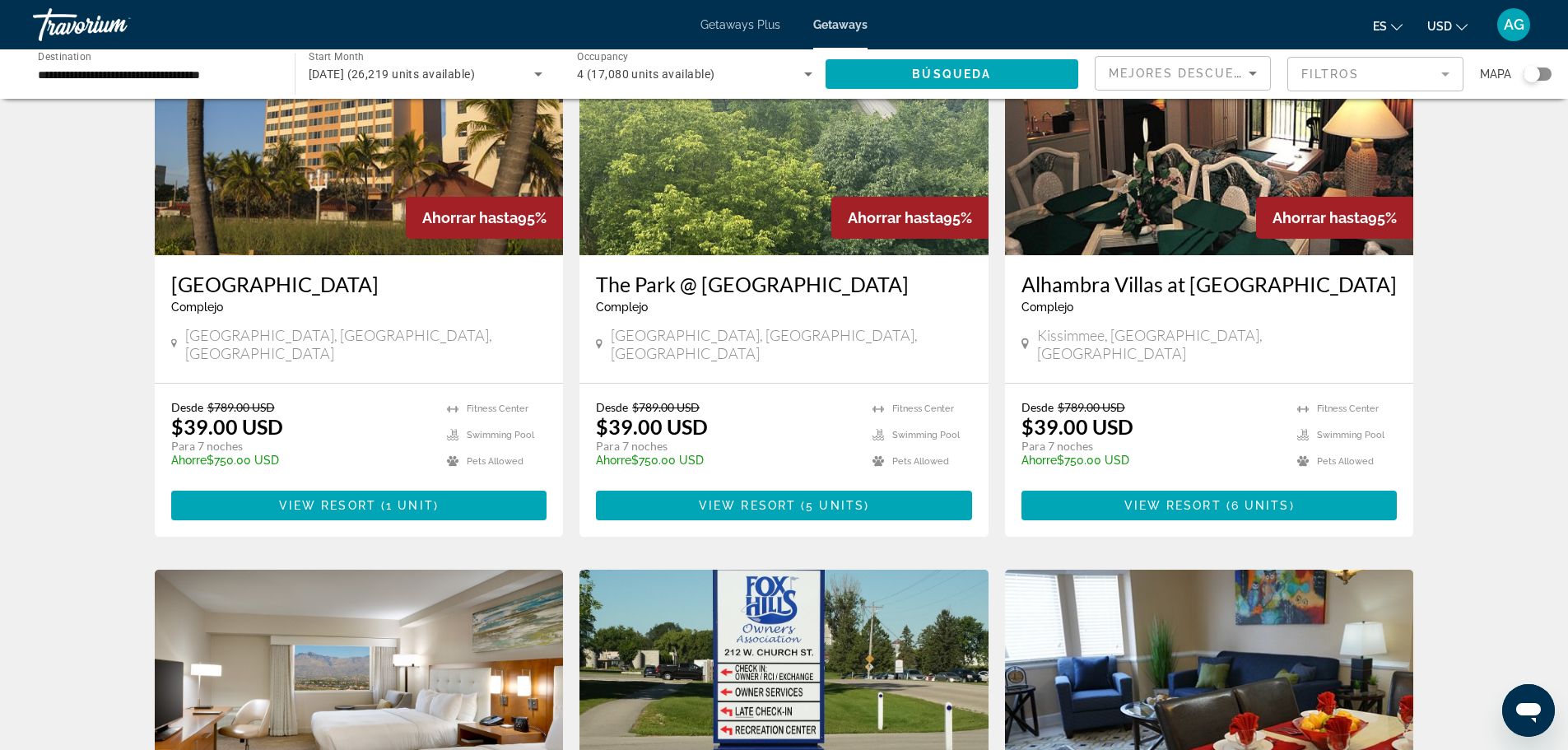
click at [341, 214] on img "Main content" at bounding box center [359, 124] width 409 height 263
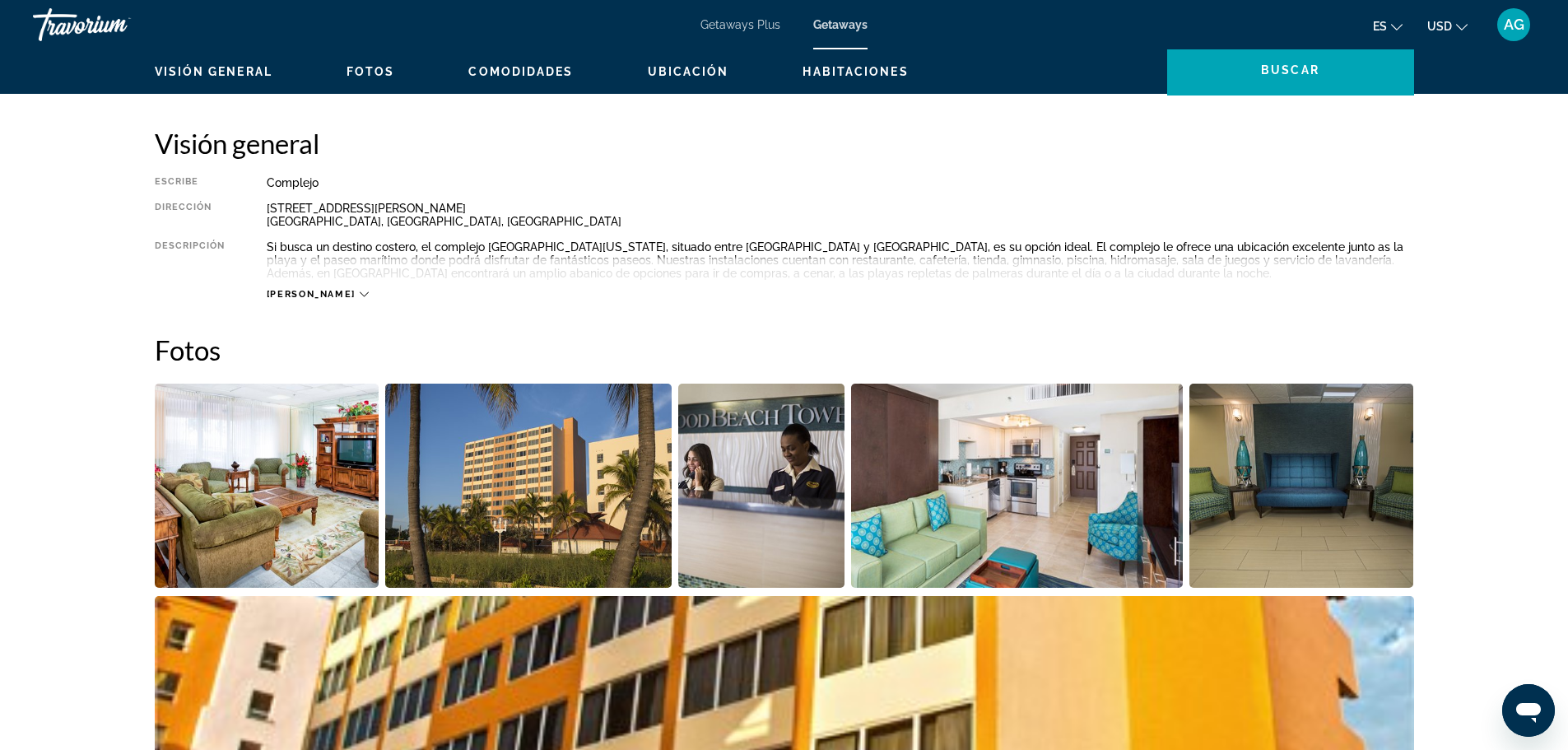
scroll to position [576, 0]
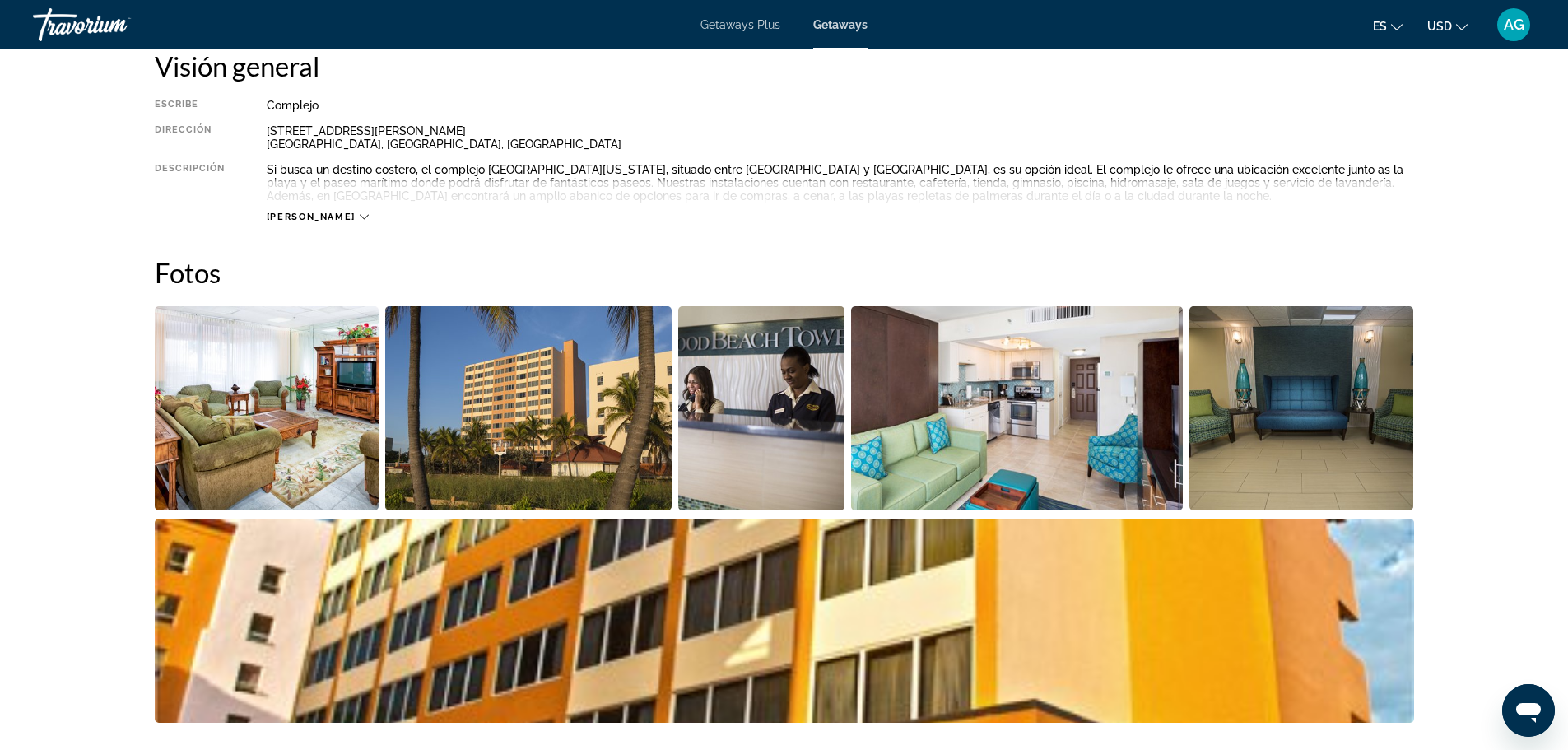
click at [345, 411] on img "Open full-screen image slider" at bounding box center [267, 408] width 225 height 204
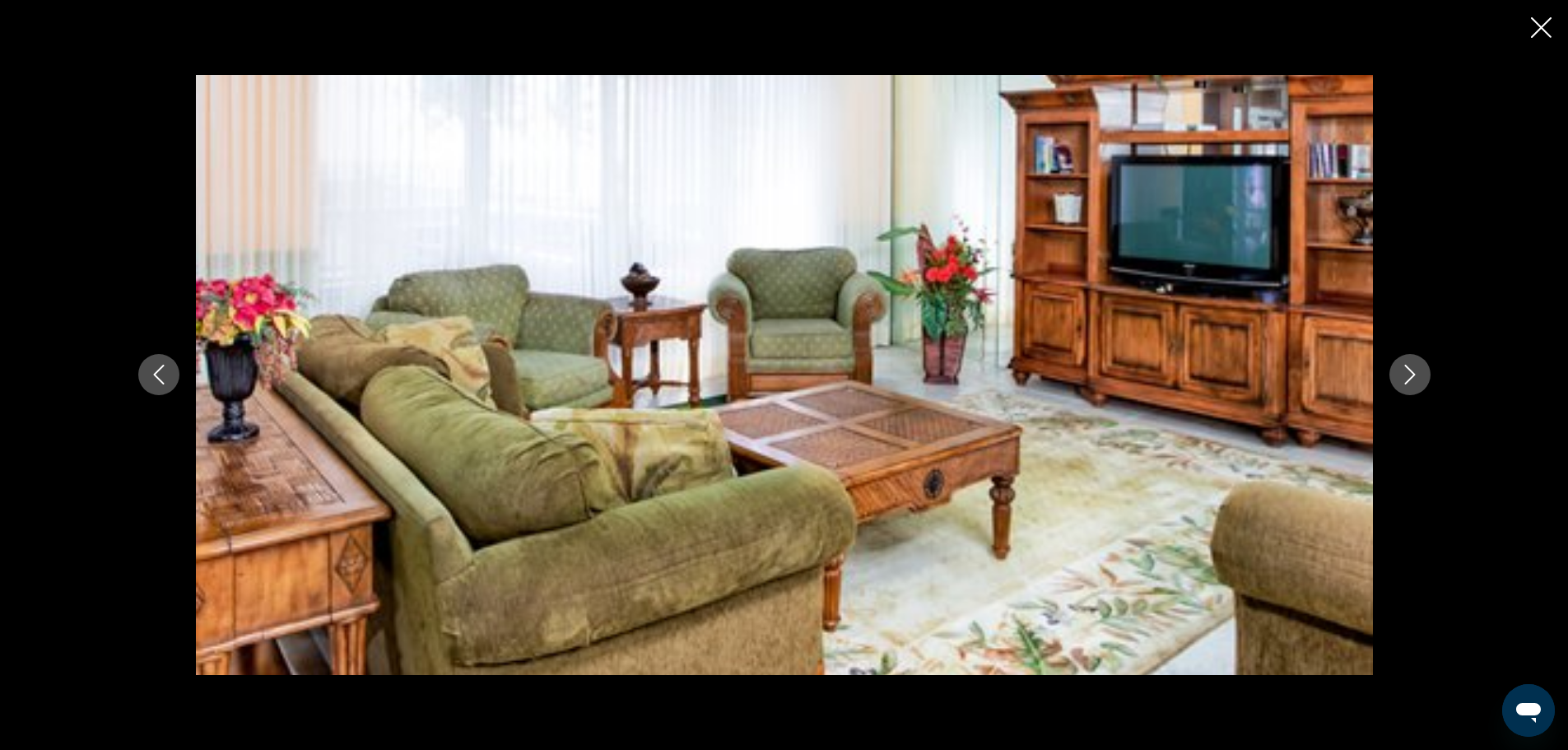
click at [1410, 368] on icon "Next image" at bounding box center [1409, 375] width 20 height 20
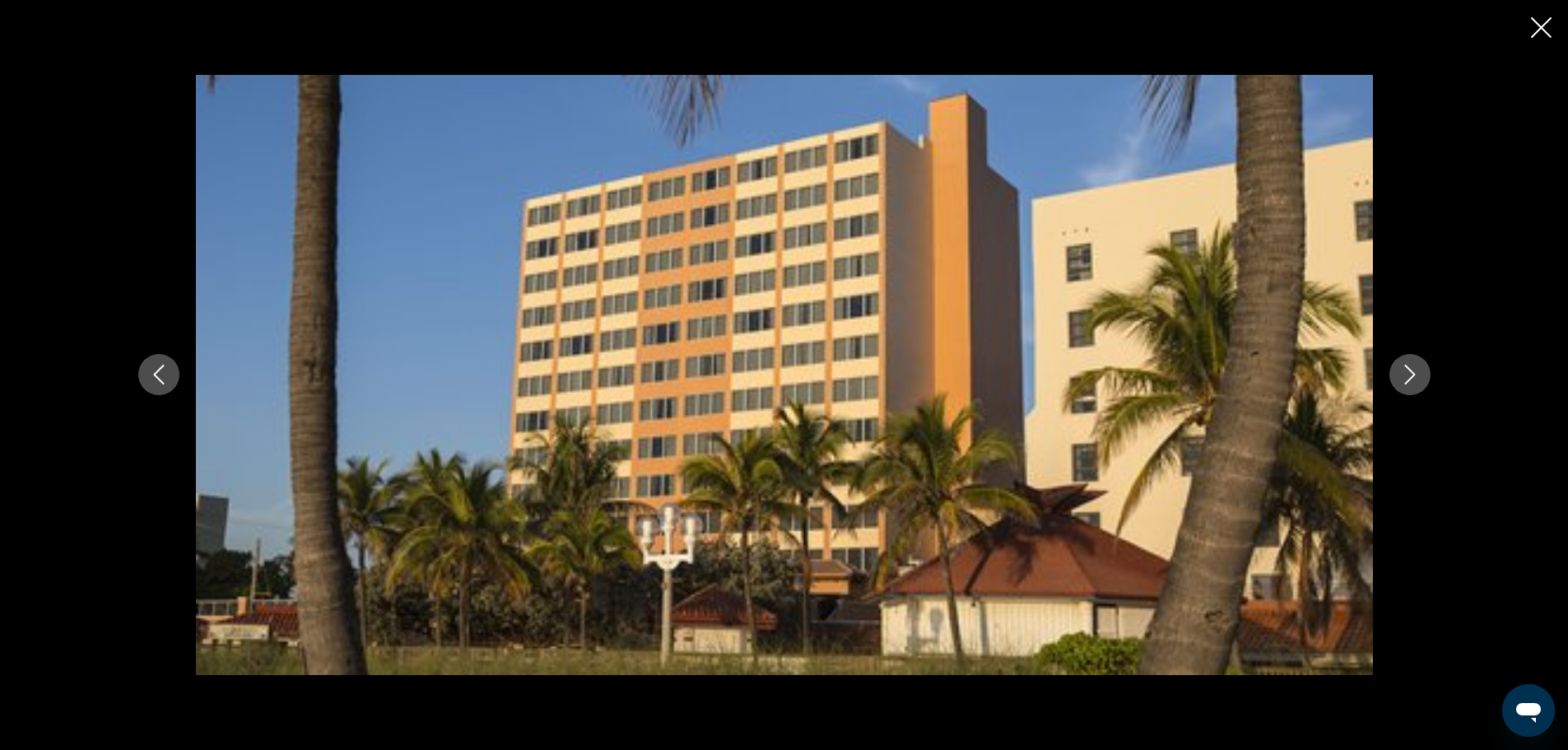
click at [1410, 368] on icon "Next image" at bounding box center [1409, 375] width 20 height 20
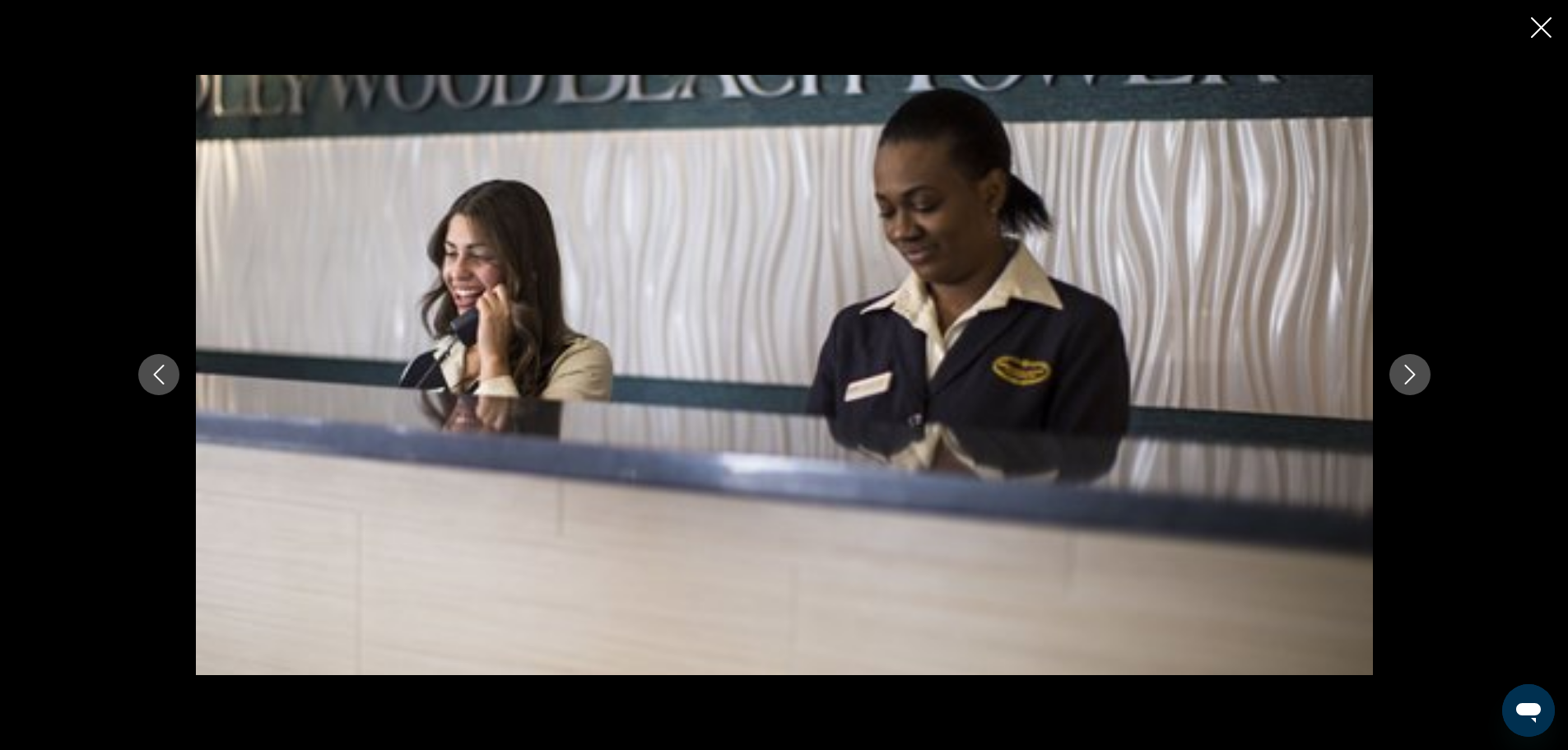
click at [1410, 368] on icon "Next image" at bounding box center [1409, 375] width 20 height 20
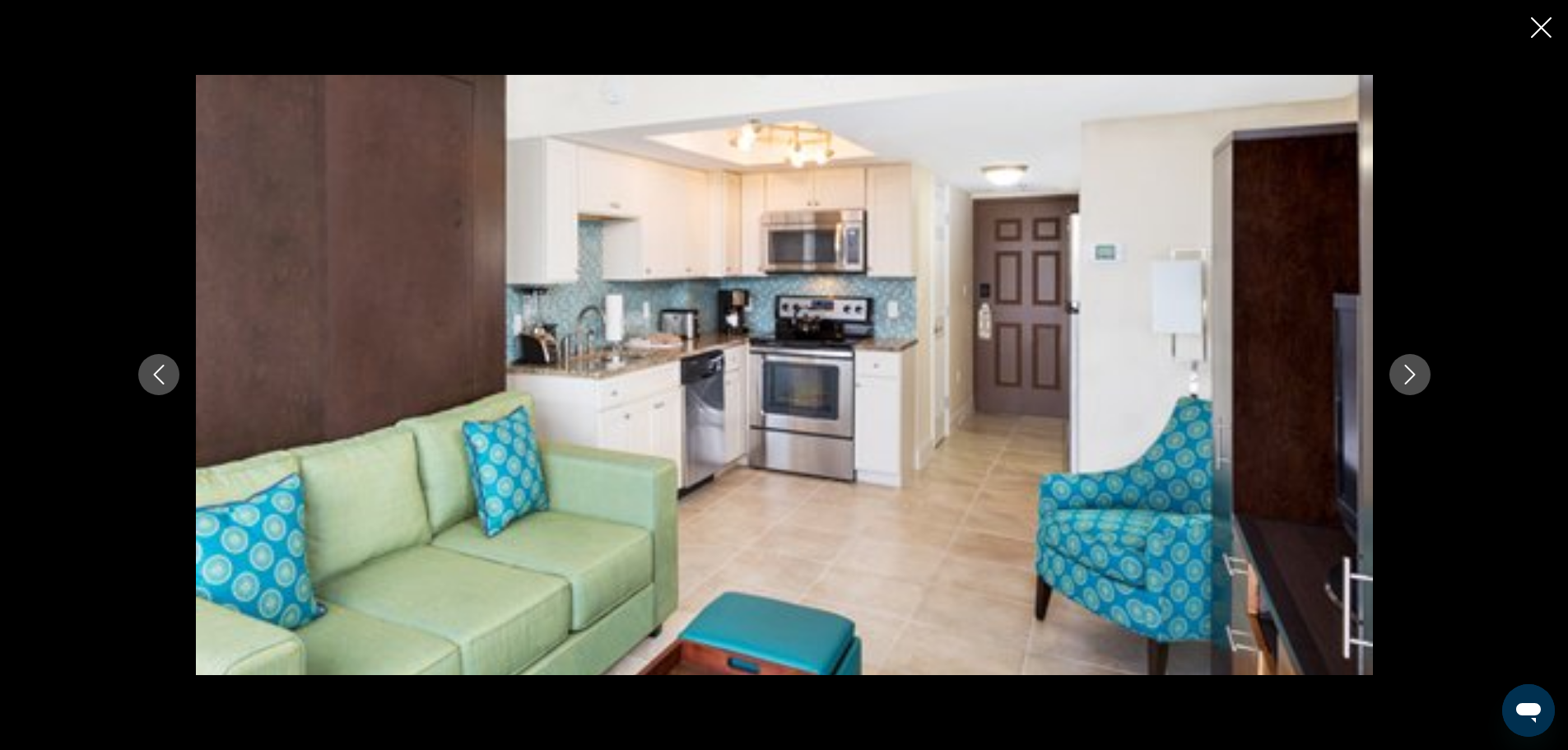
click at [1409, 368] on icon "Next image" at bounding box center [1409, 375] width 20 height 20
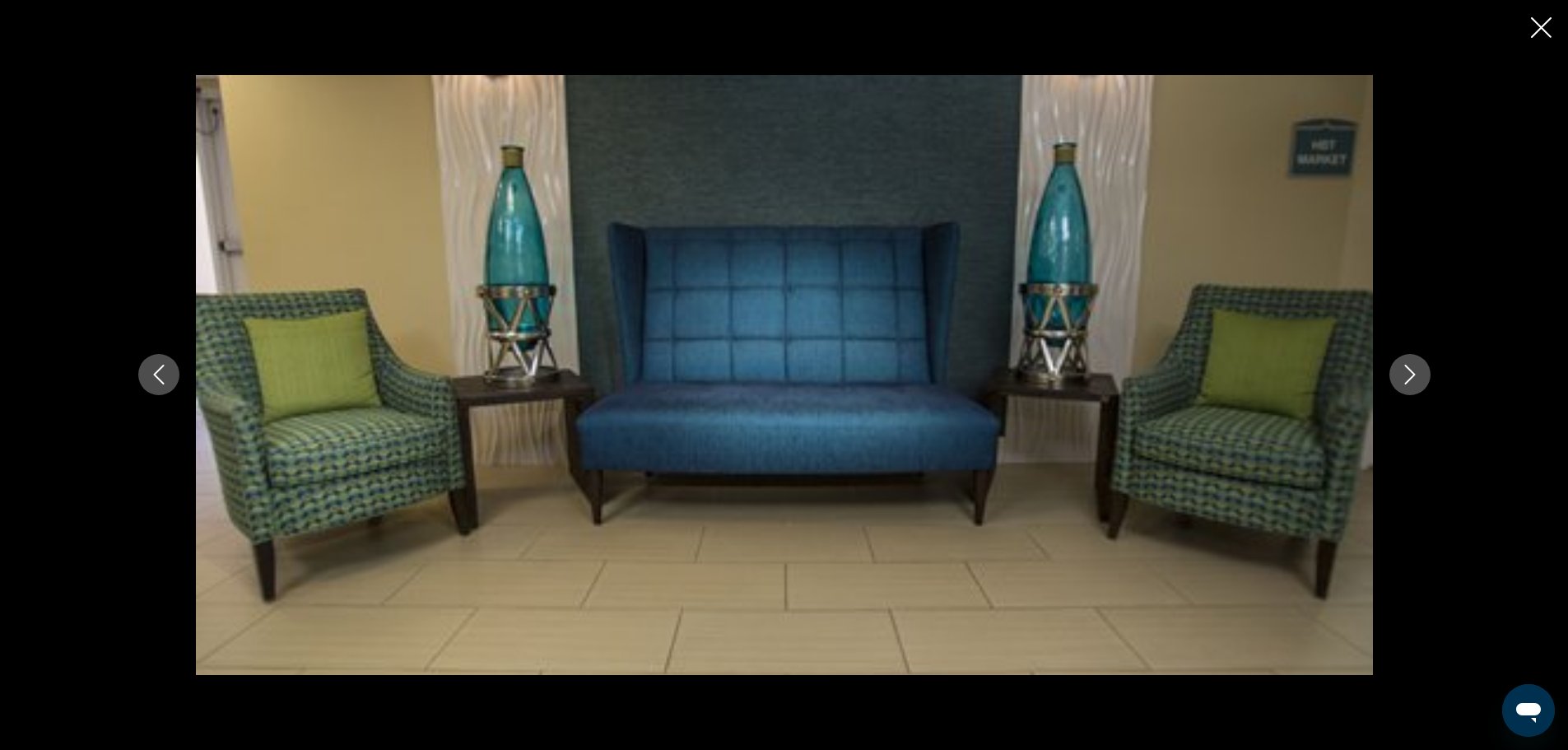
click at [1409, 368] on icon "Next image" at bounding box center [1409, 375] width 20 height 20
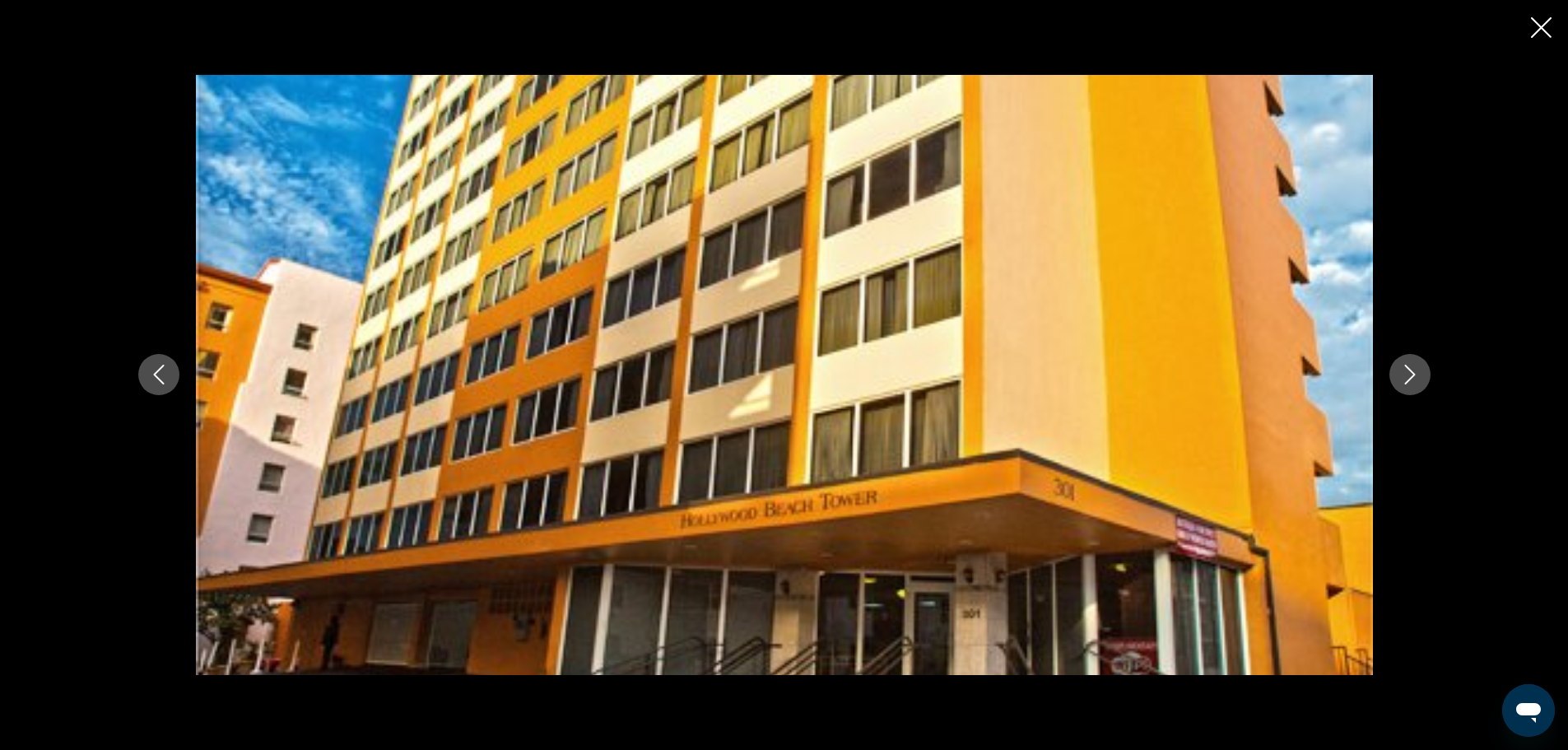
click at [1409, 368] on icon "Next image" at bounding box center [1409, 375] width 20 height 20
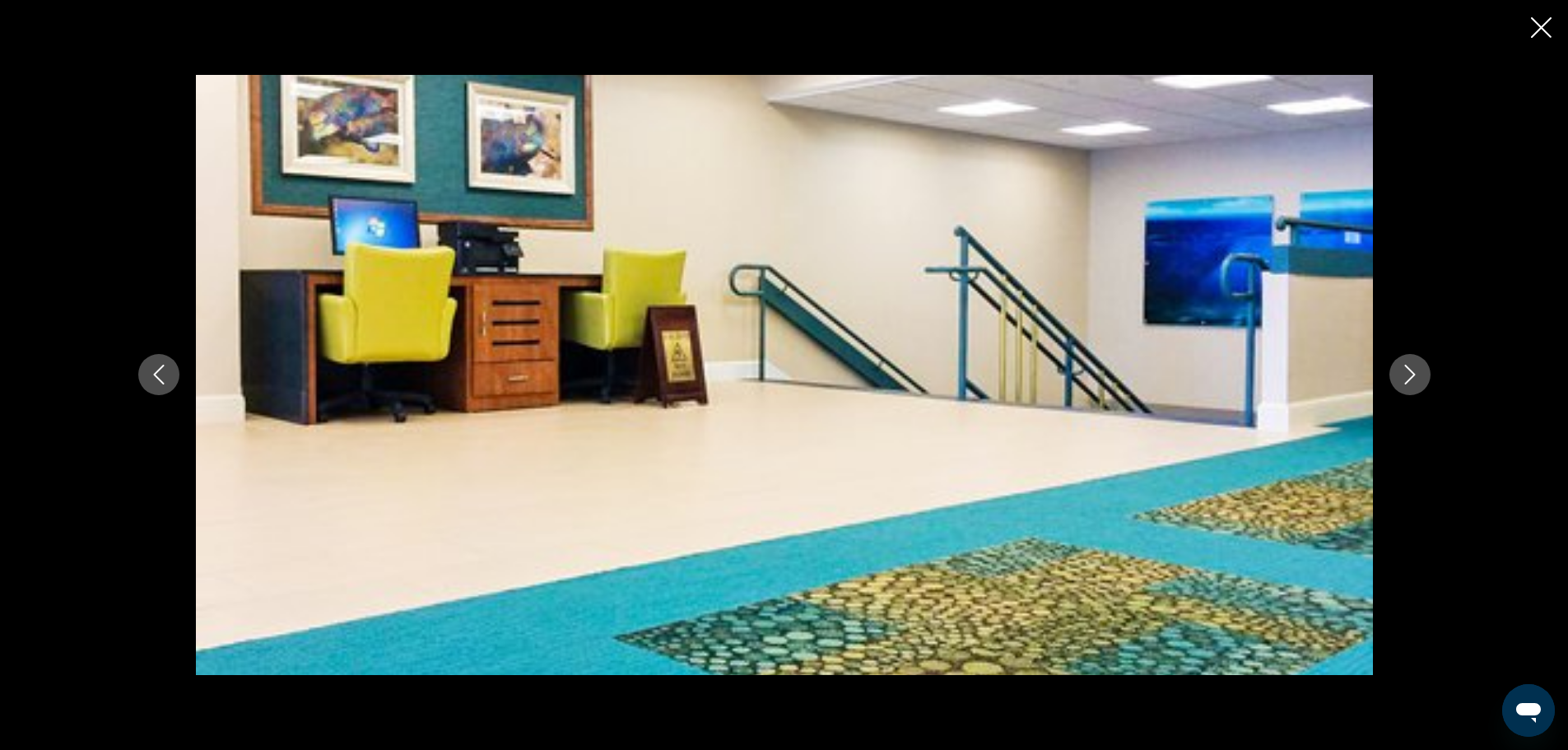
click at [160, 373] on icon "Previous image" at bounding box center [159, 375] width 20 height 20
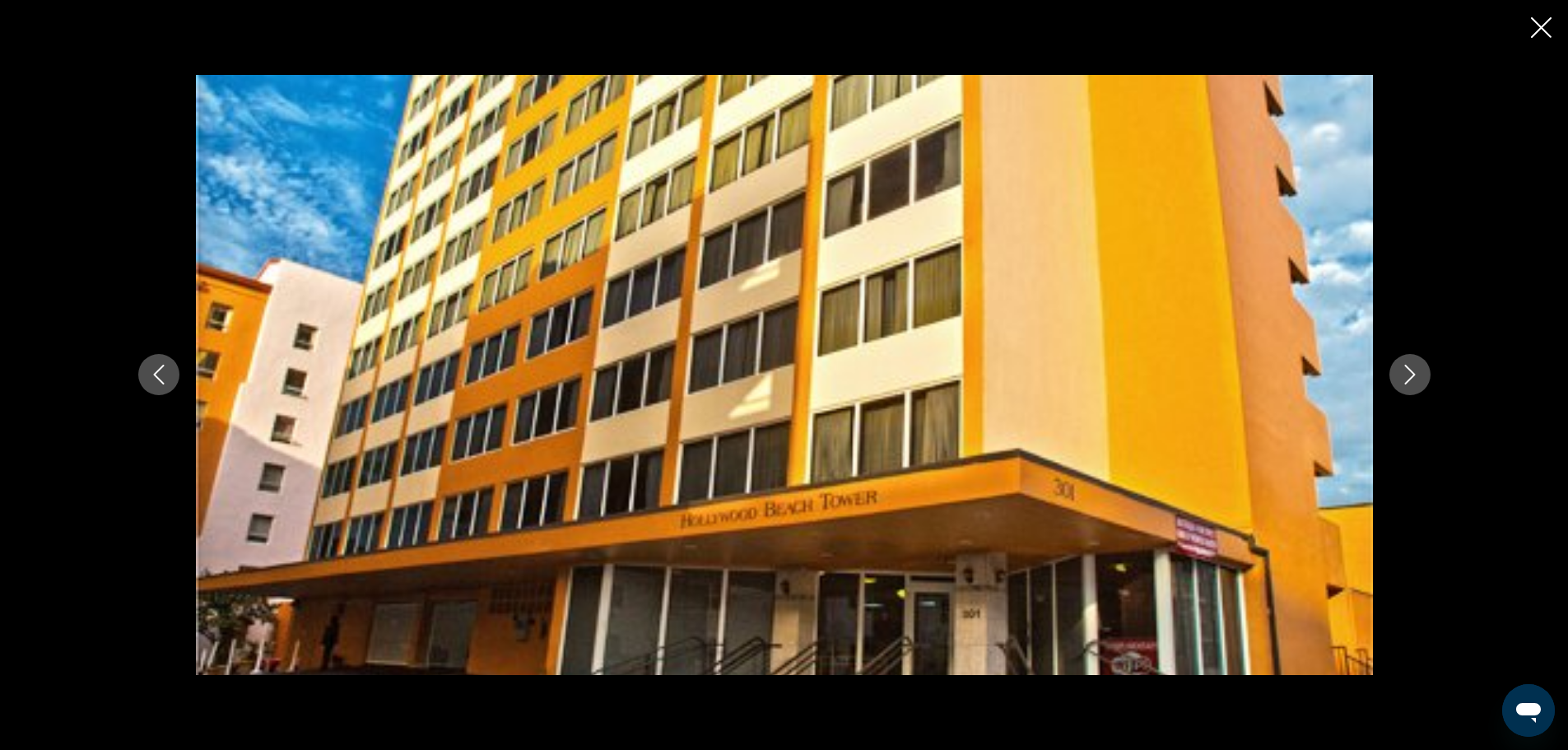
click at [1398, 375] on button "Next image" at bounding box center [1409, 375] width 41 height 41
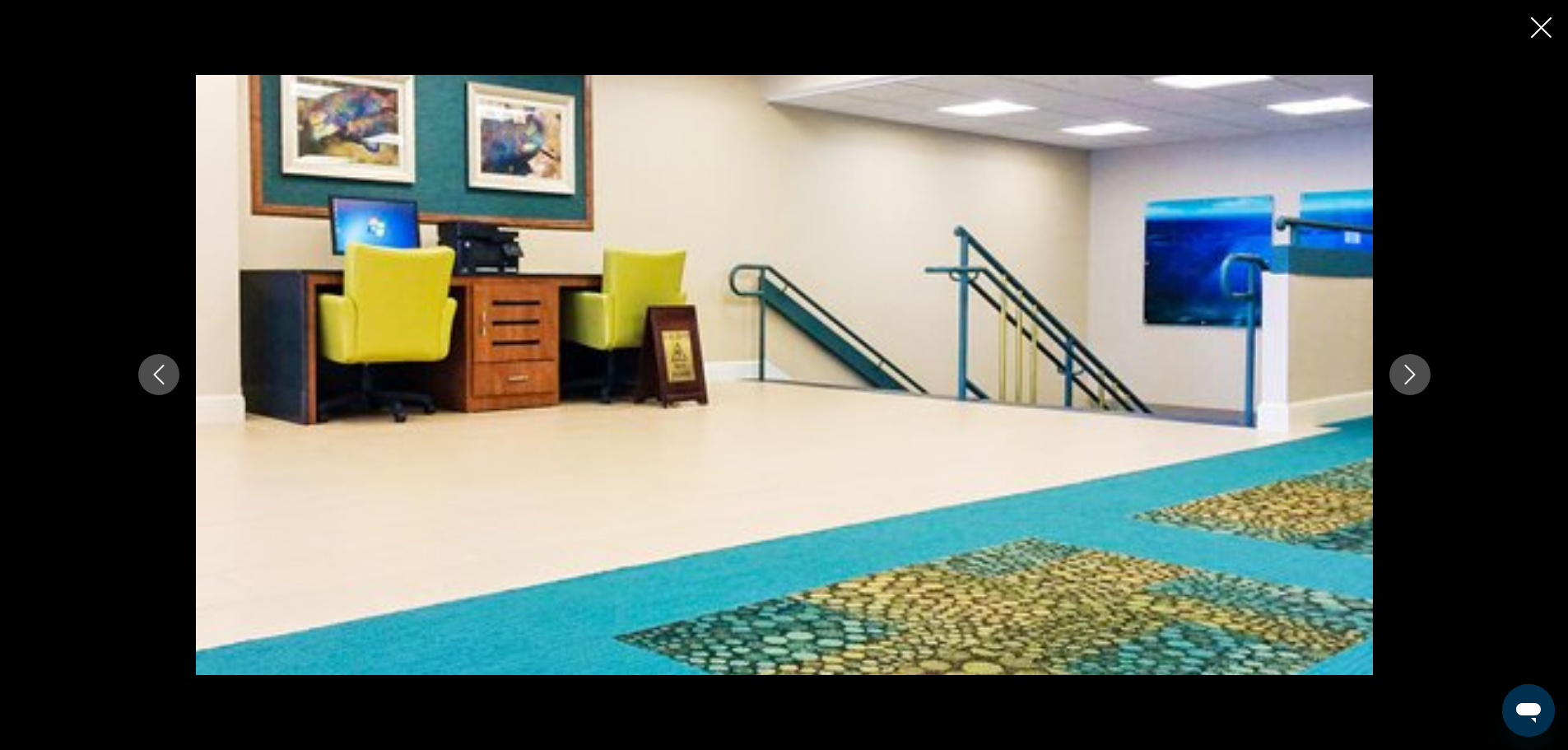
click at [1401, 374] on icon "Next image" at bounding box center [1409, 375] width 20 height 20
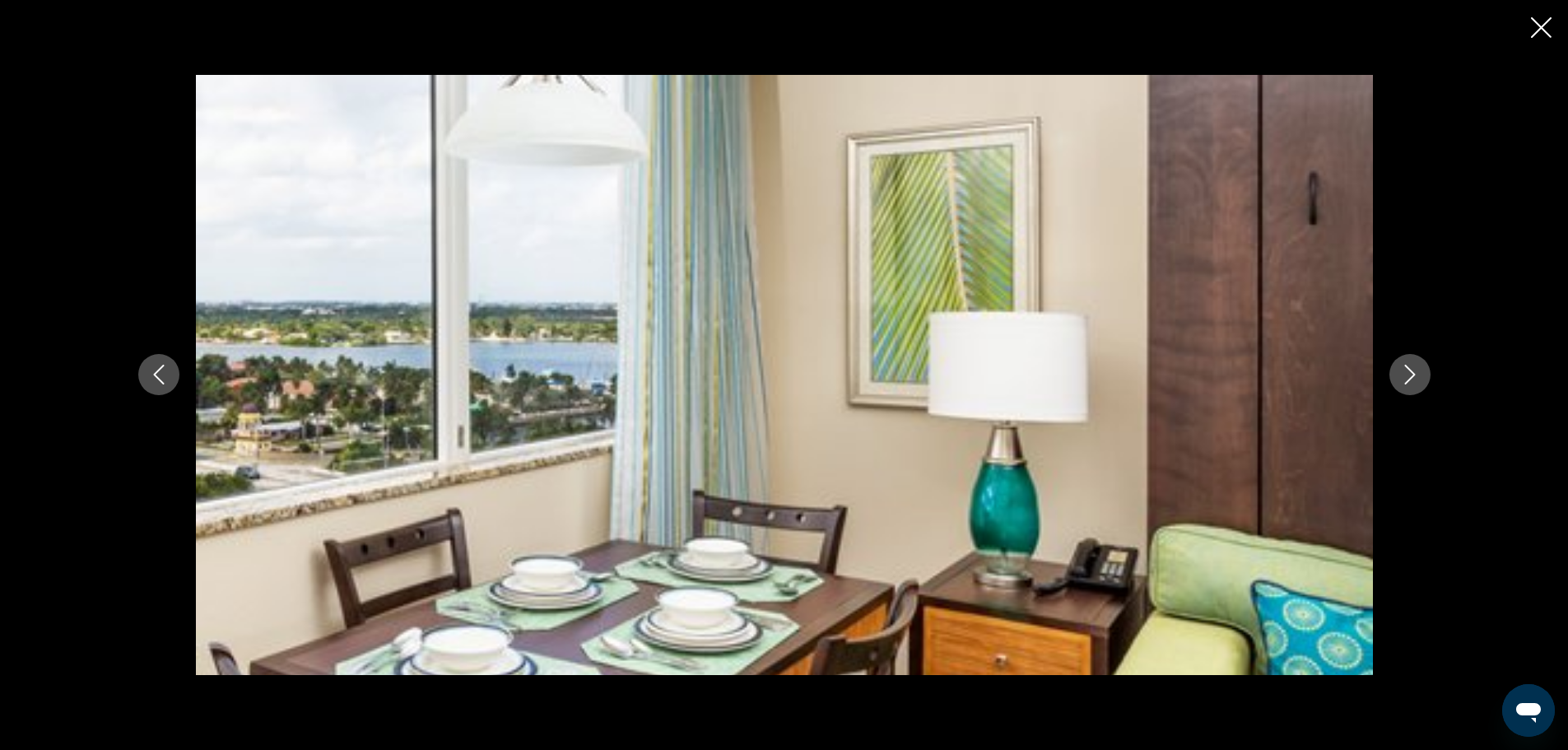
click at [1402, 374] on icon "Next image" at bounding box center [1409, 375] width 20 height 20
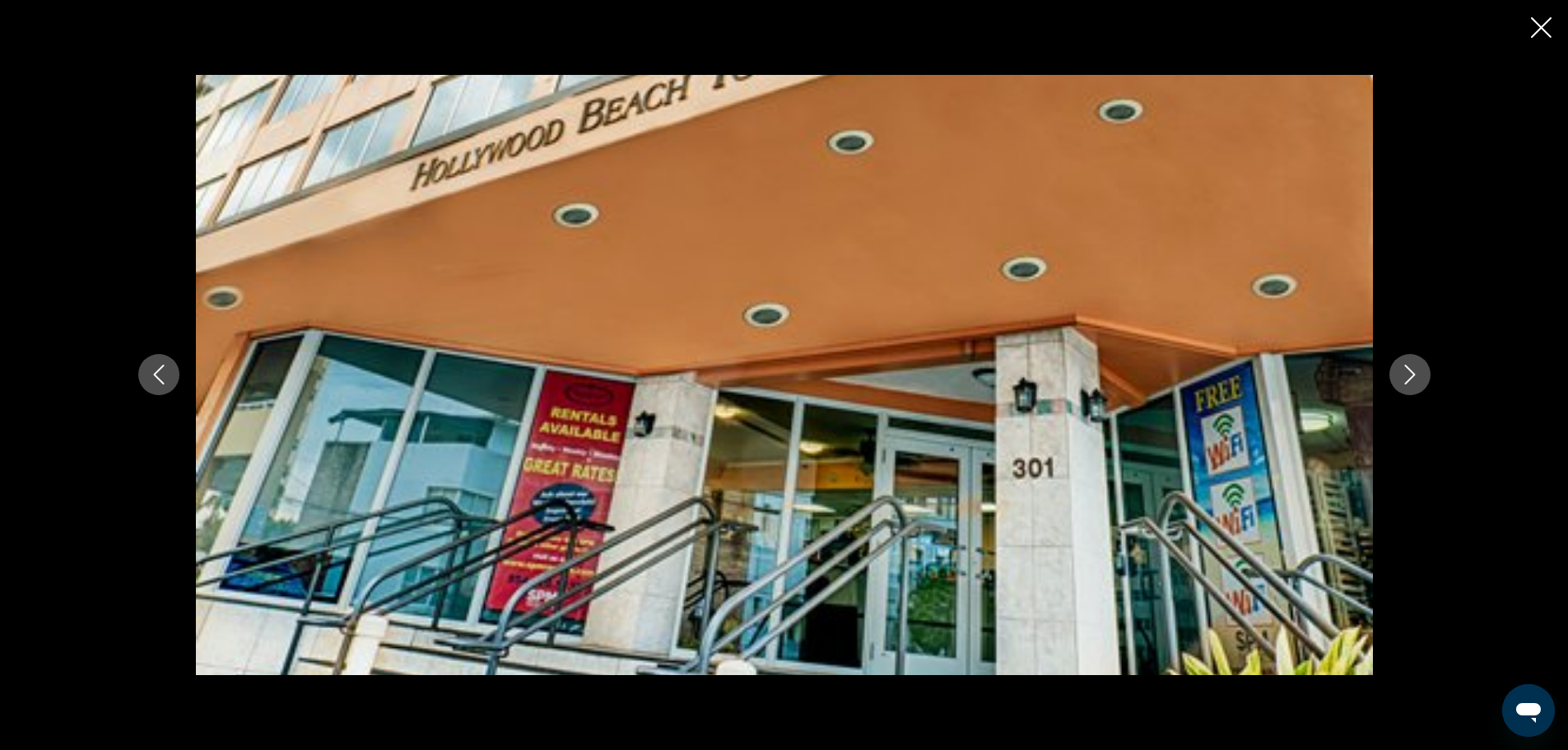
click at [1402, 374] on icon "Next image" at bounding box center [1409, 375] width 20 height 20
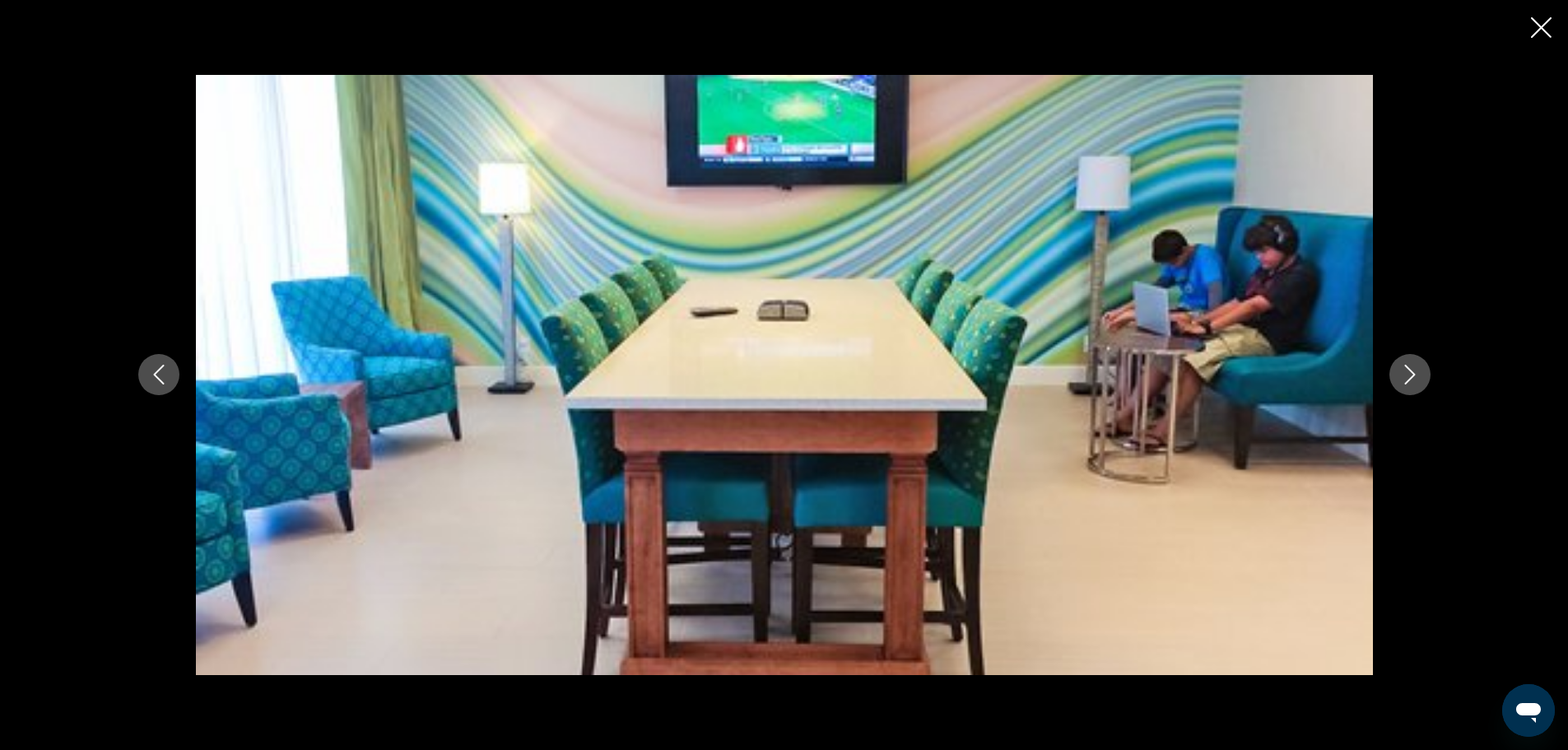
click at [1402, 374] on icon "Next image" at bounding box center [1409, 375] width 20 height 20
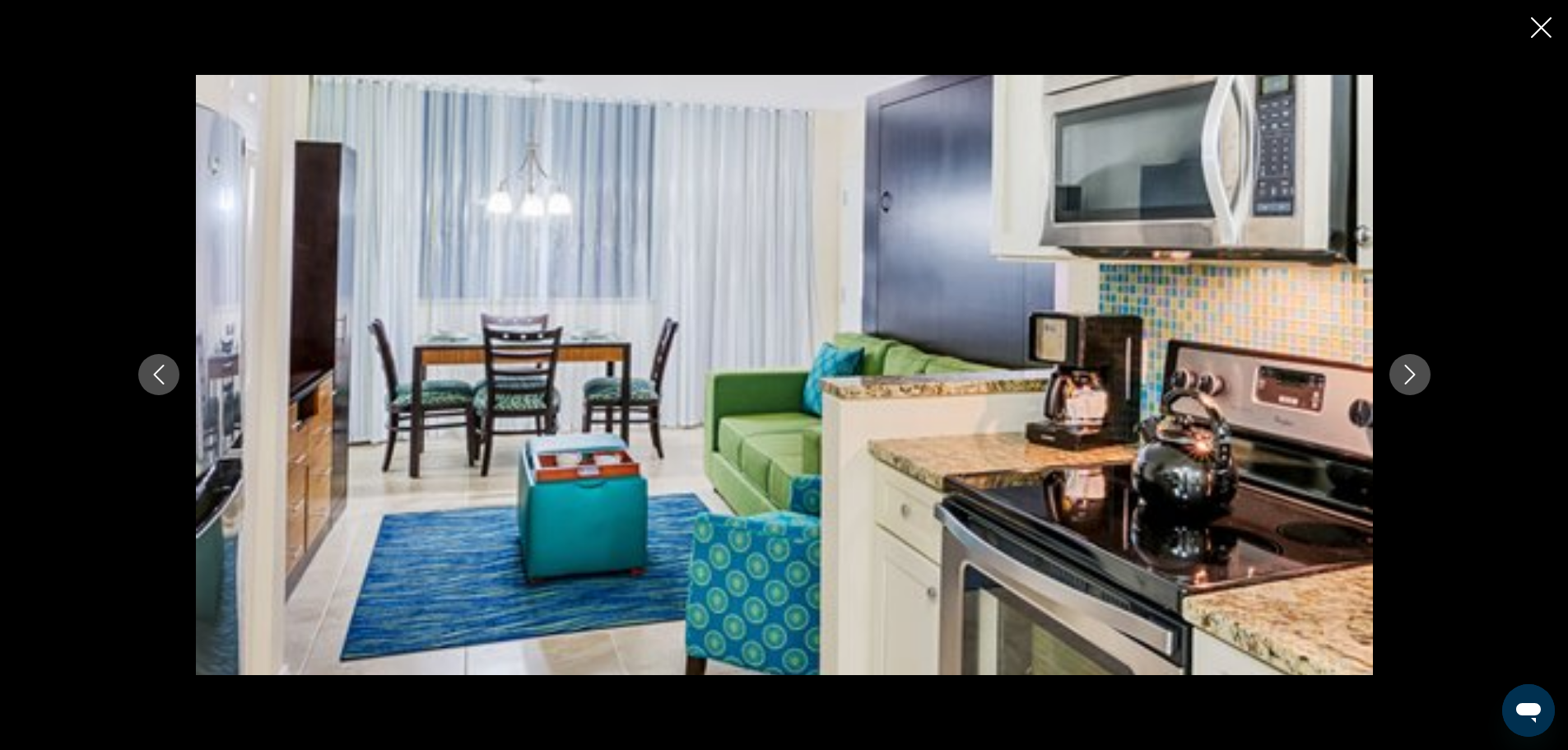
click at [1402, 374] on icon "Next image" at bounding box center [1409, 375] width 20 height 20
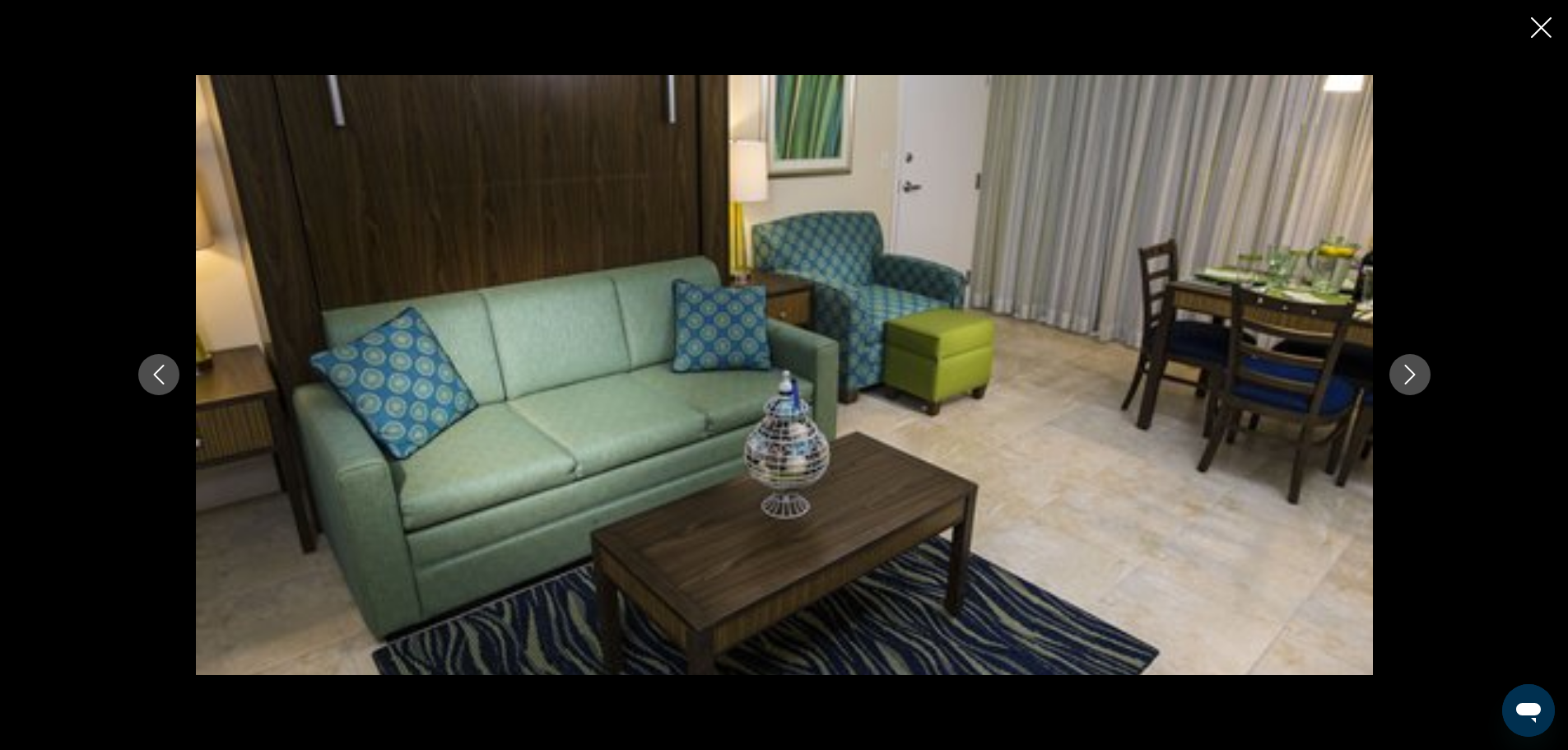
click at [1402, 374] on icon "Next image" at bounding box center [1409, 375] width 20 height 20
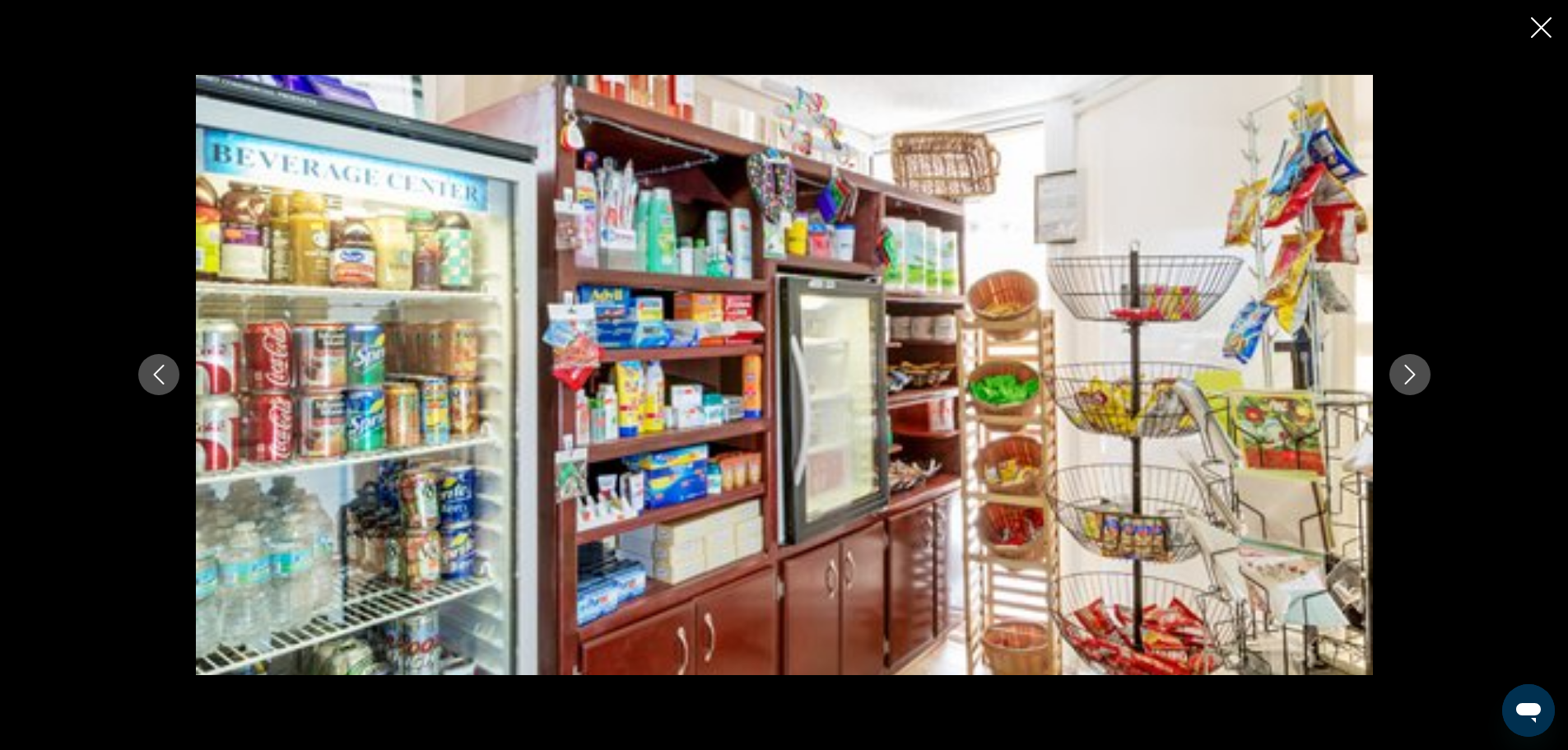
click at [1402, 374] on icon "Next image" at bounding box center [1409, 375] width 20 height 20
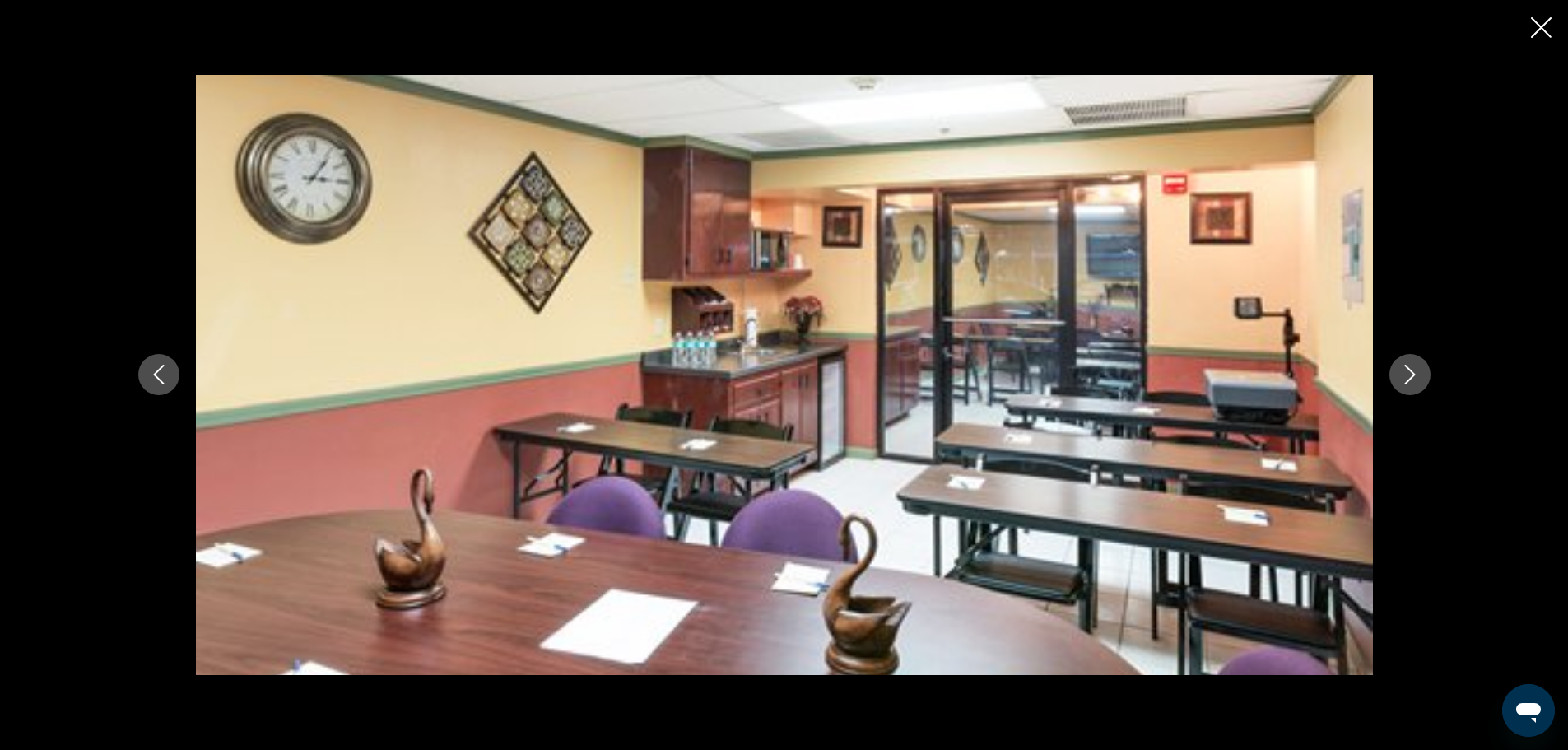
click at [1402, 374] on icon "Next image" at bounding box center [1409, 375] width 20 height 20
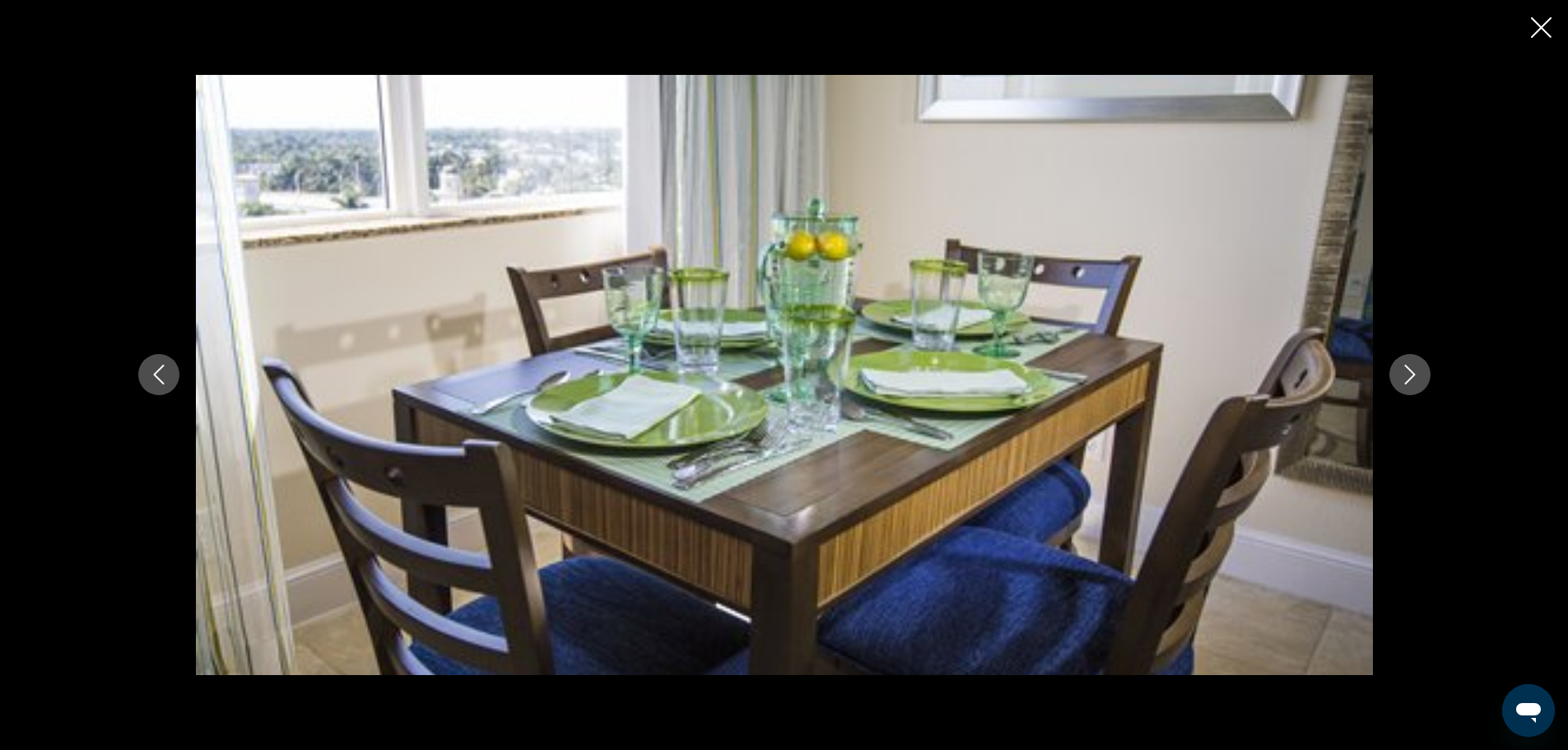
click at [1402, 374] on icon "Next image" at bounding box center [1409, 375] width 20 height 20
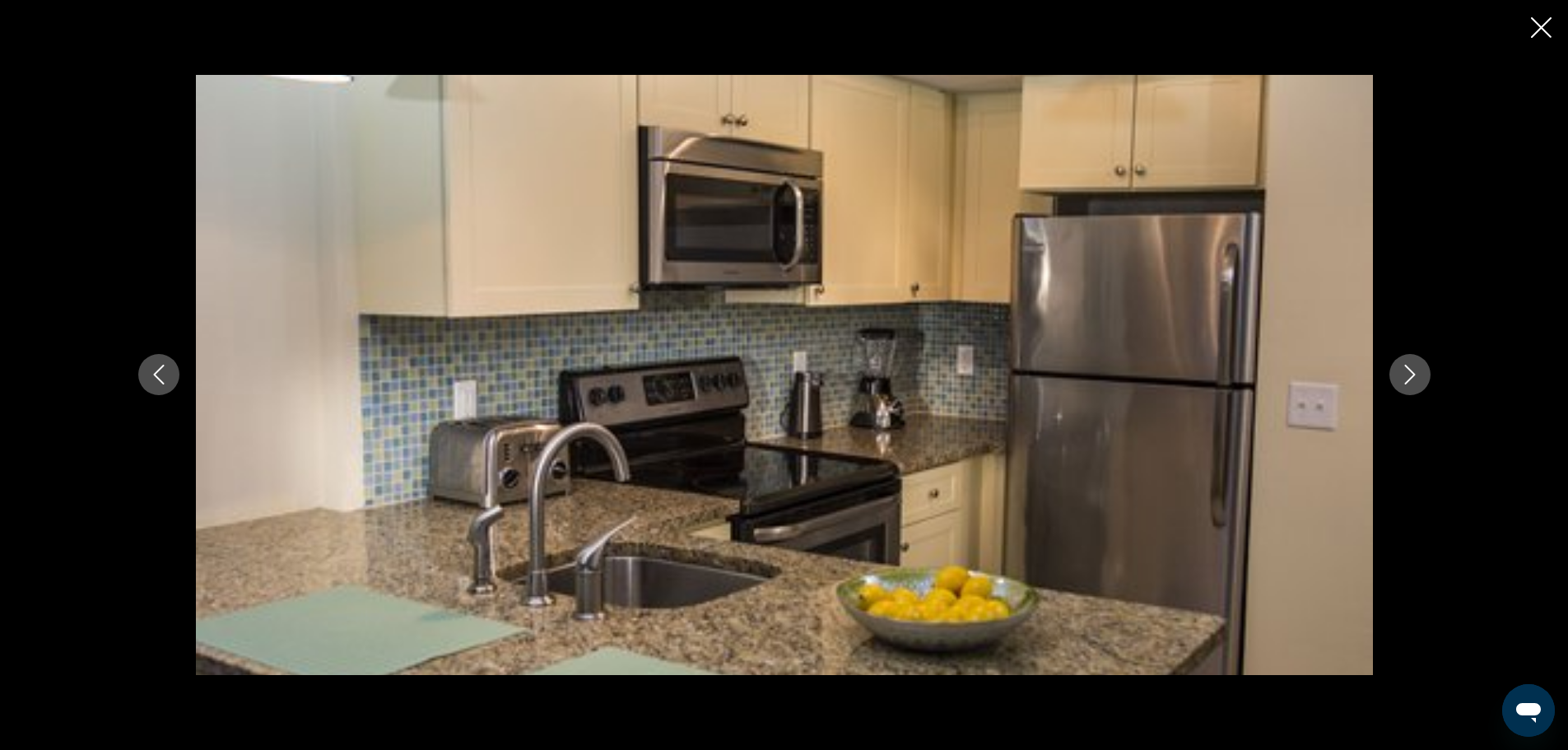
click at [1402, 374] on icon "Next image" at bounding box center [1409, 375] width 20 height 20
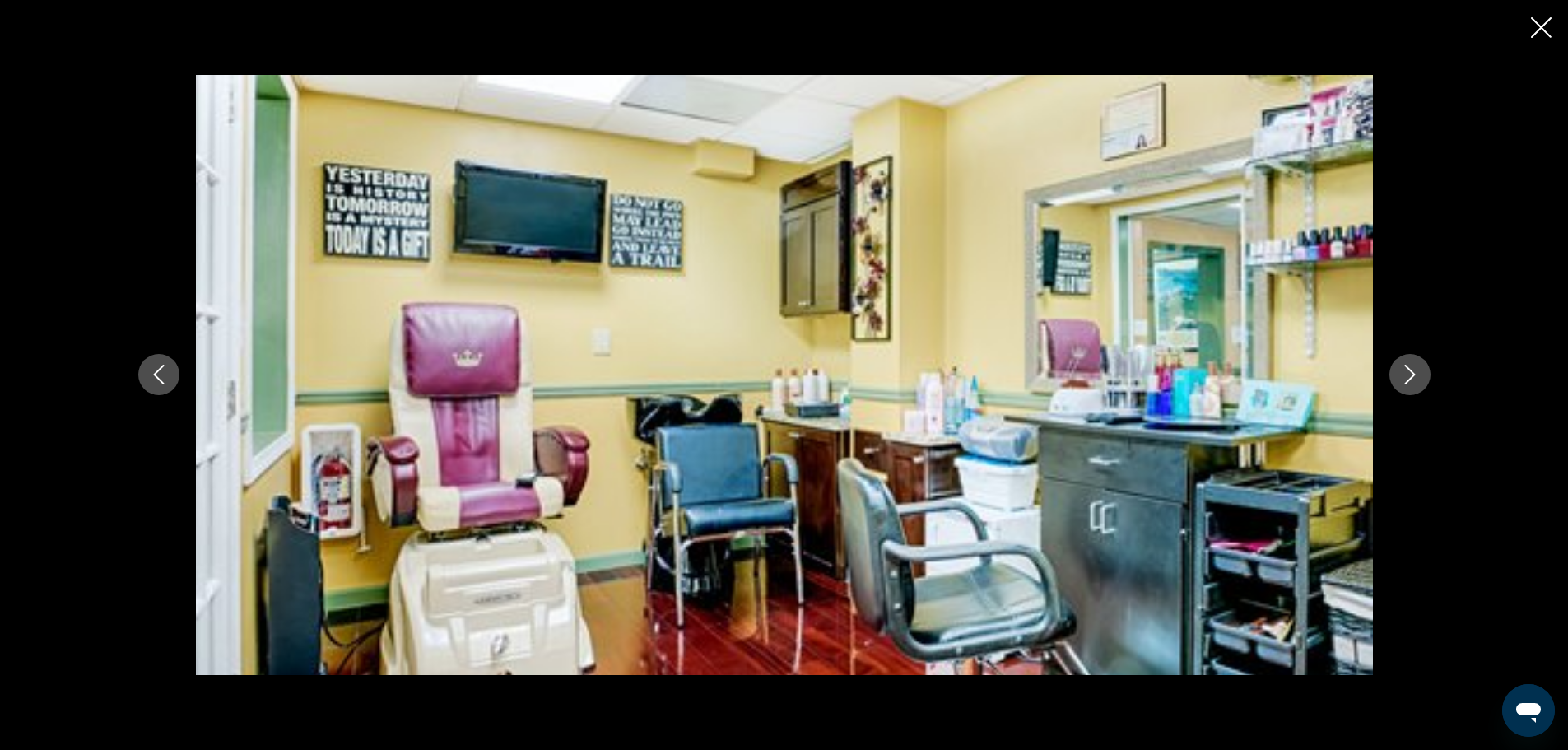
click at [1402, 374] on icon "Next image" at bounding box center [1409, 375] width 20 height 20
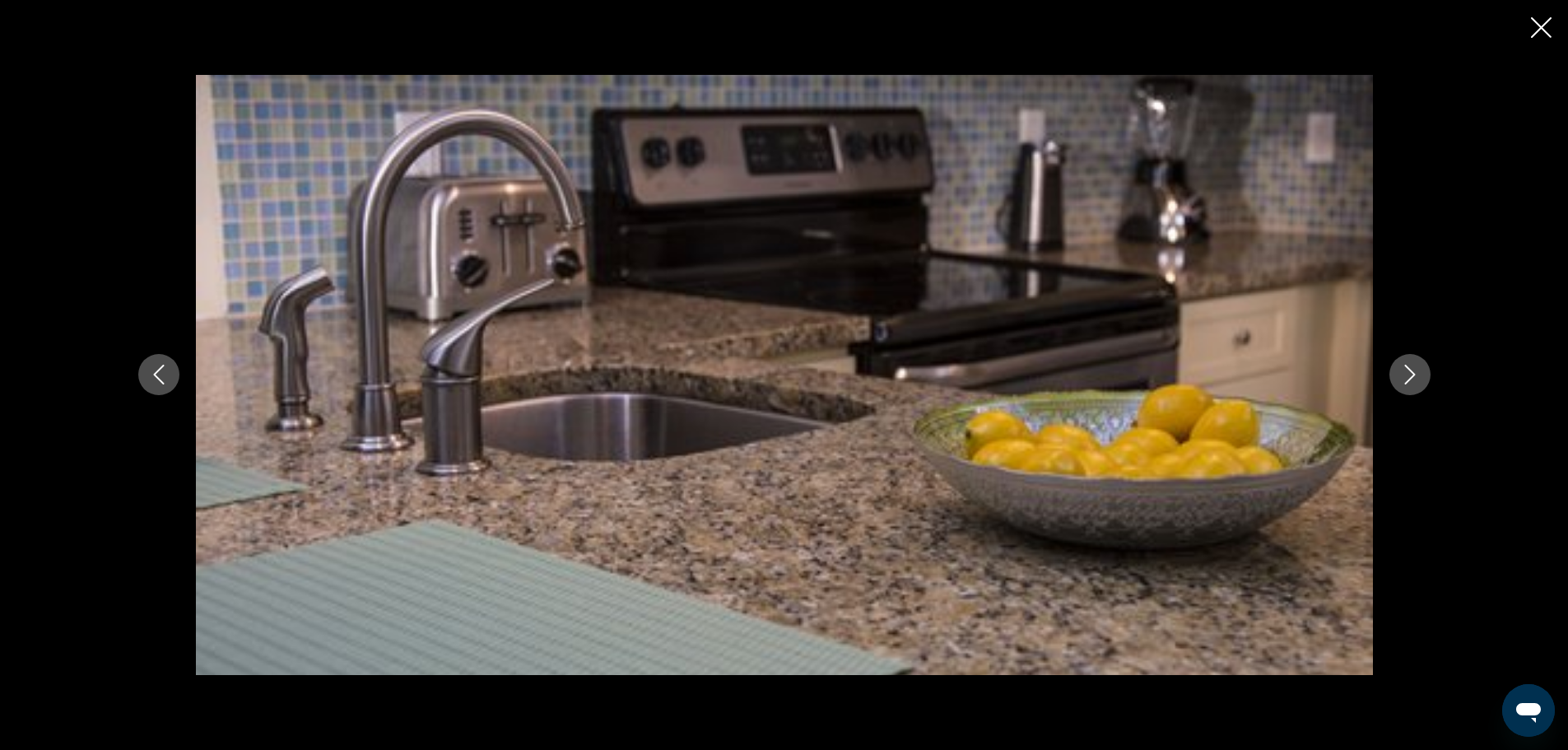
click at [1536, 28] on icon "Close slideshow" at bounding box center [1541, 27] width 20 height 20
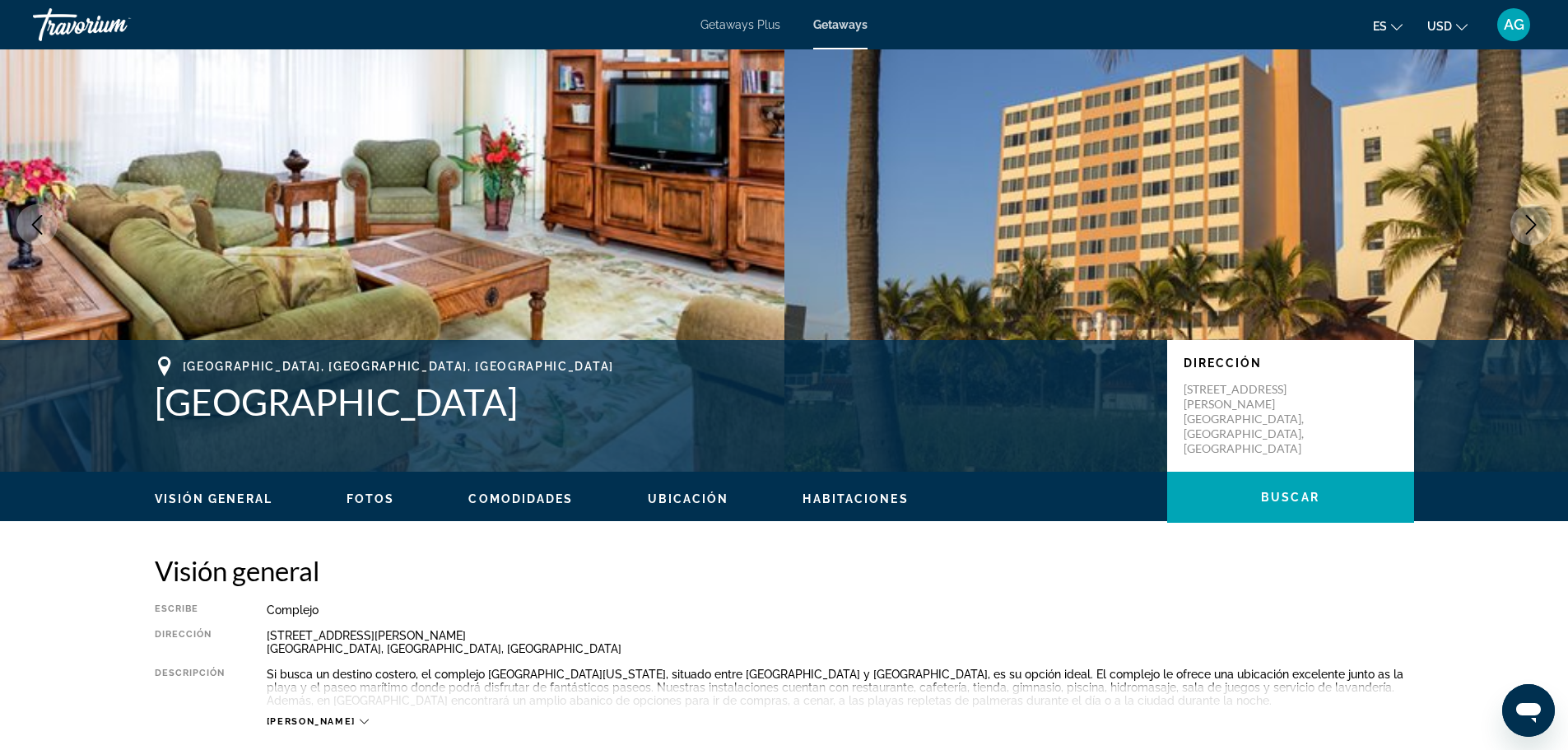
scroll to position [0, 0]
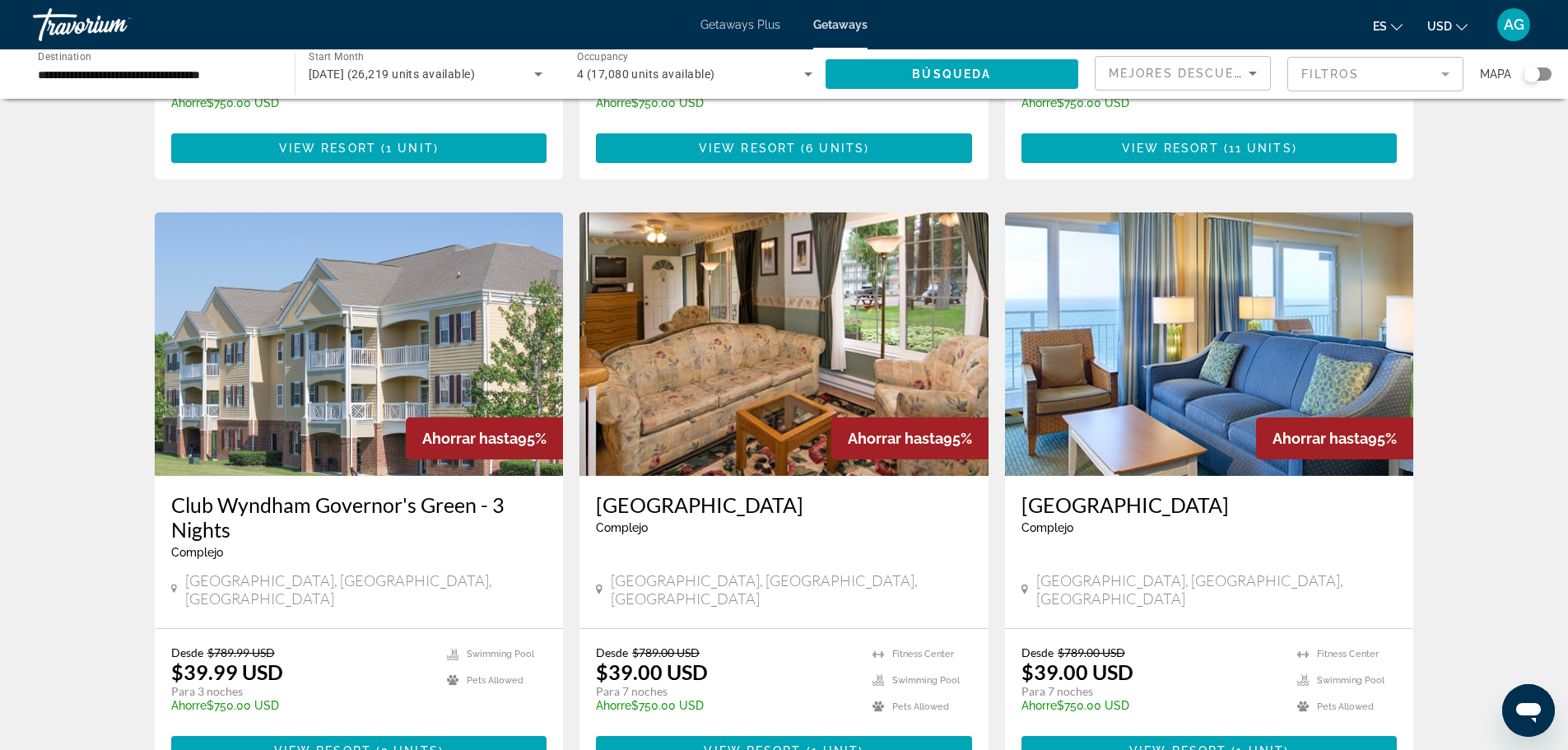
scroll to position [1729, 0]
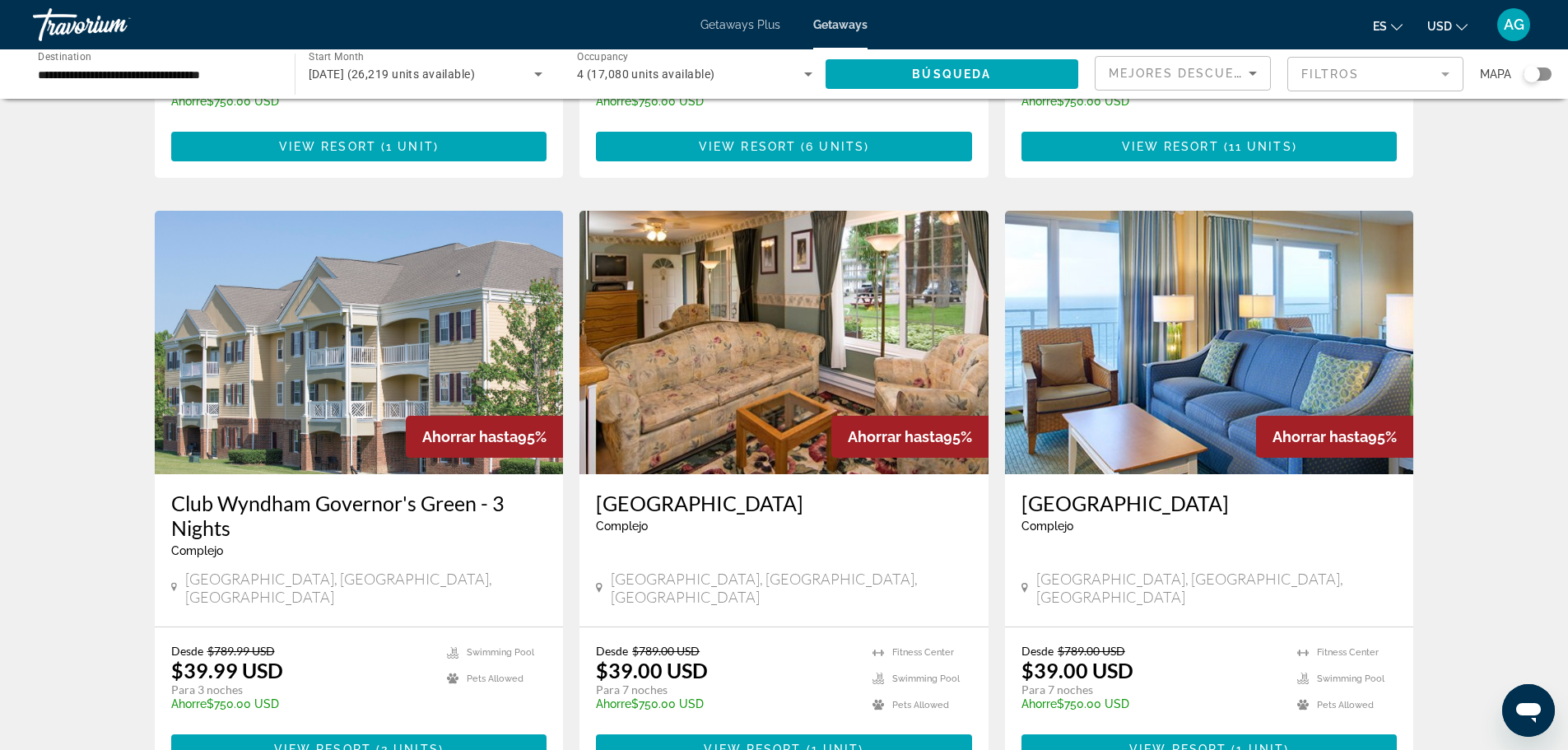
click at [1214, 315] on img "Main content" at bounding box center [1209, 342] width 409 height 263
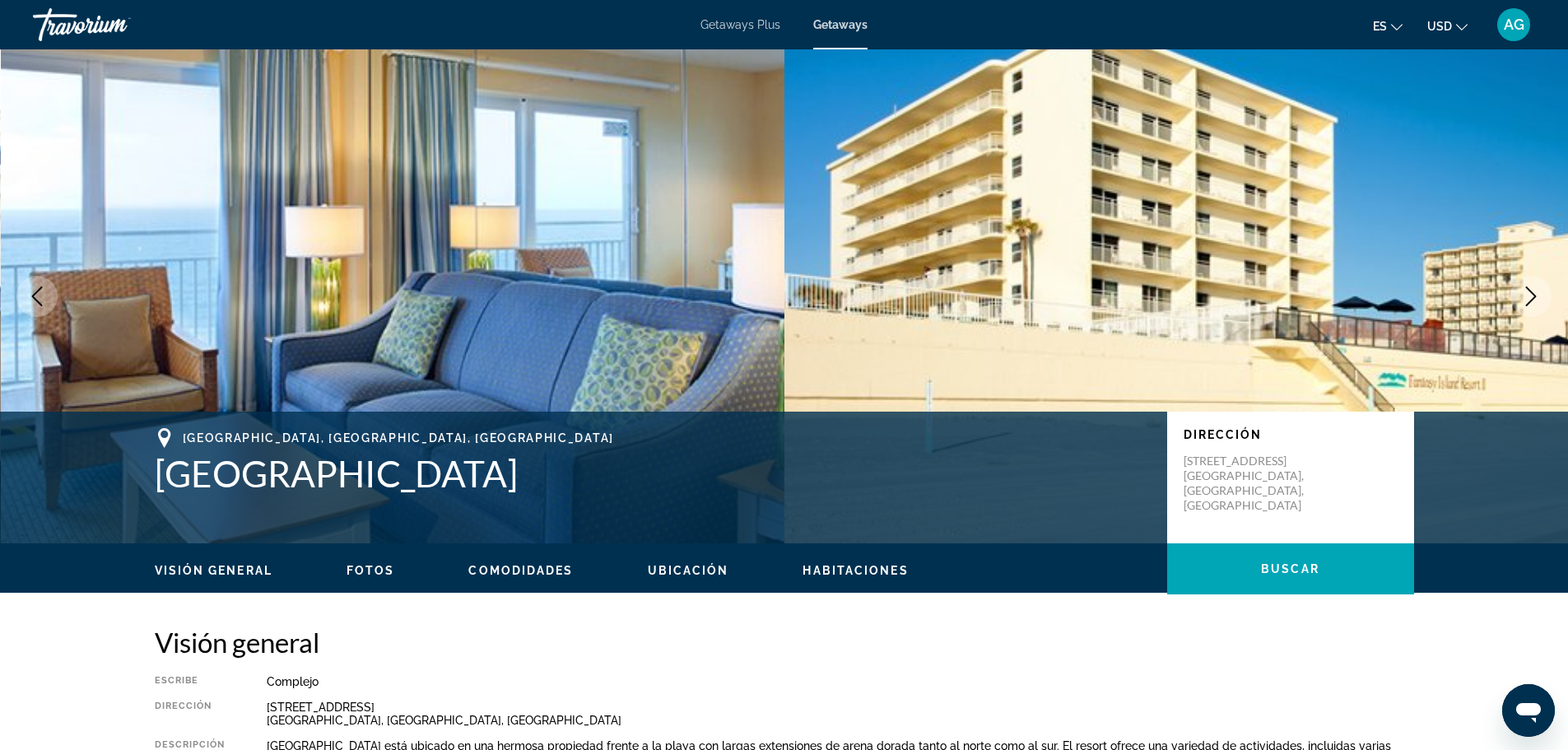
click at [378, 570] on span "Fotos" at bounding box center [370, 570] width 48 height 13
click at [841, 568] on span "Habitaciones" at bounding box center [855, 570] width 105 height 13
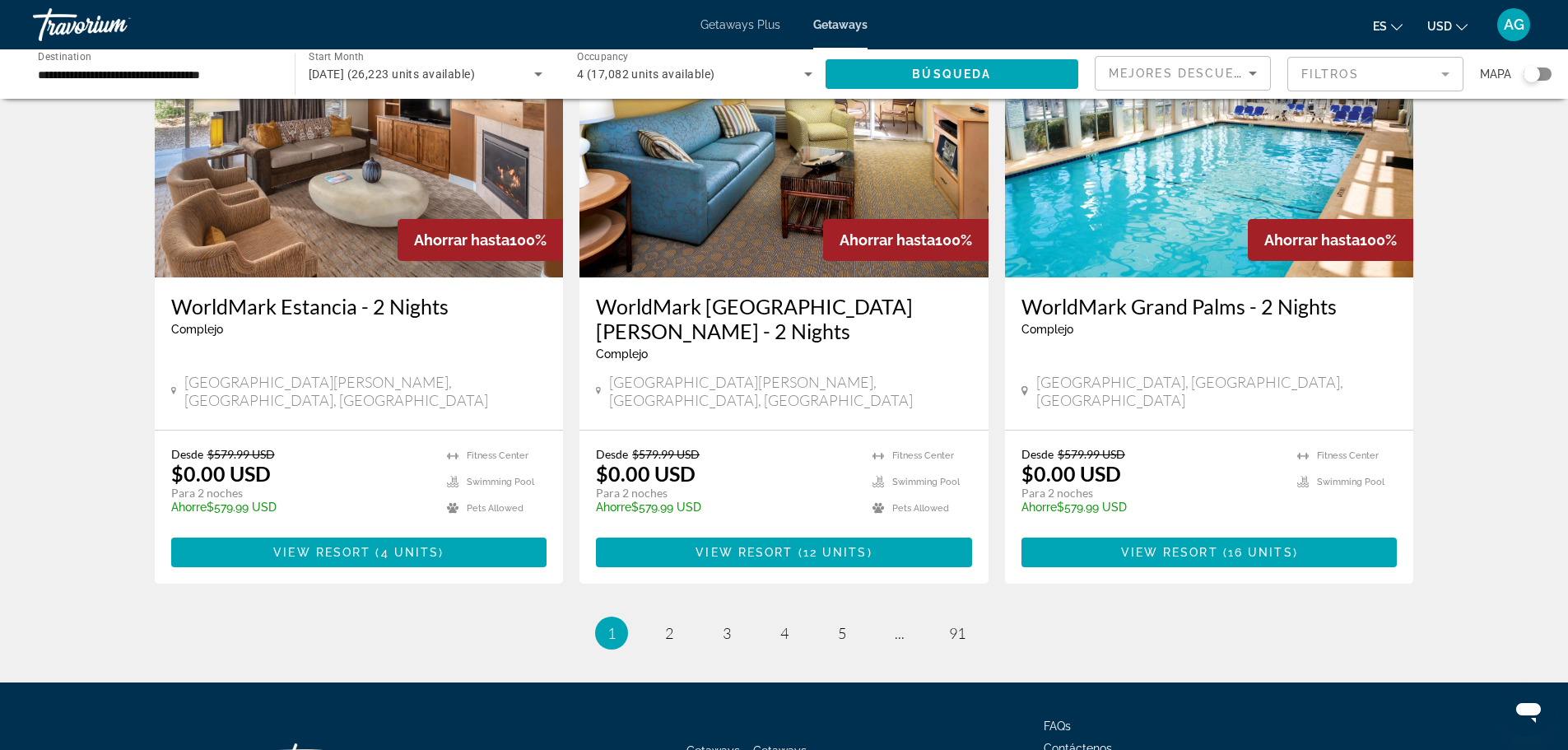
scroll to position [1964, 0]
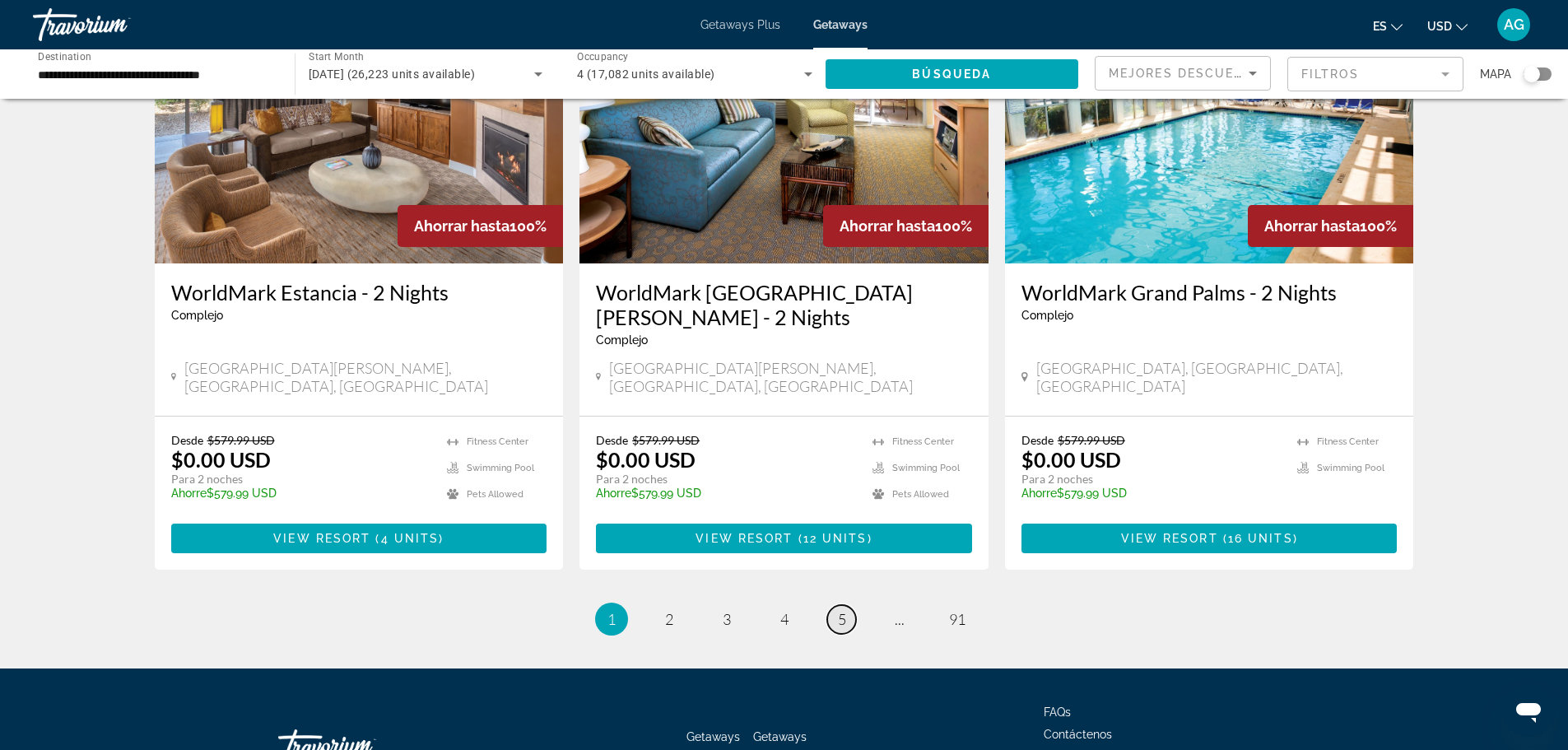
click at [842, 610] on span "5" at bounding box center [841, 618] width 8 height 18
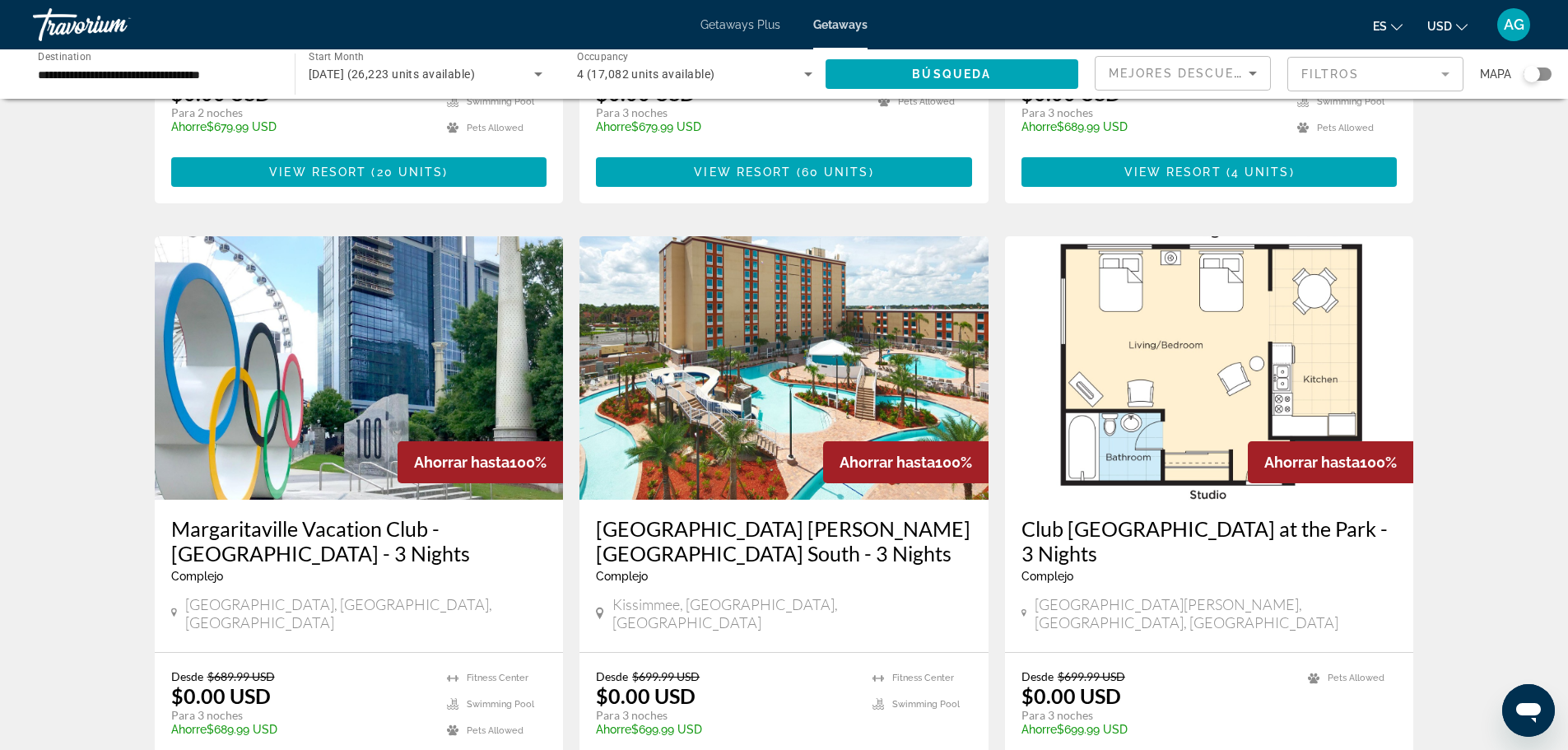
scroll to position [1989, 0]
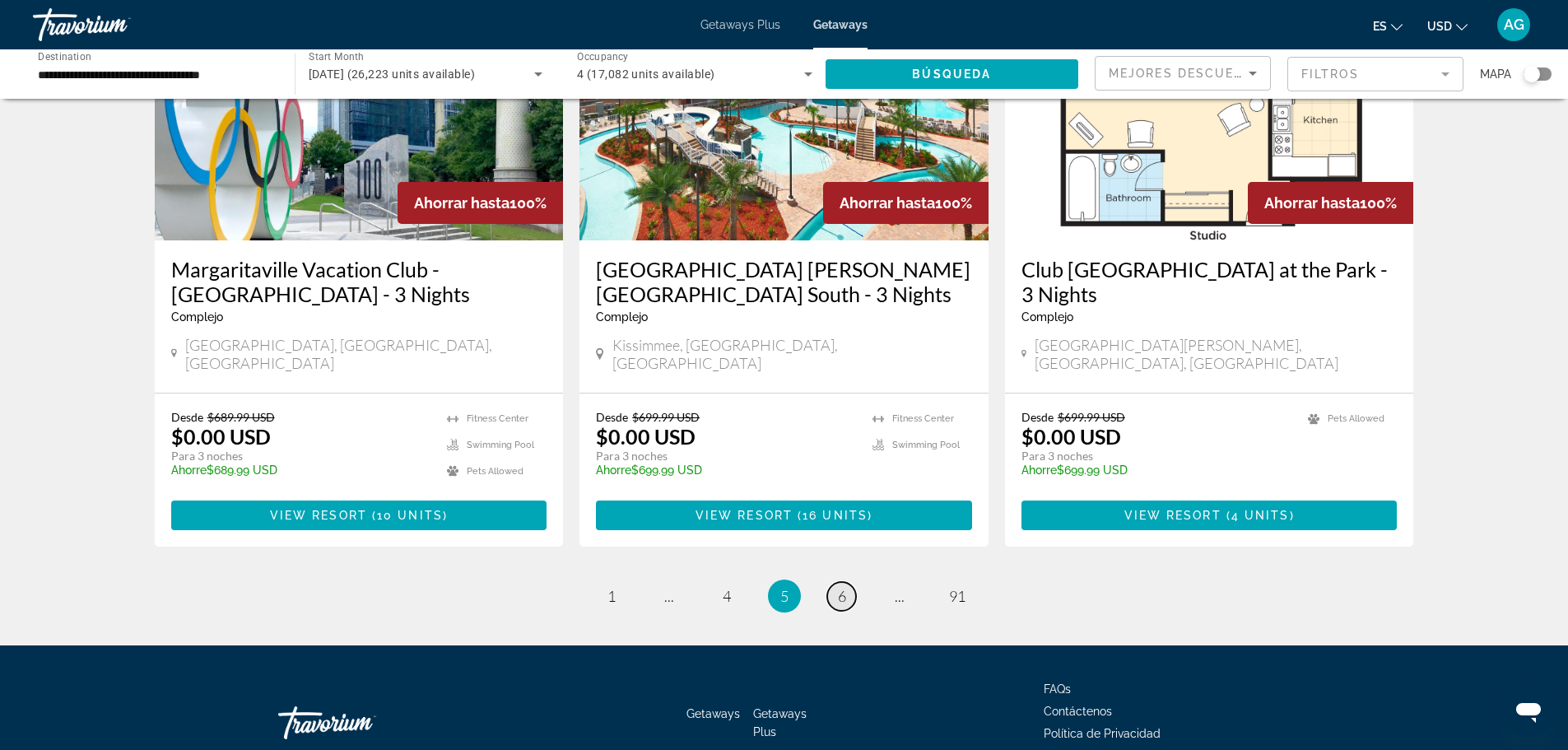
click at [840, 587] on span "6" at bounding box center [841, 596] width 8 height 18
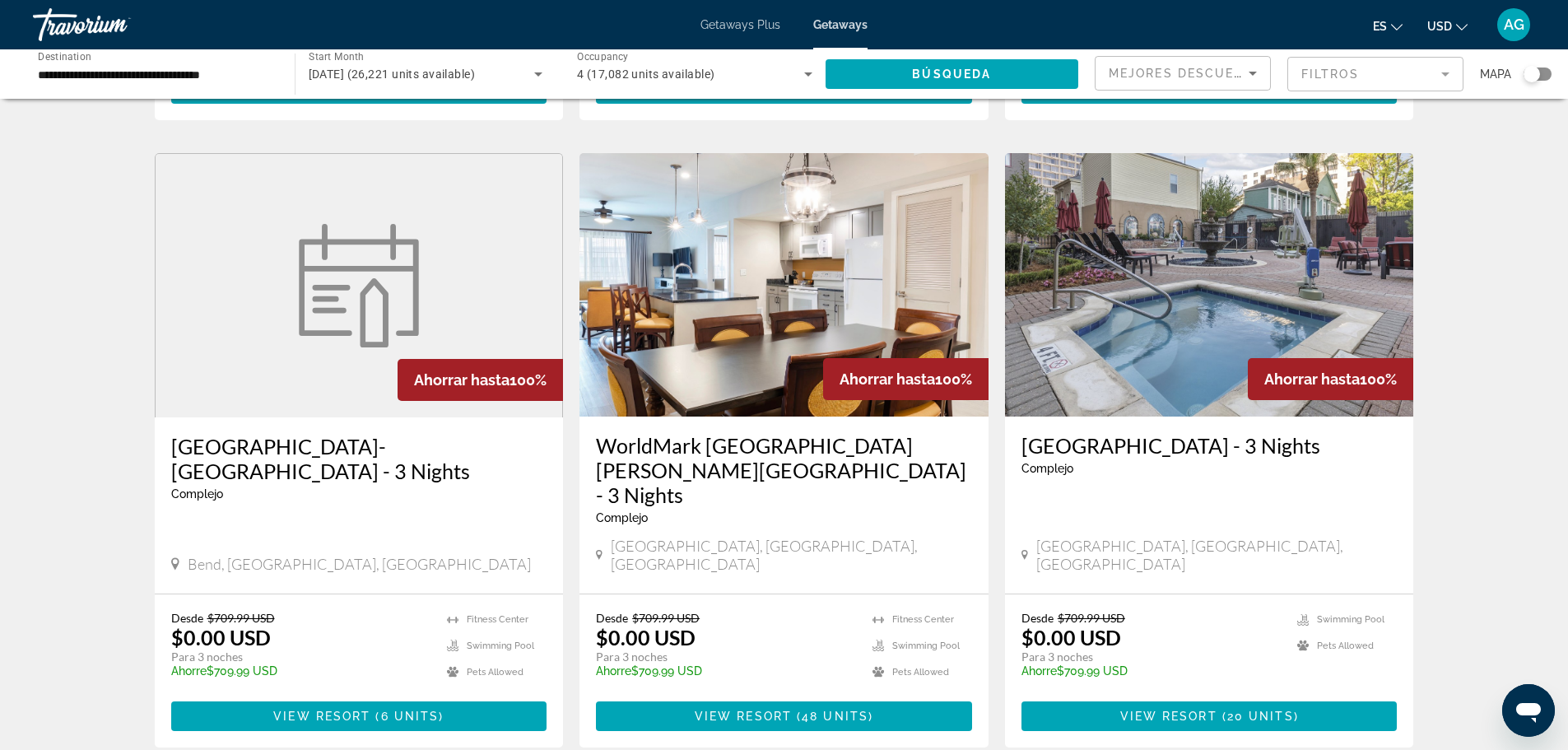
scroll to position [1894, 0]
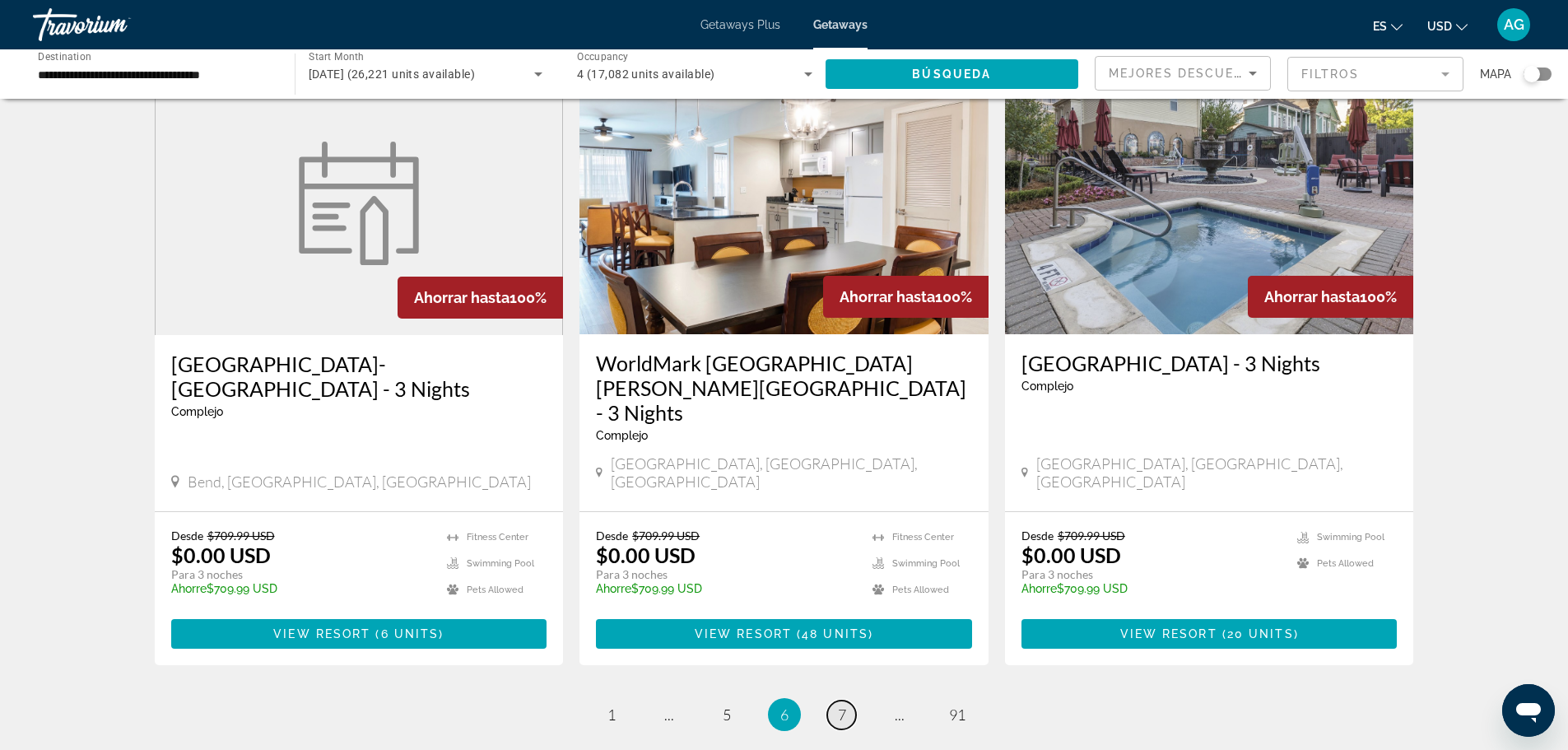
click at [844, 705] on span "7" at bounding box center [841, 714] width 8 height 18
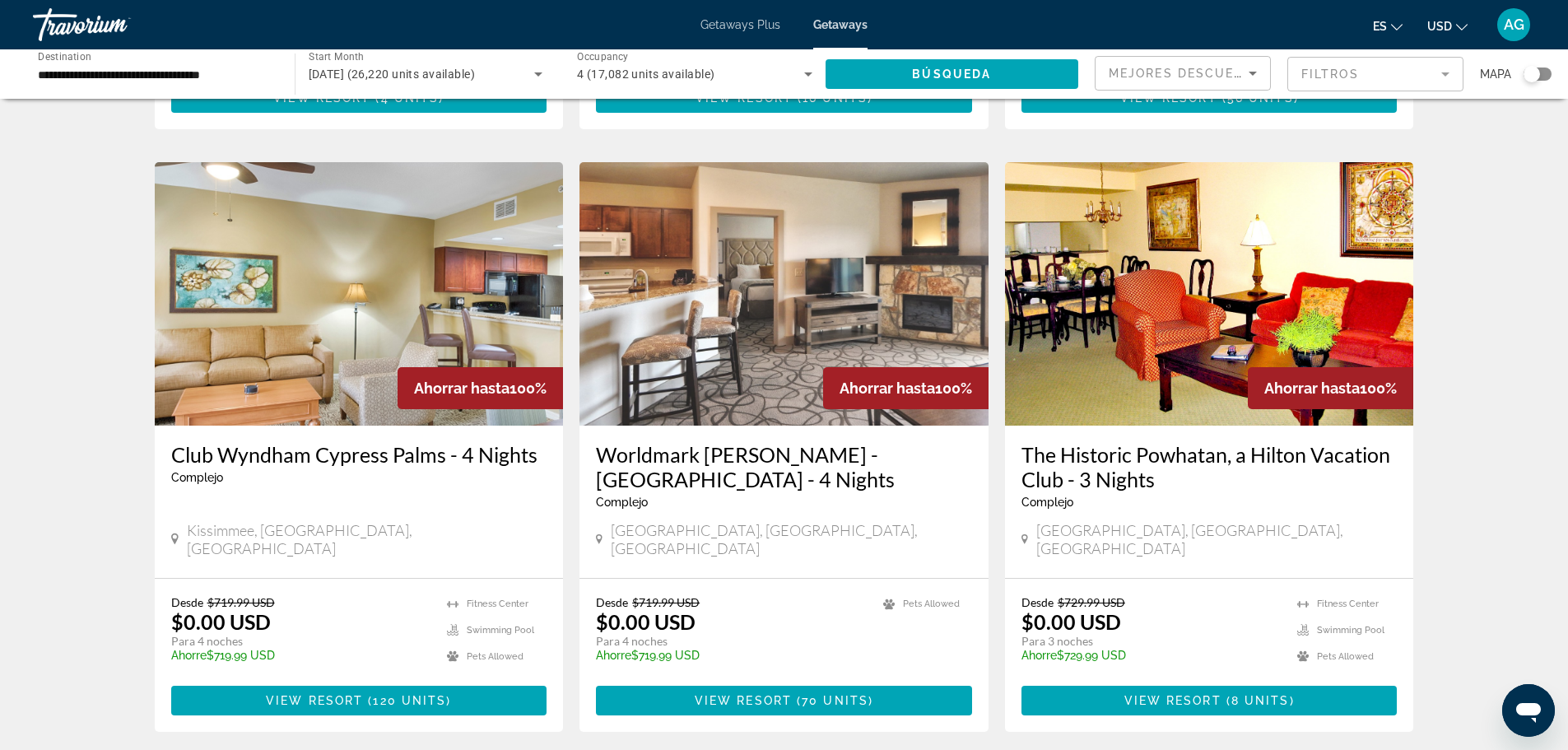
scroll to position [1811, 0]
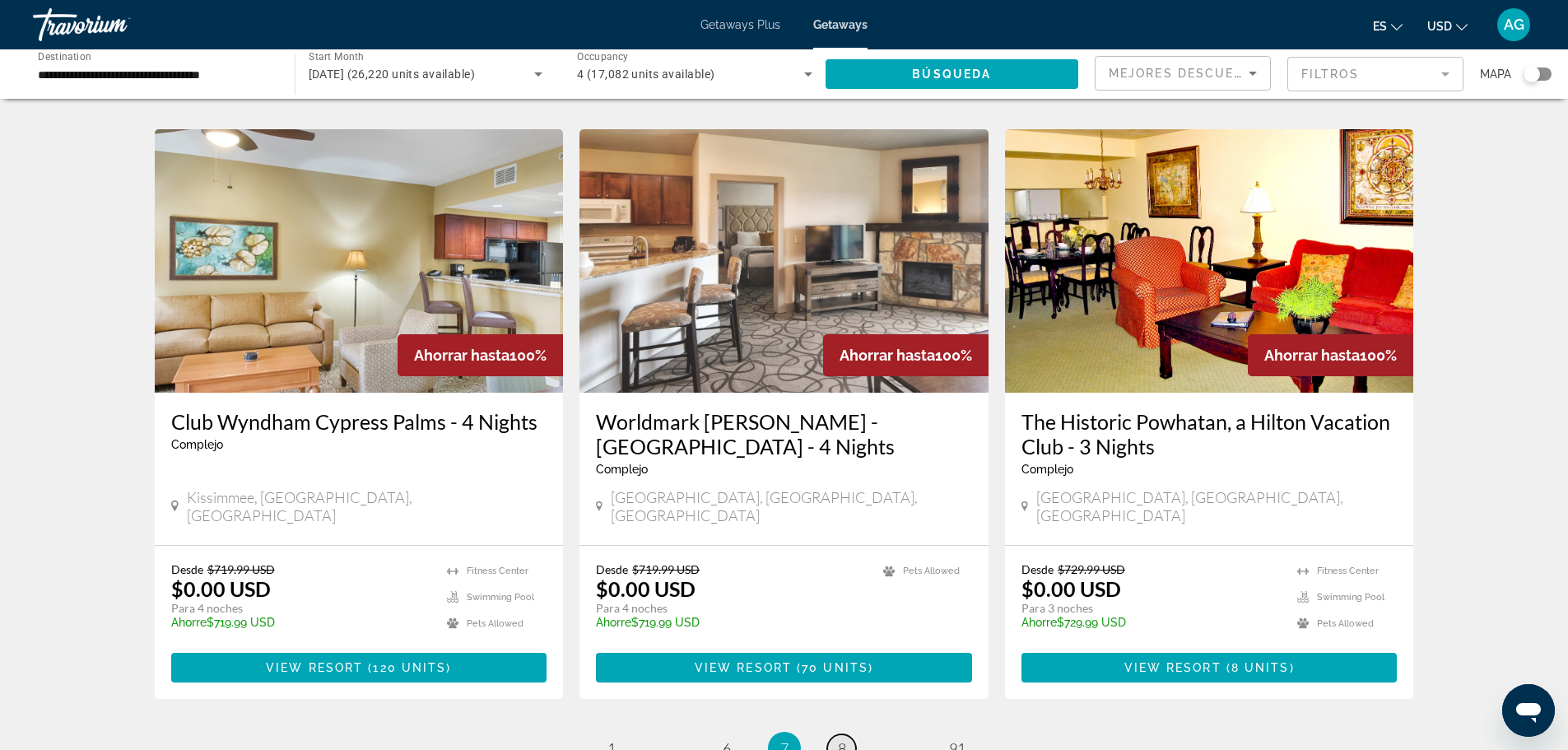
click at [844, 739] on span "8" at bounding box center [841, 748] width 8 height 18
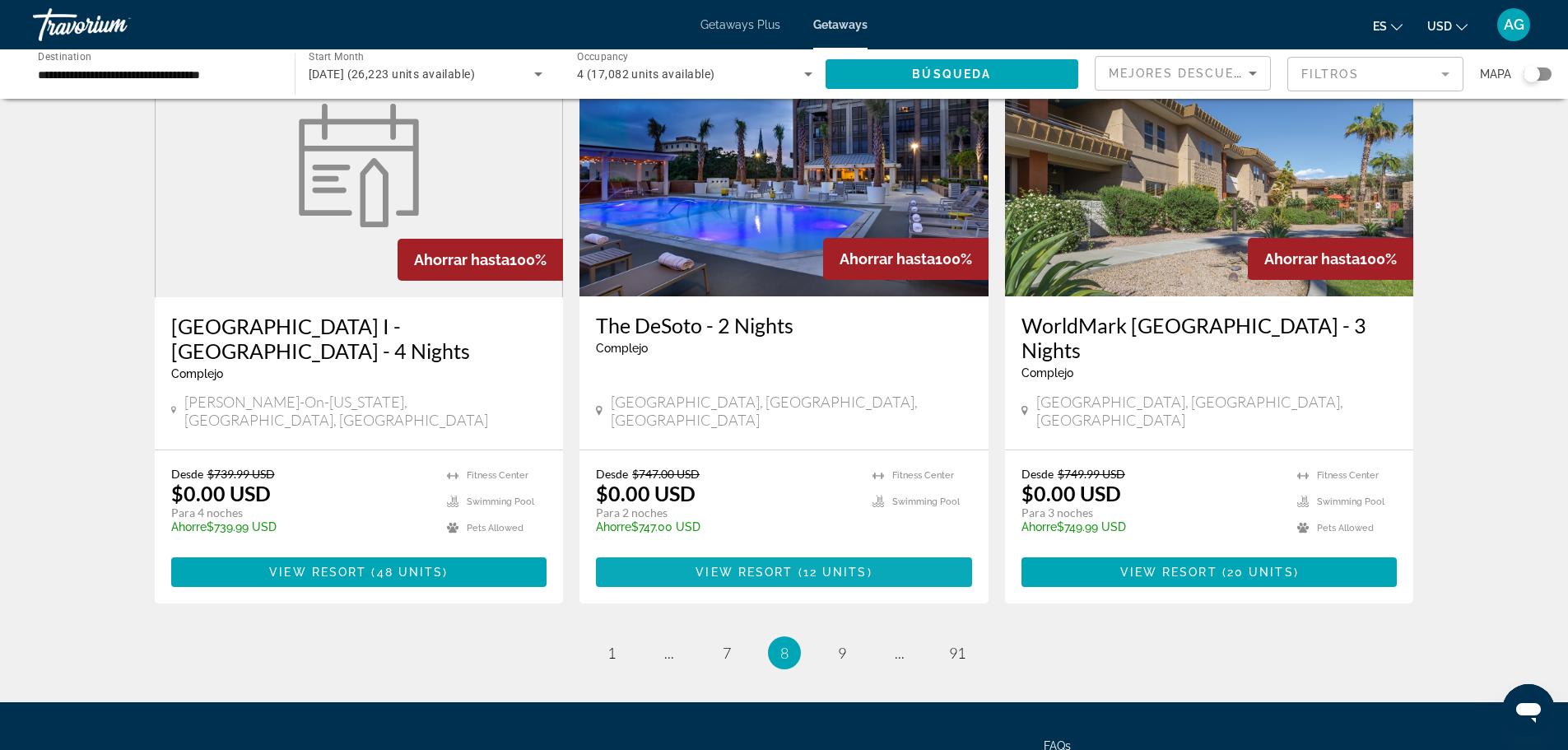
scroll to position [1963, 0]
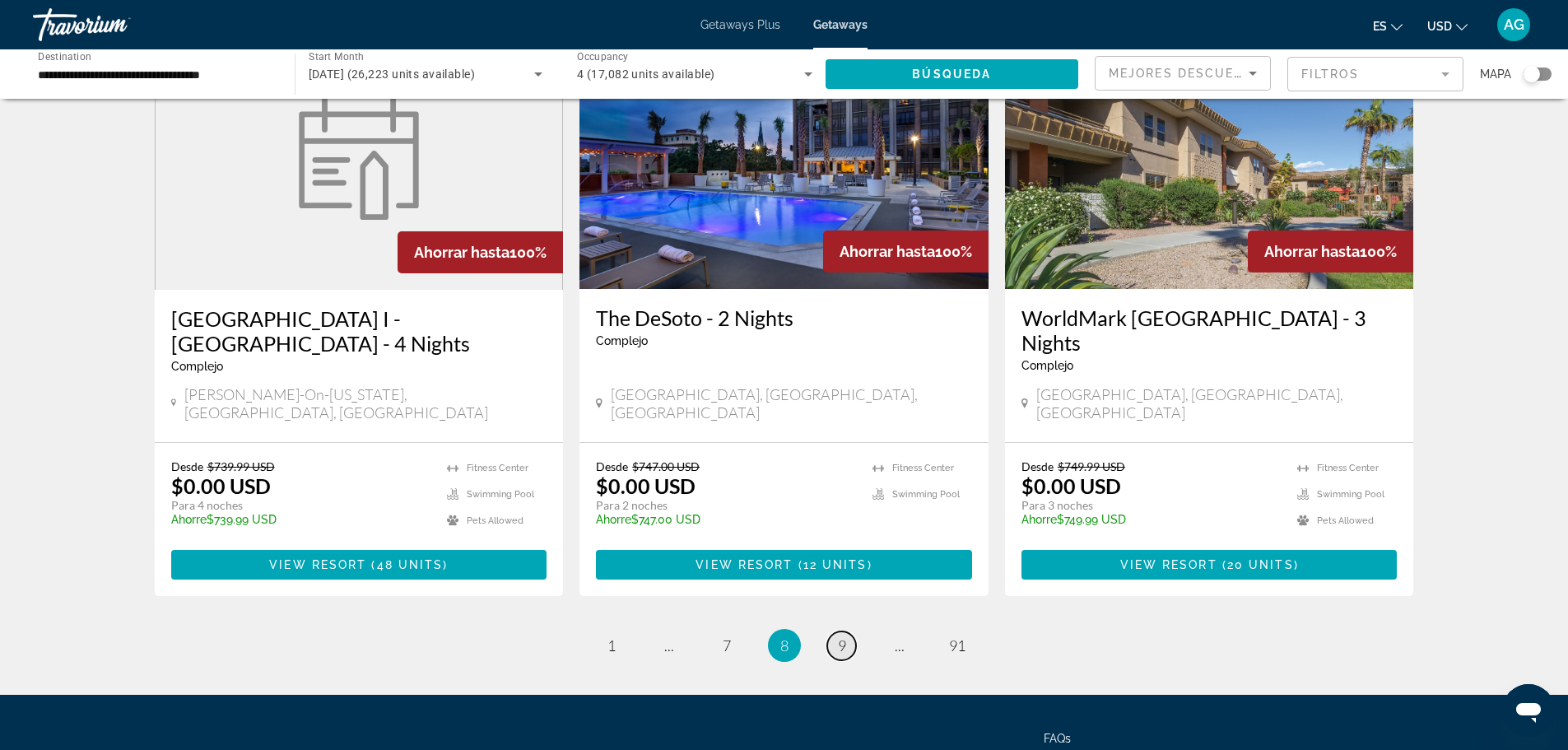
click at [845, 637] on span "9" at bounding box center [841, 646] width 8 height 18
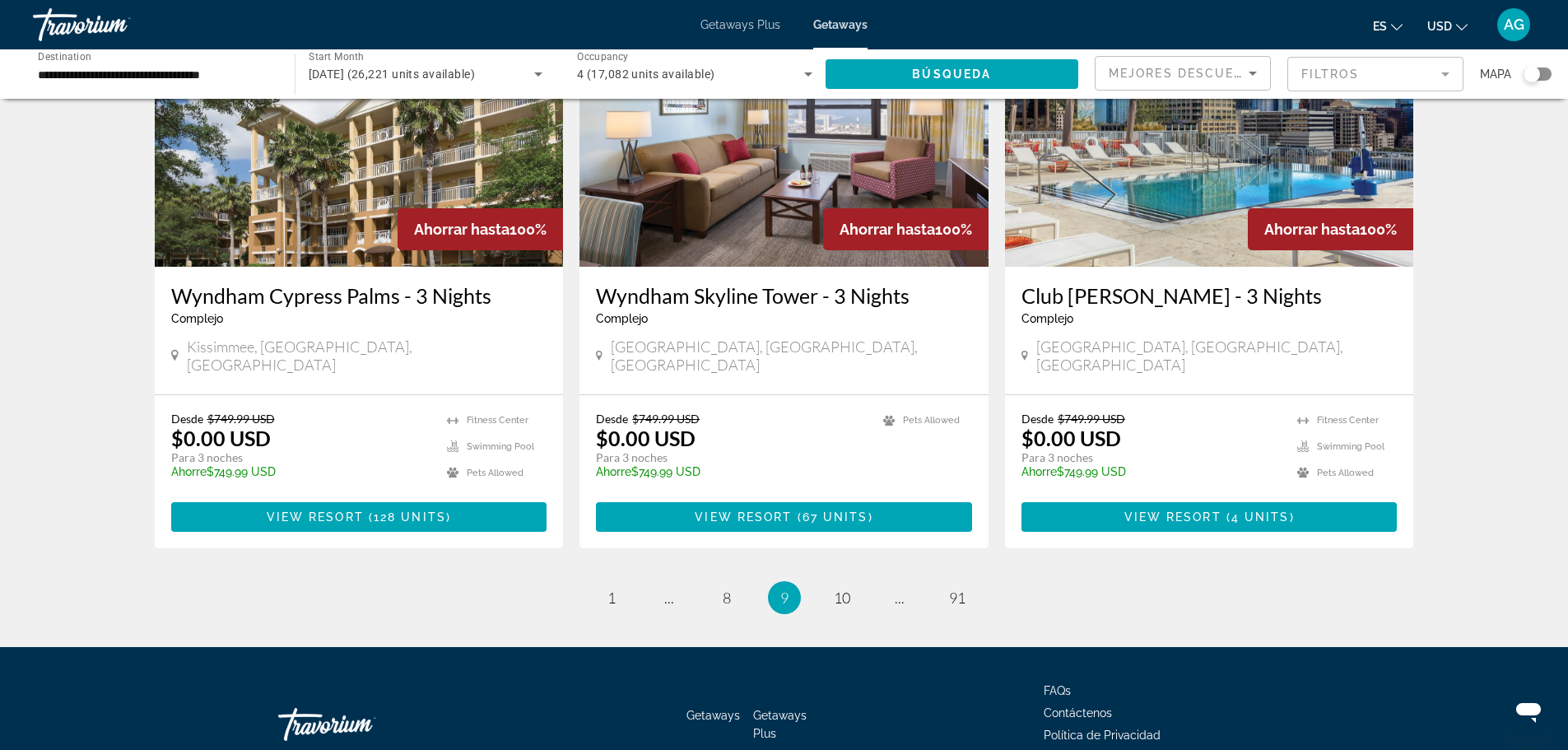
scroll to position [1963, 0]
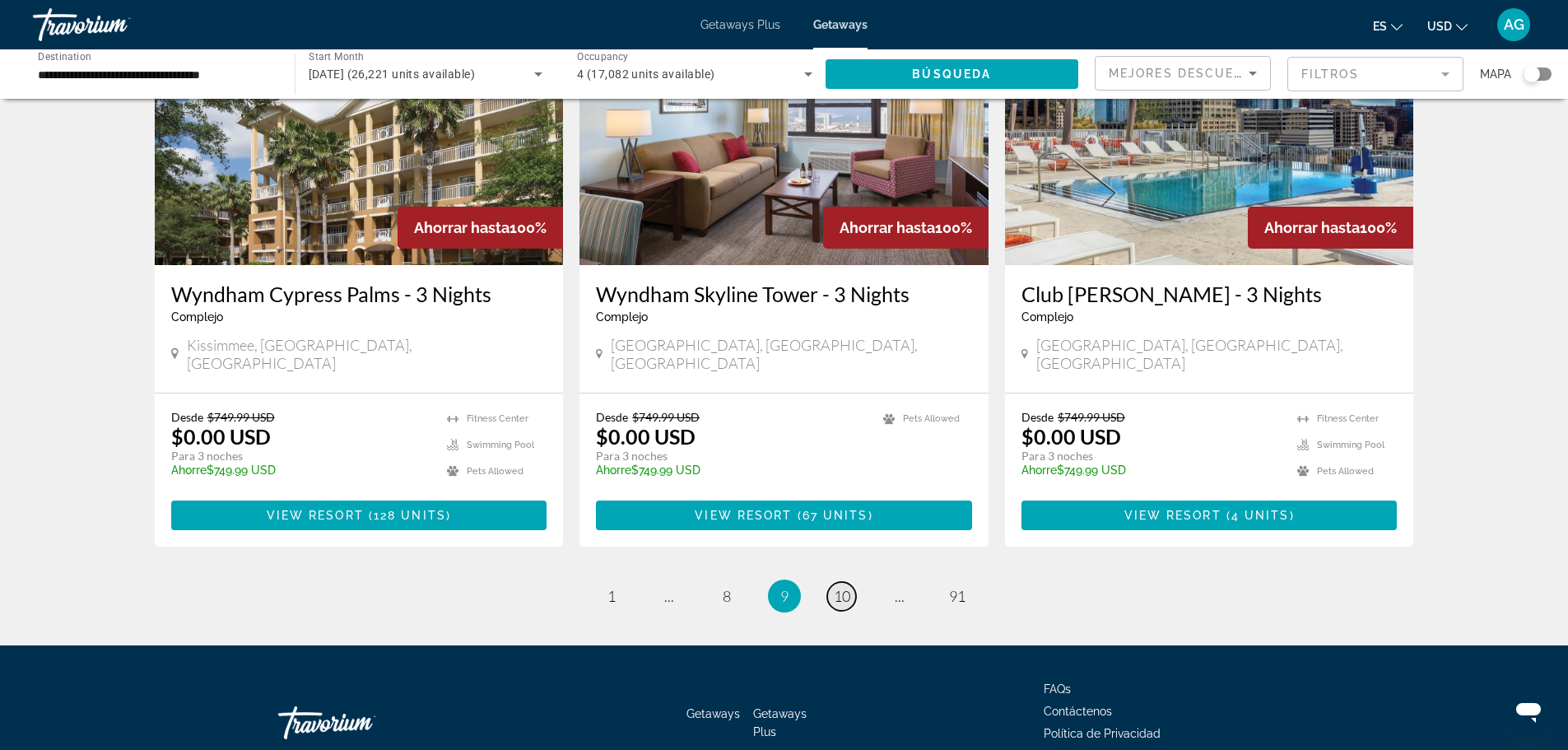
click at [845, 587] on span "10" at bounding box center [842, 596] width 17 height 18
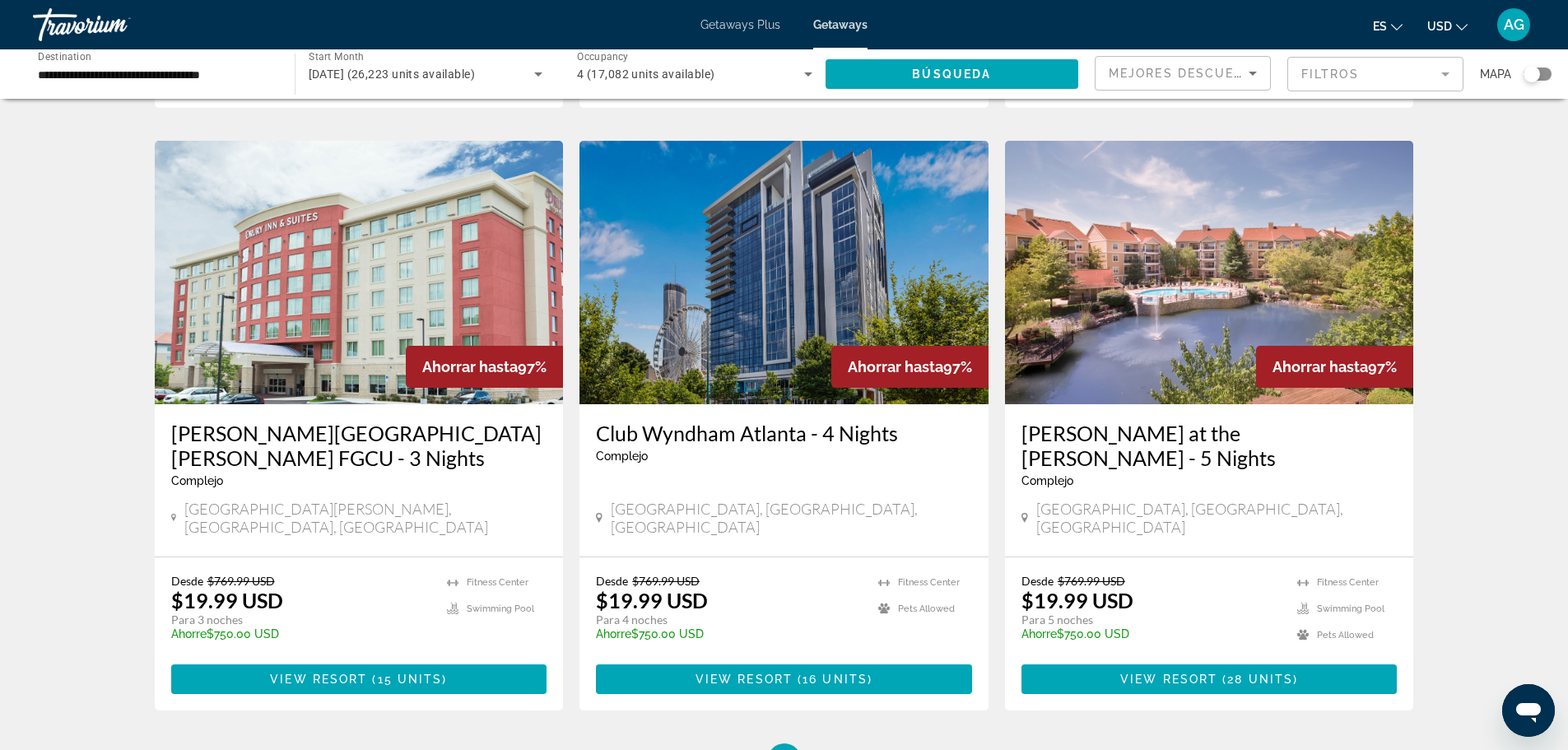
scroll to position [1963, 0]
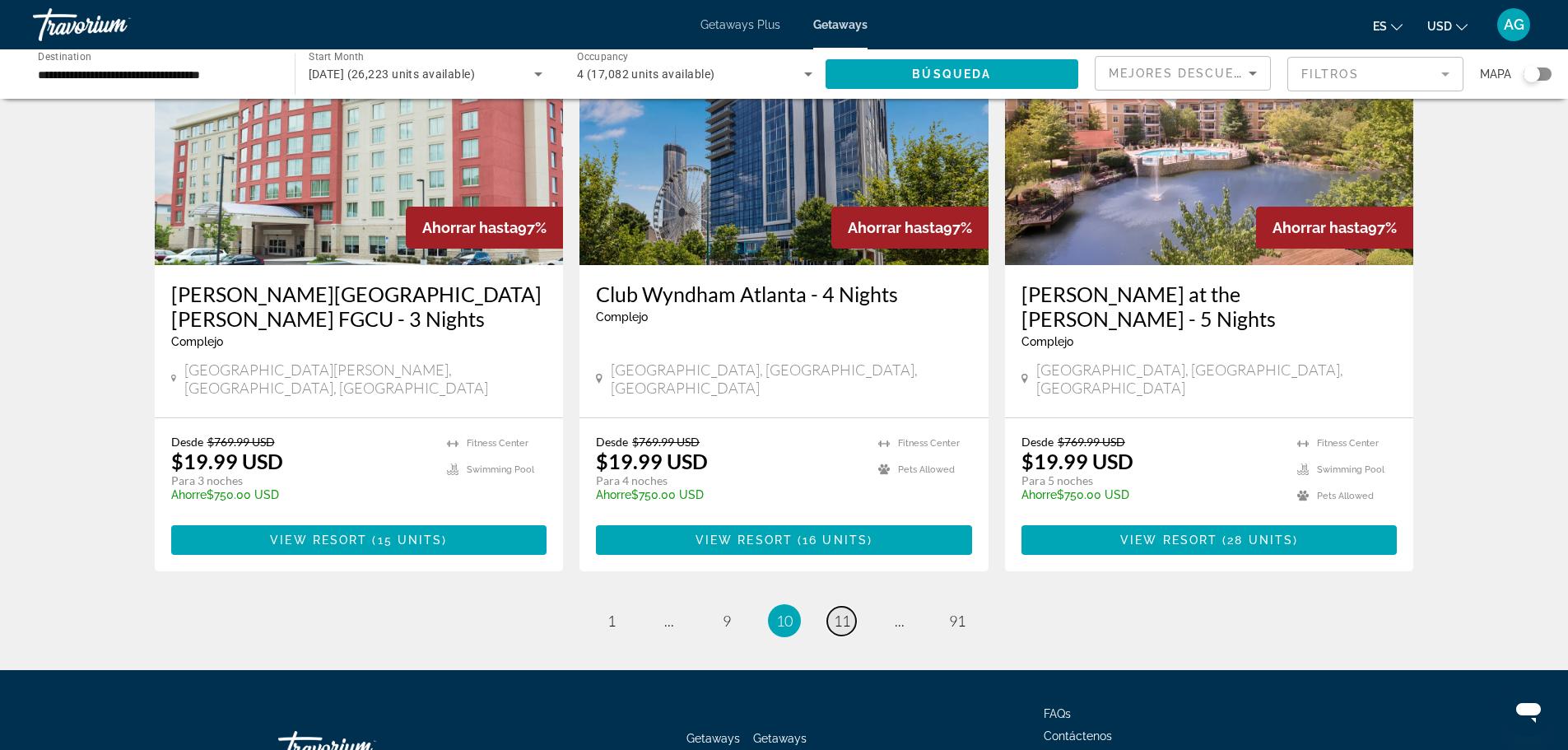
click at [842, 611] on span "11" at bounding box center [842, 620] width 17 height 18
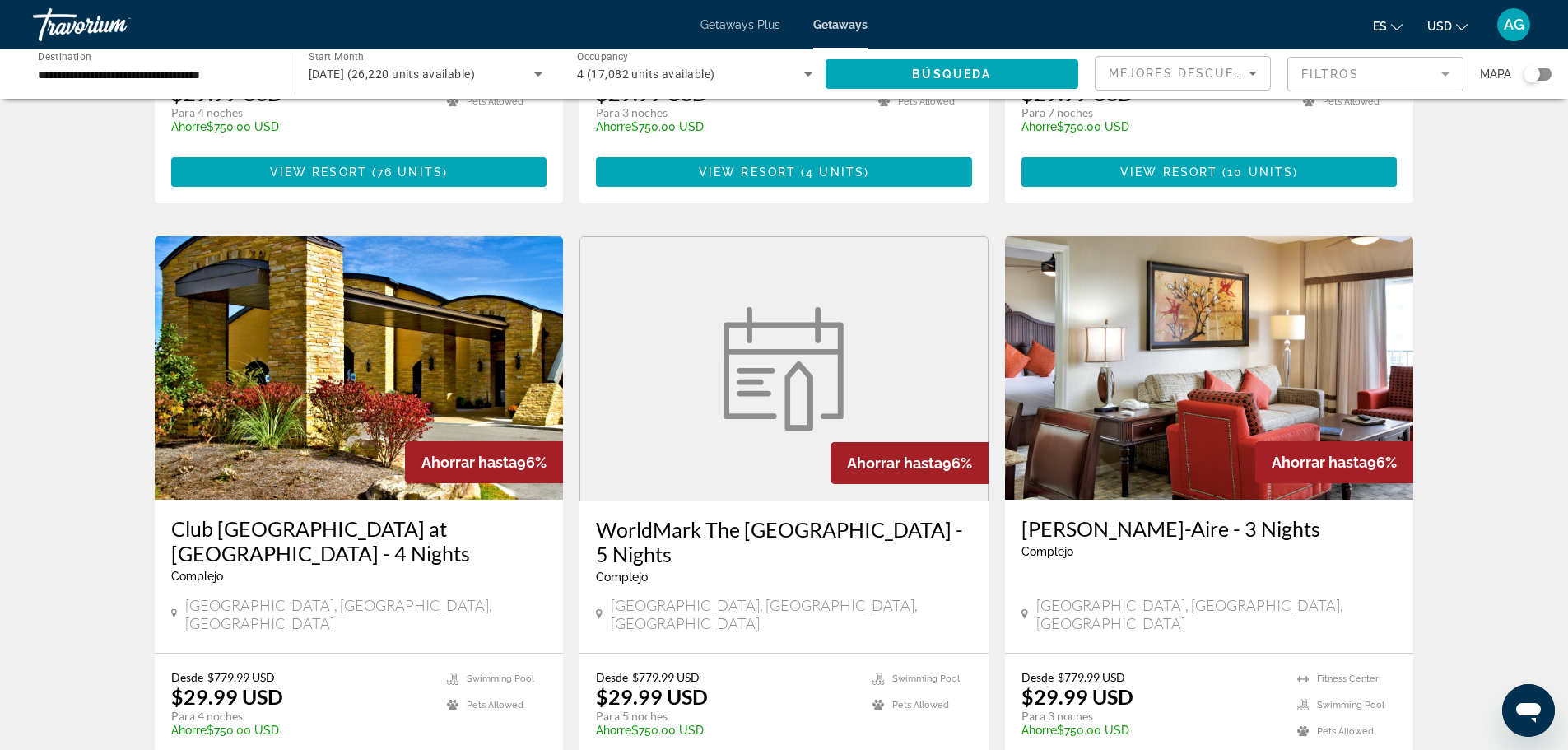
scroll to position [2013, 0]
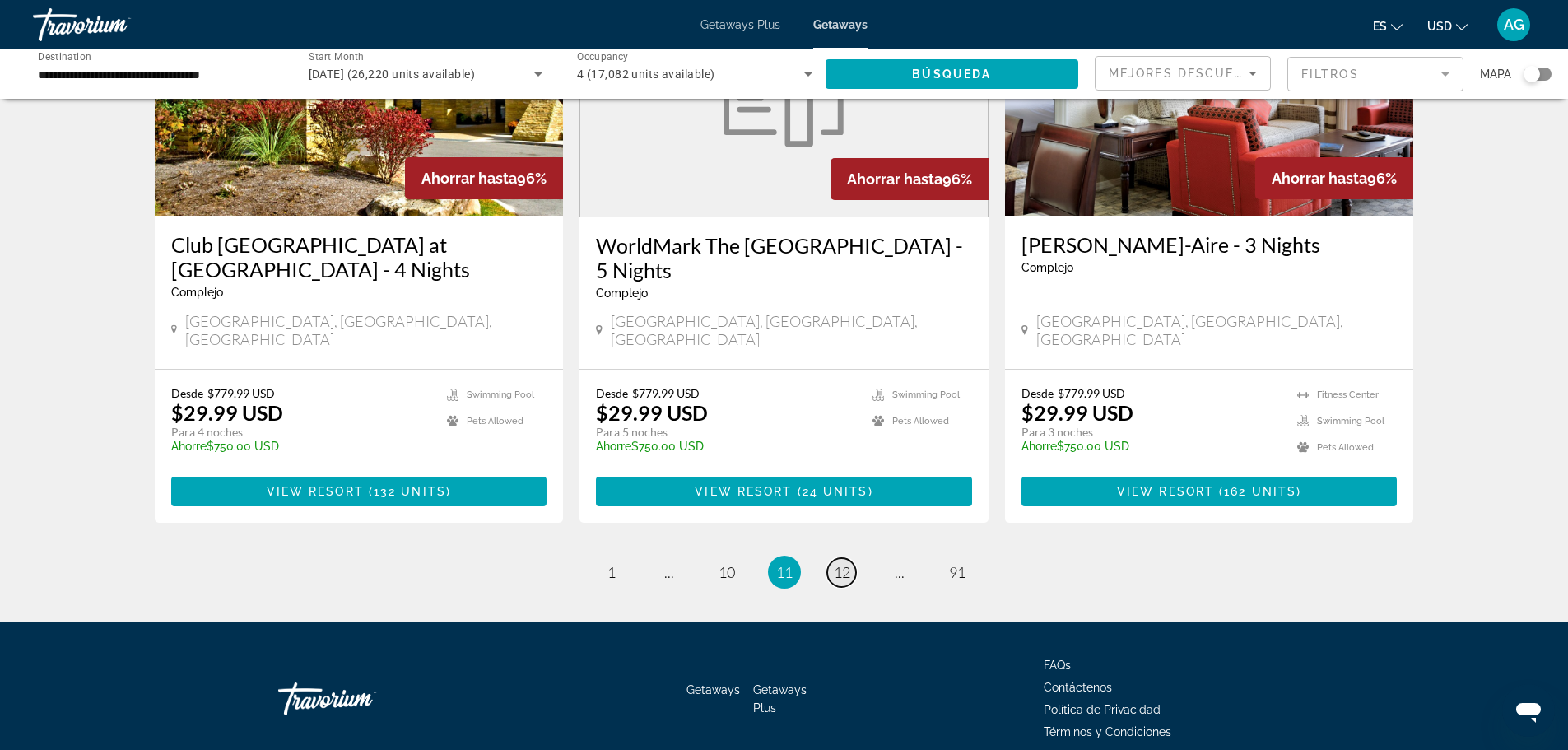
click at [849, 563] on span "12" at bounding box center [842, 572] width 17 height 18
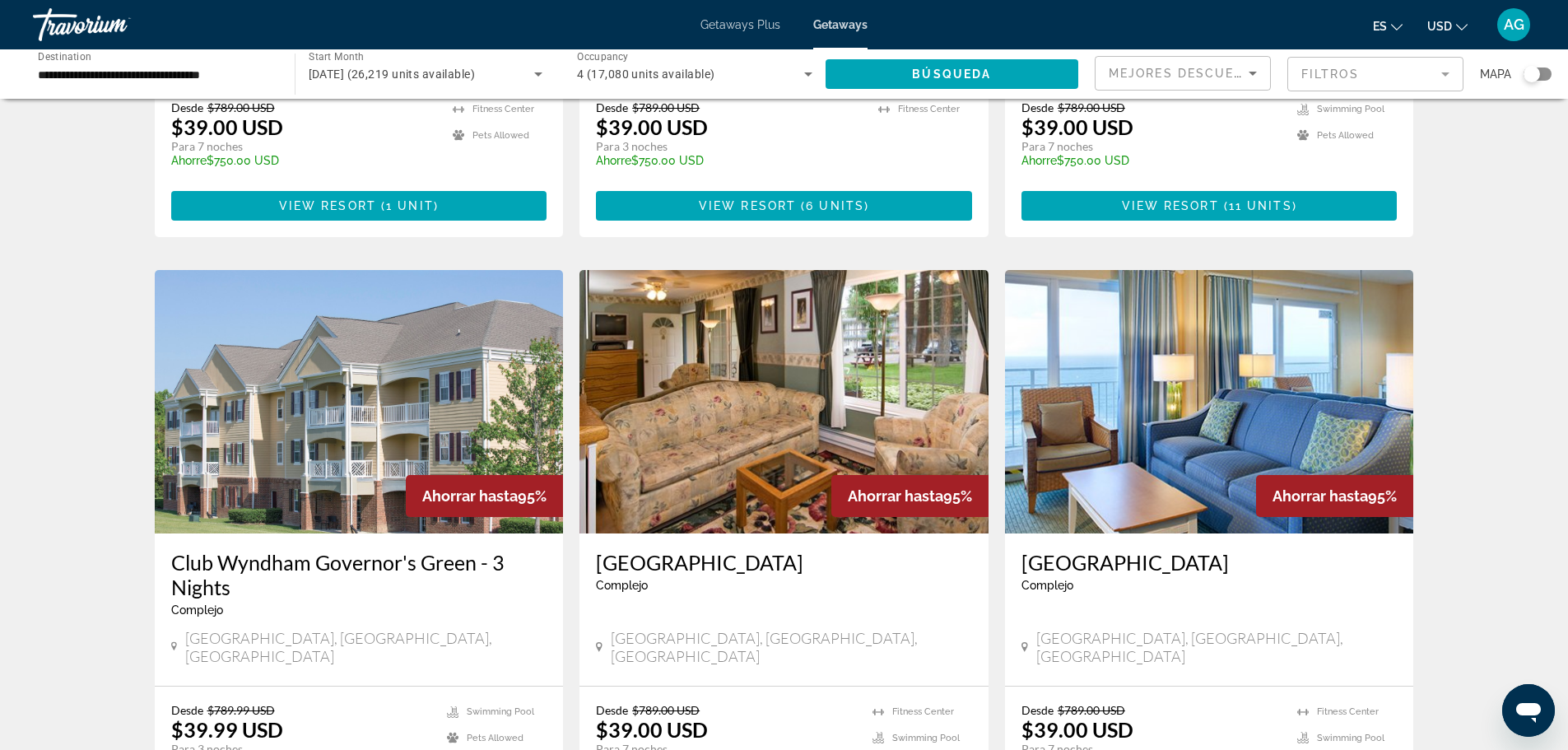
scroll to position [1963, 0]
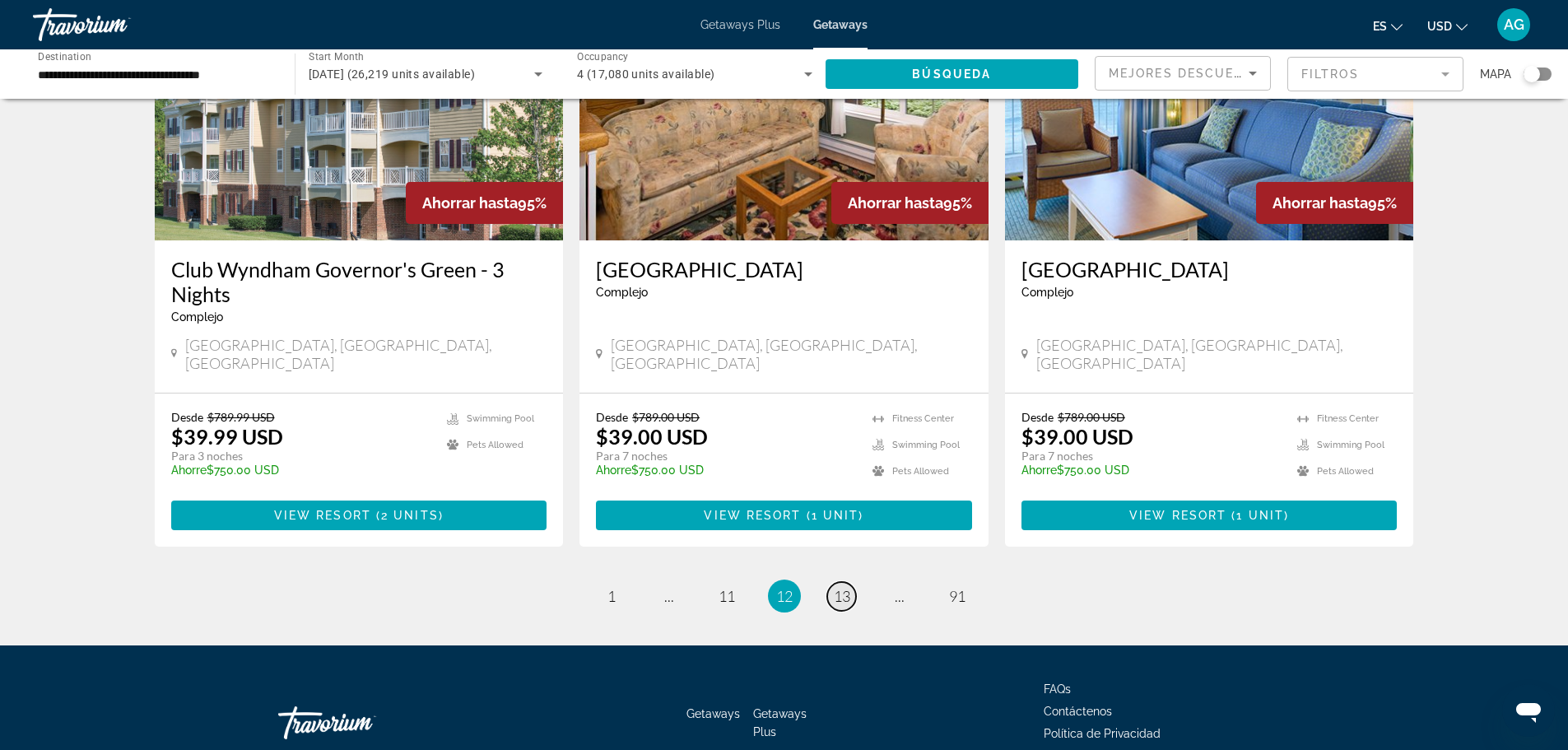
click at [845, 587] on span "13" at bounding box center [842, 596] width 17 height 18
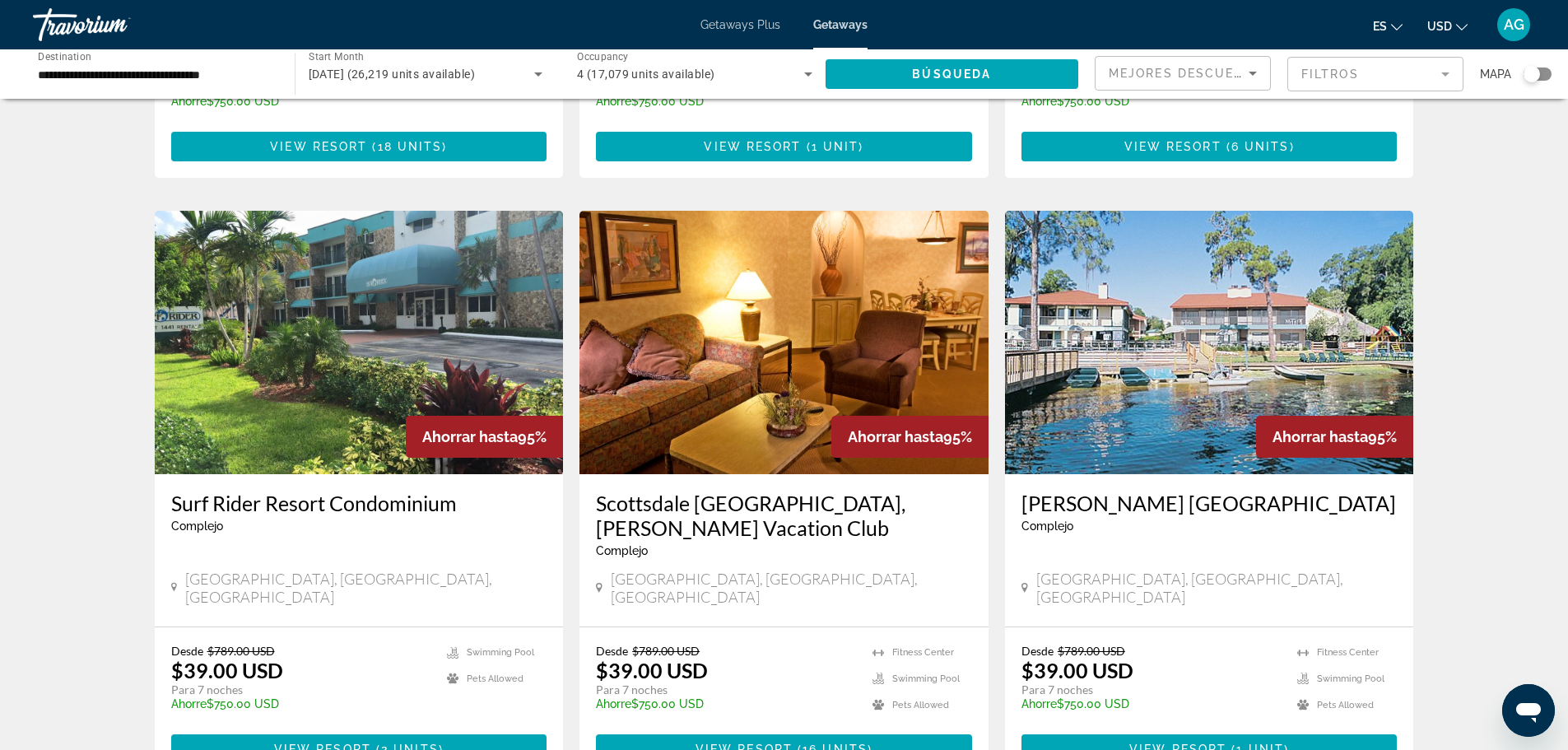
scroll to position [1811, 0]
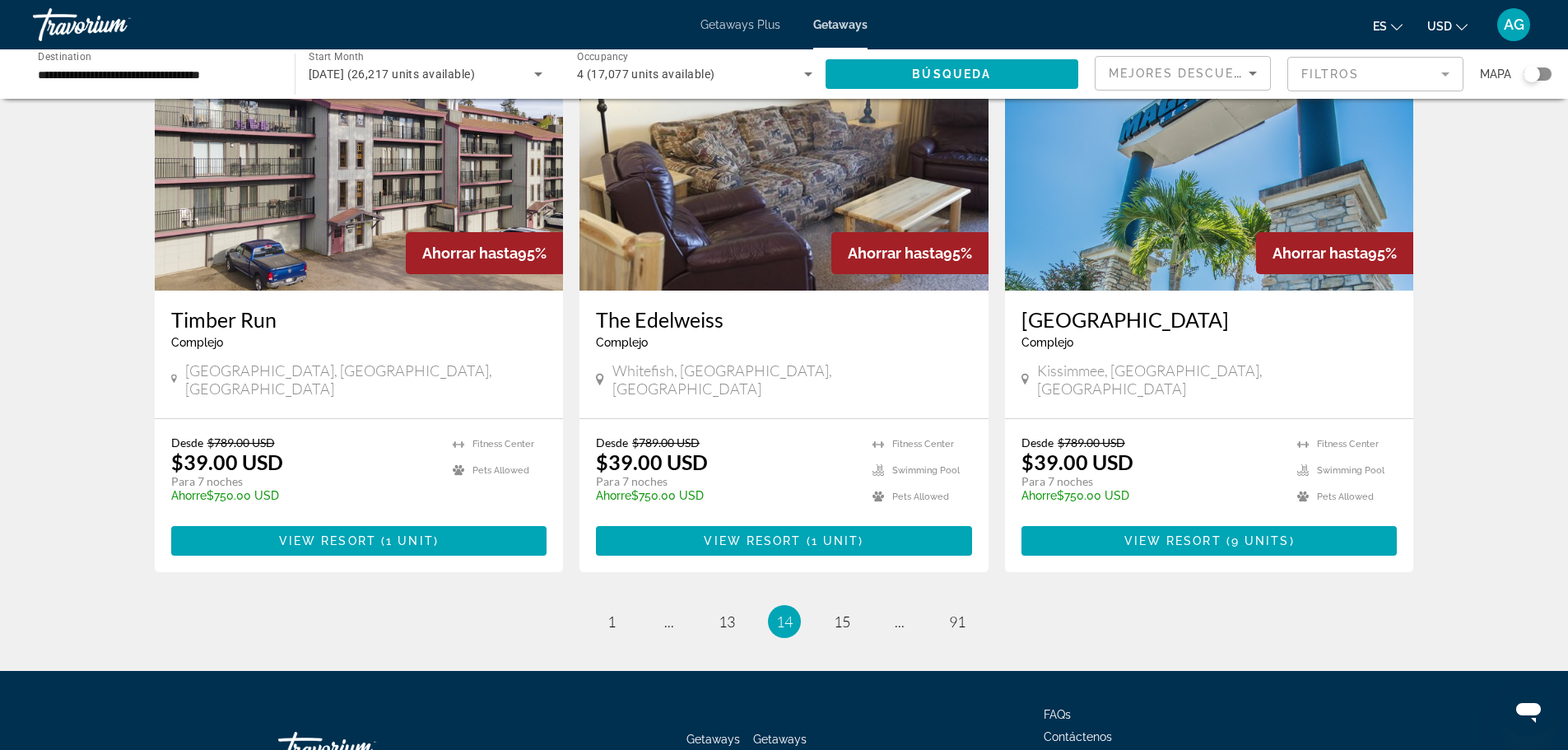
scroll to position [1913, 0]
click at [840, 611] on span "15" at bounding box center [842, 620] width 17 height 18
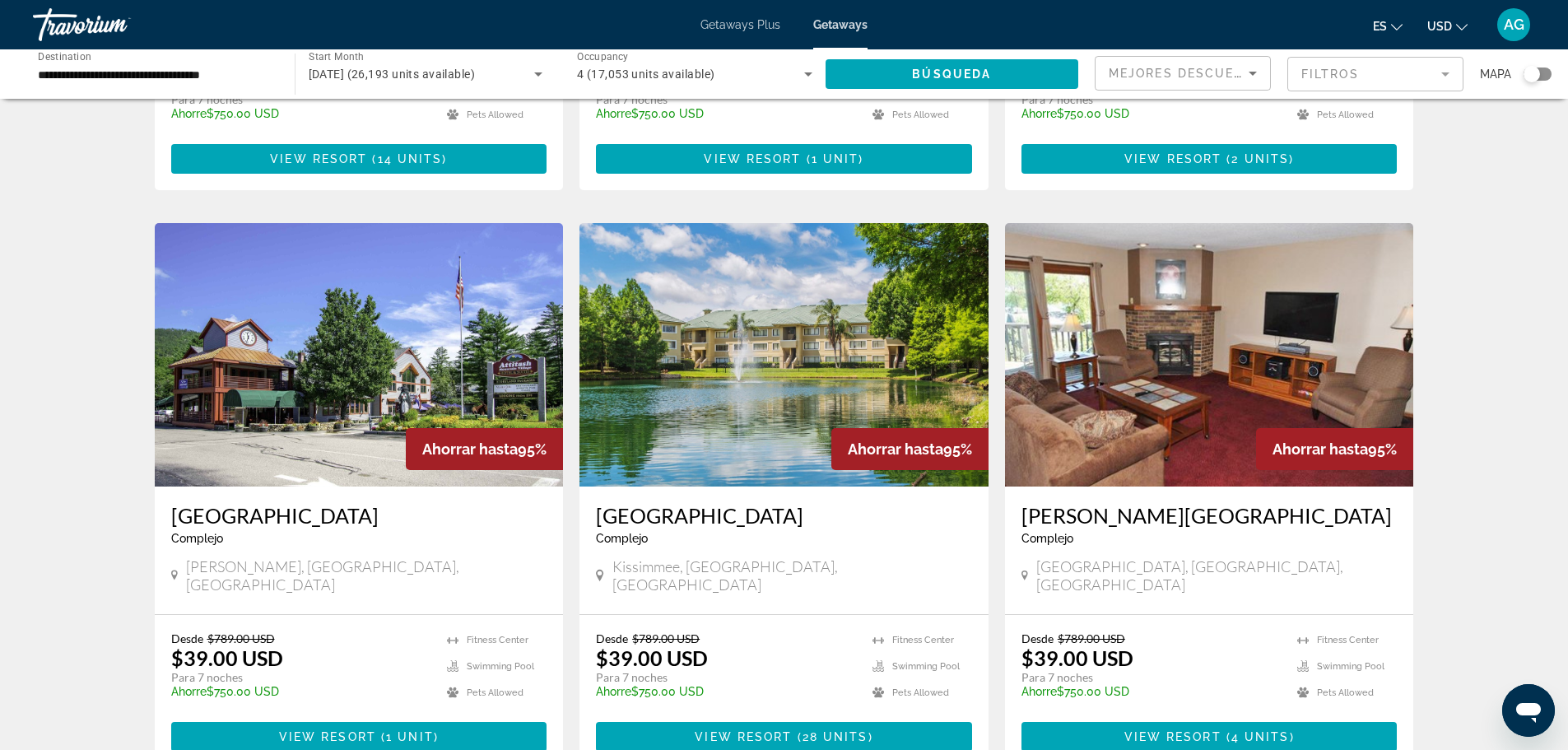
scroll to position [1938, 0]
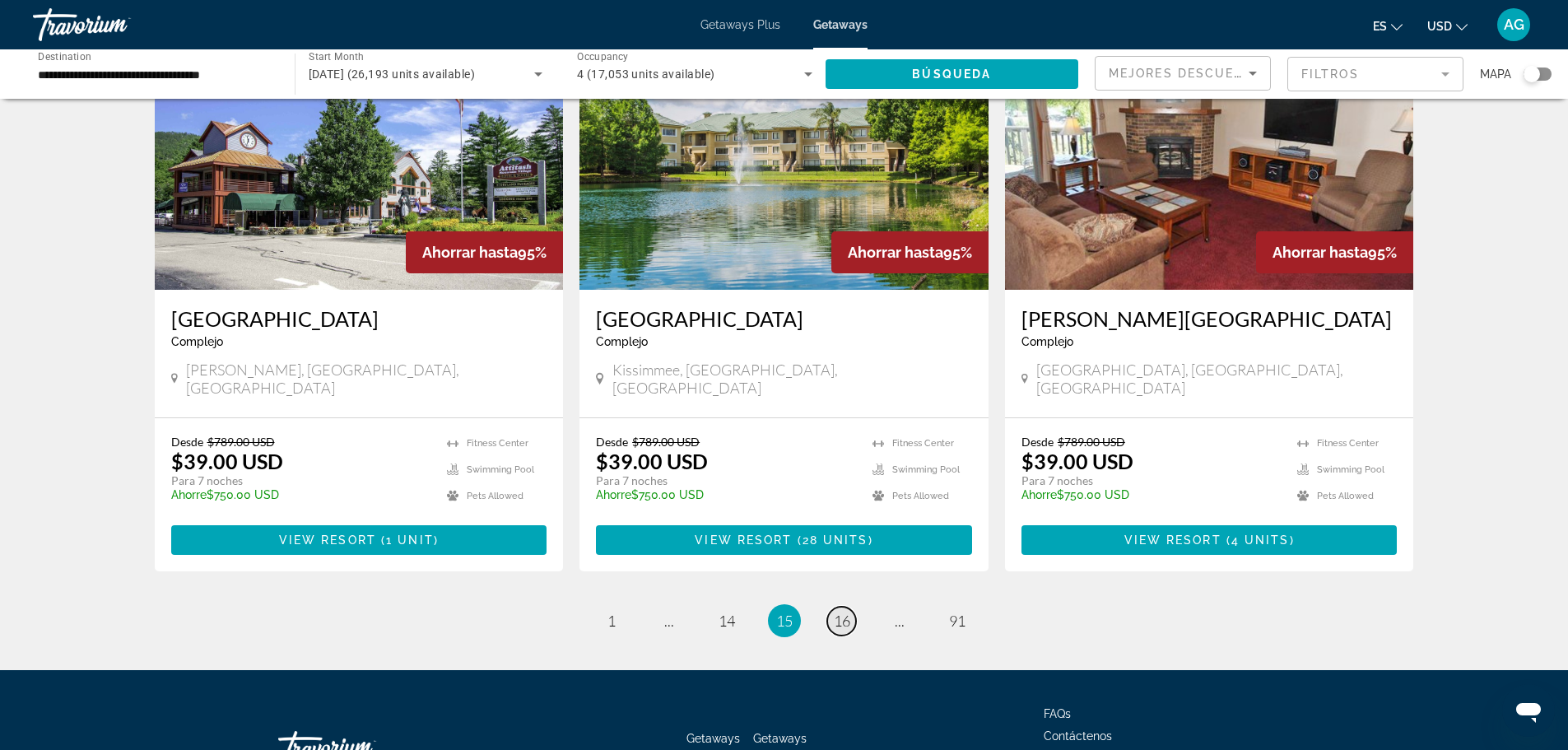
click at [847, 611] on span "16" at bounding box center [842, 620] width 17 height 18
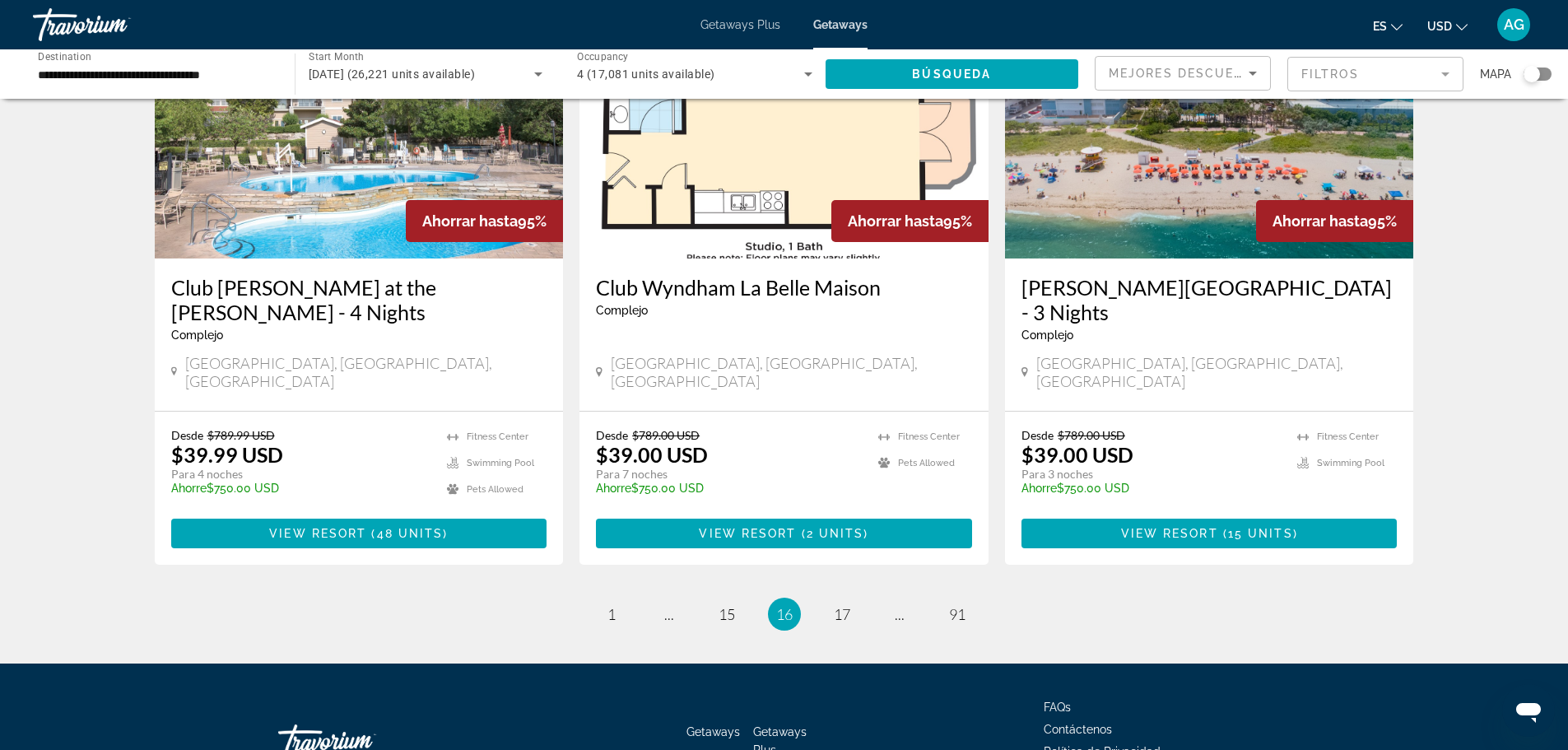
scroll to position [1938, 0]
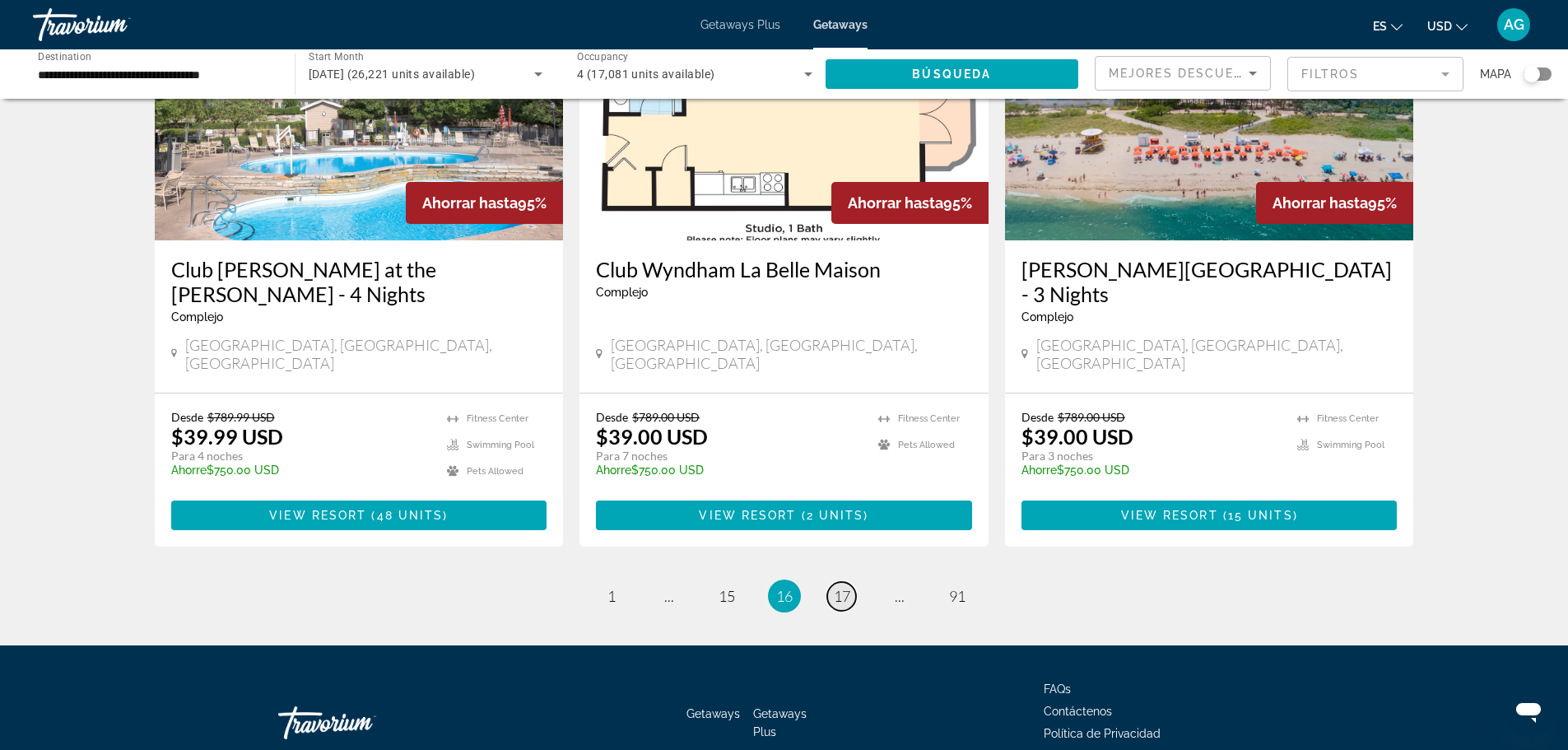
click at [849, 587] on span "17" at bounding box center [842, 596] width 17 height 18
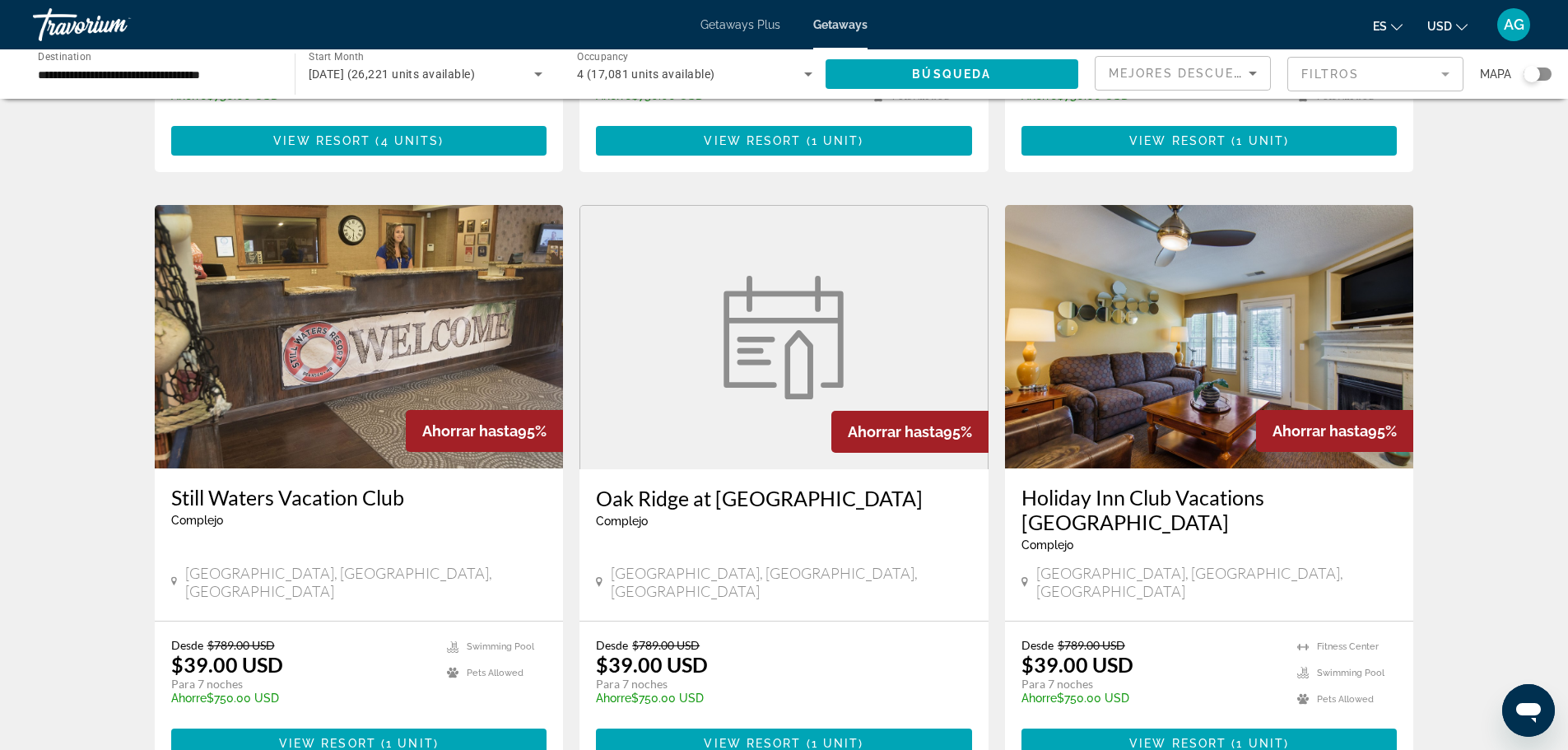
scroll to position [1914, 0]
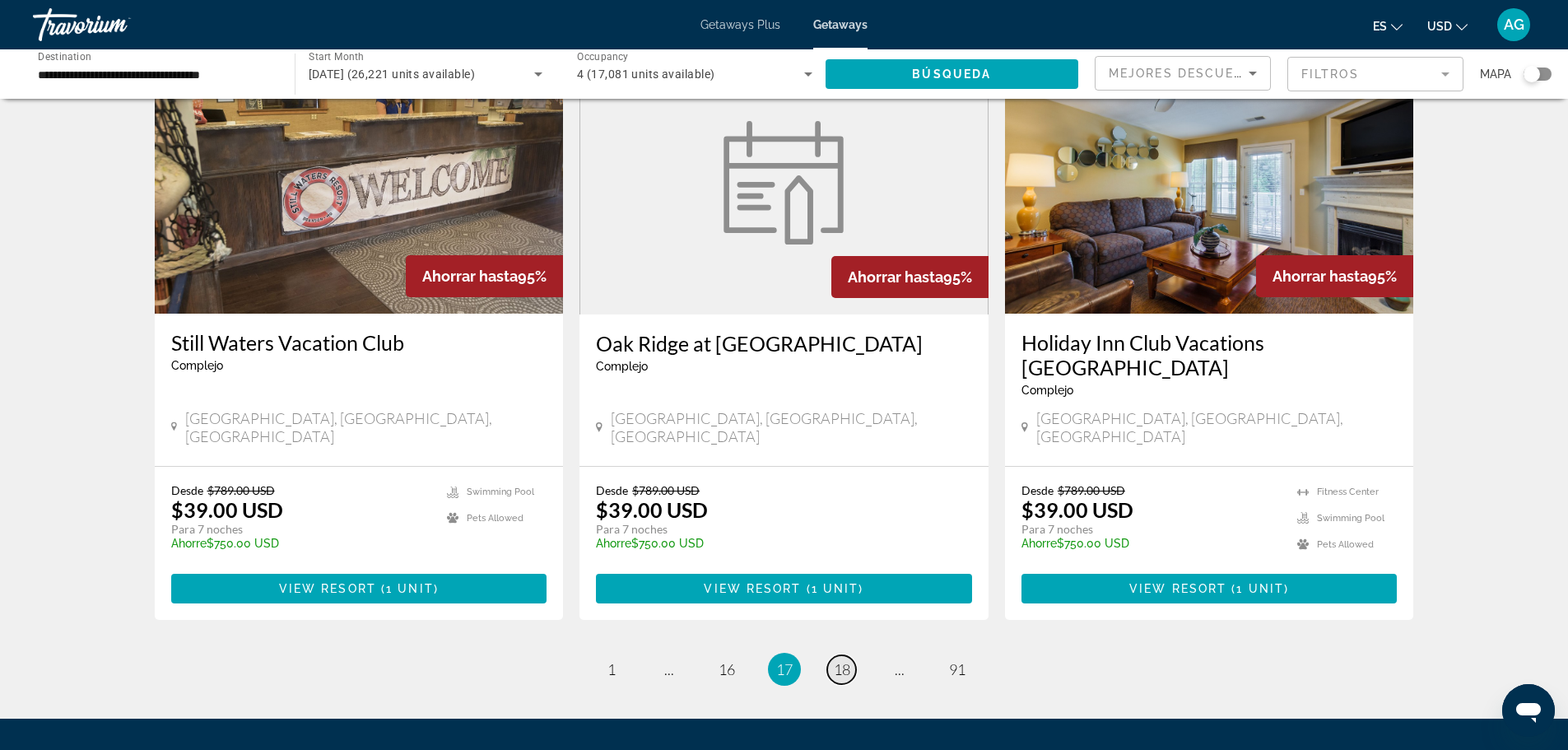
click at [842, 661] on span "18" at bounding box center [842, 669] width 17 height 18
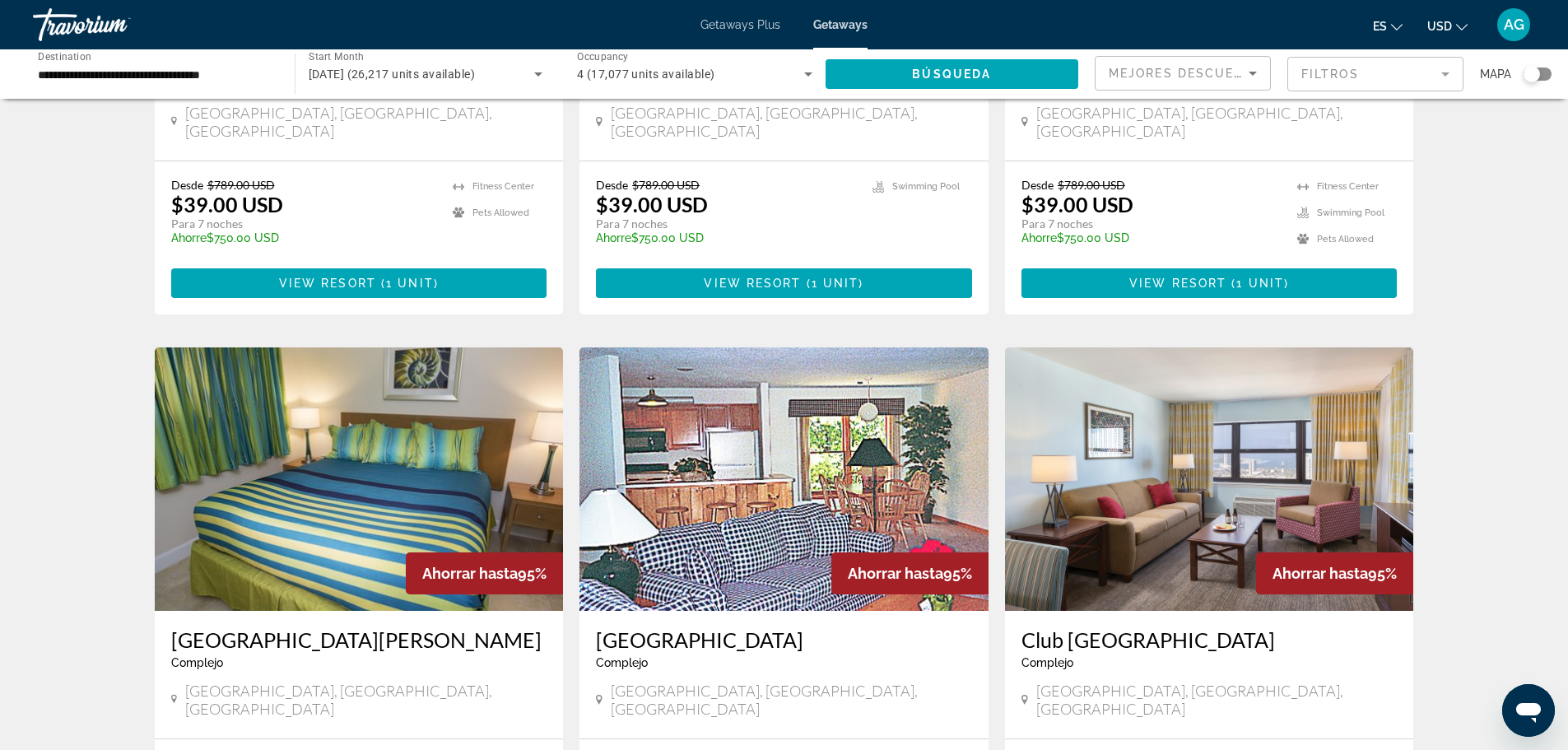
scroll to position [82, 0]
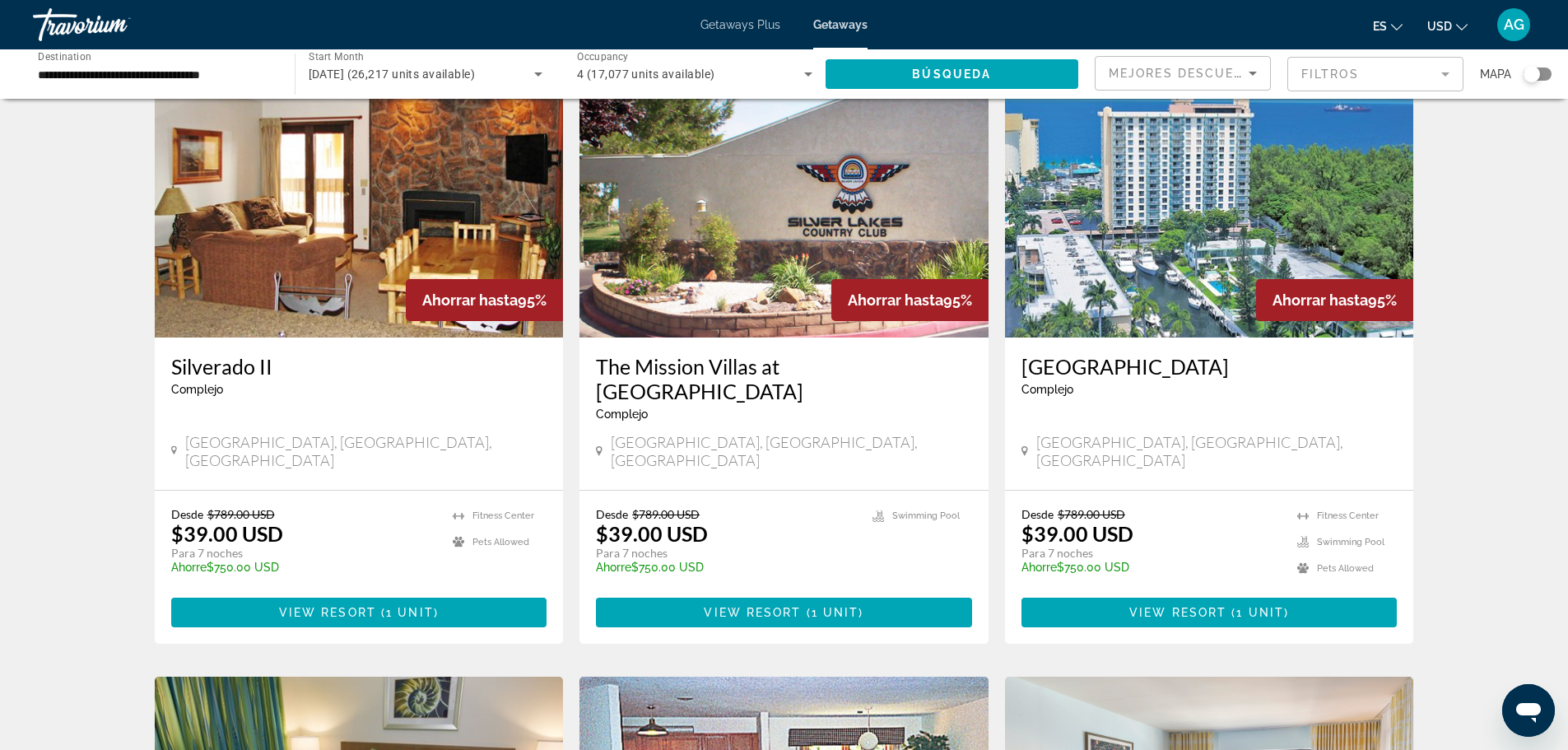
click at [1221, 255] on img "Main content" at bounding box center [1209, 205] width 409 height 263
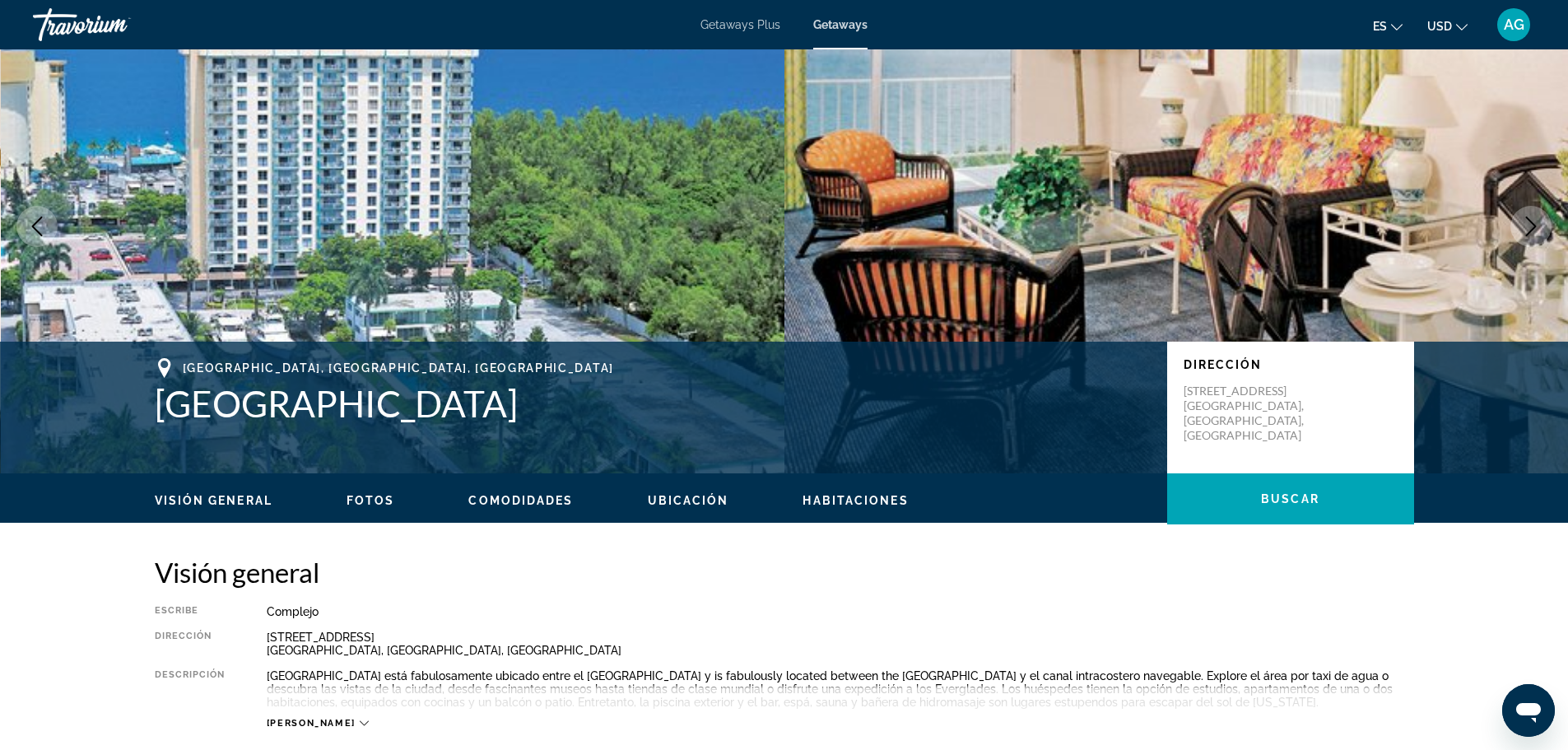
scroll to position [33, 0]
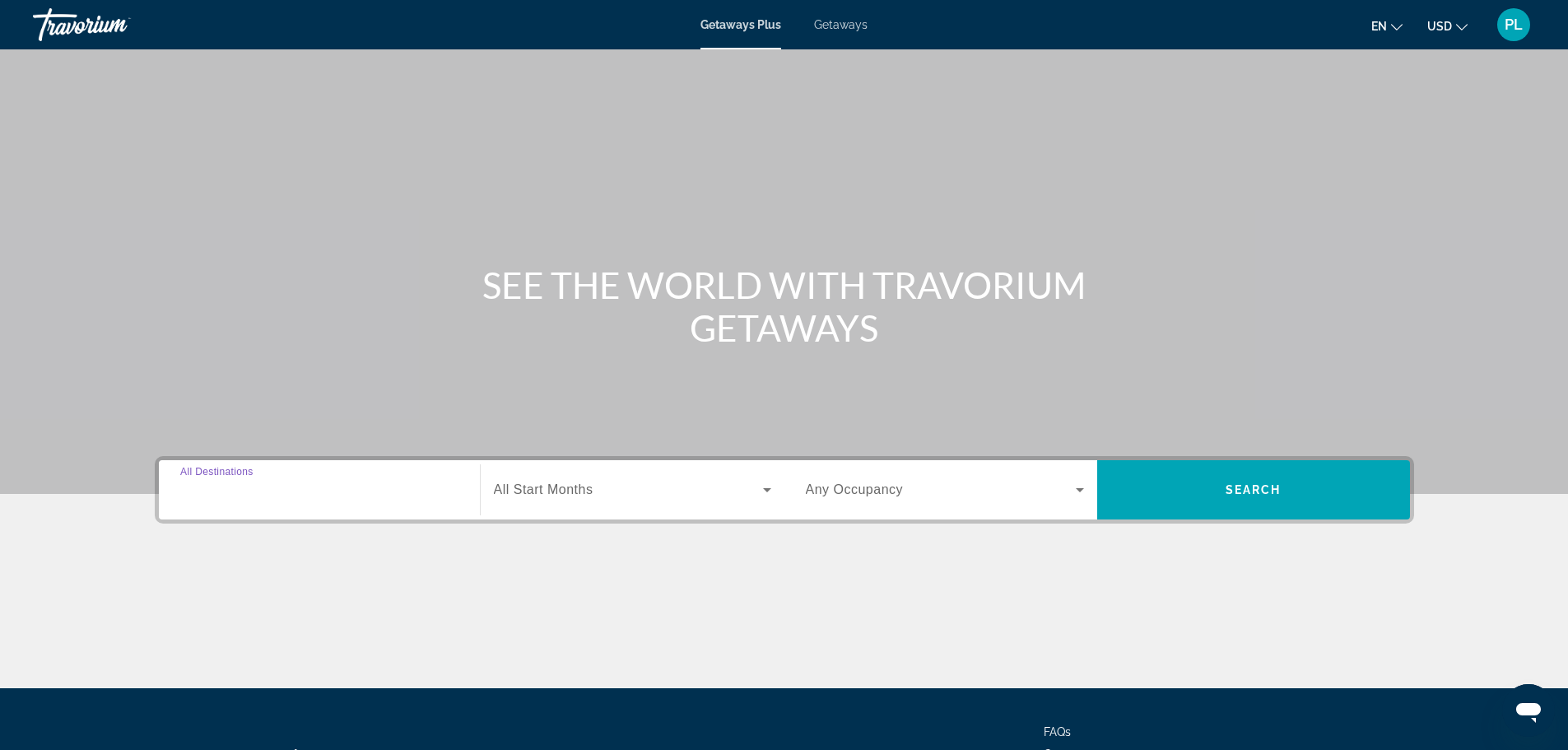
click at [283, 495] on input "Destination All Destinations" at bounding box center [319, 490] width 278 height 20
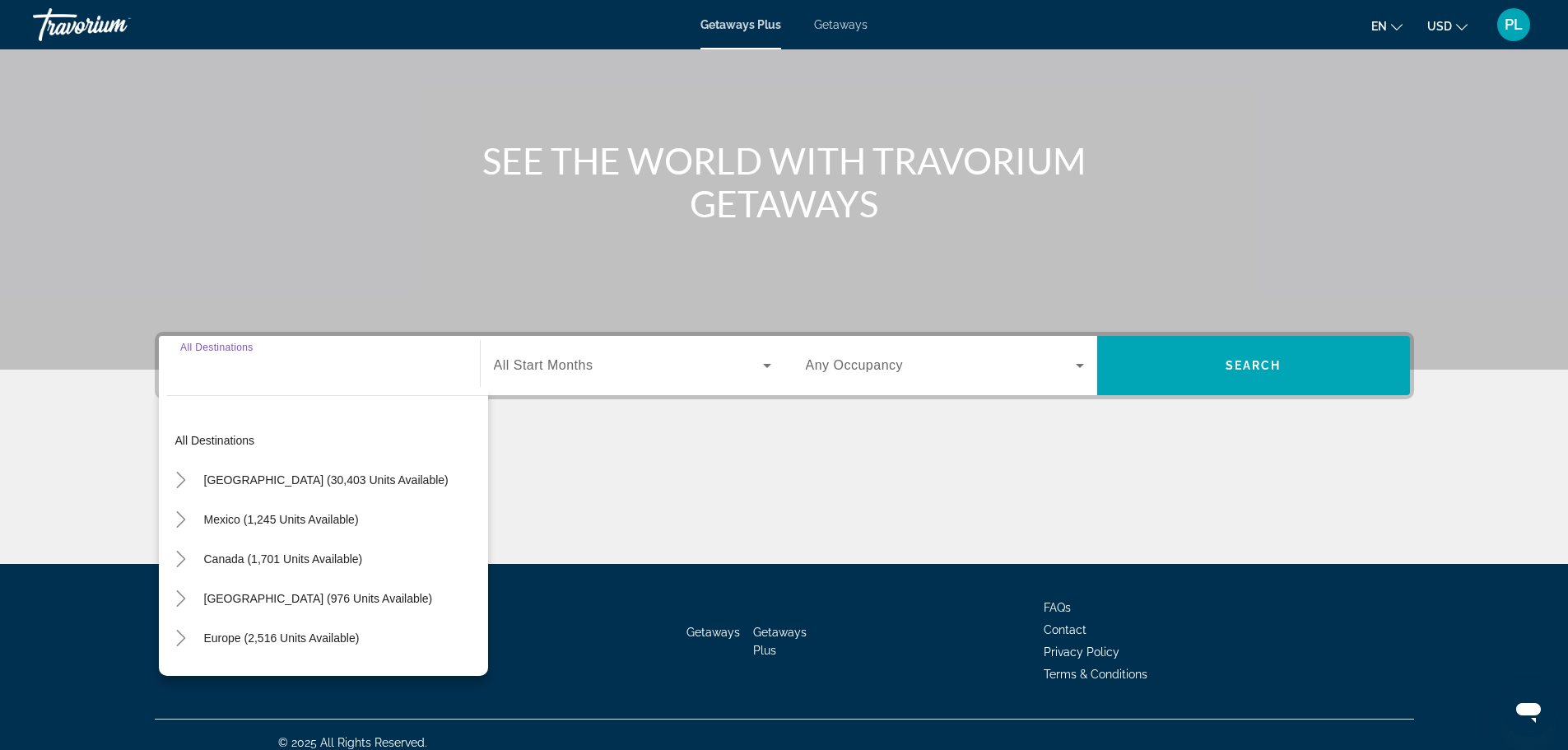
scroll to position [140, 0]
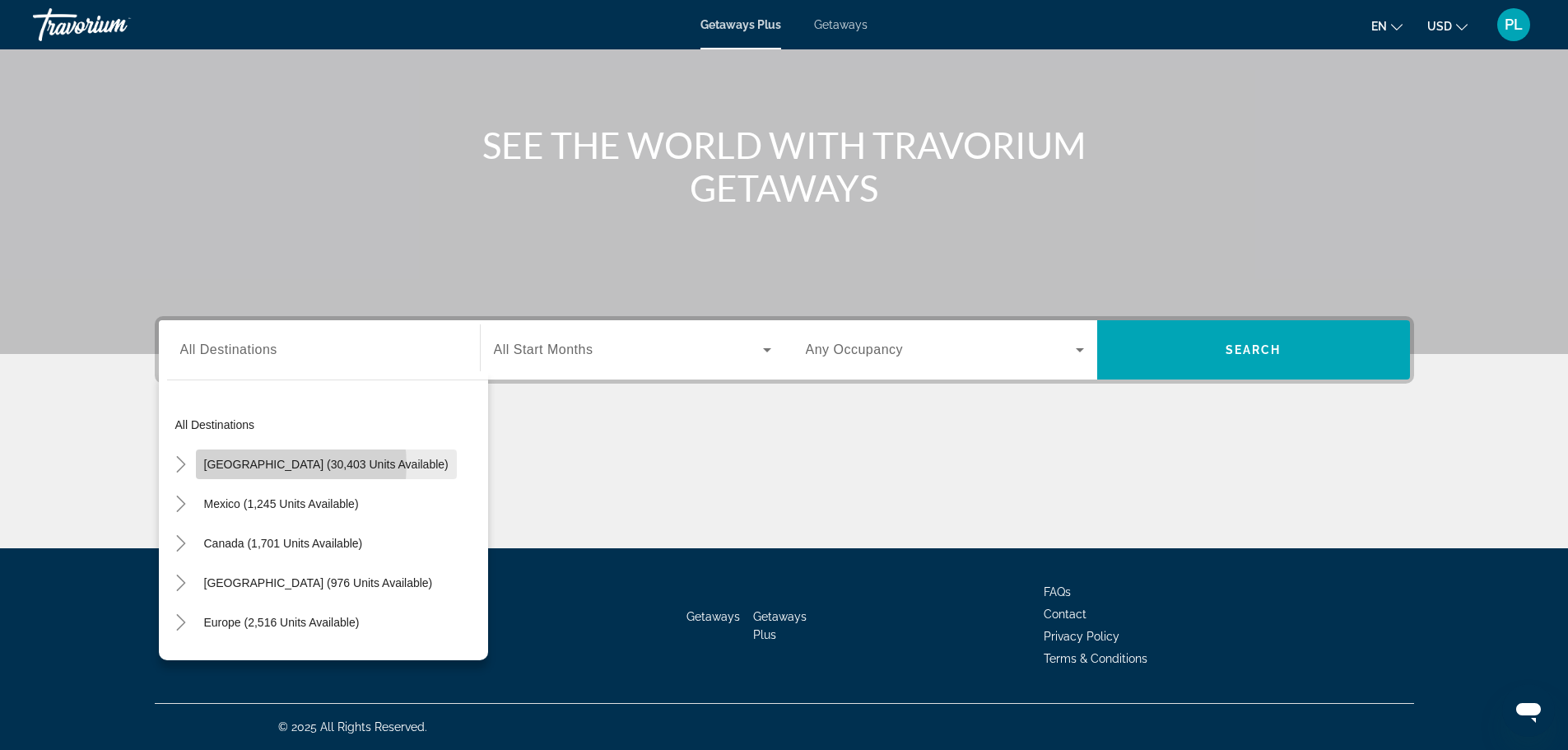
click at [269, 465] on span "United States (30,403 units available)" at bounding box center [326, 464] width 245 height 13
type input "**********"
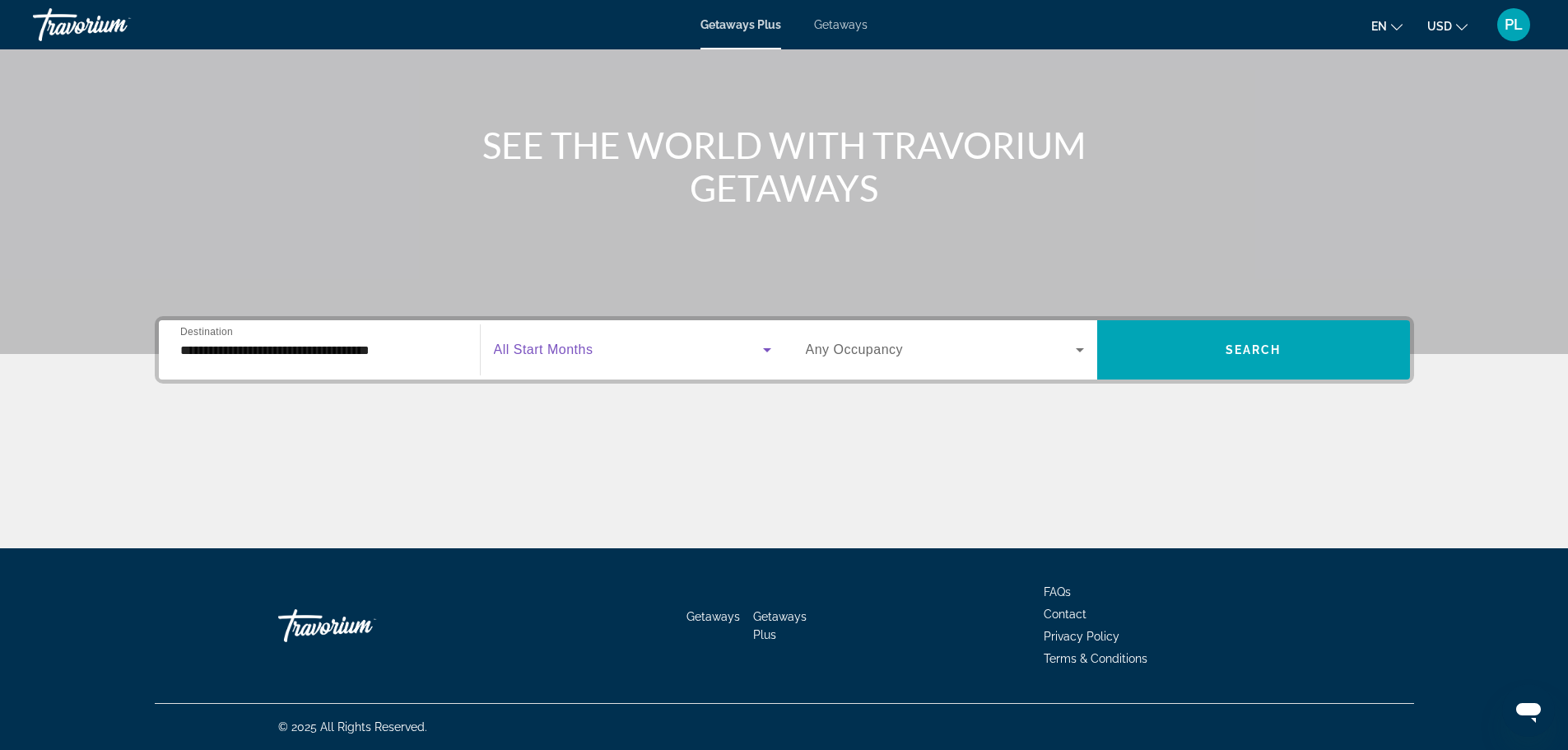
click at [763, 346] on icon "Search widget" at bounding box center [766, 350] width 20 height 20
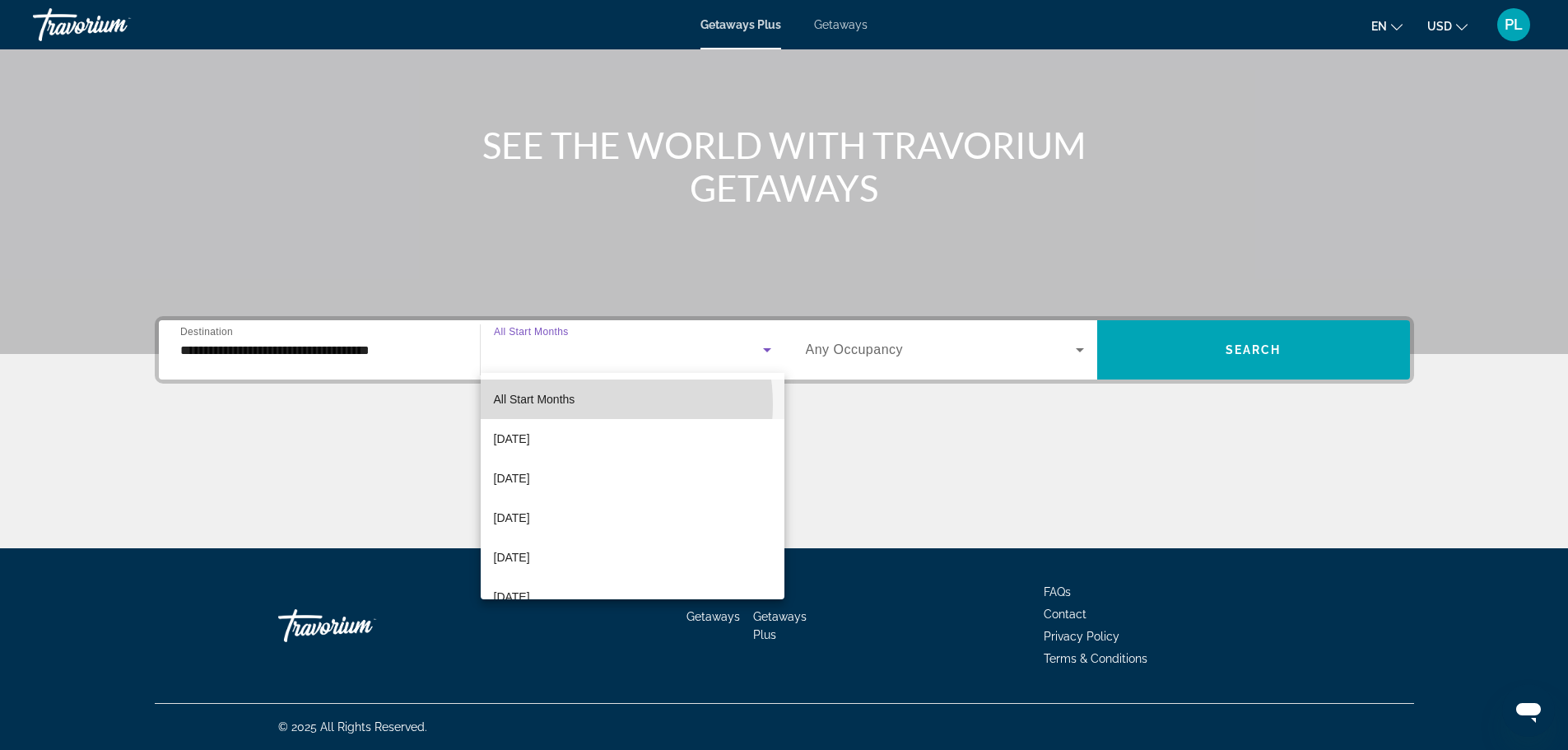
click at [579, 404] on mat-option "All Start Months" at bounding box center [632, 399] width 303 height 39
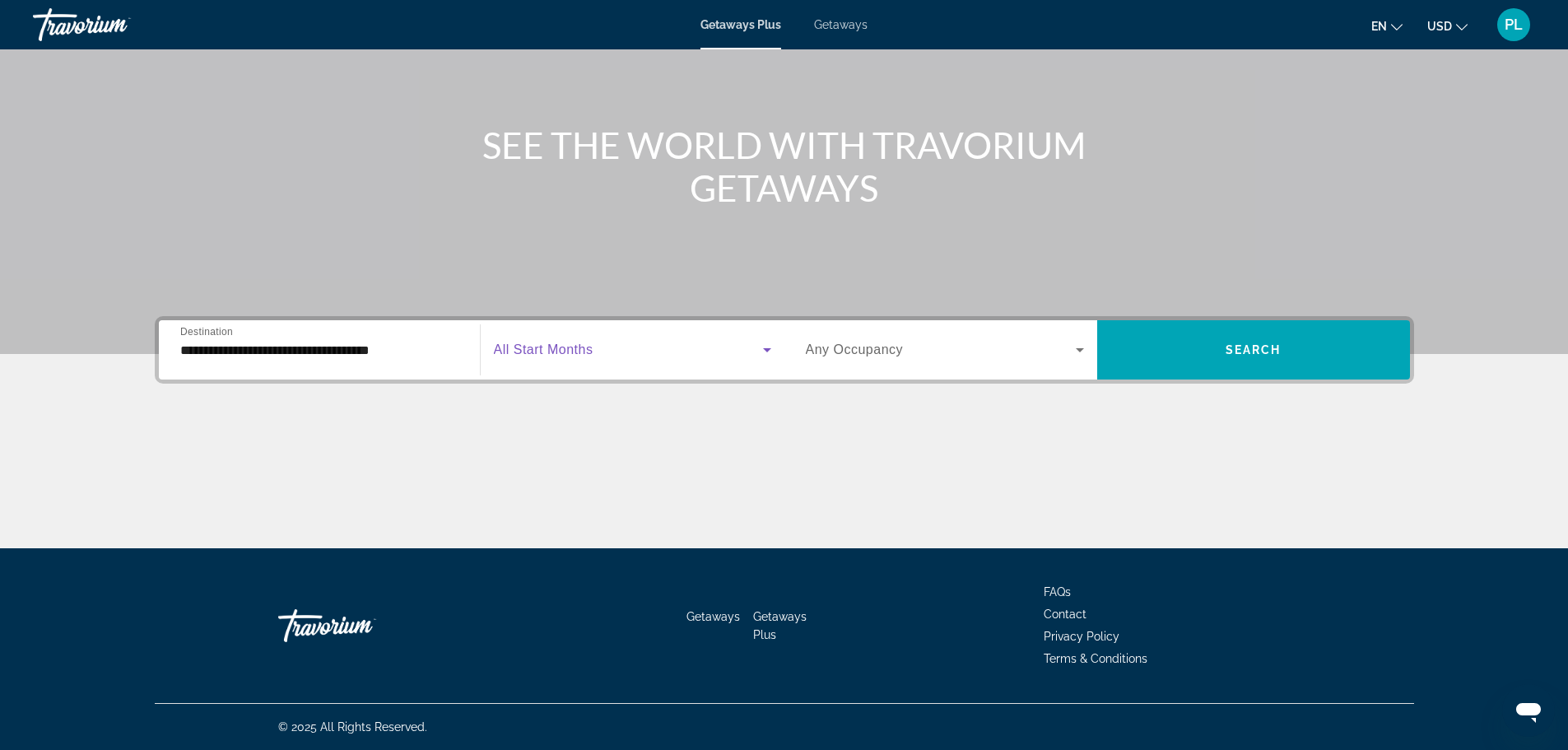
click at [761, 349] on icon "Search widget" at bounding box center [766, 350] width 20 height 20
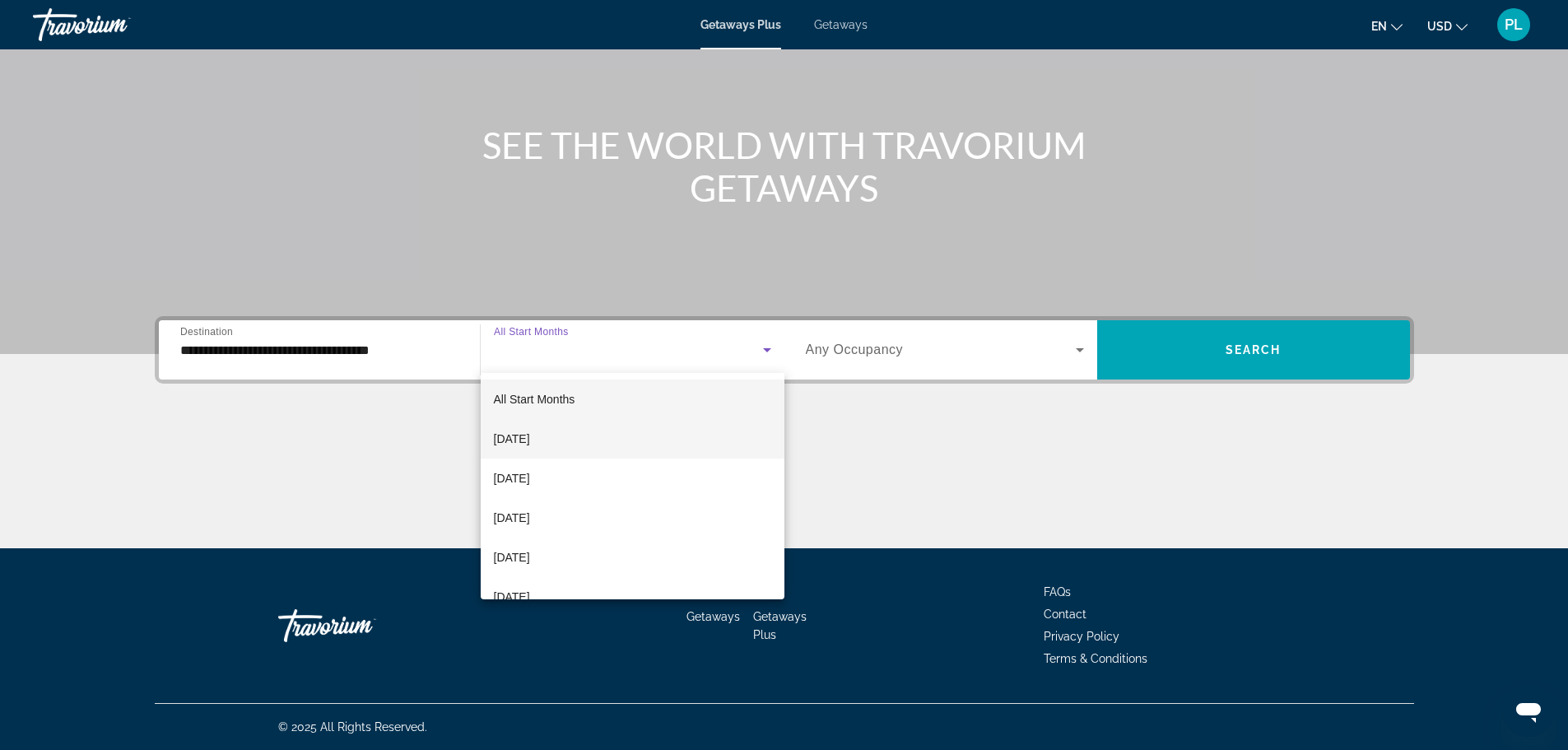
click at [530, 439] on span "[DATE]" at bounding box center [511, 439] width 36 height 20
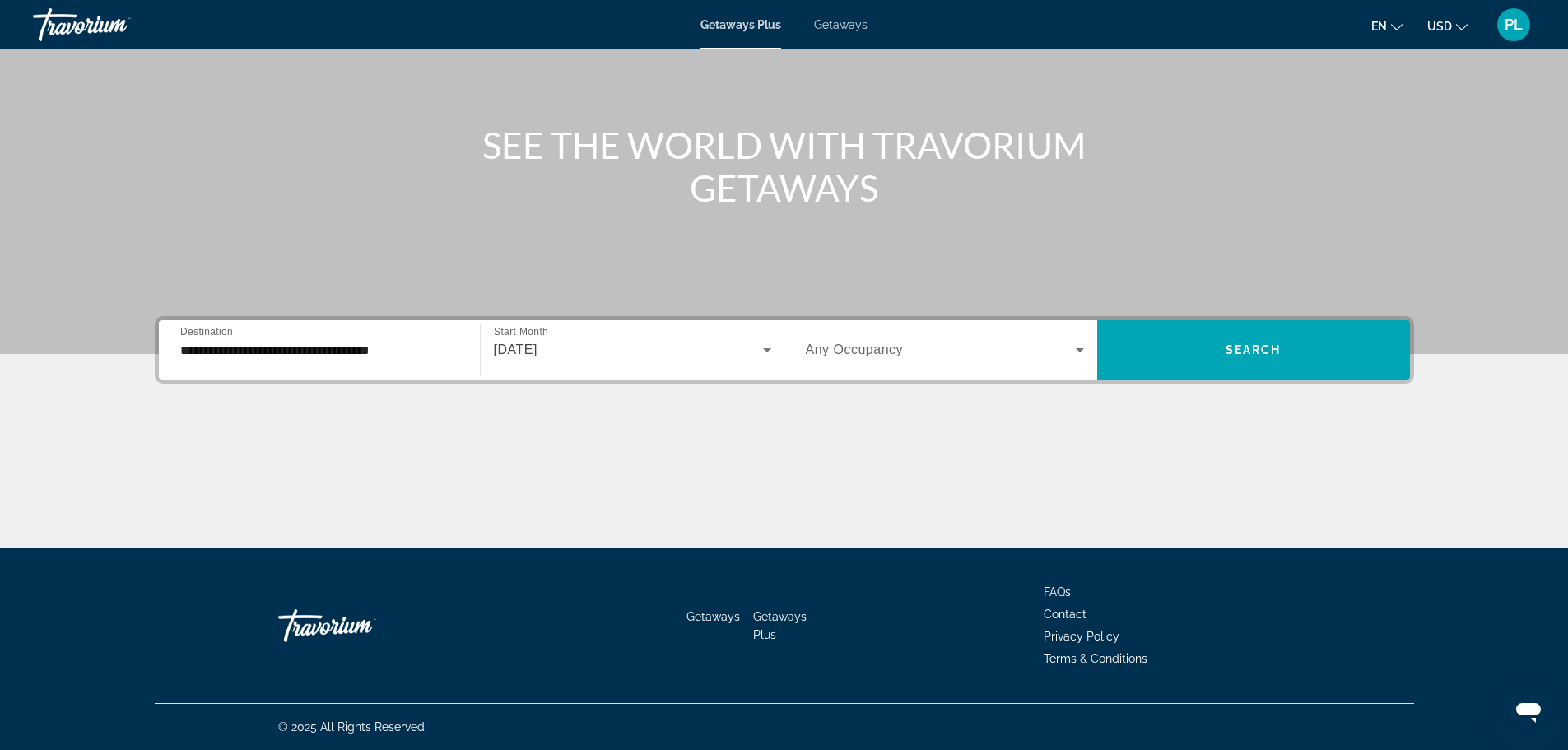
click at [902, 354] on span "Any Occupancy" at bounding box center [855, 349] width 98 height 14
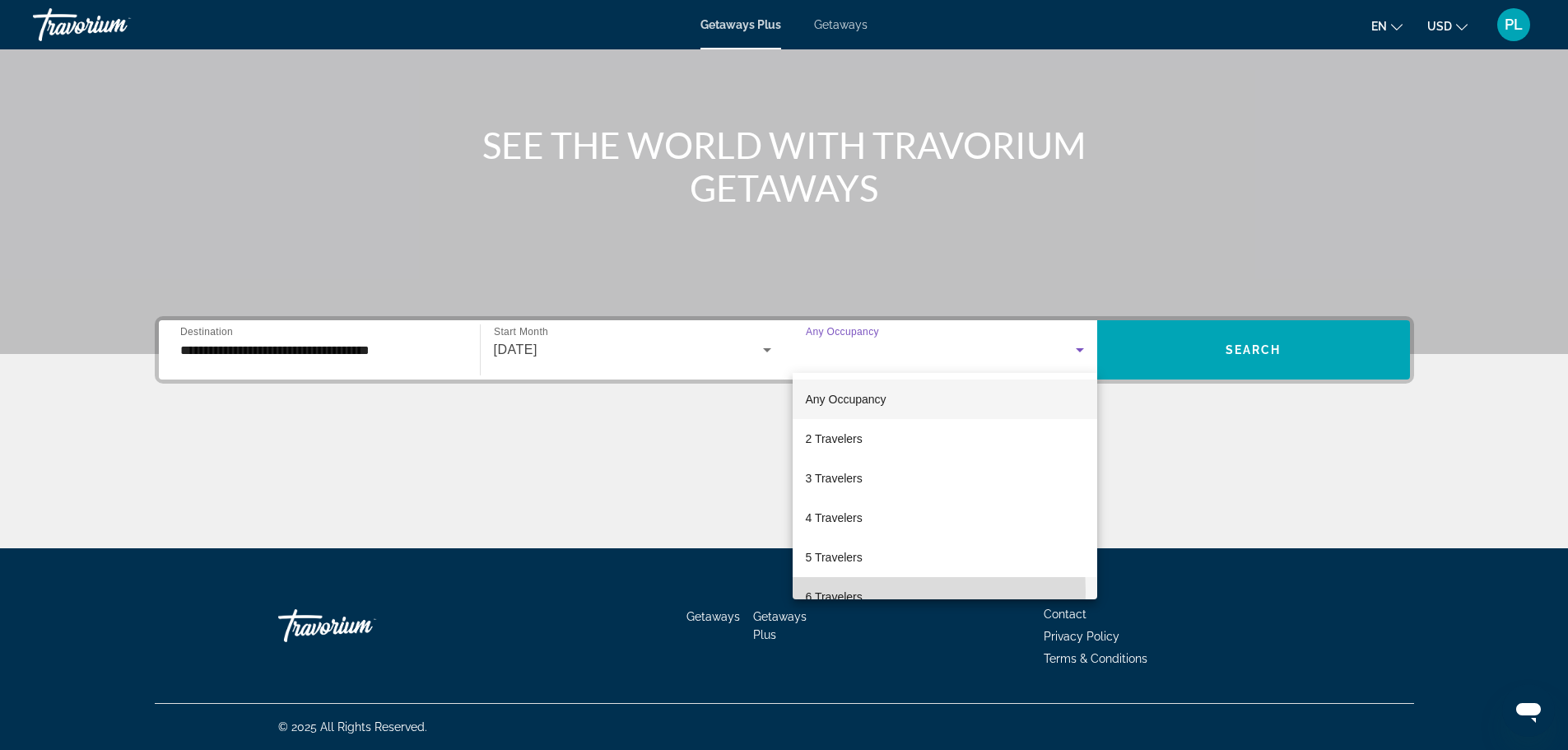
click at [826, 592] on span "6 Travelers" at bounding box center [834, 596] width 57 height 20
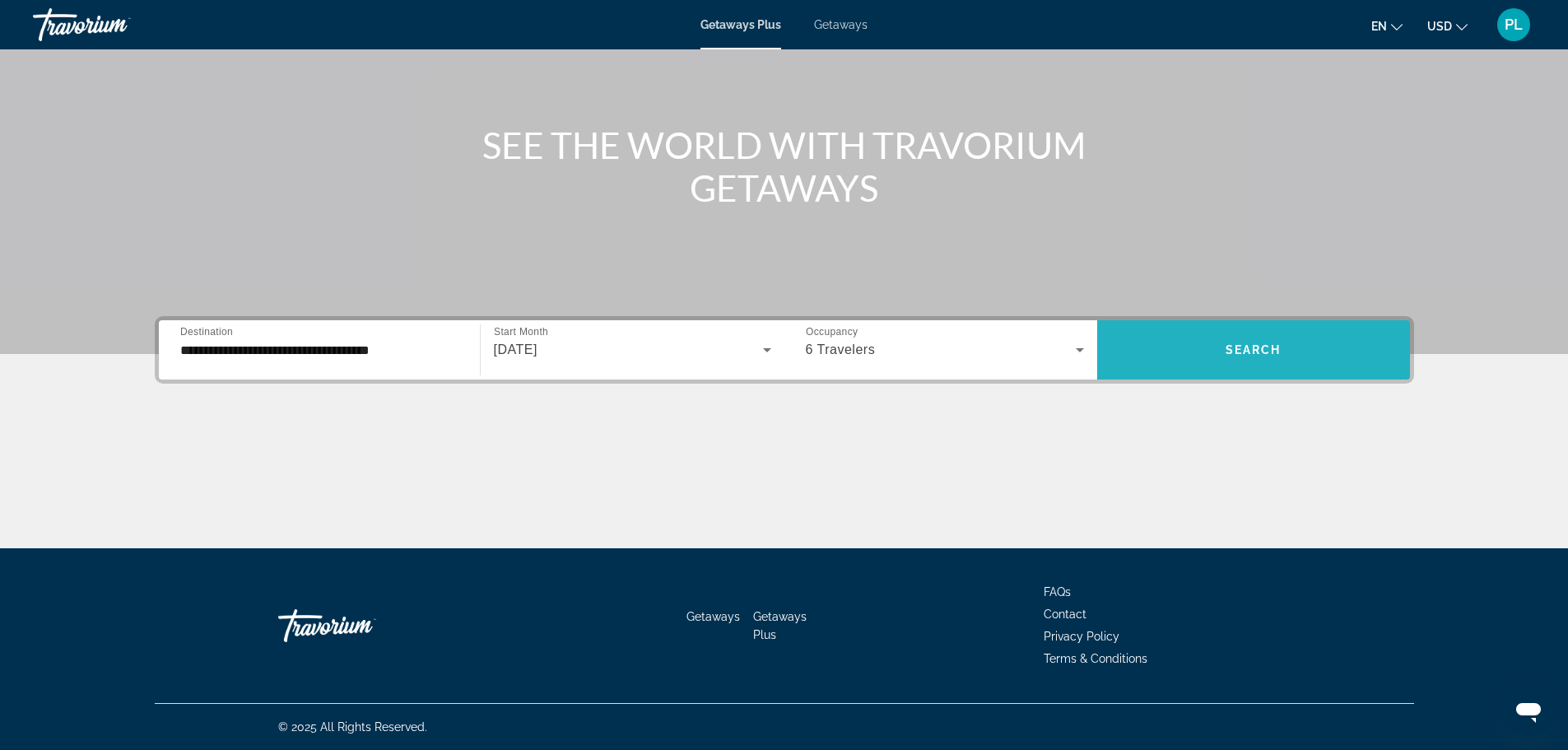
click at [1247, 348] on span "Search" at bounding box center [1254, 349] width 56 height 13
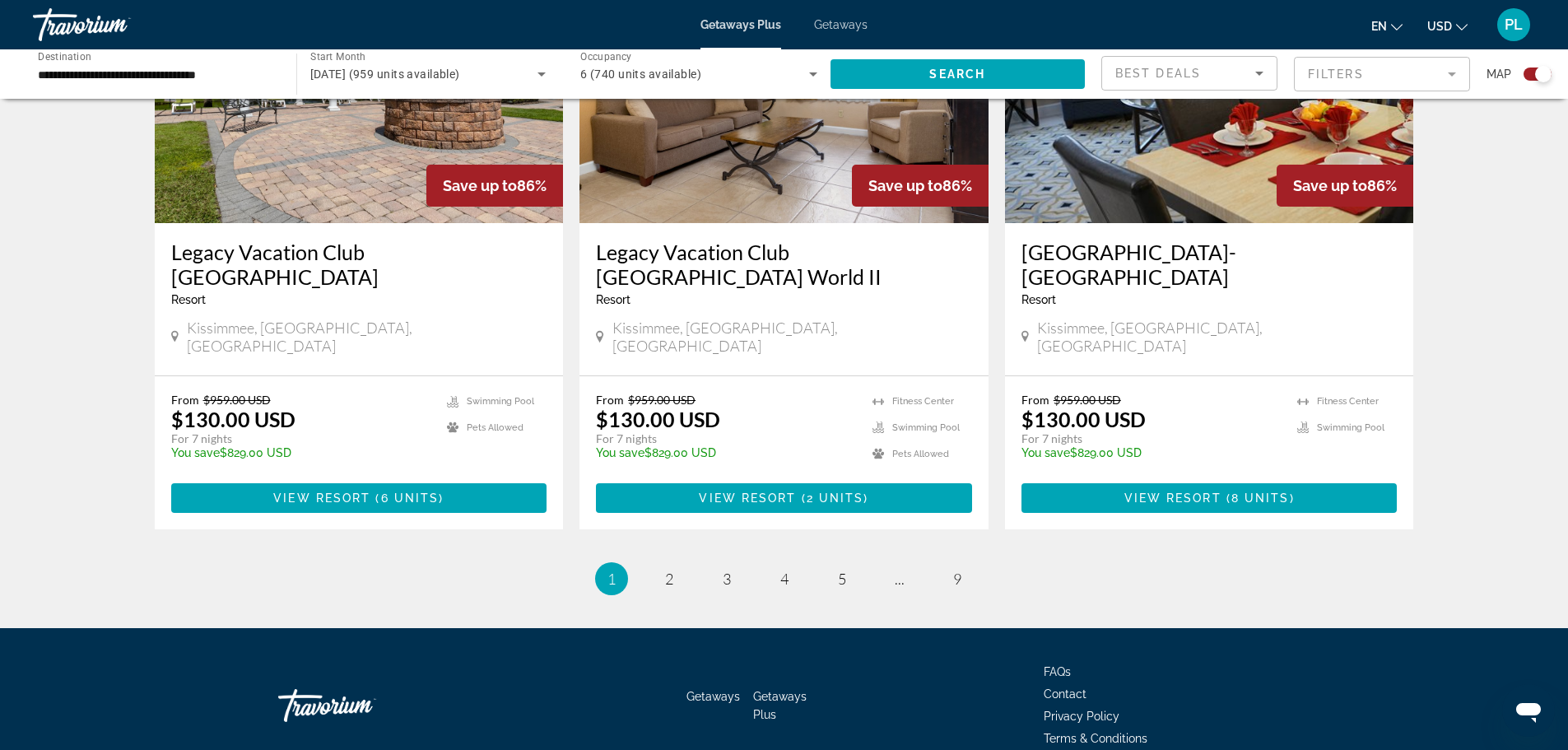
scroll to position [2498, 0]
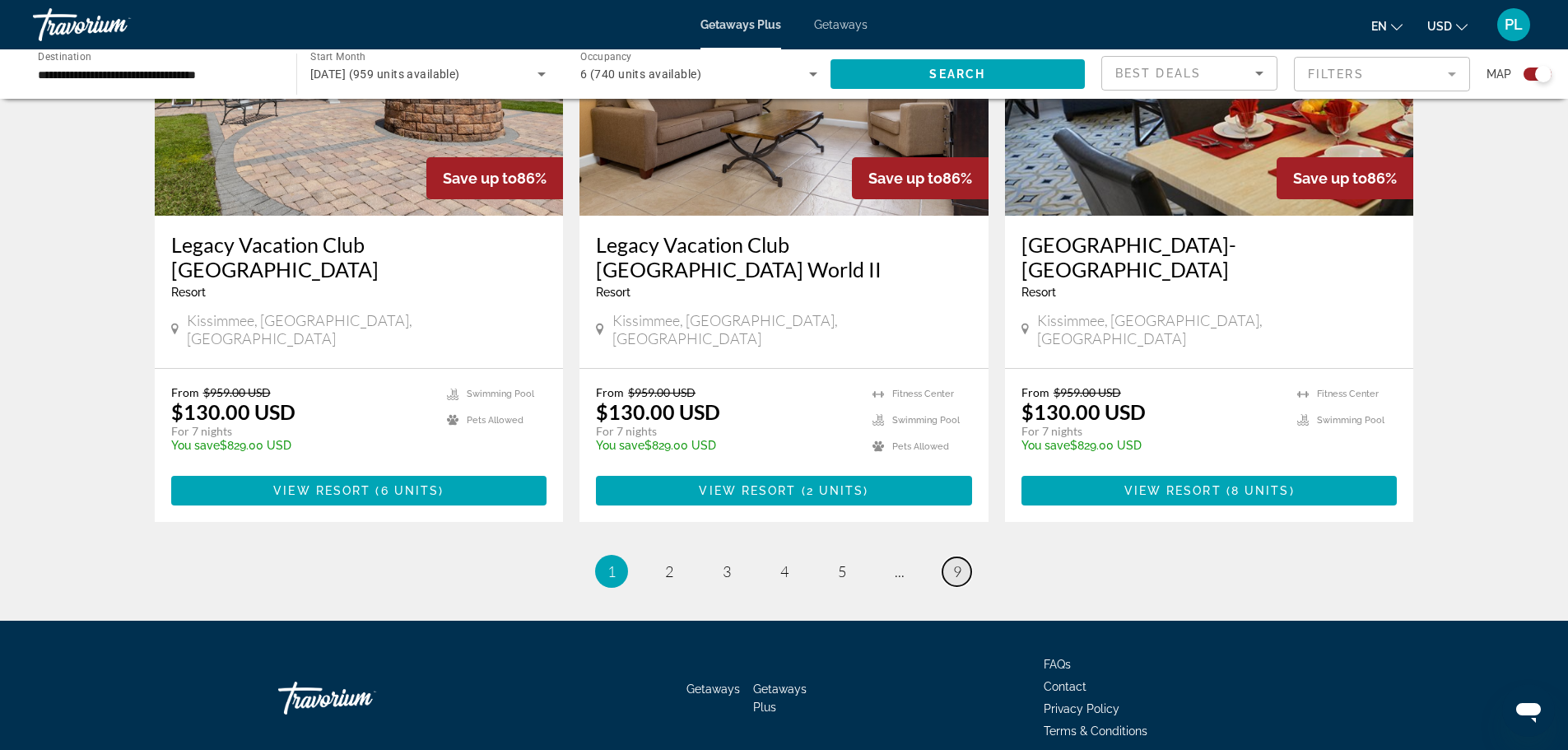
click at [958, 562] on span "9" at bounding box center [957, 571] width 8 height 18
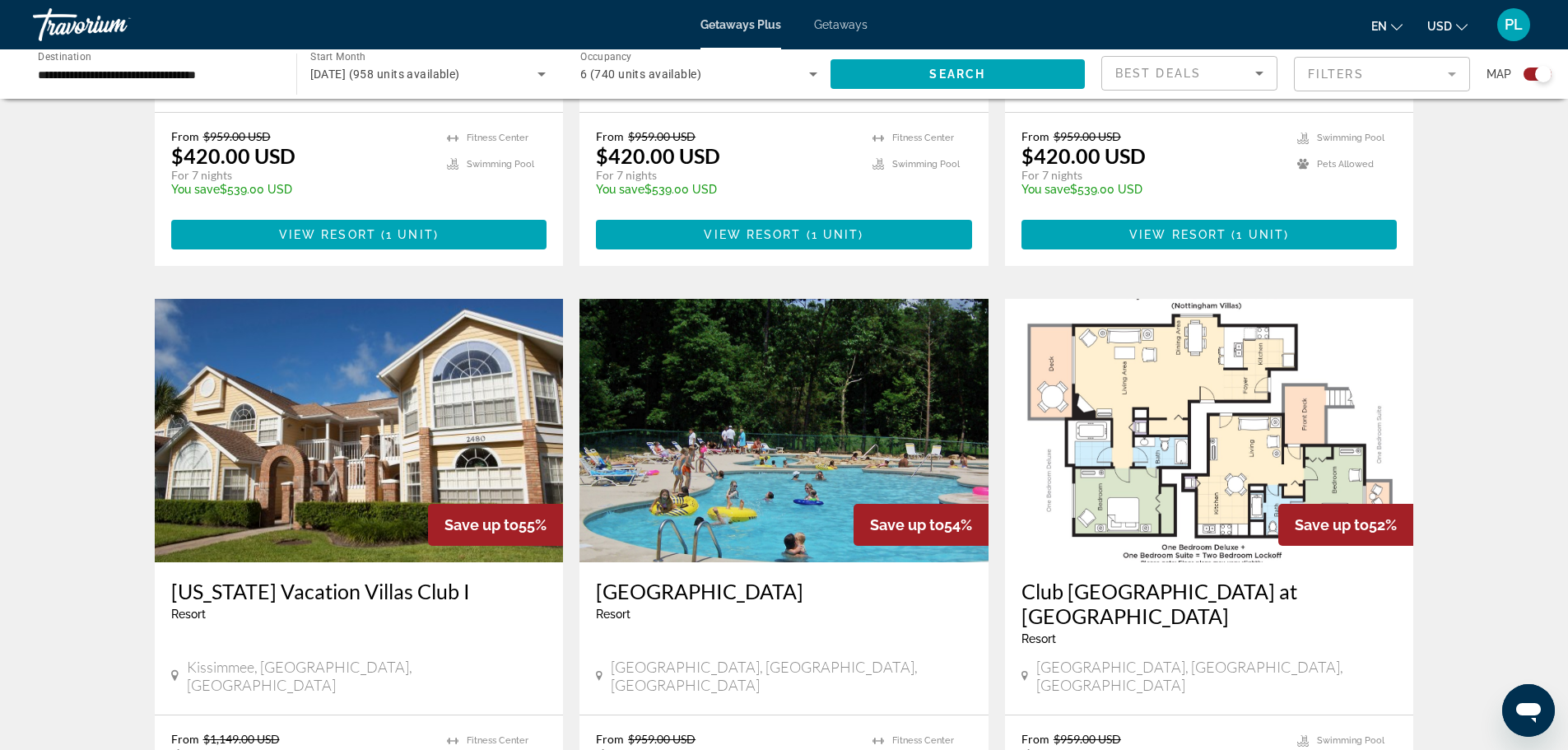
scroll to position [905, 0]
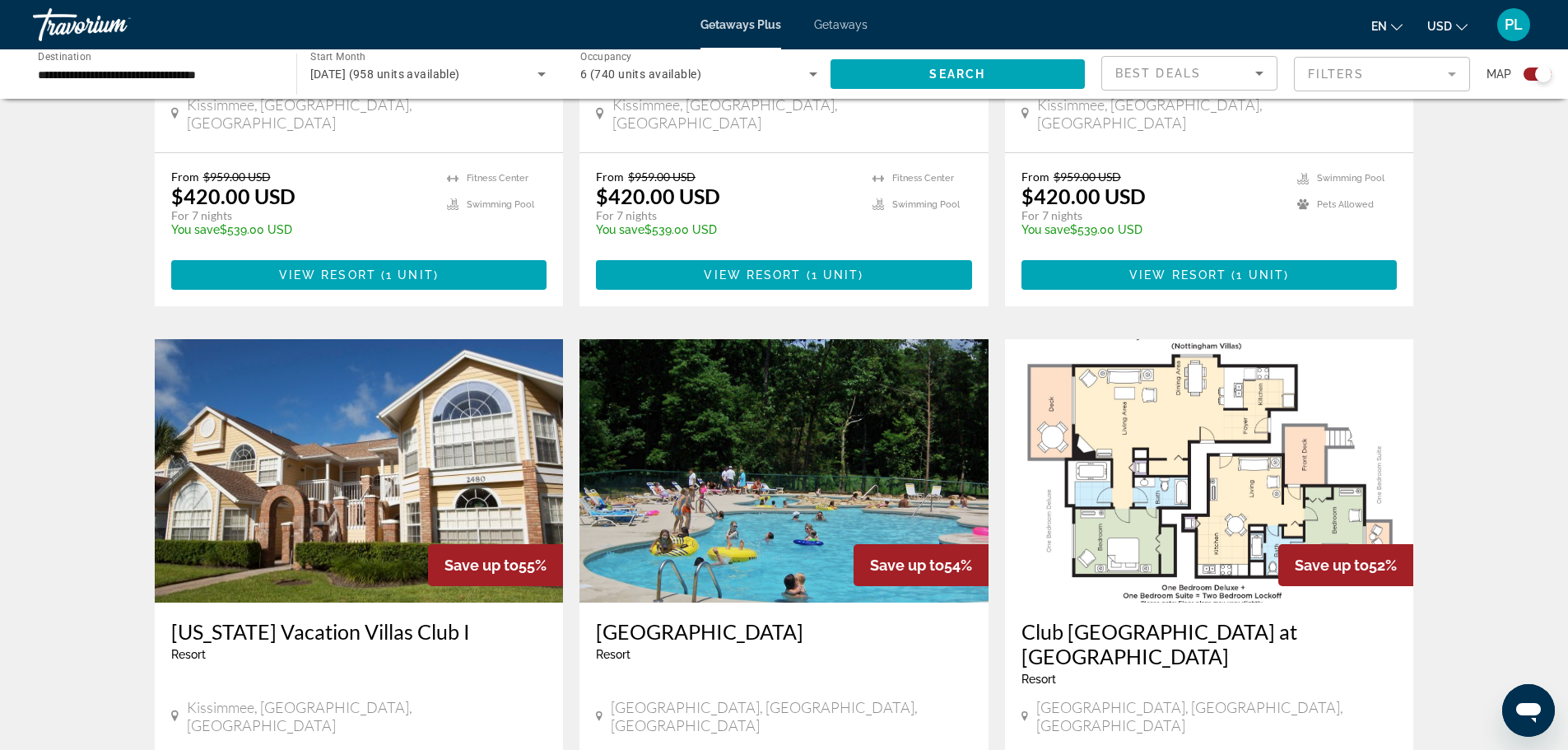
click at [1340, 69] on mat-form-field "Filters" at bounding box center [1381, 74] width 176 height 34
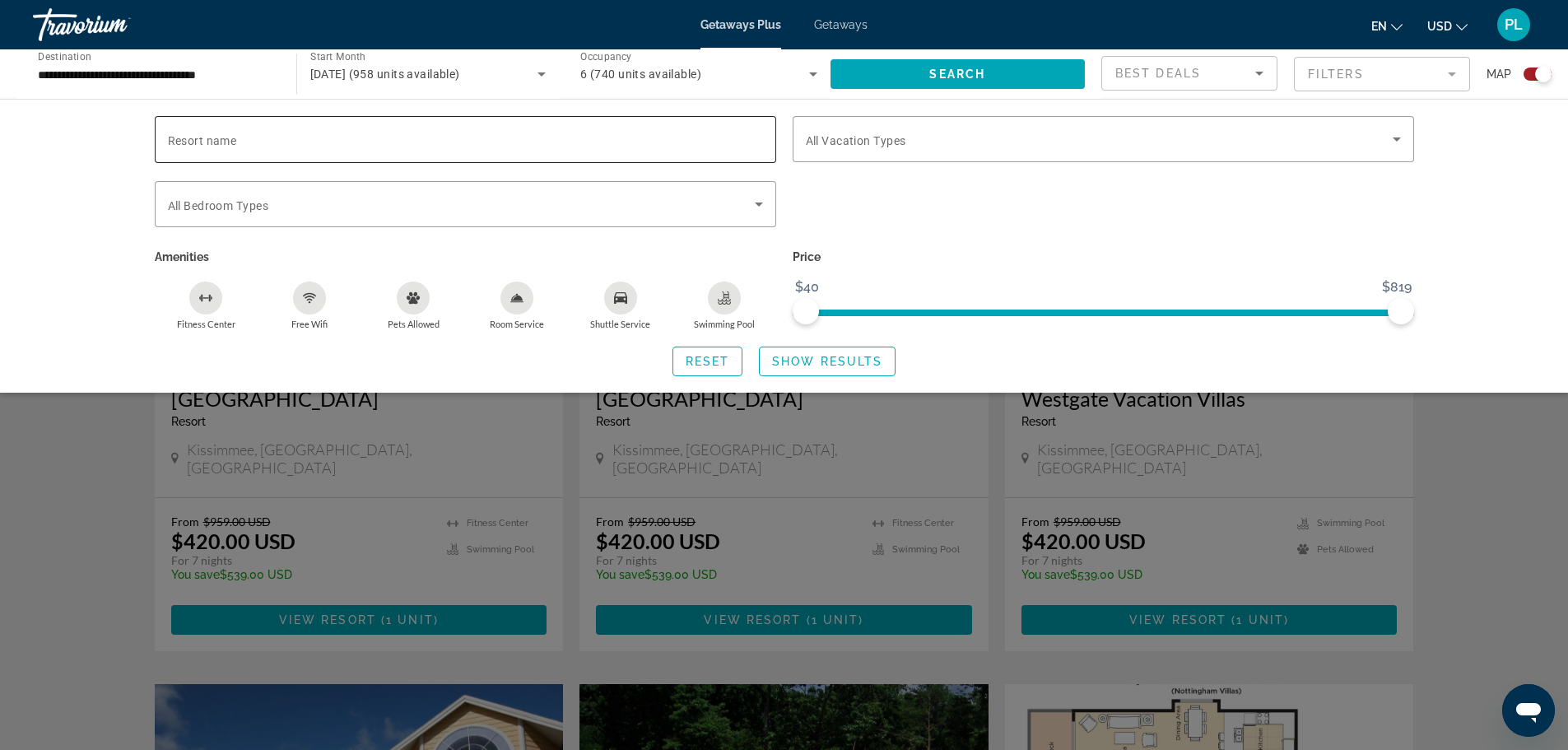
scroll to position [494, 0]
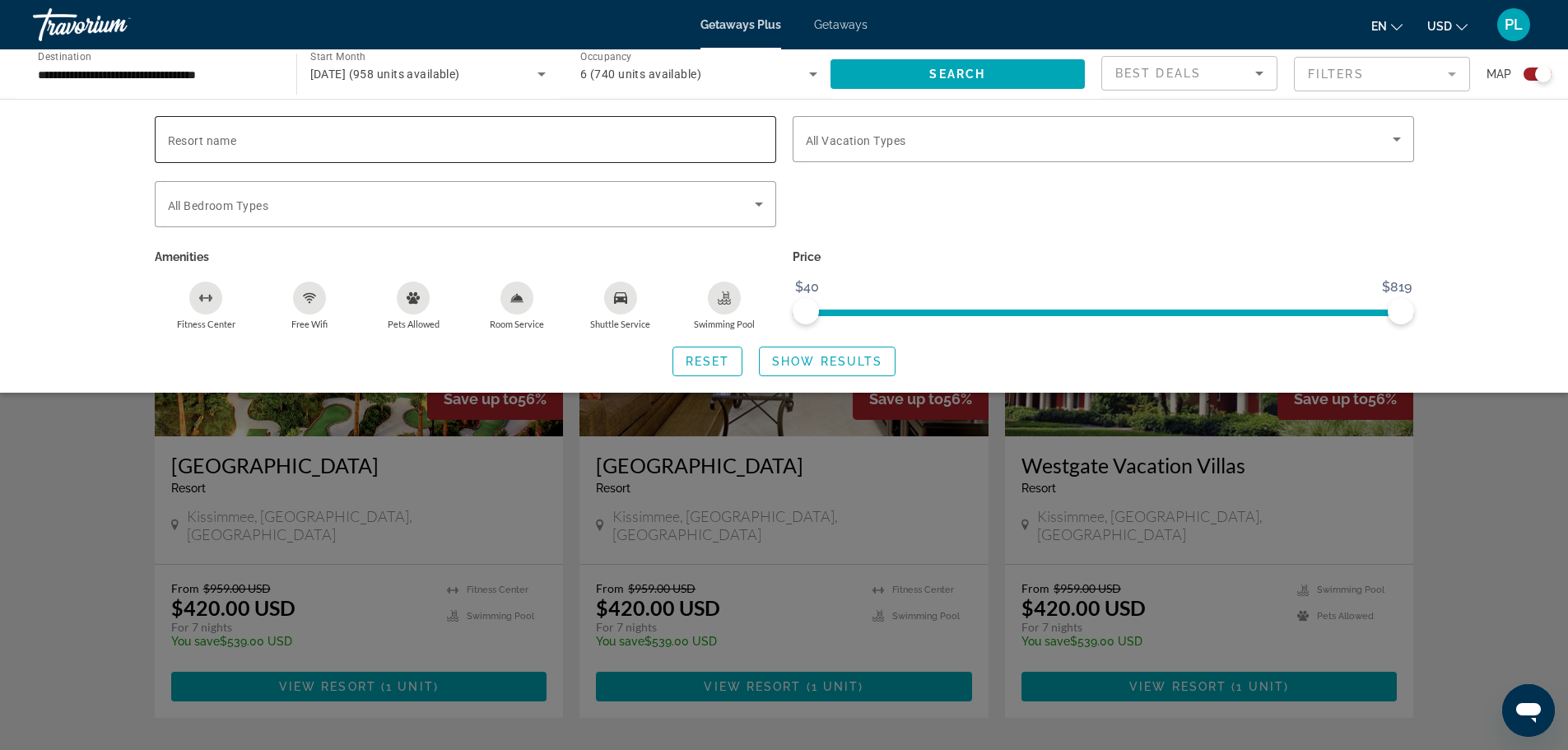
click at [431, 140] on input "Resort name" at bounding box center [465, 139] width 595 height 20
type input "**********"
click at [811, 361] on span "Show Results" at bounding box center [827, 361] width 110 height 13
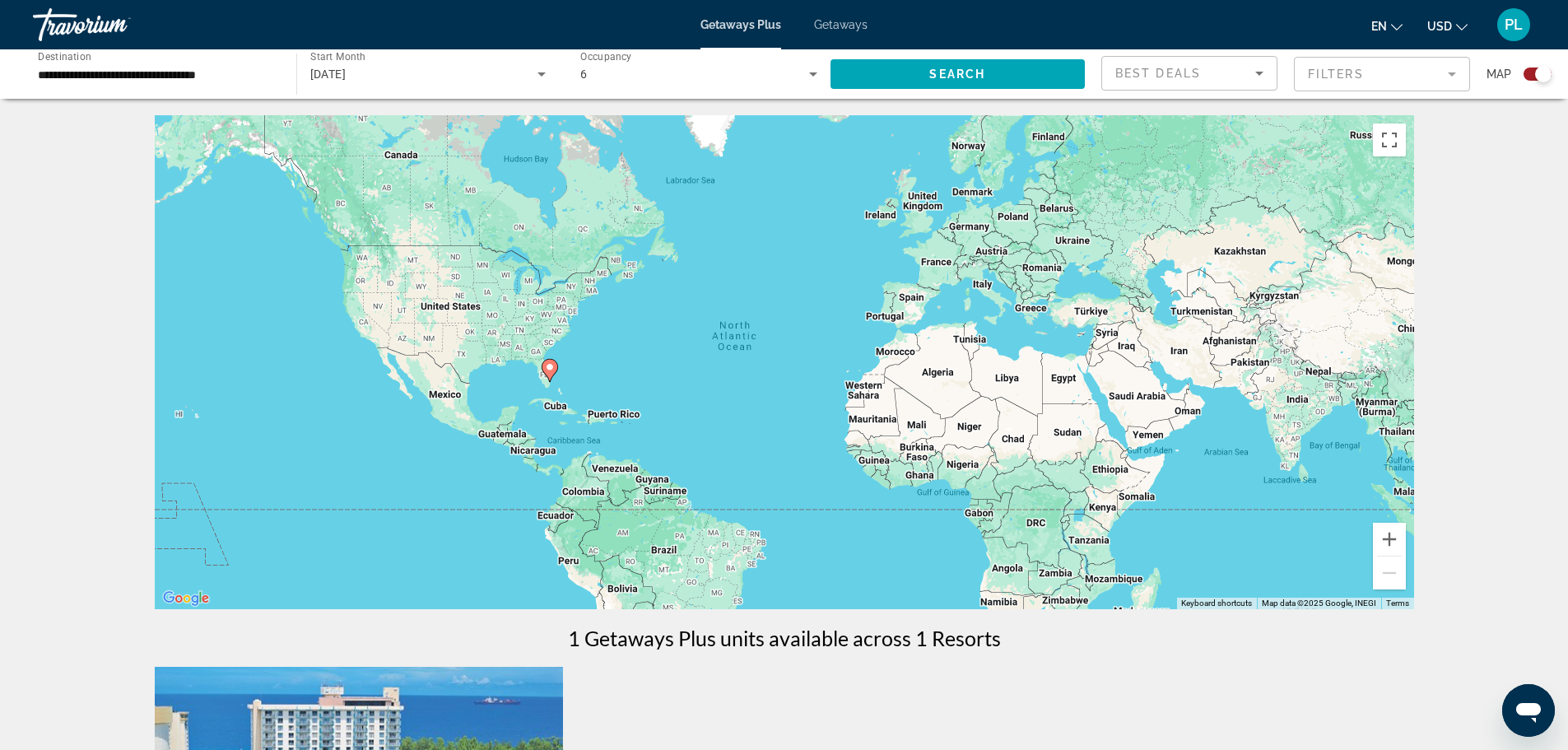
click at [850, 25] on span "Getaways" at bounding box center [840, 25] width 53 height 13
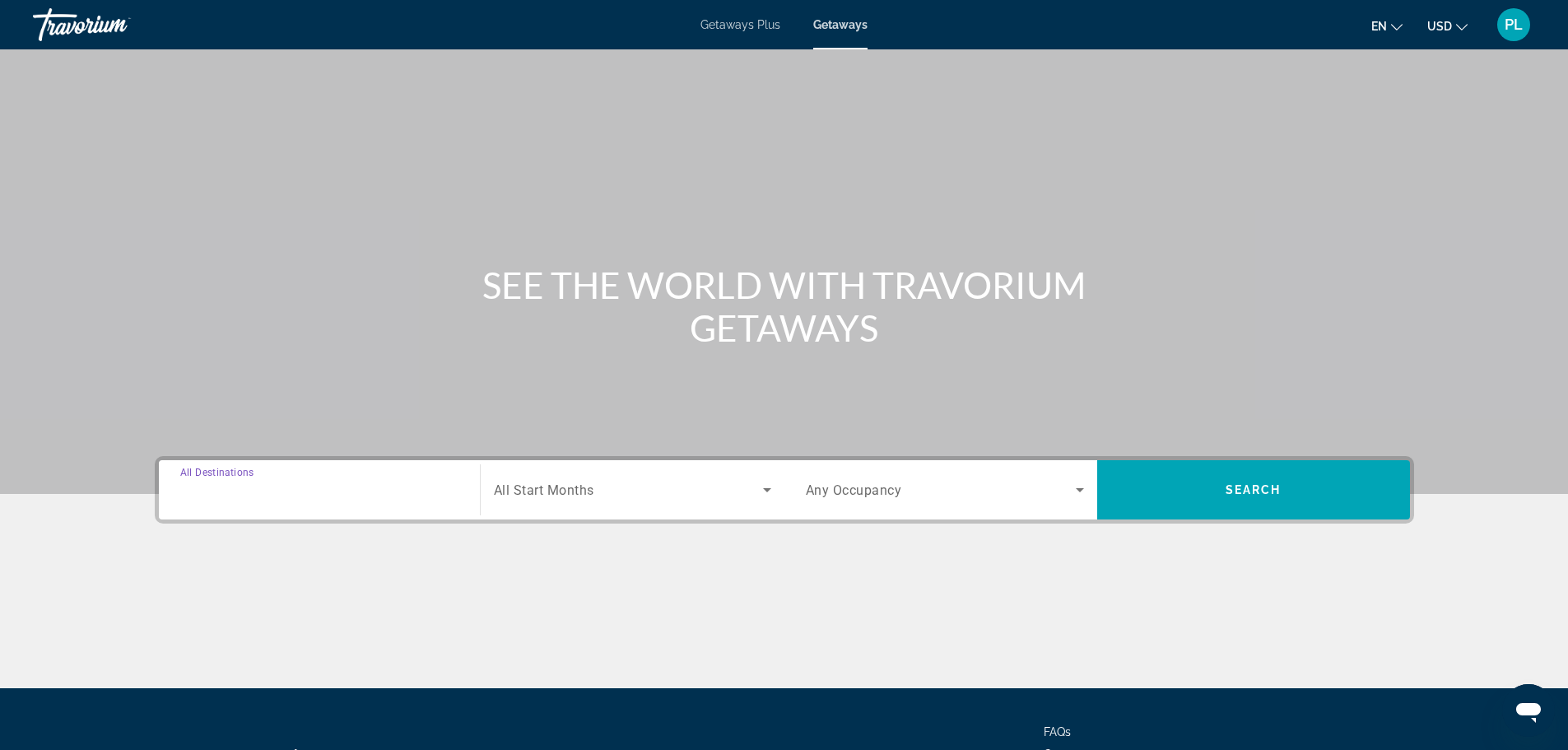
click at [321, 497] on input "Destination All Destinations" at bounding box center [319, 490] width 278 height 20
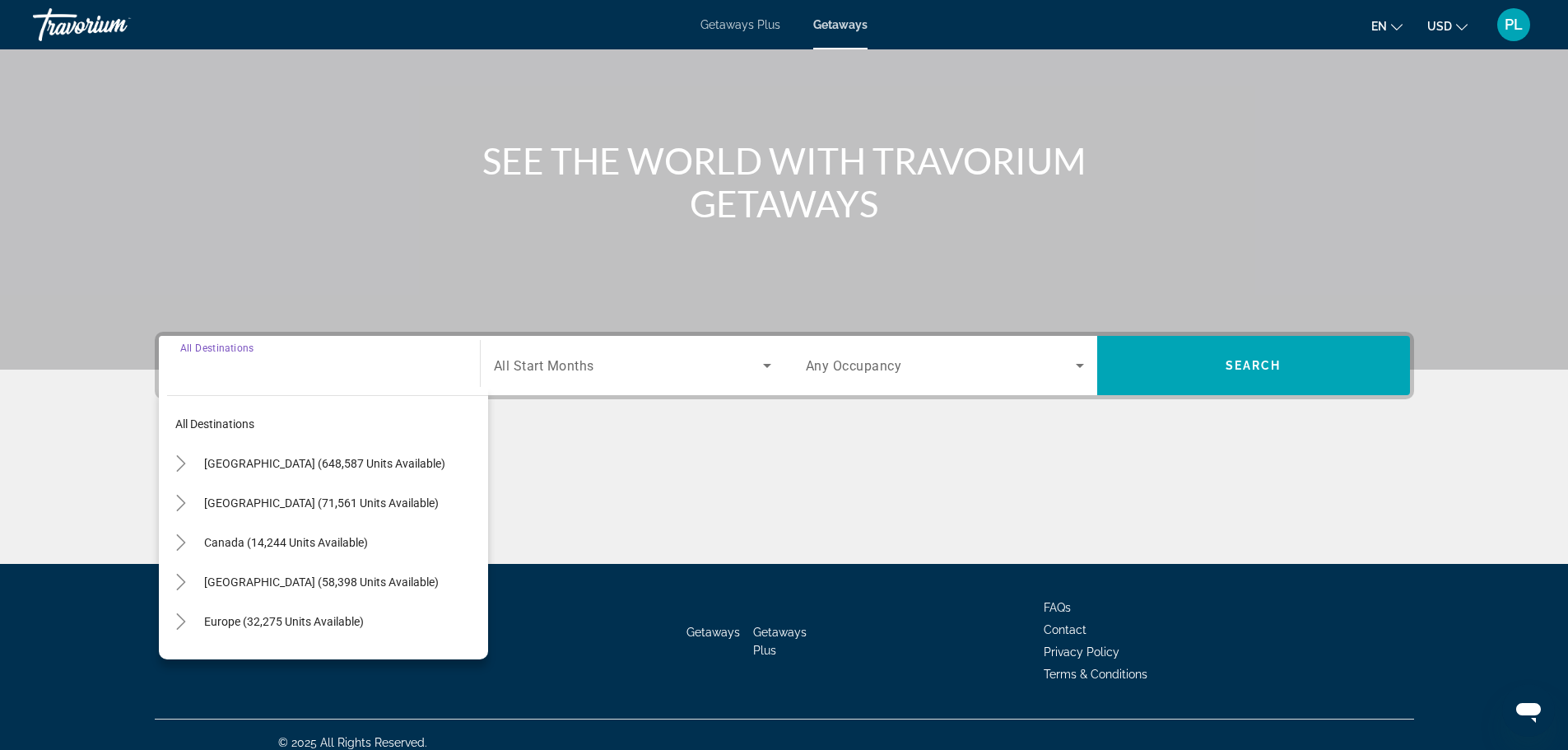
scroll to position [140, 0]
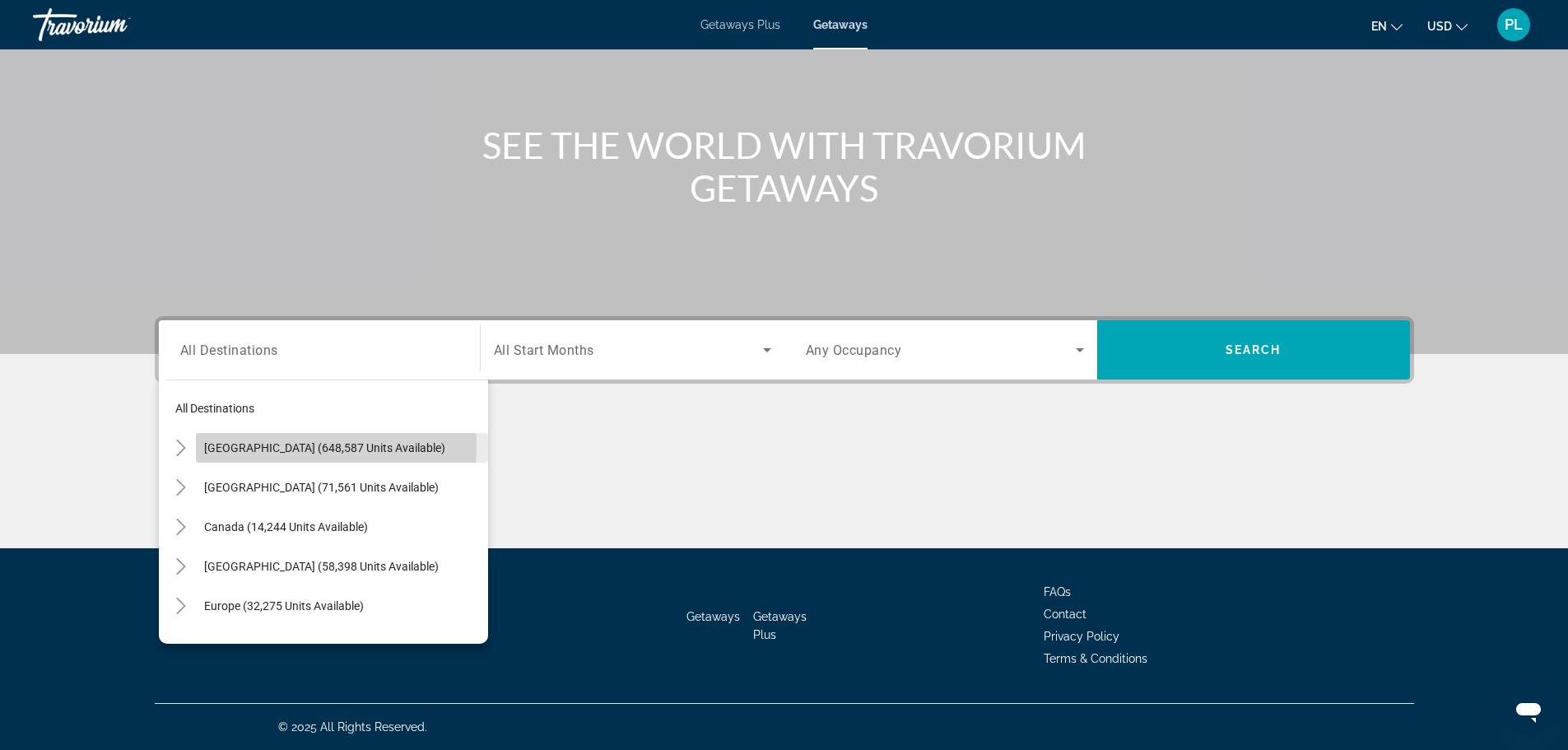
click at [279, 444] on span "United States (648,587 units available)" at bounding box center [324, 447] width 241 height 13
type input "**********"
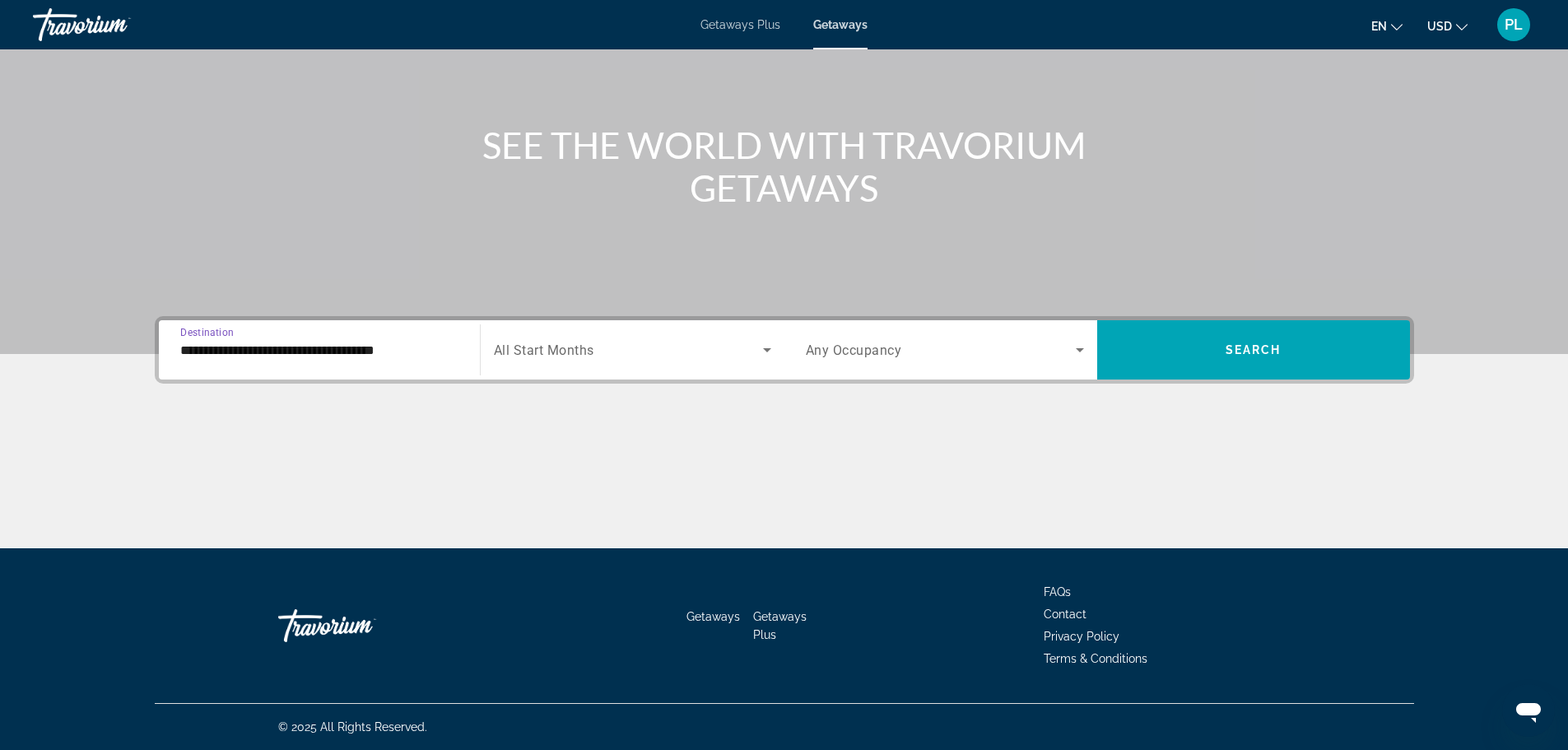
click at [1081, 347] on icon "Search widget" at bounding box center [1080, 350] width 20 height 20
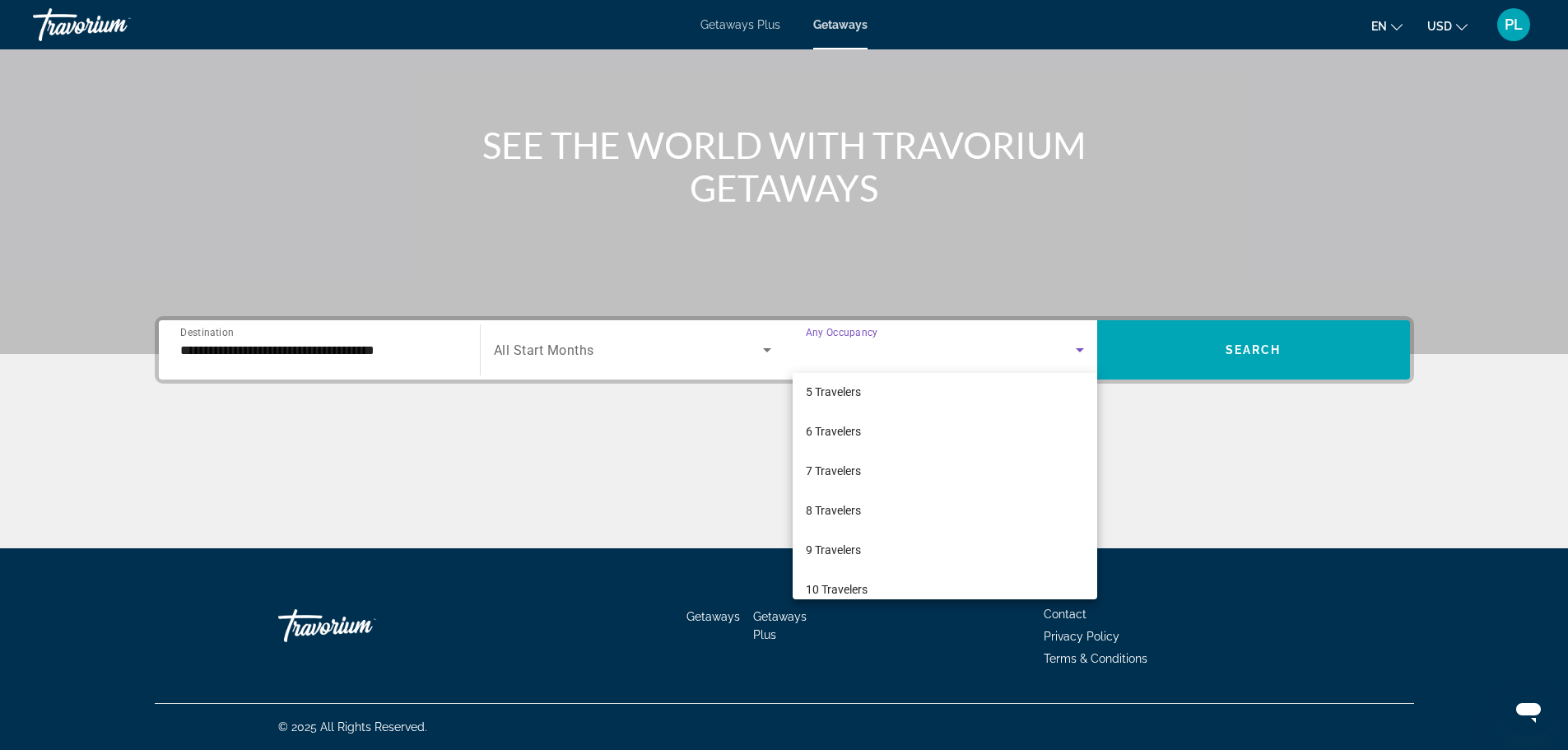
scroll to position [182, 0]
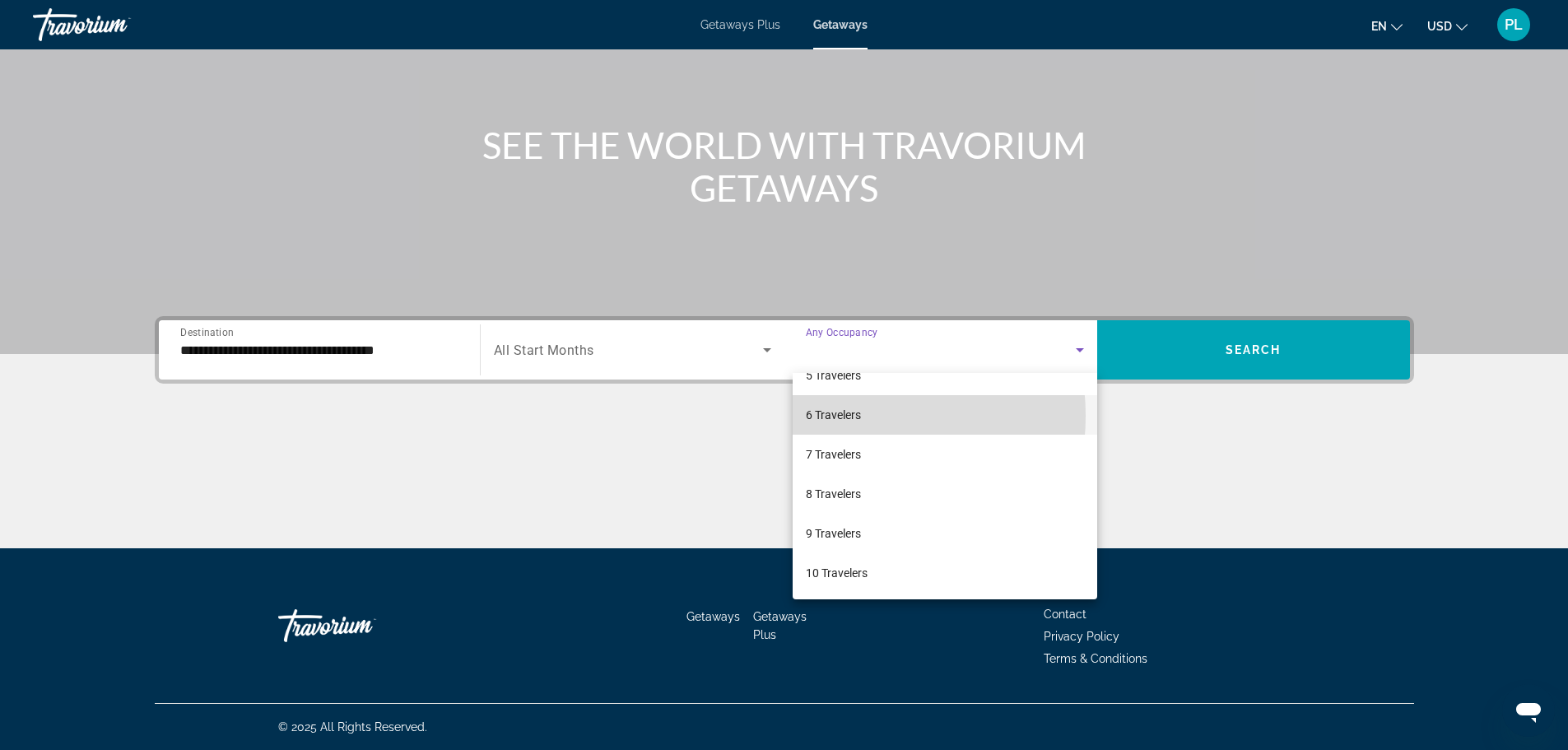
click at [842, 416] on span "6 Travelers" at bounding box center [833, 415] width 55 height 20
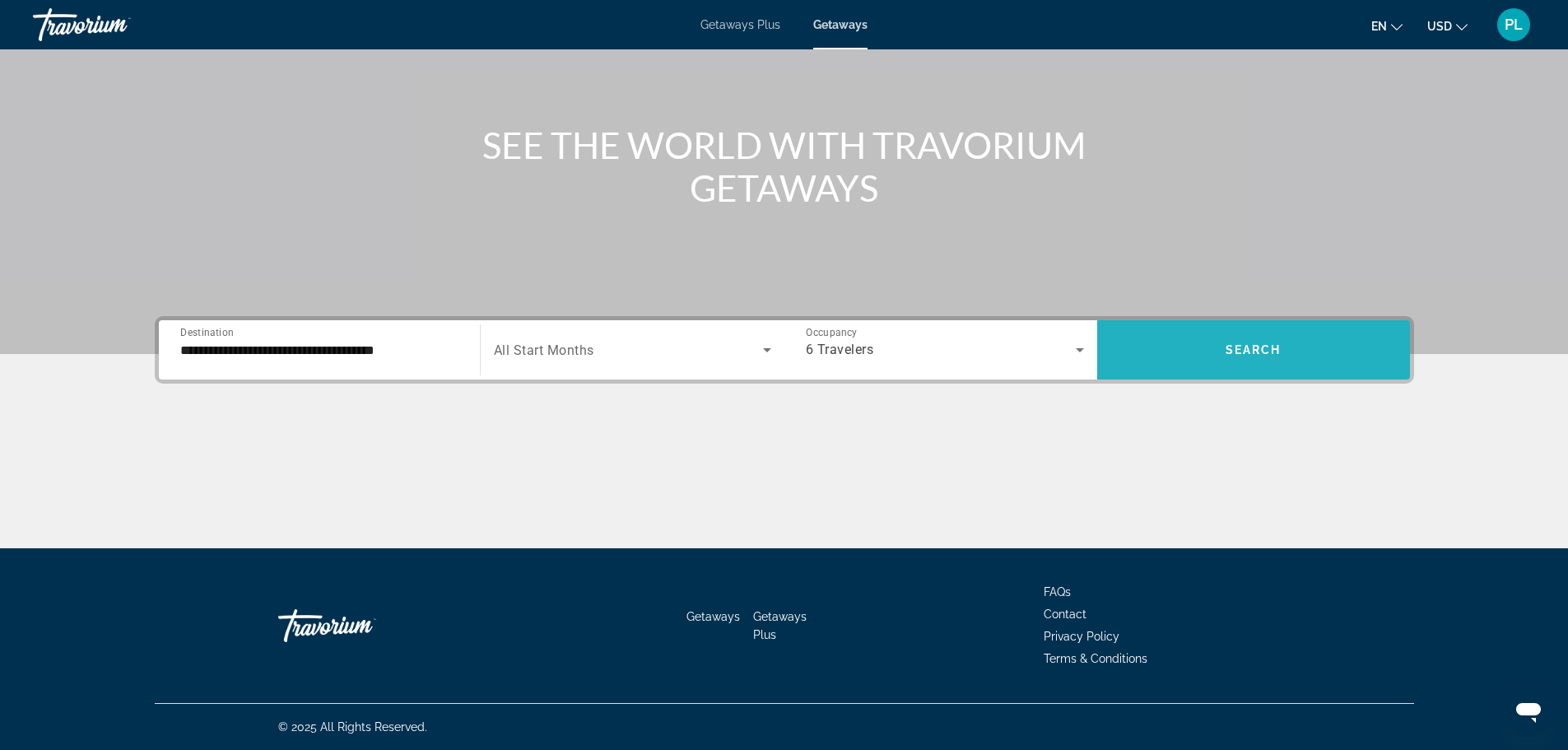
click at [1253, 348] on span "Search" at bounding box center [1254, 349] width 56 height 13
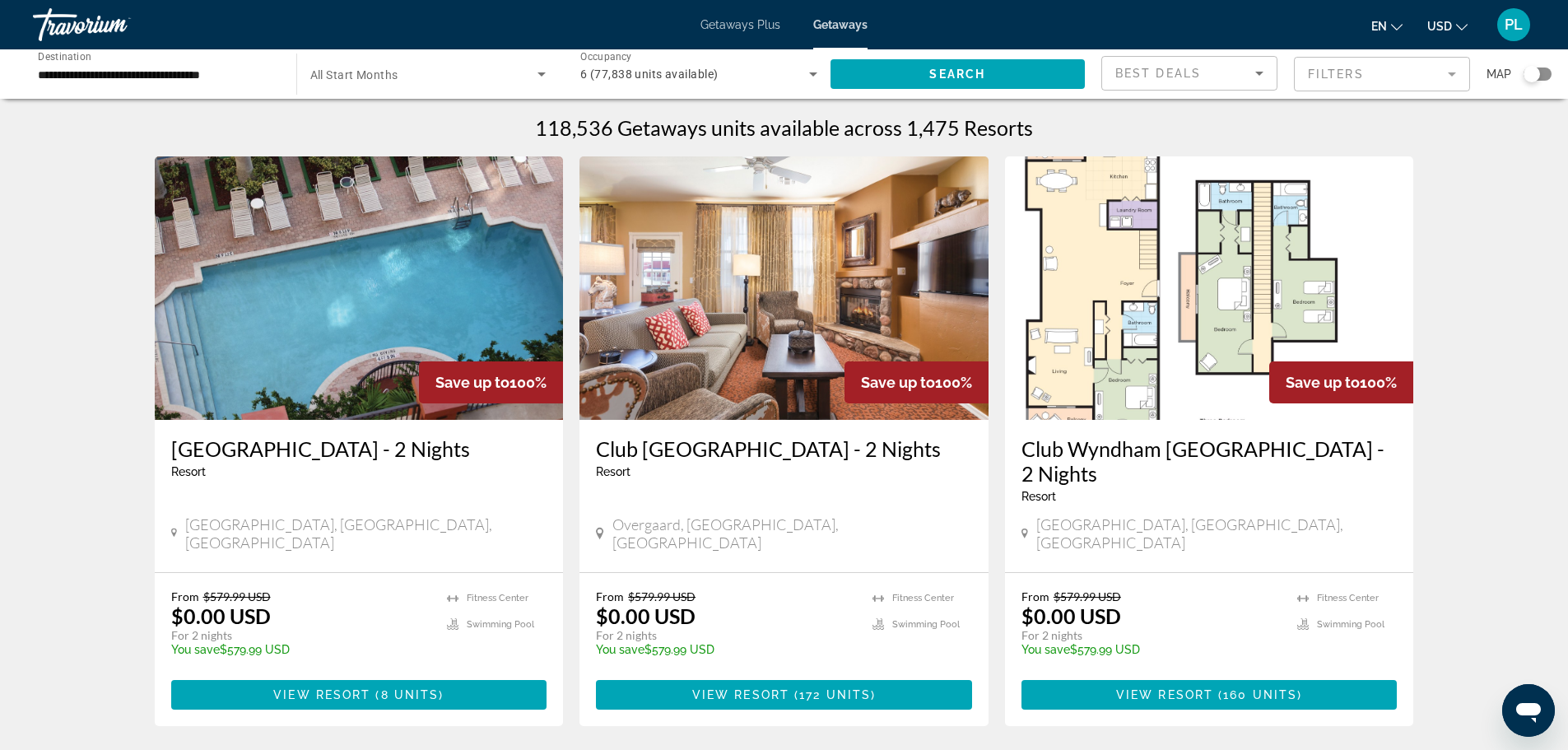
click at [1323, 72] on mat-form-field "Filters" at bounding box center [1381, 74] width 176 height 34
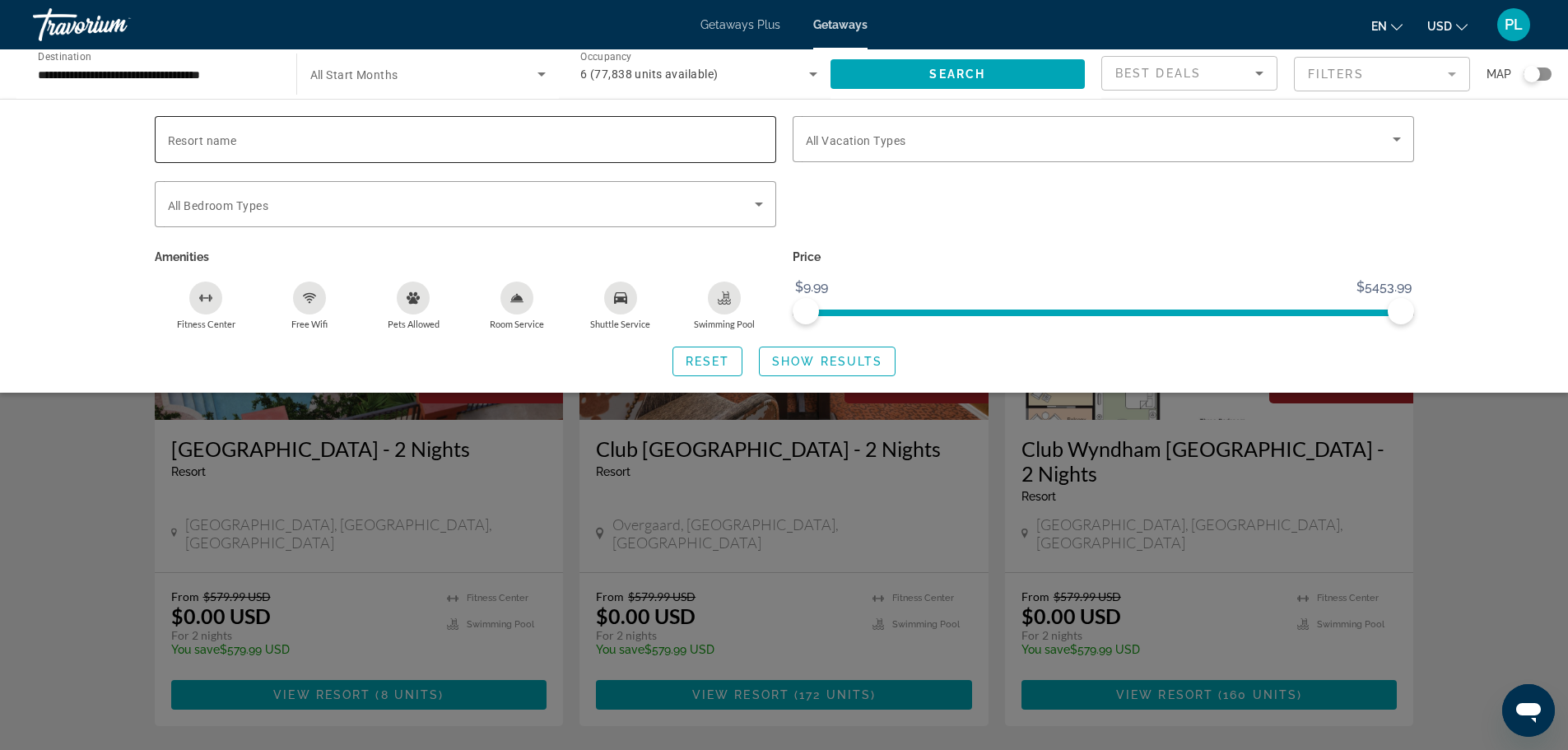
click at [250, 139] on input "Resort name" at bounding box center [465, 139] width 595 height 20
type input "**********"
click at [942, 74] on span "Search" at bounding box center [958, 74] width 56 height 13
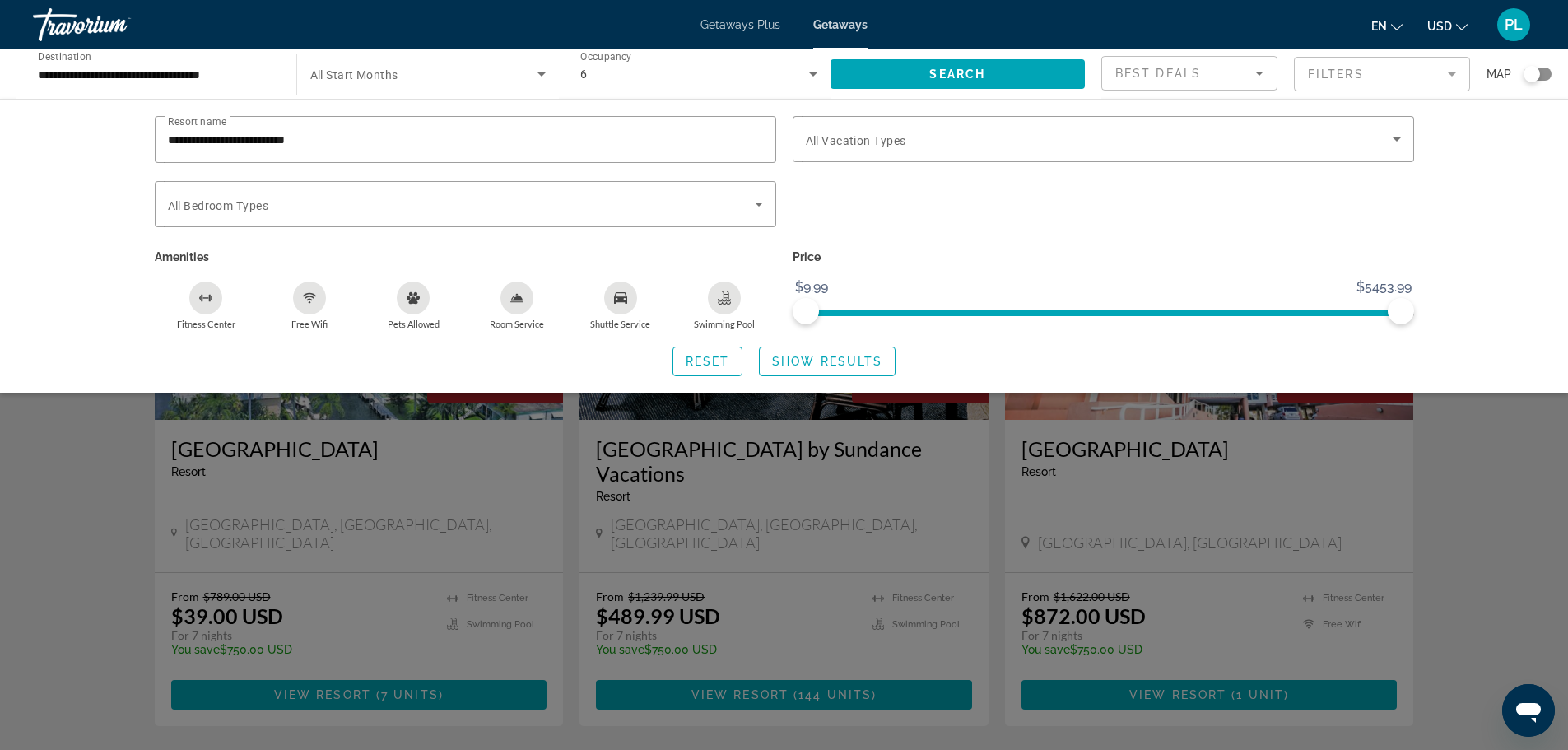
click at [353, 563] on div "Search widget" at bounding box center [784, 498] width 1568 height 503
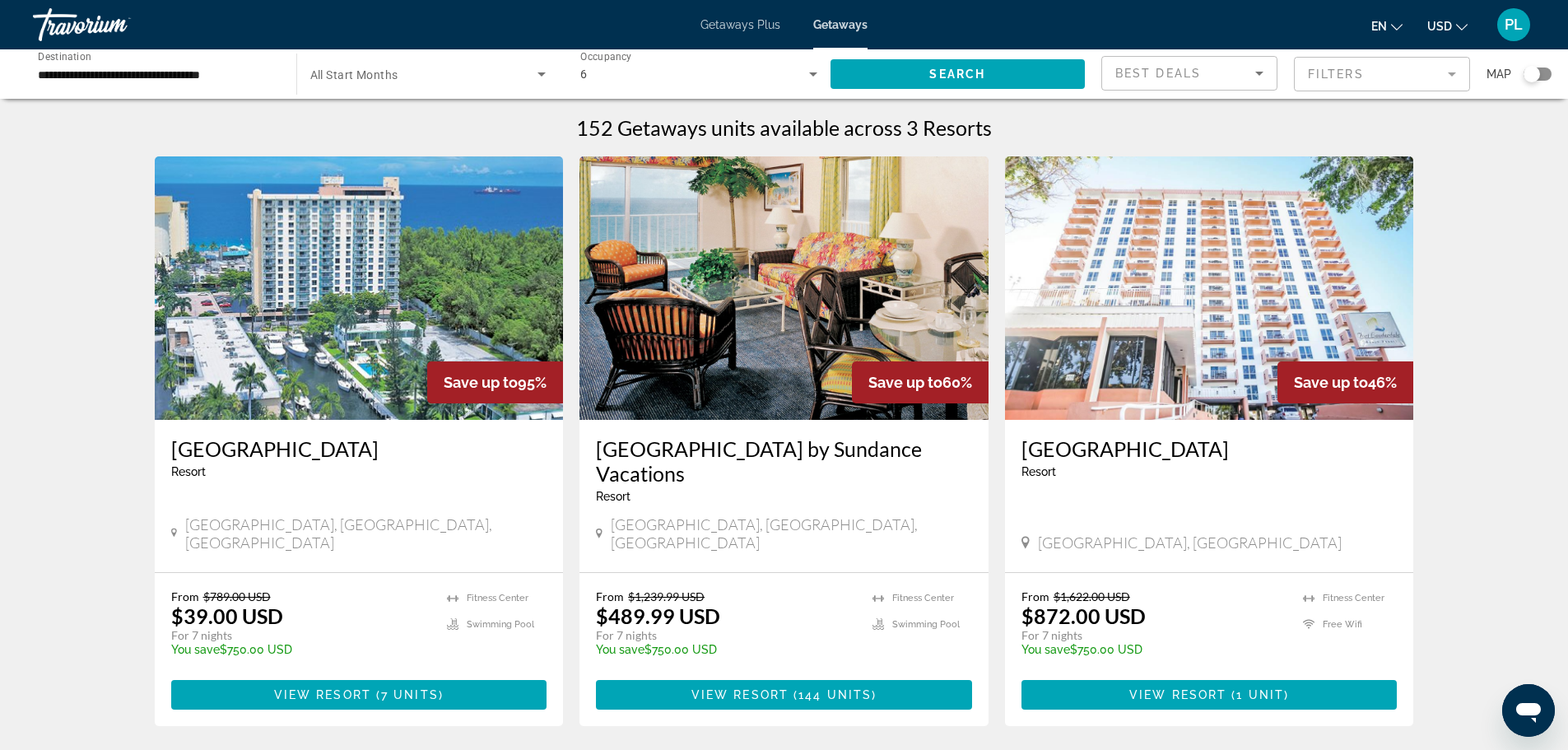
click at [318, 689] on span "View Resort" at bounding box center [323, 695] width 97 height 13
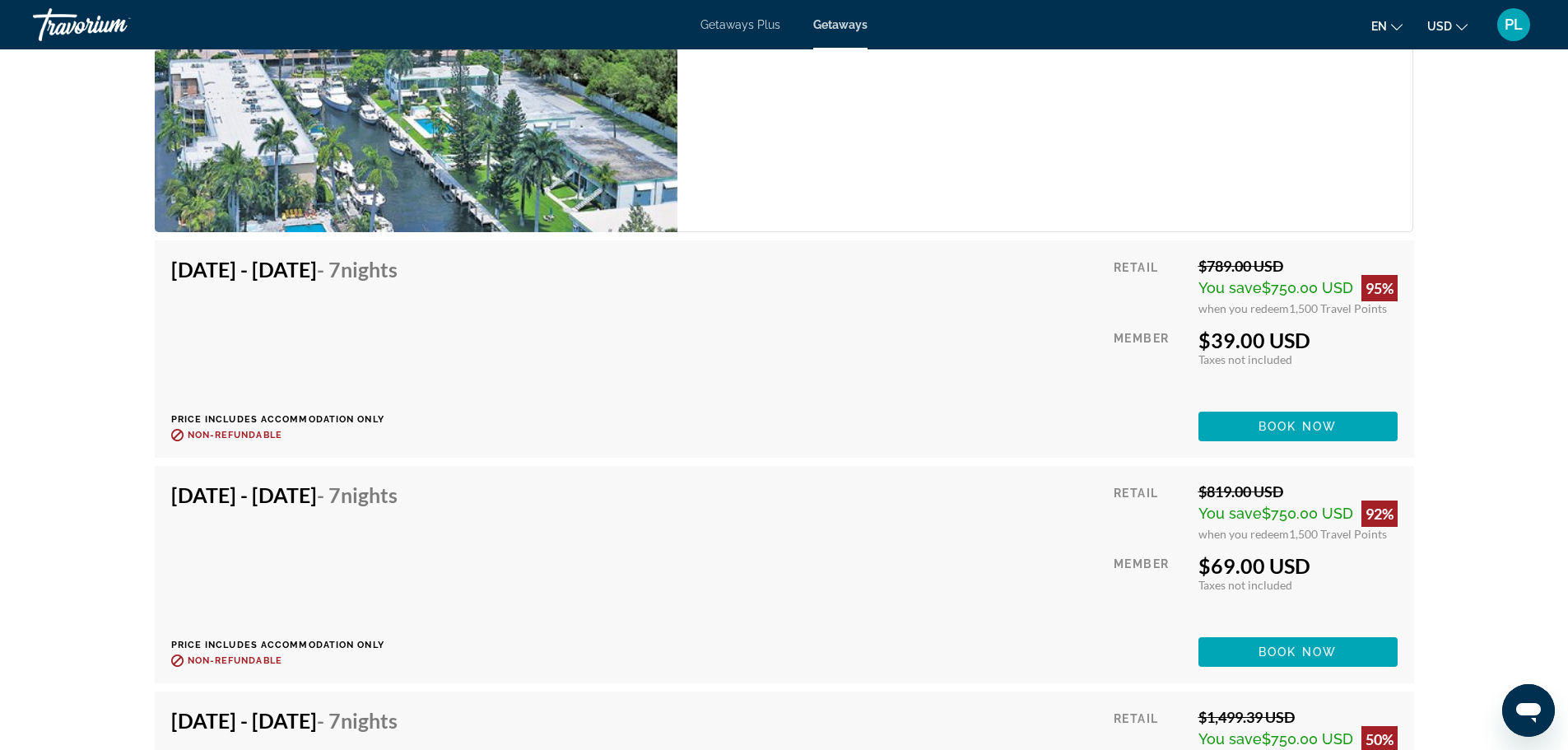
scroll to position [3375, 0]
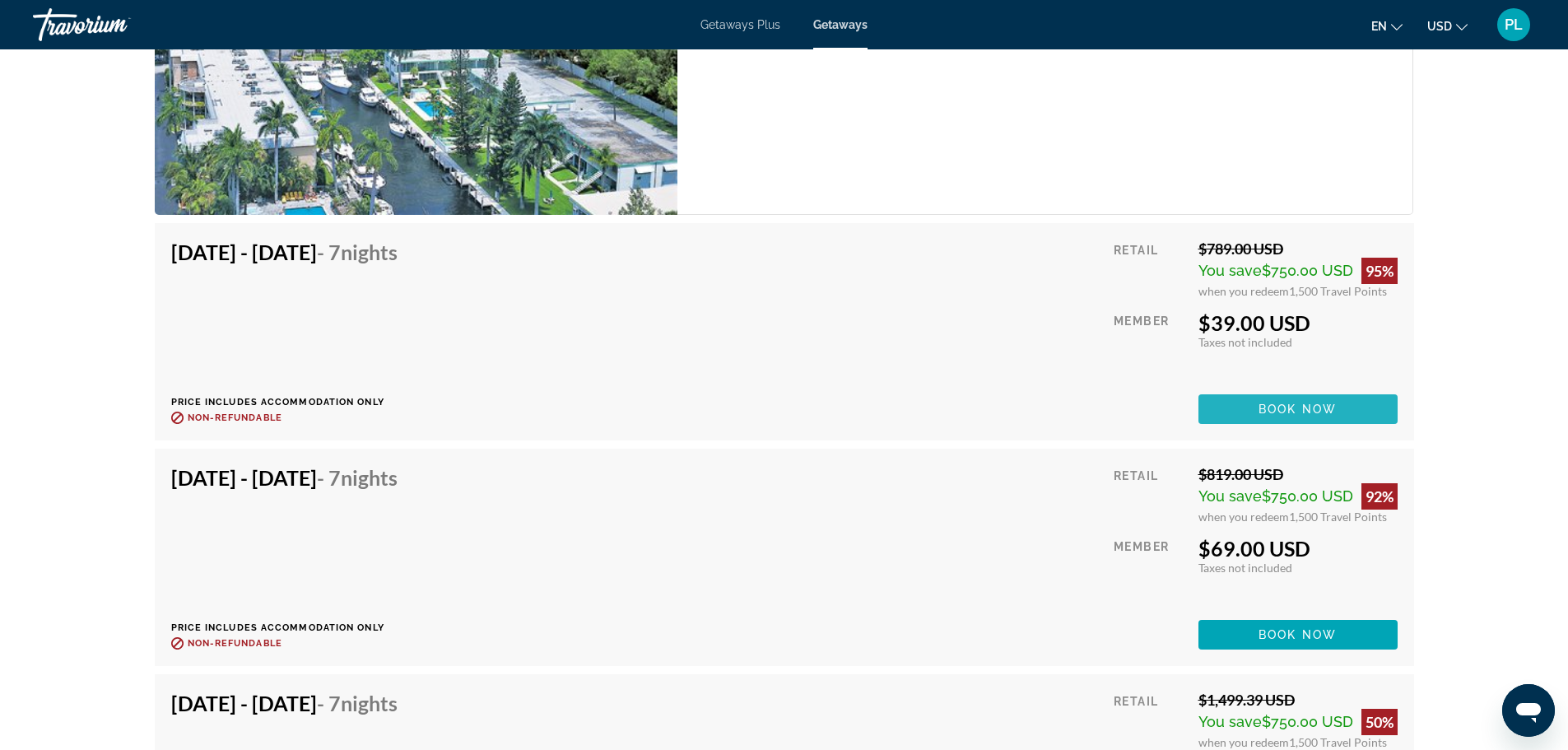
click at [1284, 407] on span "Book now" at bounding box center [1297, 409] width 78 height 13
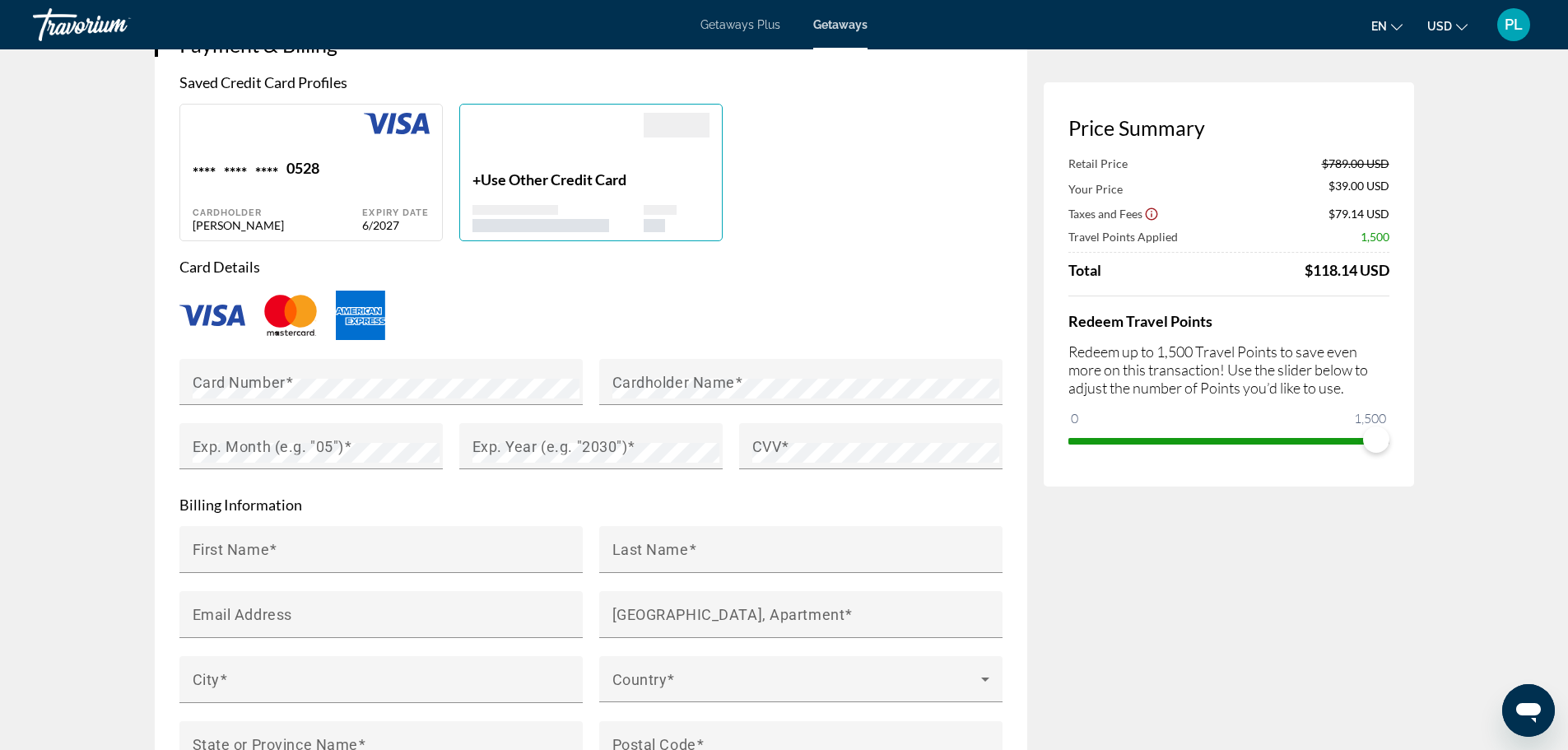
scroll to position [1235, 0]
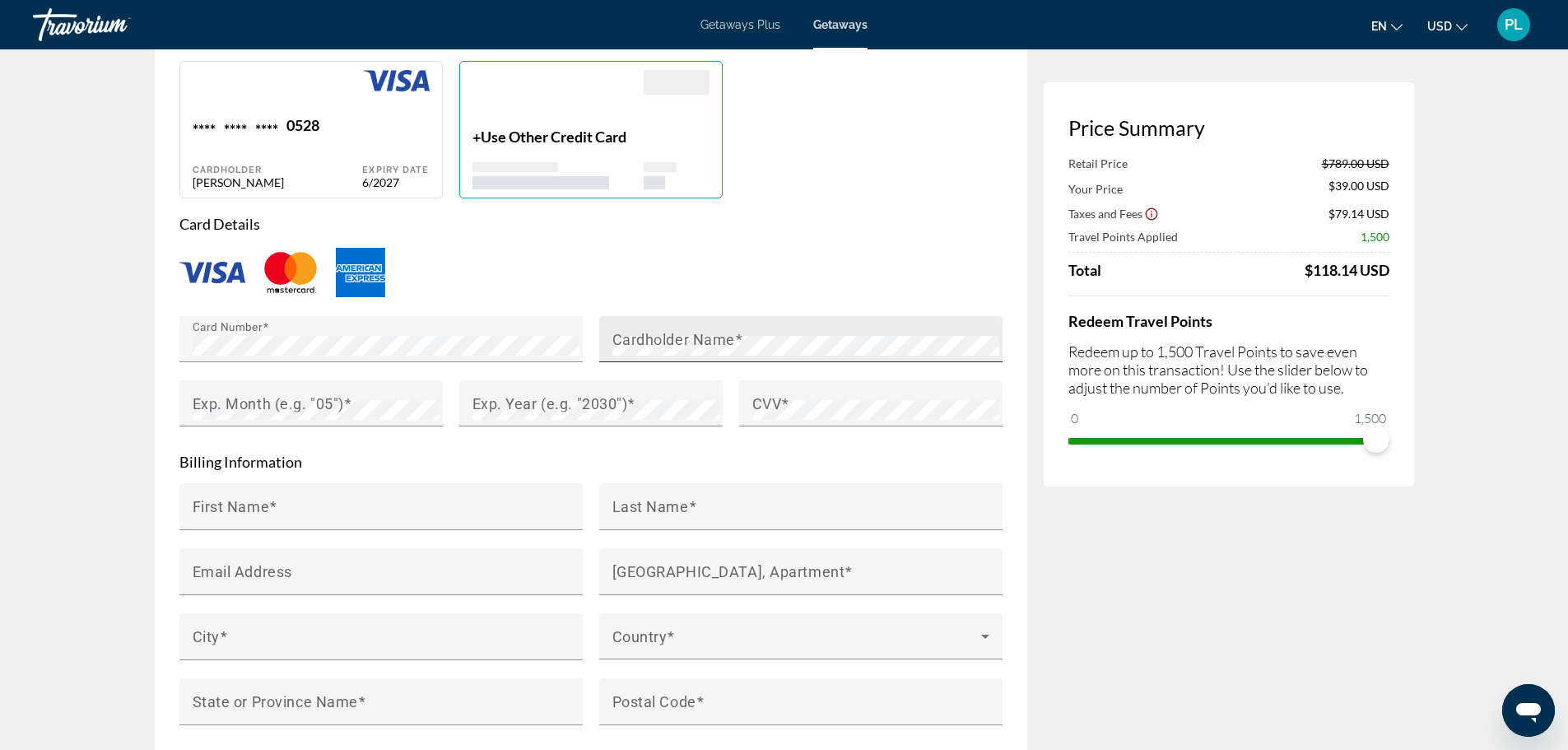
click at [695, 335] on mat-label "Cardholder Name" at bounding box center [674, 339] width 123 height 18
click at [264, 402] on mat-label "Exp. Month (e.g. "05")" at bounding box center [268, 404] width 152 height 18
click at [551, 395] on mat-label "Exp. Year (e.g. "2030")" at bounding box center [550, 404] width 155 height 18
click at [758, 405] on mat-label "CVV" at bounding box center [767, 404] width 30 height 18
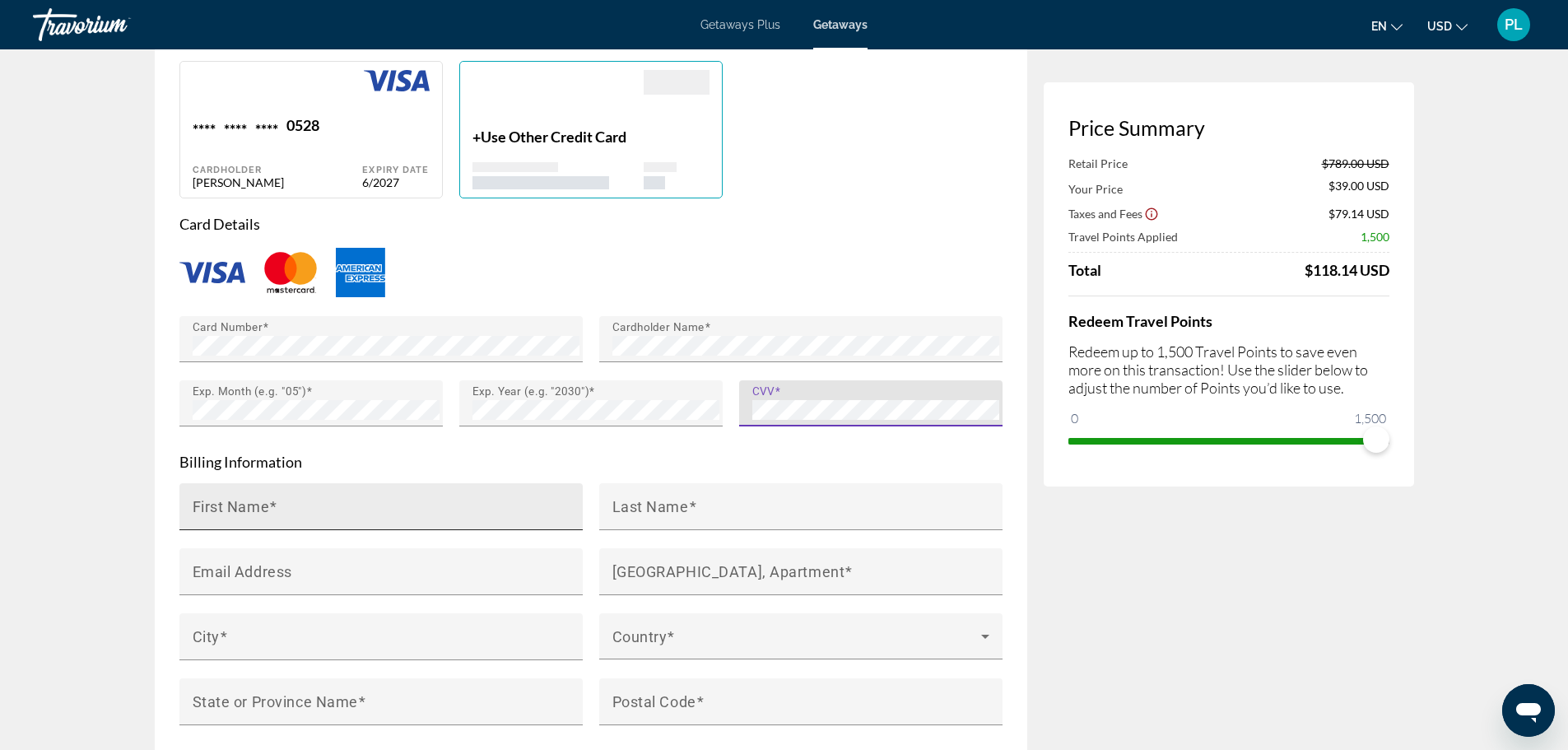
click at [344, 504] on input "First Name" at bounding box center [386, 513] width 387 height 20
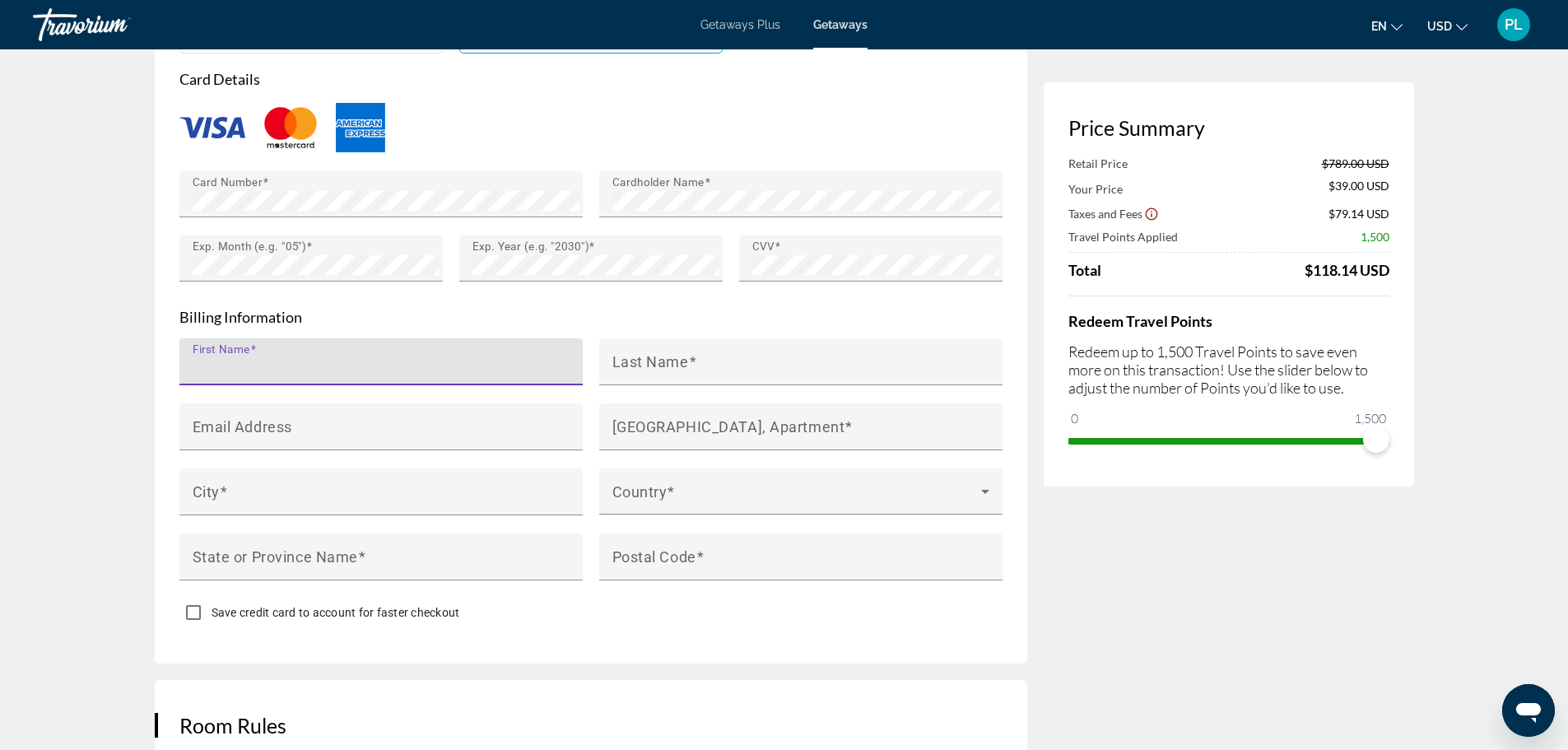
scroll to position [1400, 0]
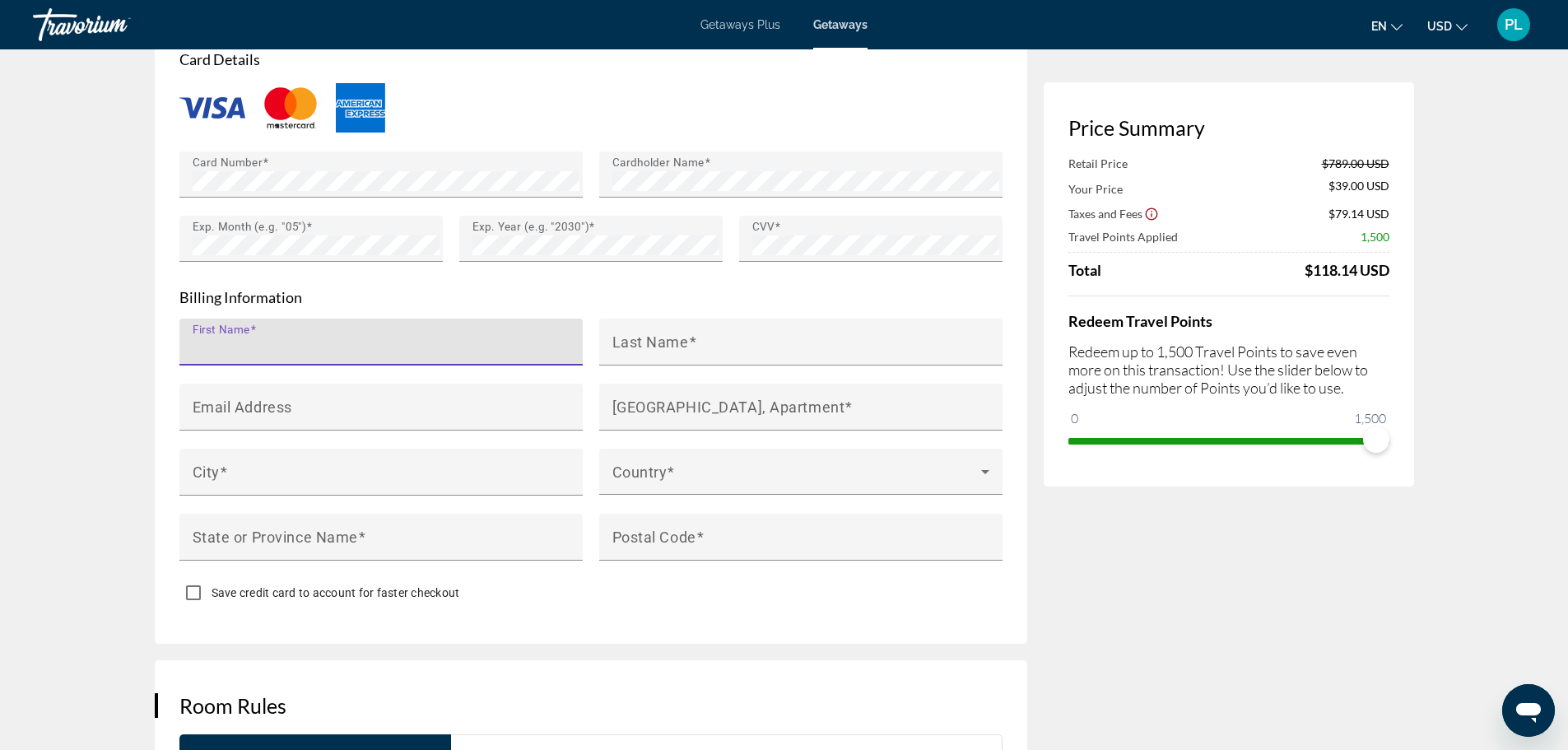
click at [279, 344] on input "First Name" at bounding box center [386, 349] width 387 height 20
type input "******"
type input "*****"
type input "**********"
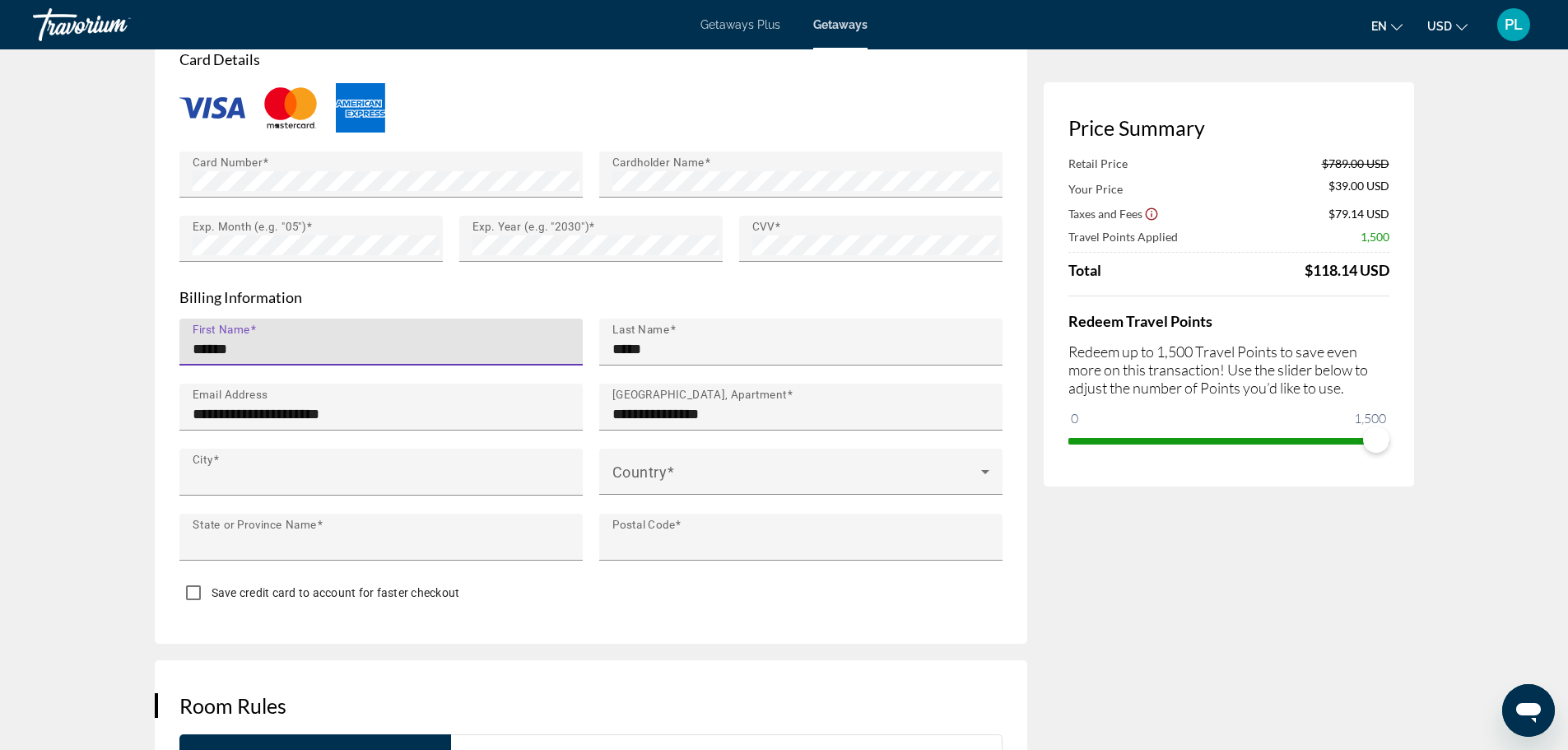
type input "**********"
type input "*******"
type input "*****"
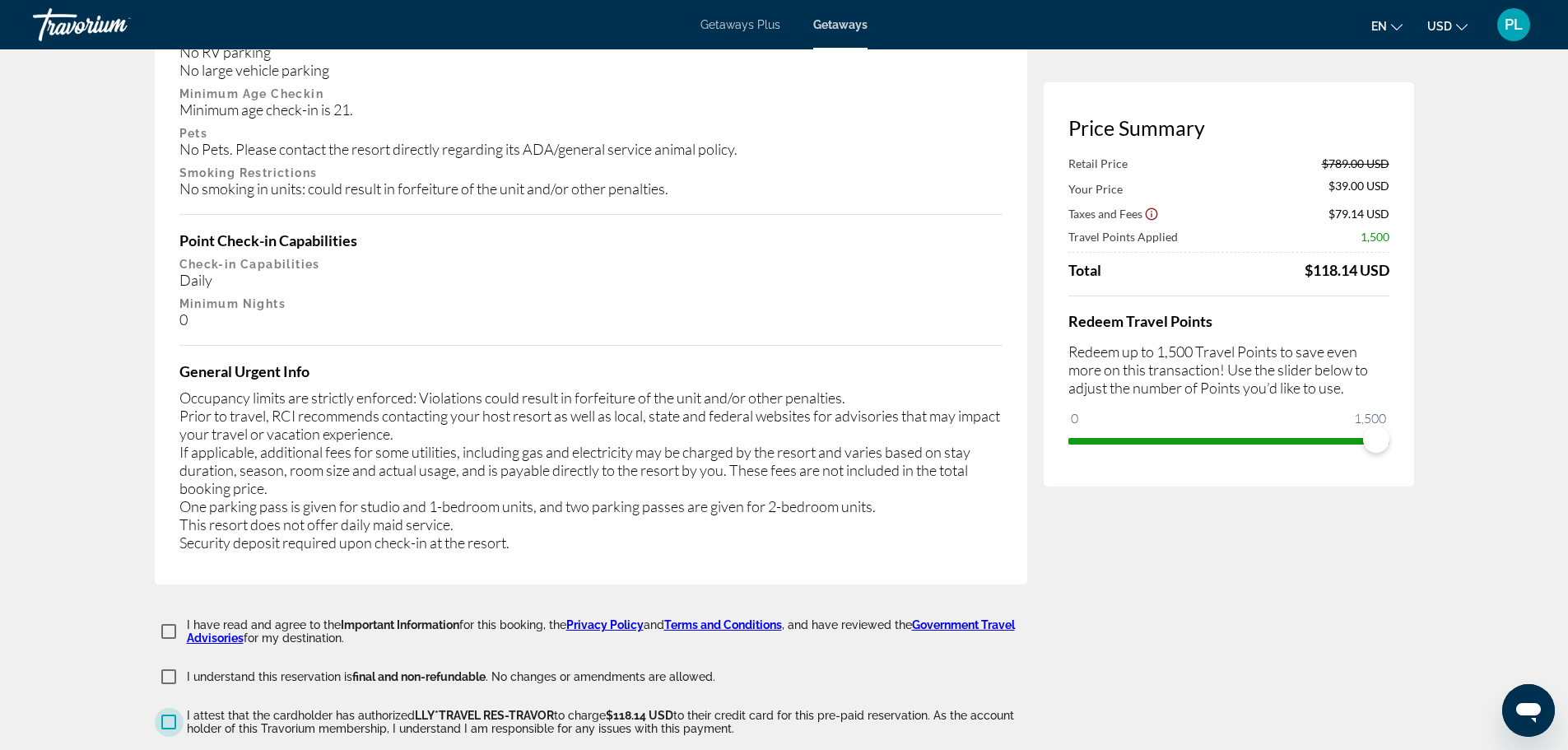
scroll to position [3167, 0]
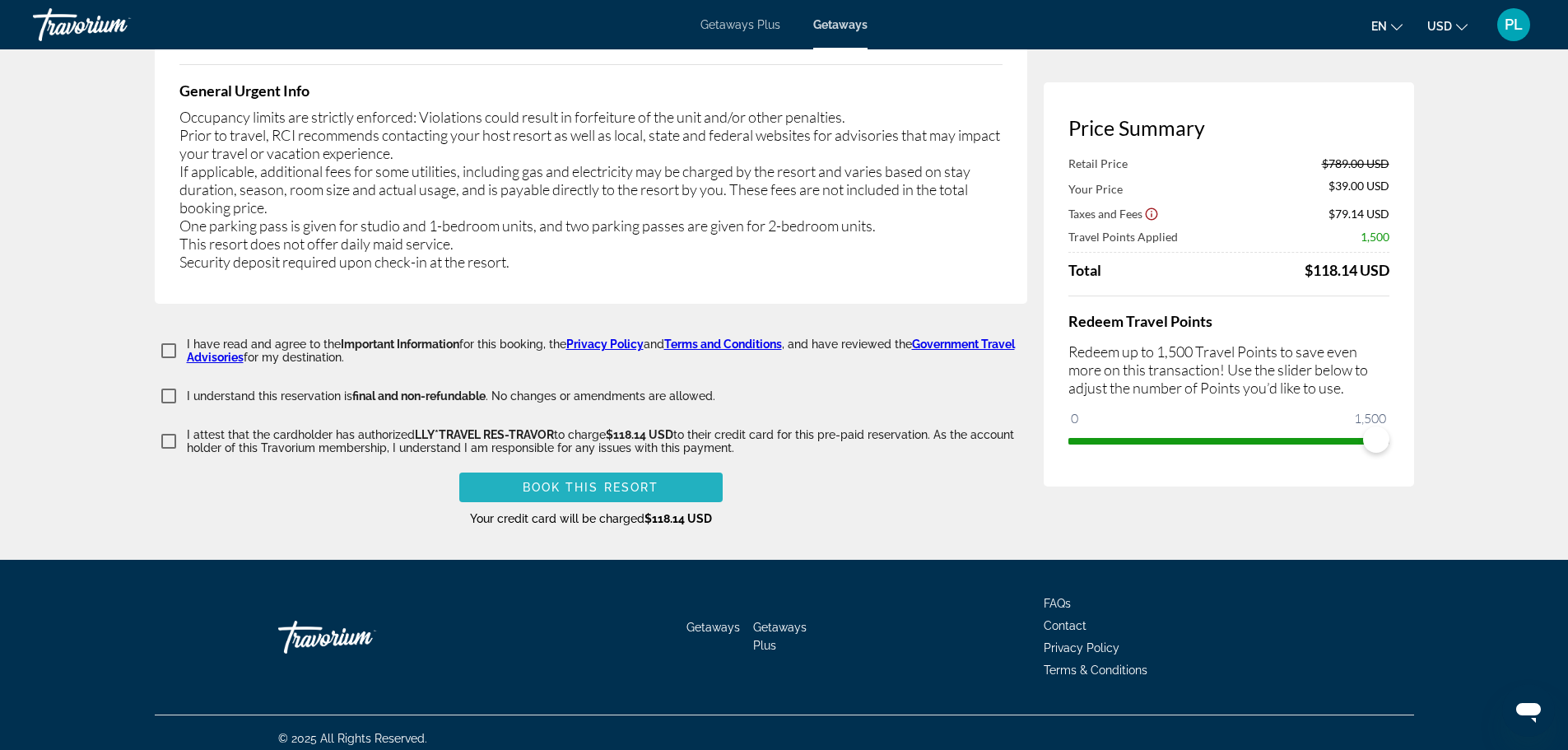
click at [596, 481] on span "Book this Resort" at bounding box center [591, 487] width 137 height 13
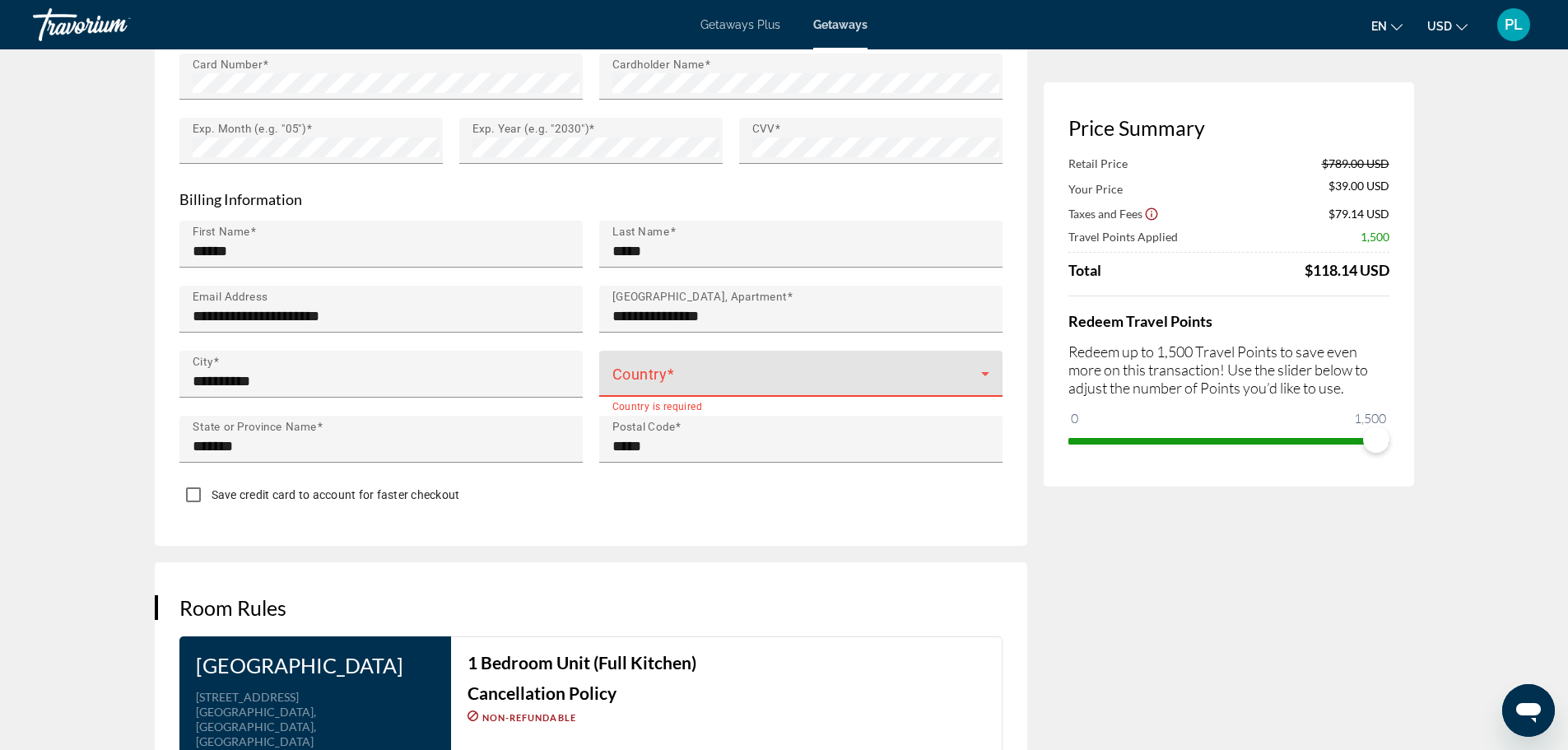
click at [675, 370] on span "Main content" at bounding box center [796, 380] width 368 height 20
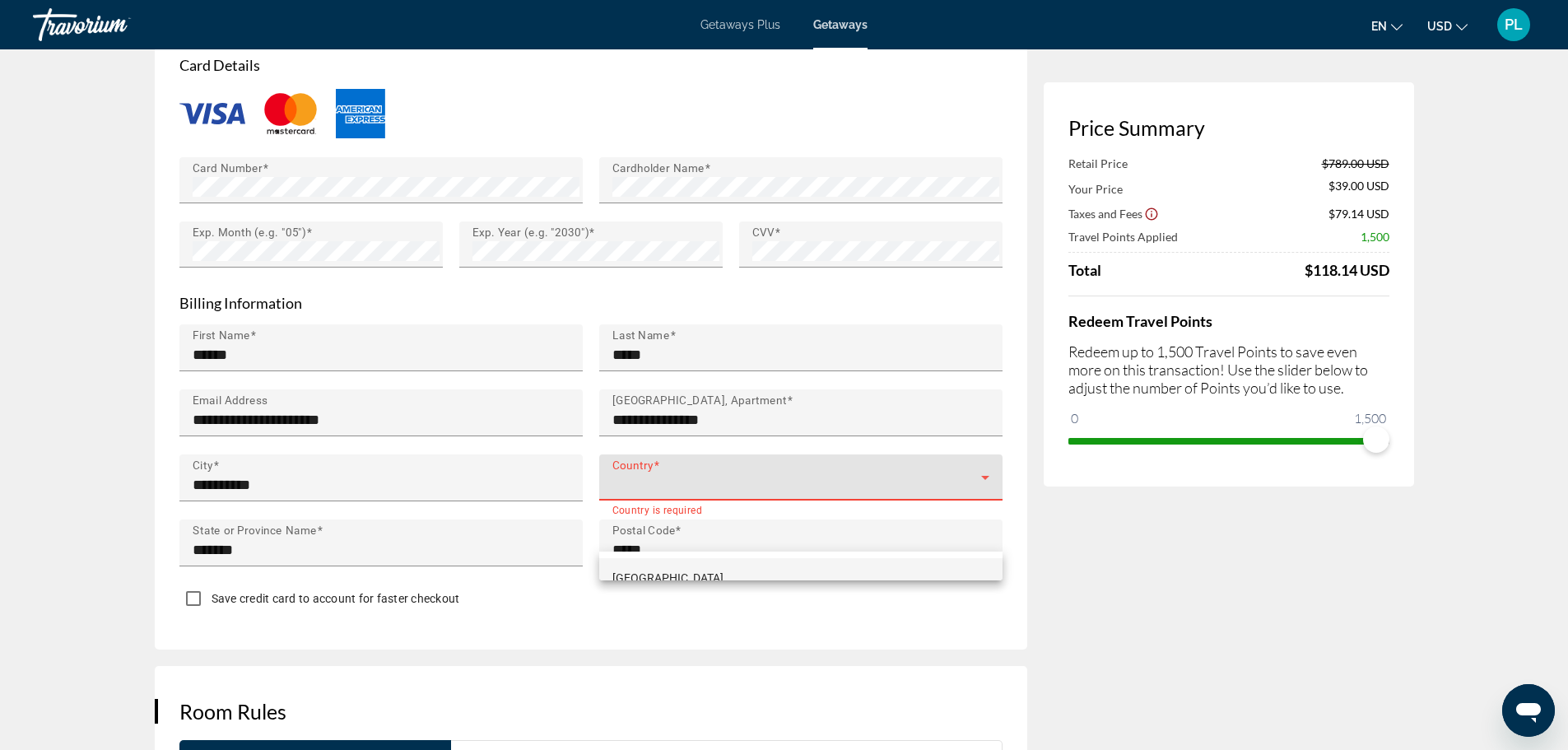
scroll to position [1415, 0]
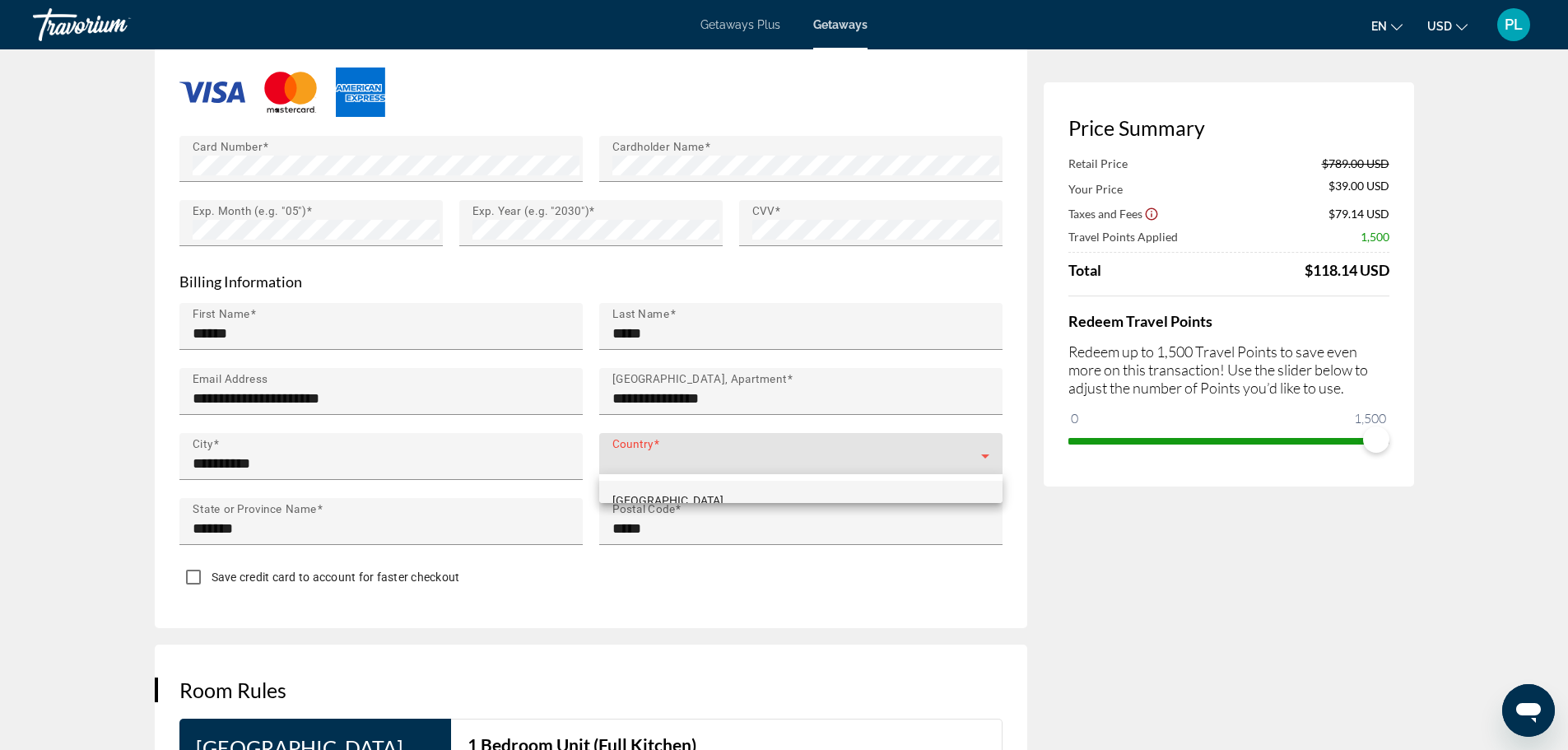
click at [980, 449] on div at bounding box center [784, 375] width 1568 height 750
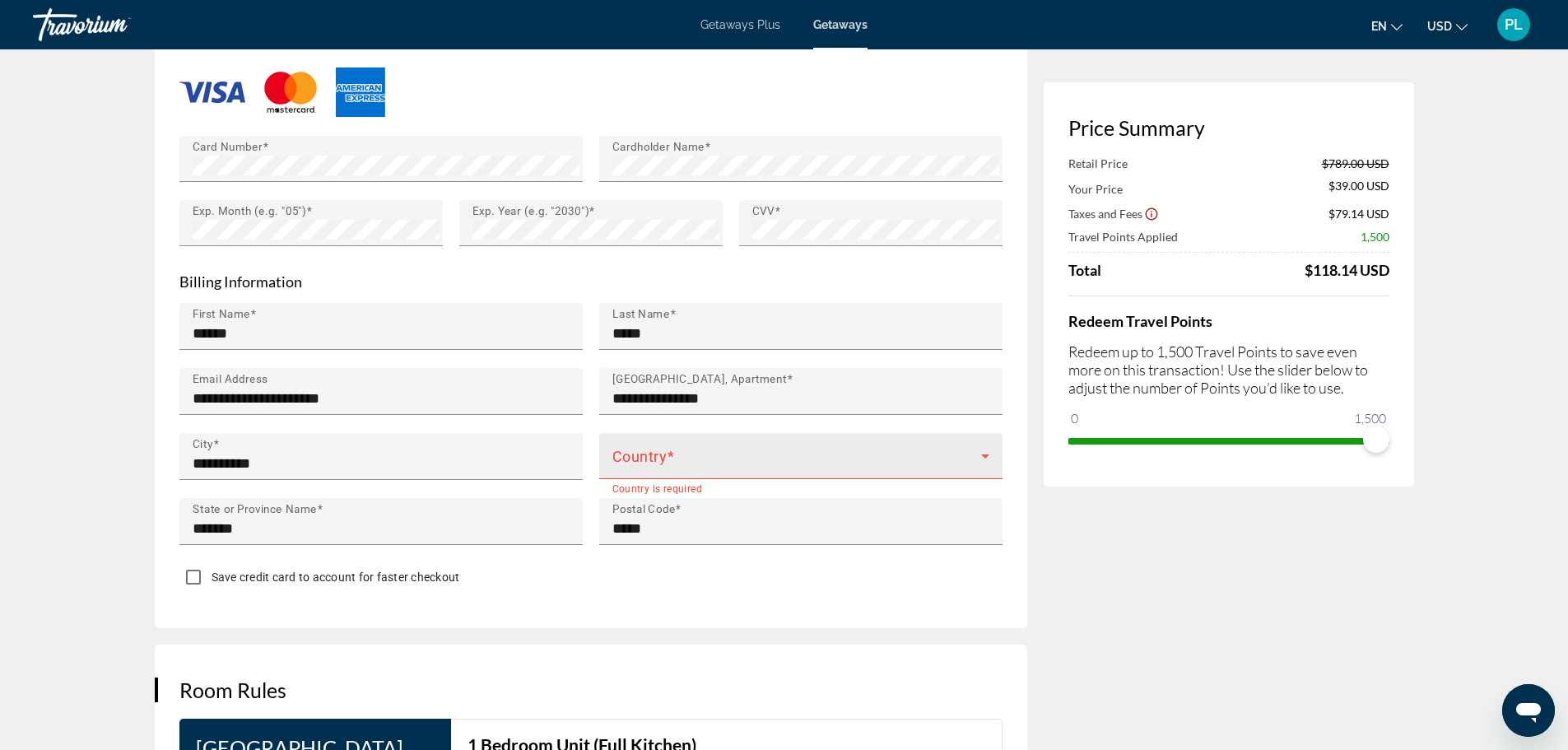
click at [940, 453] on span "Main content" at bounding box center [796, 462] width 368 height 20
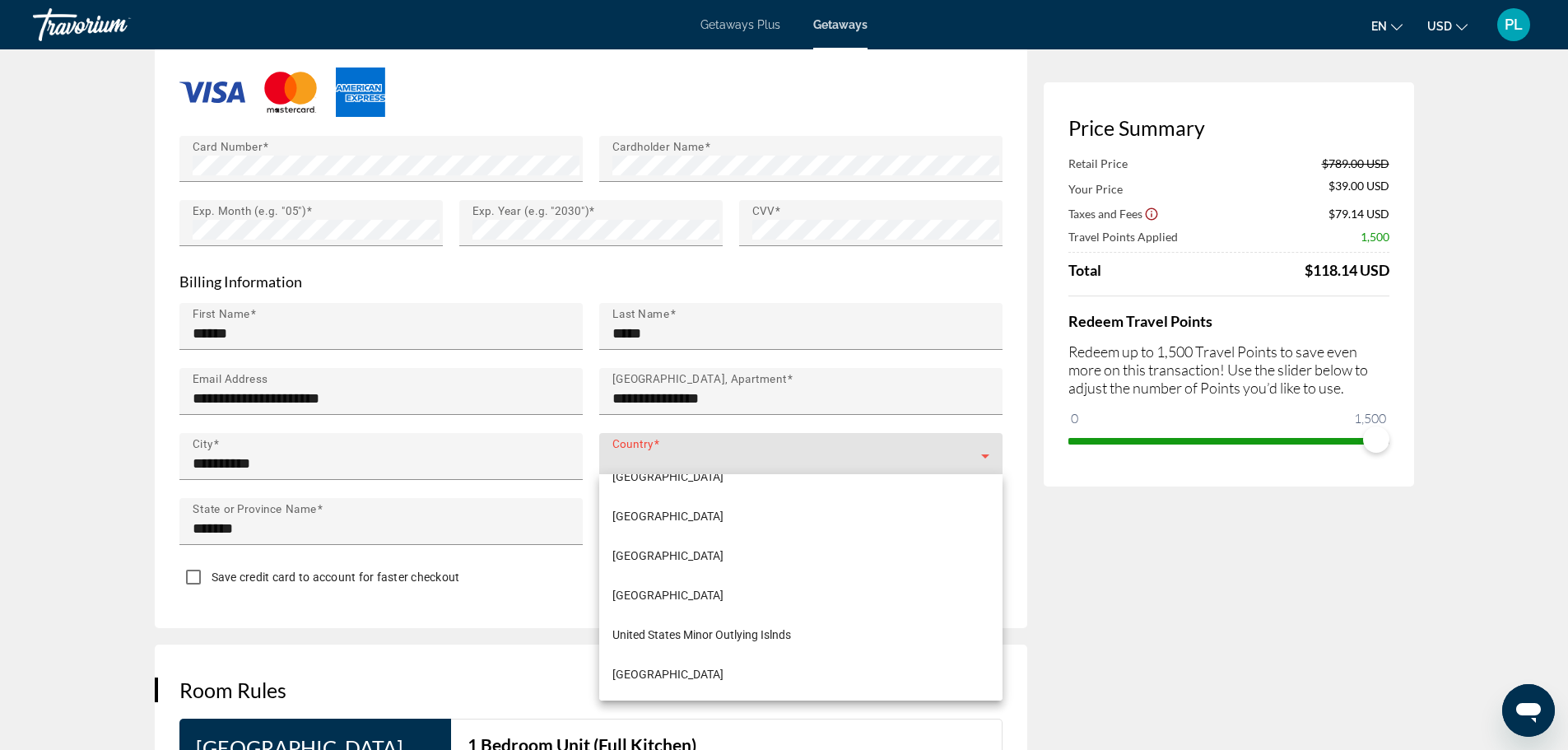
scroll to position [9468, 0]
click at [695, 596] on span "United States of America" at bounding box center [667, 596] width 111 height 20
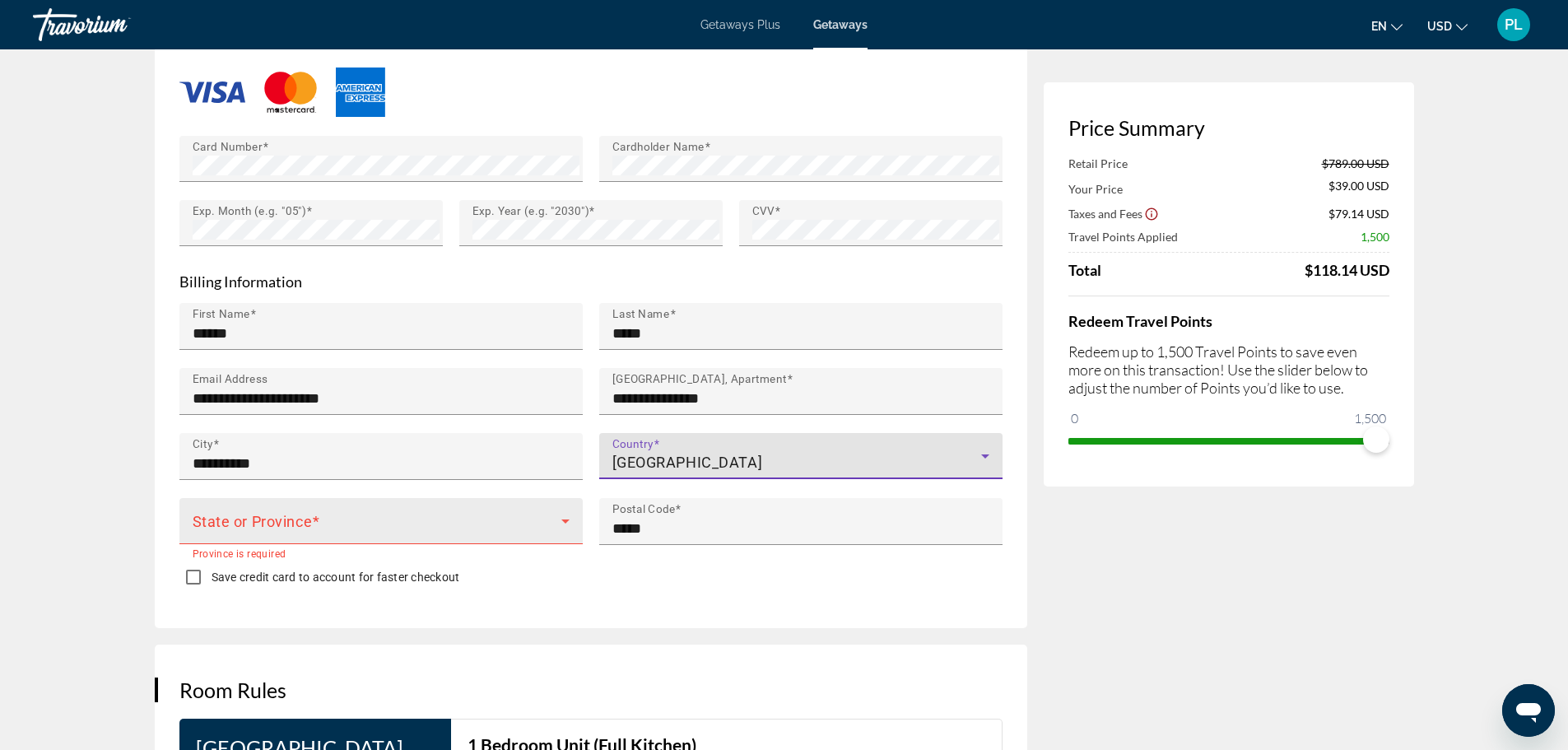
click at [287, 518] on span "Main content" at bounding box center [377, 527] width 368 height 20
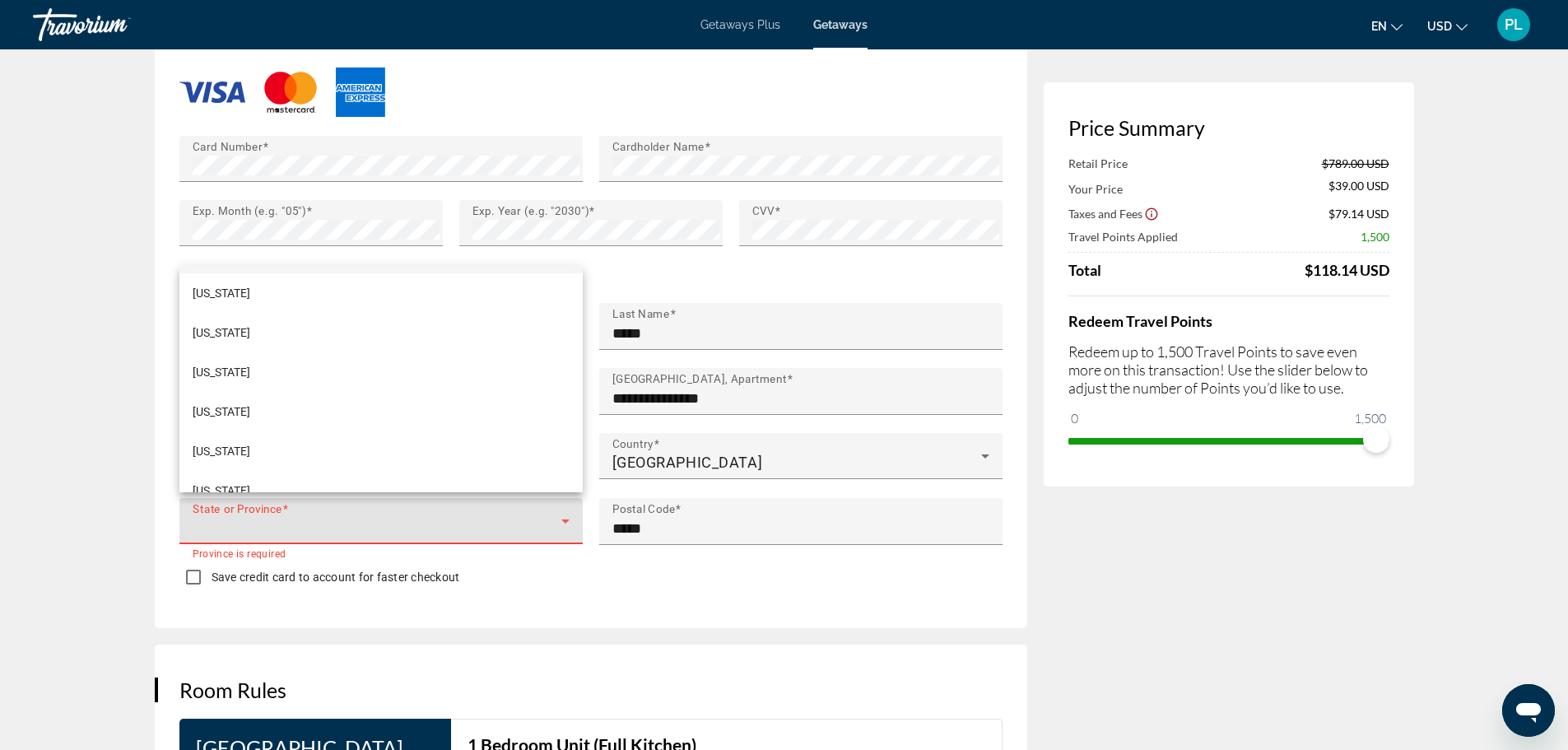
scroll to position [329, 0]
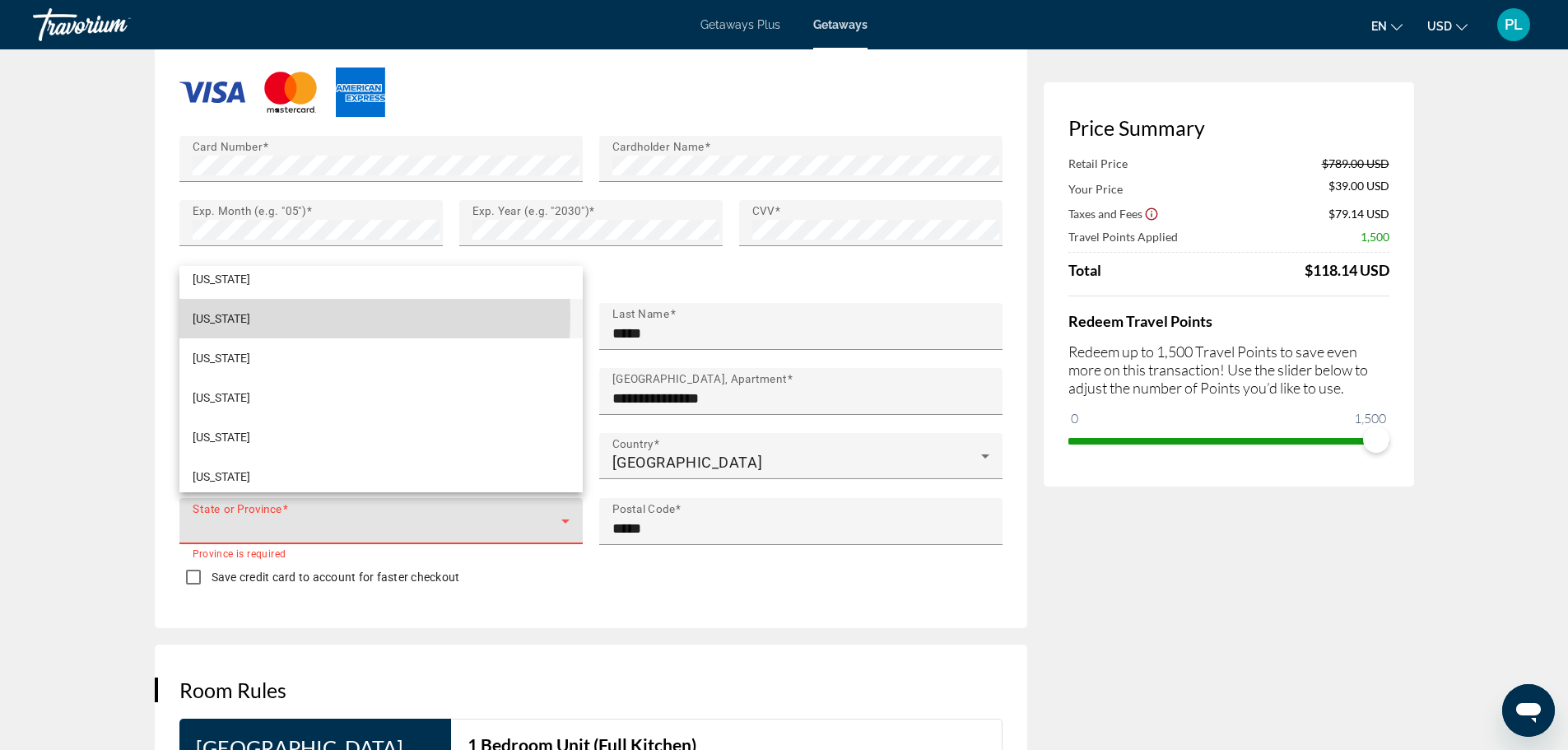
click at [217, 315] on span "Florida" at bounding box center [222, 318] width 58 height 20
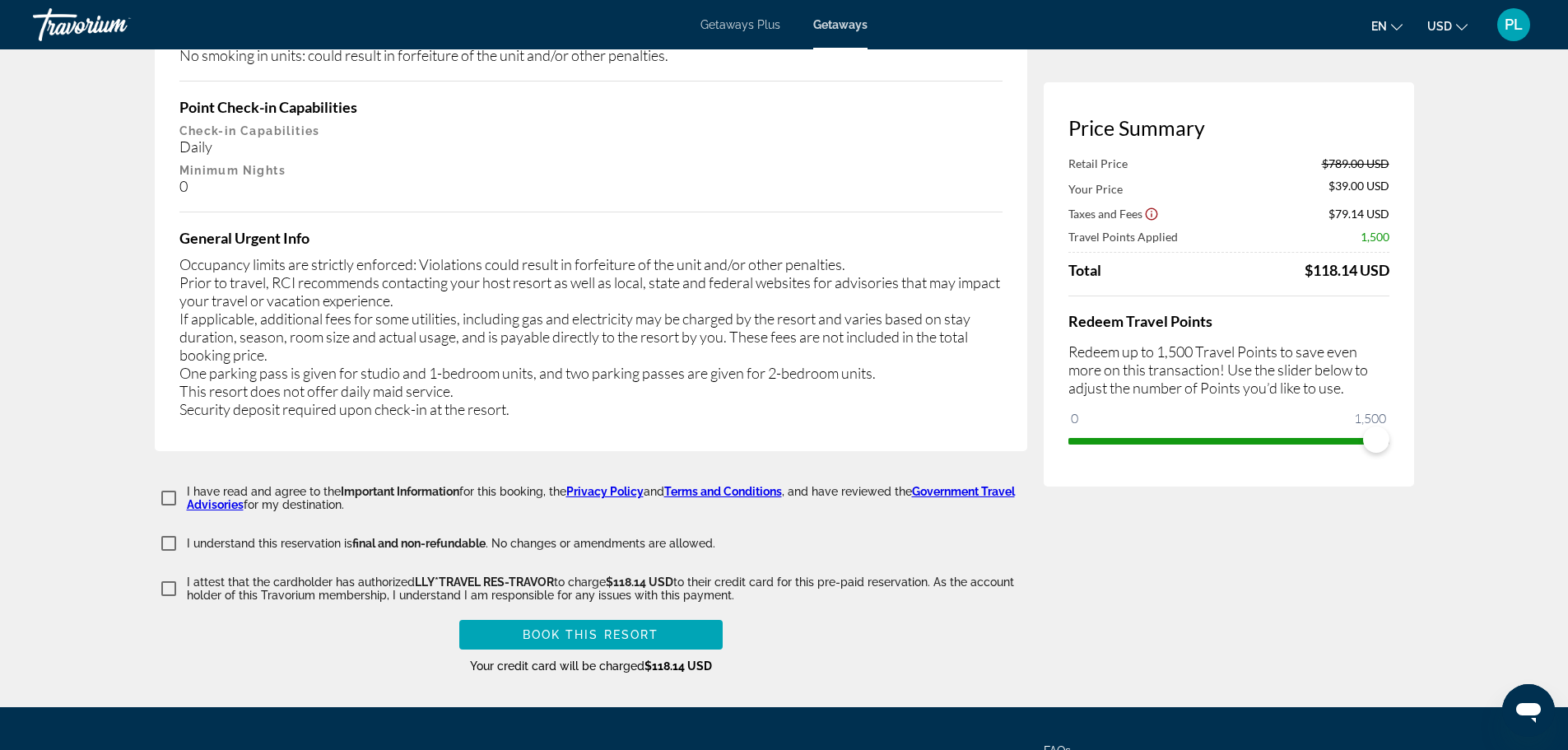
scroll to position [3062, 0]
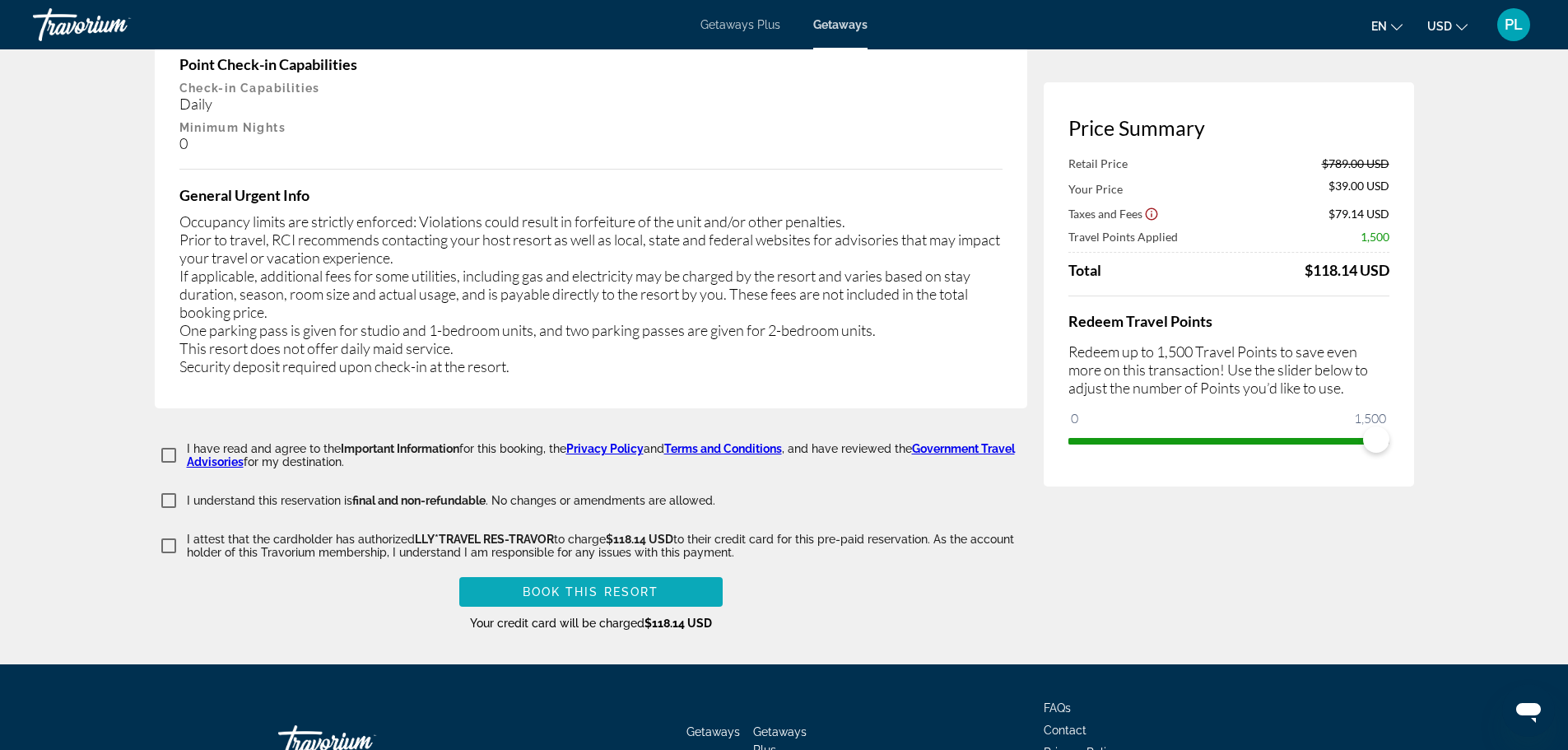
click at [587, 585] on span "Book this Resort" at bounding box center [591, 591] width 137 height 13
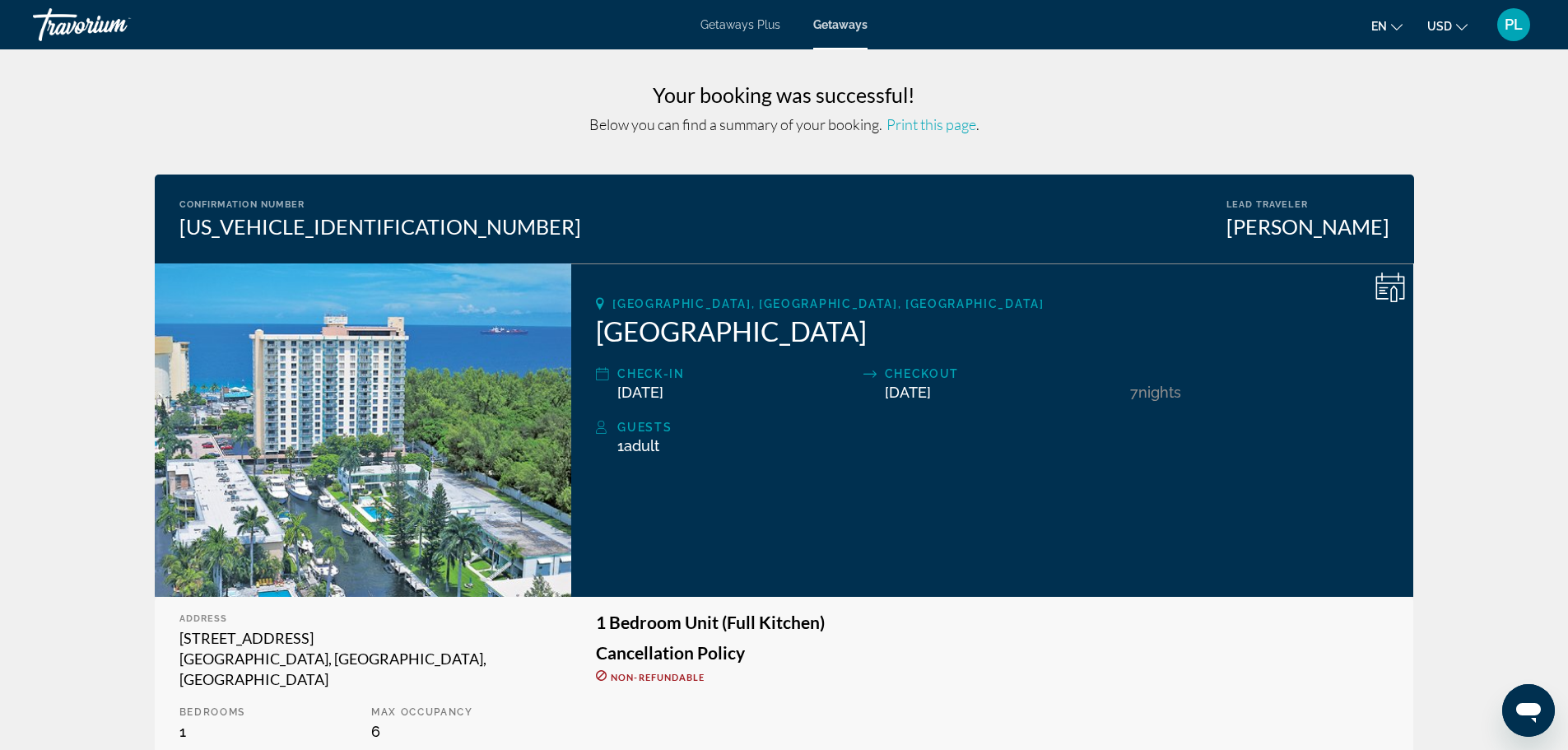
click at [921, 126] on span "Print this page" at bounding box center [931, 124] width 89 height 18
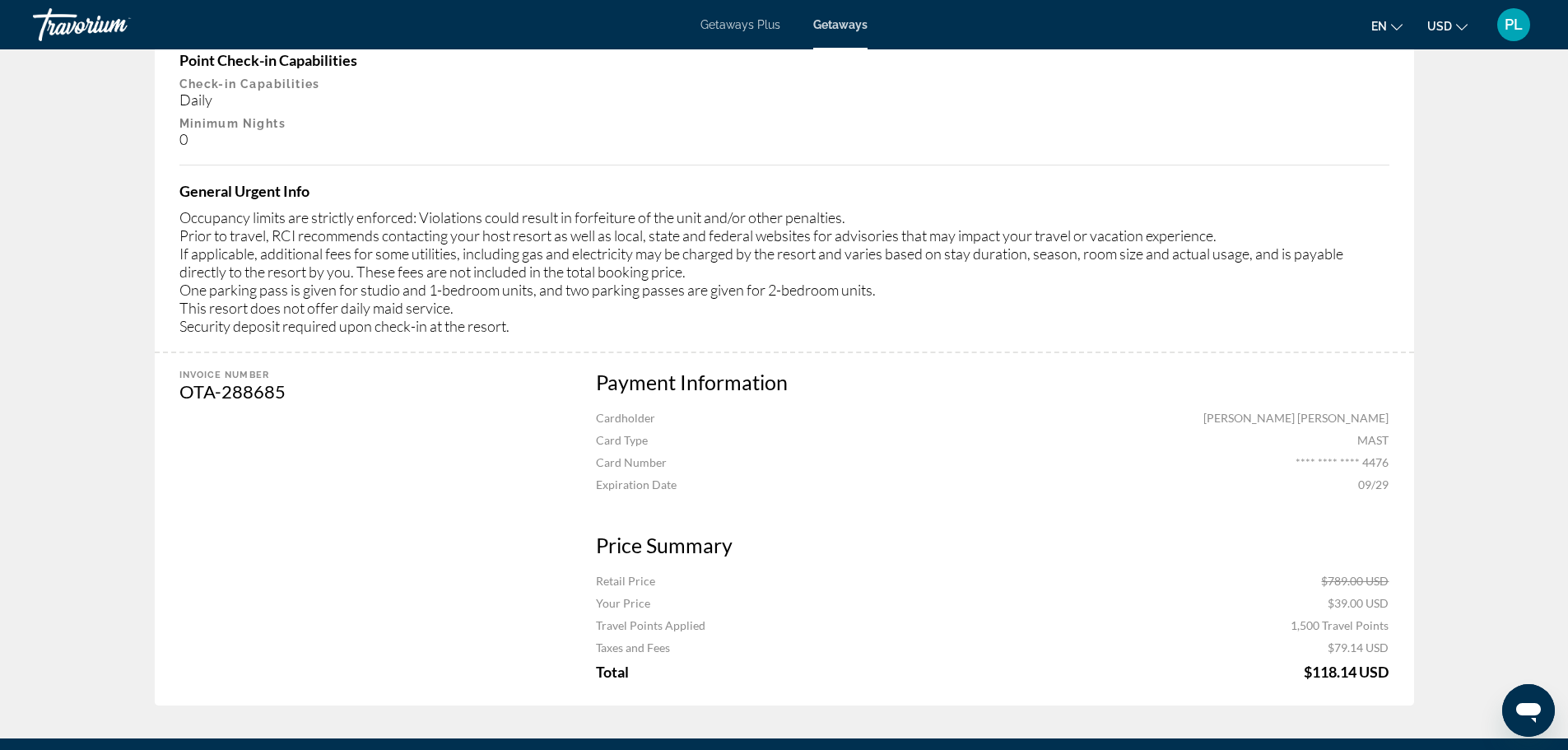
scroll to position [1401, 0]
